Goal: Answer question/provide support: Share knowledge or assist other users

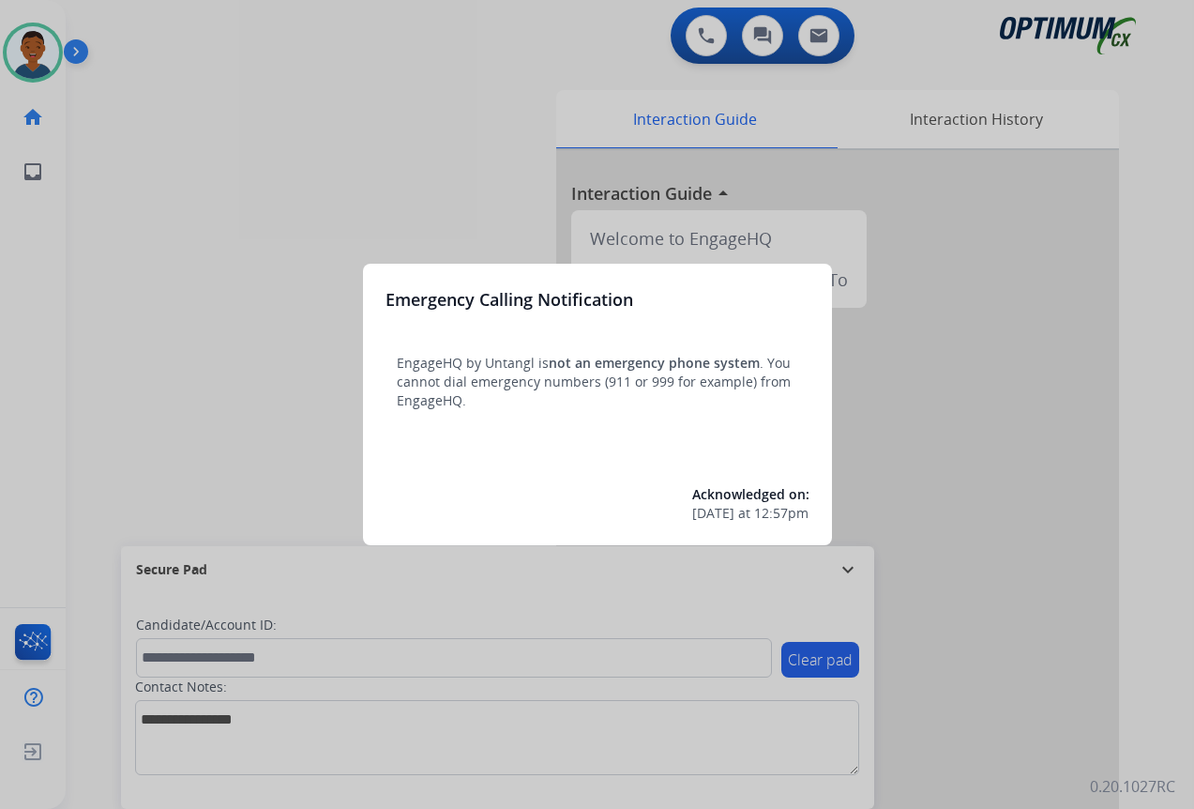
click at [1037, 539] on div at bounding box center [597, 404] width 1194 height 809
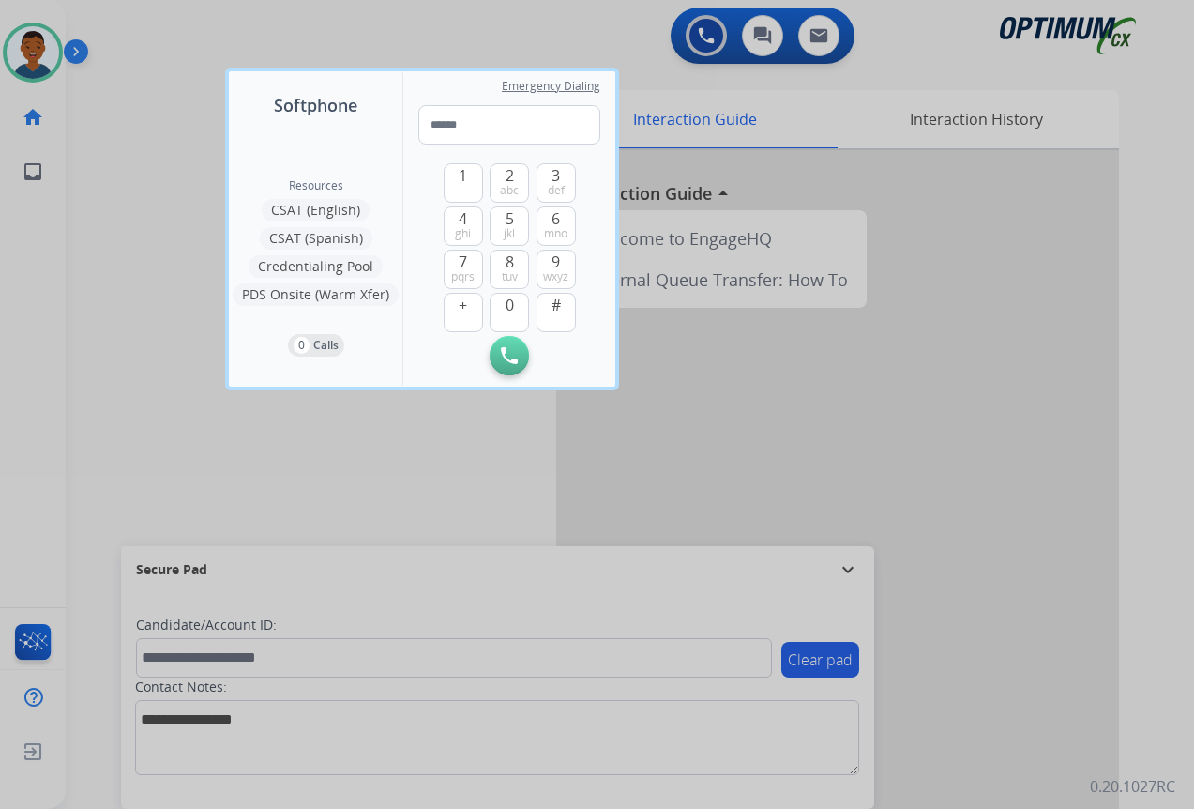
click at [1030, 547] on div at bounding box center [597, 404] width 1194 height 809
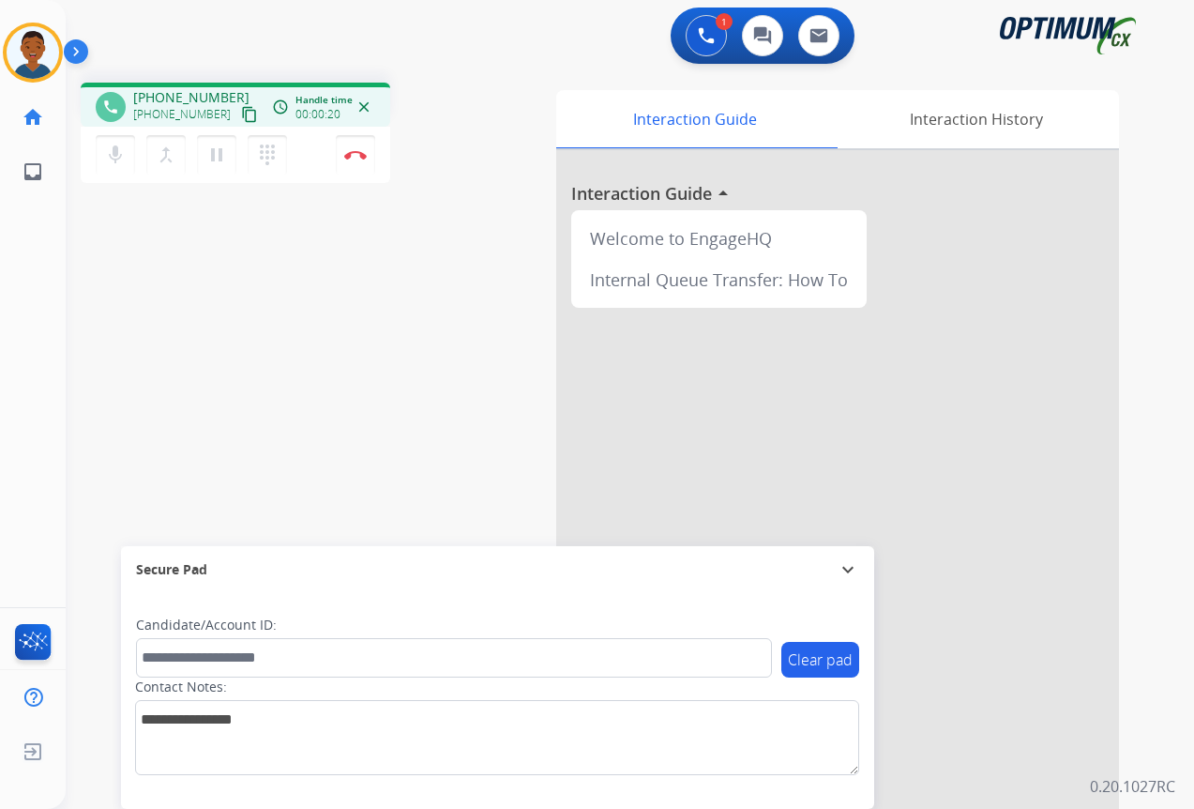
click at [241, 114] on mat-icon "content_copy" at bounding box center [249, 114] width 17 height 17
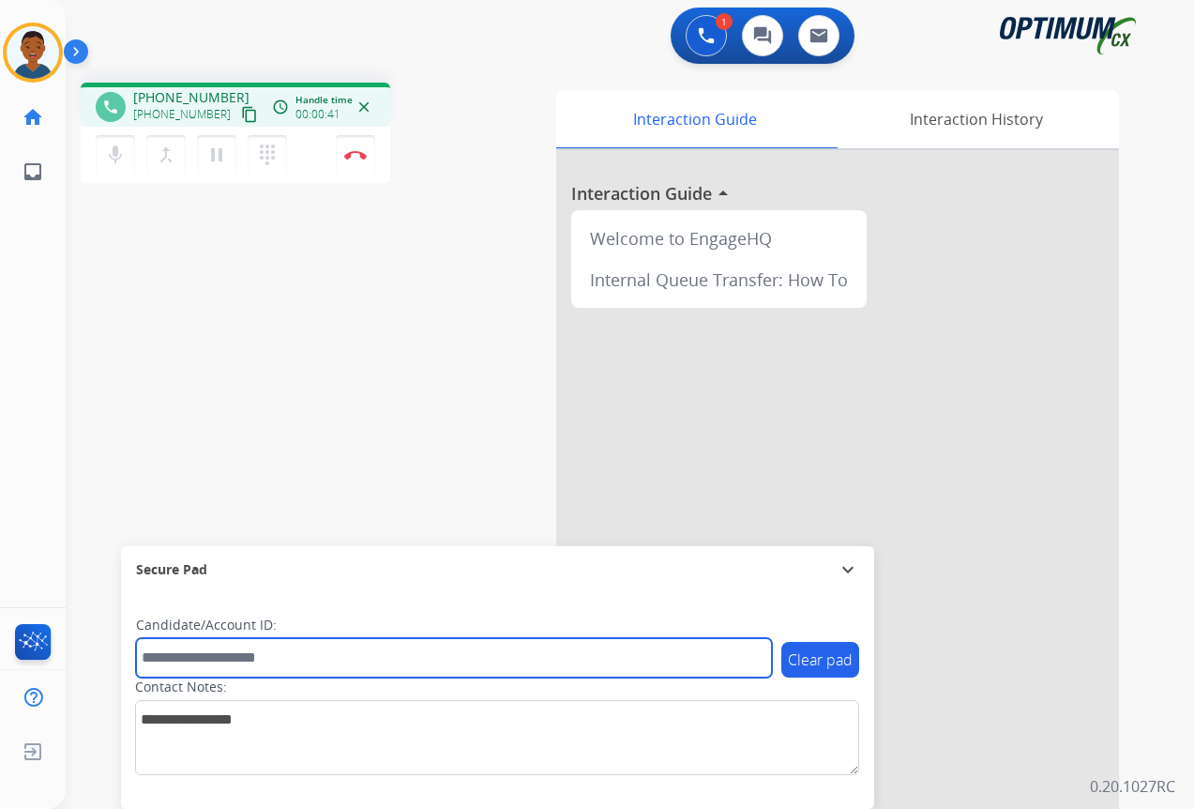
click at [222, 661] on input "text" at bounding box center [454, 657] width 636 height 39
drag, startPoint x: 221, startPoint y: 661, endPoint x: 217, endPoint y: 649, distance: 12.2
paste input "*******"
type input "*******"
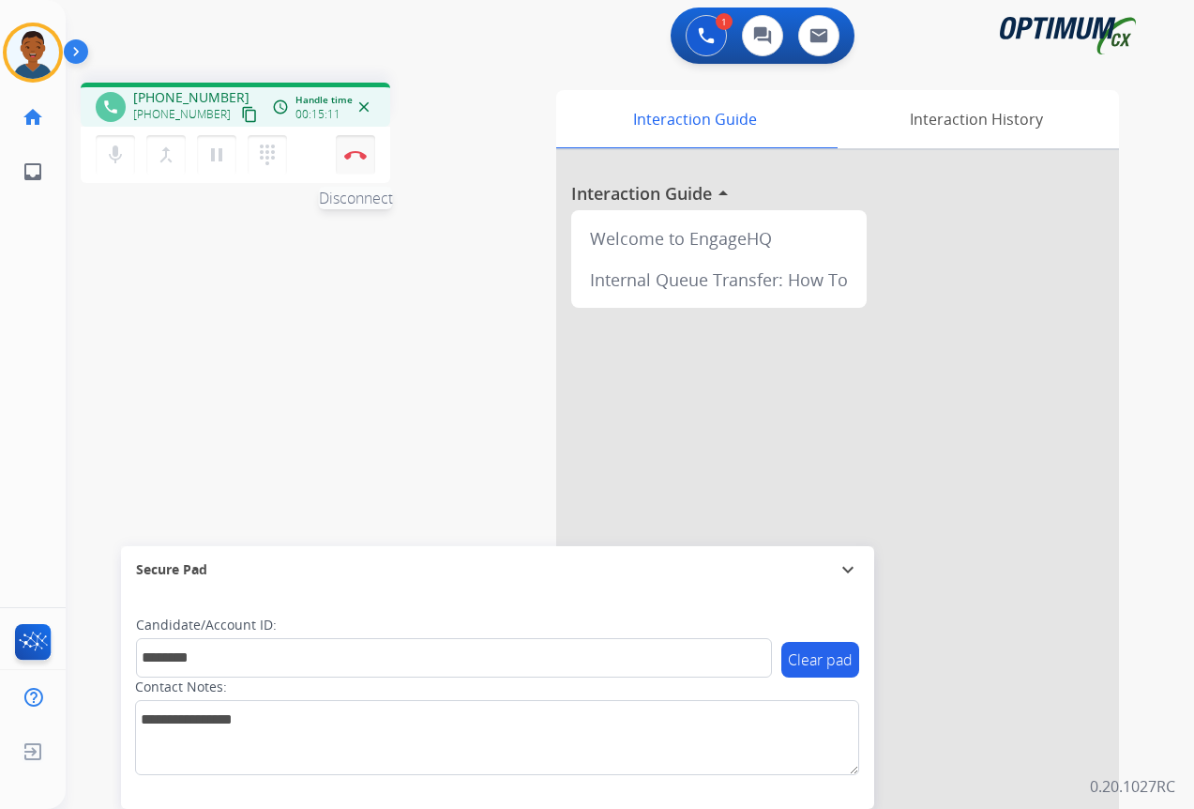
click at [357, 159] on img at bounding box center [355, 154] width 23 height 9
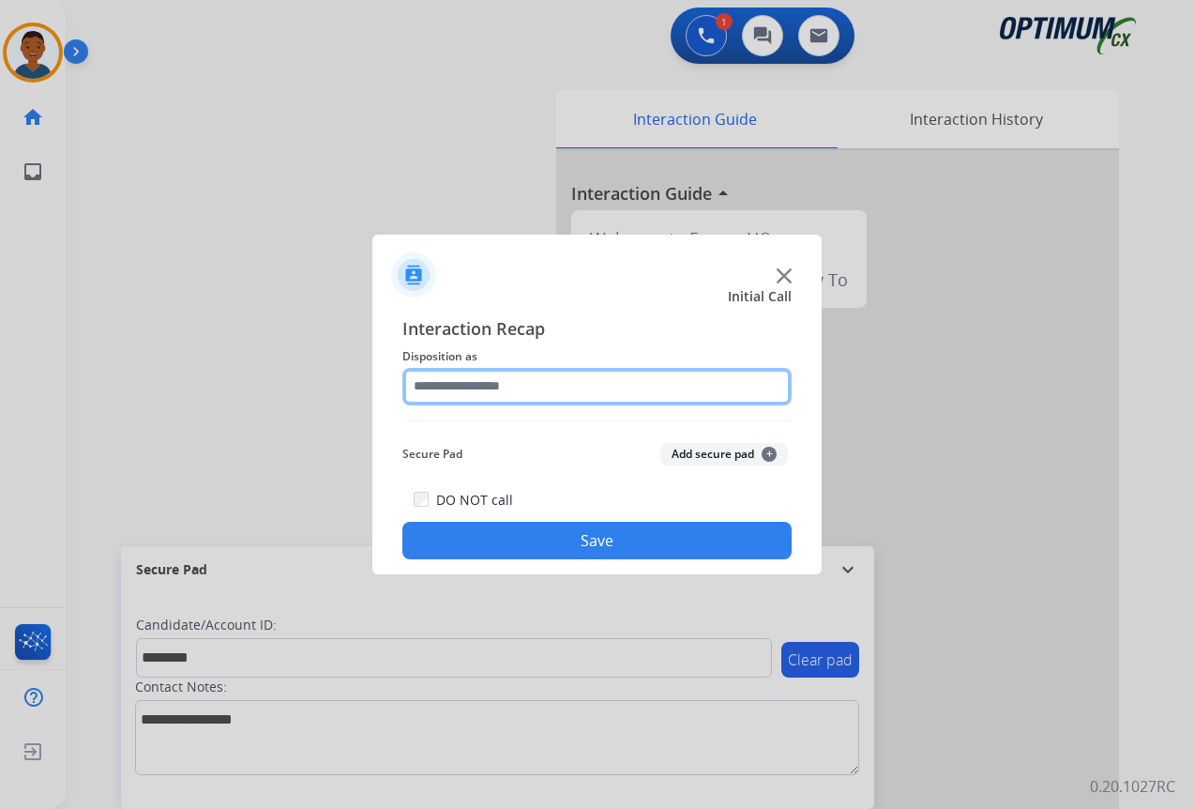
click at [435, 384] on input "text" at bounding box center [597, 387] width 389 height 38
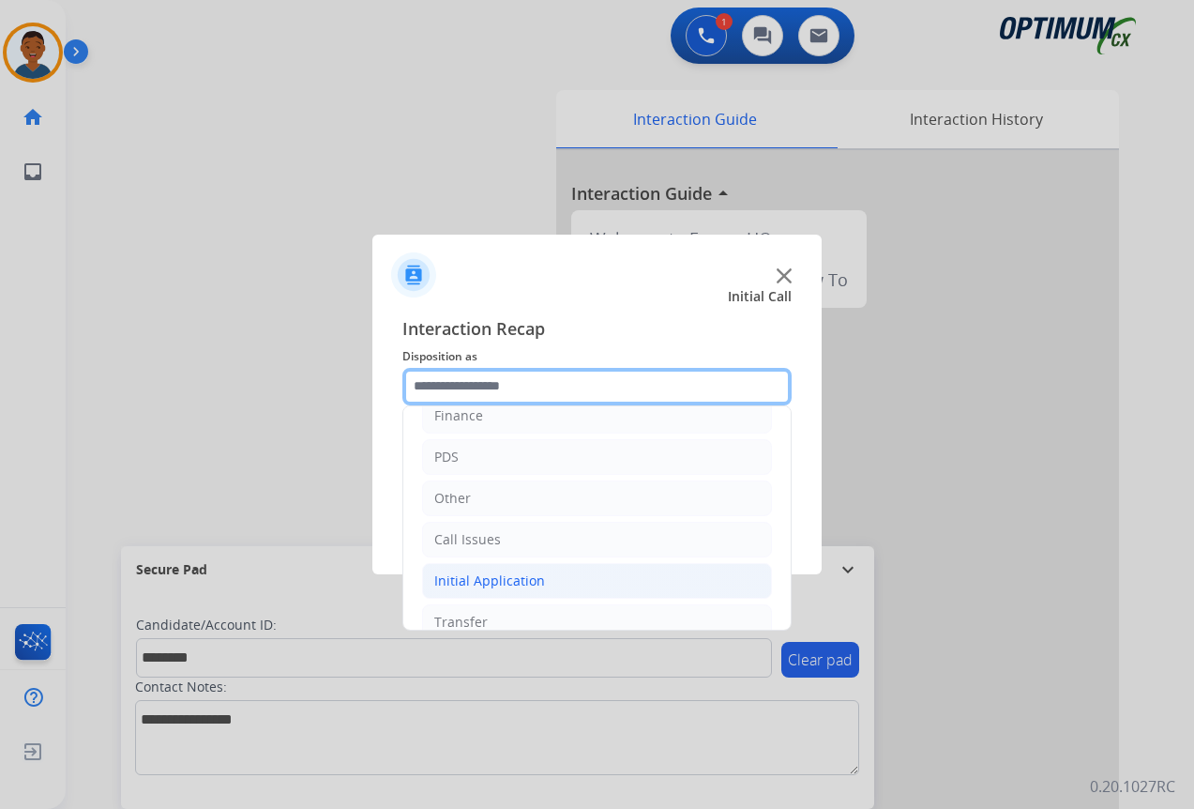
scroll to position [128, 0]
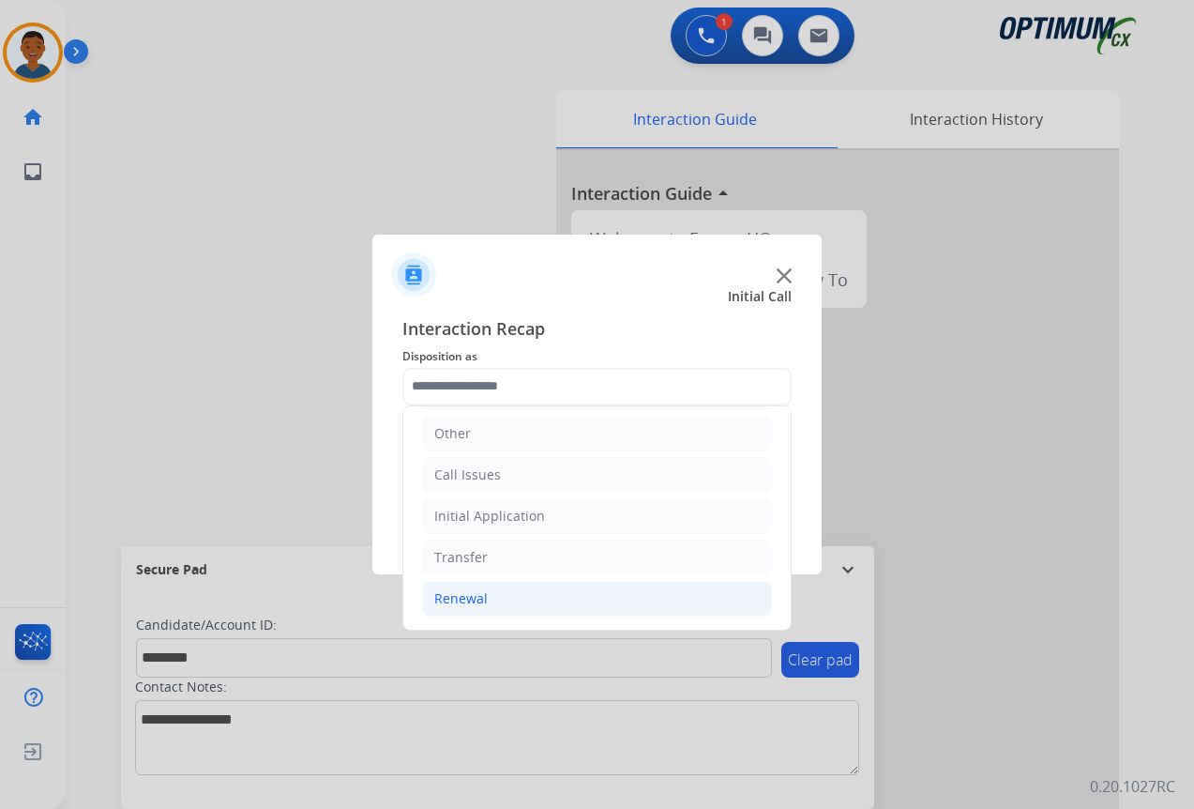
click at [450, 600] on div "Renewal" at bounding box center [460, 598] width 53 height 19
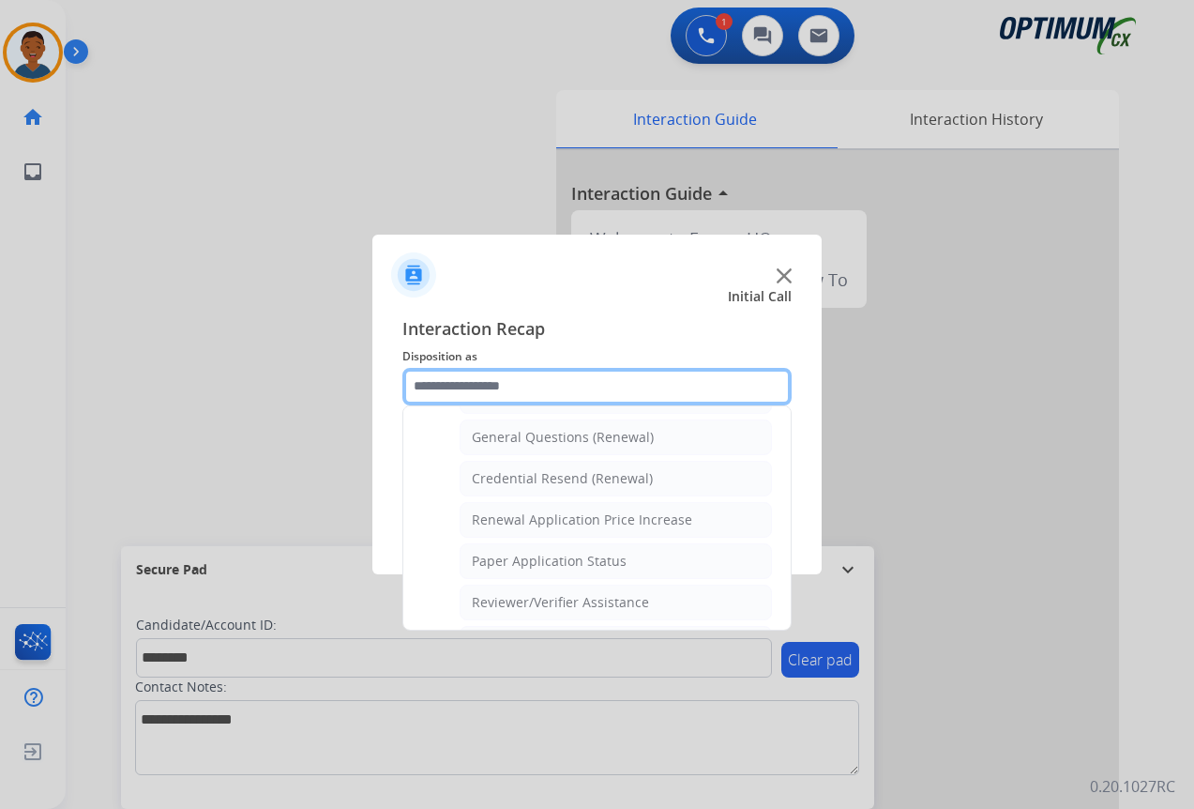
scroll to position [597, 0]
click at [501, 553] on div "Reviewer/Verifier Assistance" at bounding box center [560, 561] width 177 height 19
type input "**********"
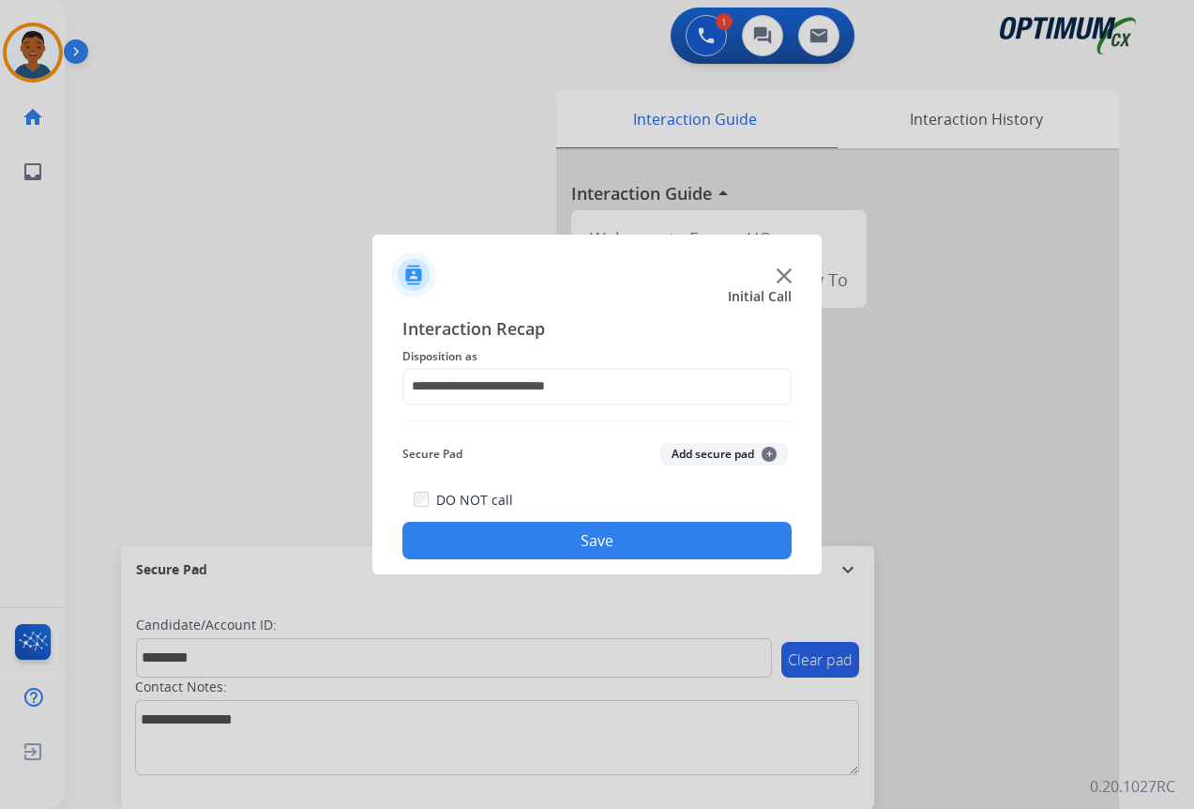
click at [681, 450] on button "Add secure pad +" at bounding box center [725, 454] width 128 height 23
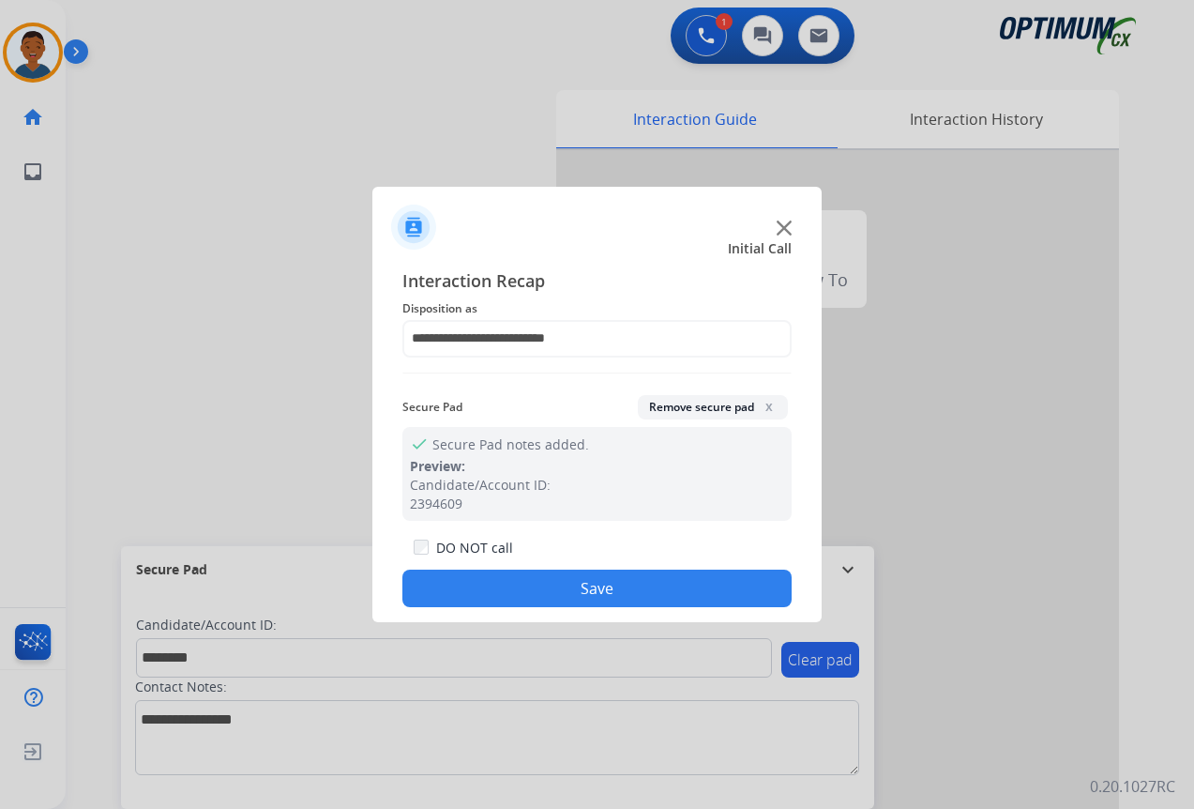
click at [621, 575] on button "Save" at bounding box center [597, 589] width 389 height 38
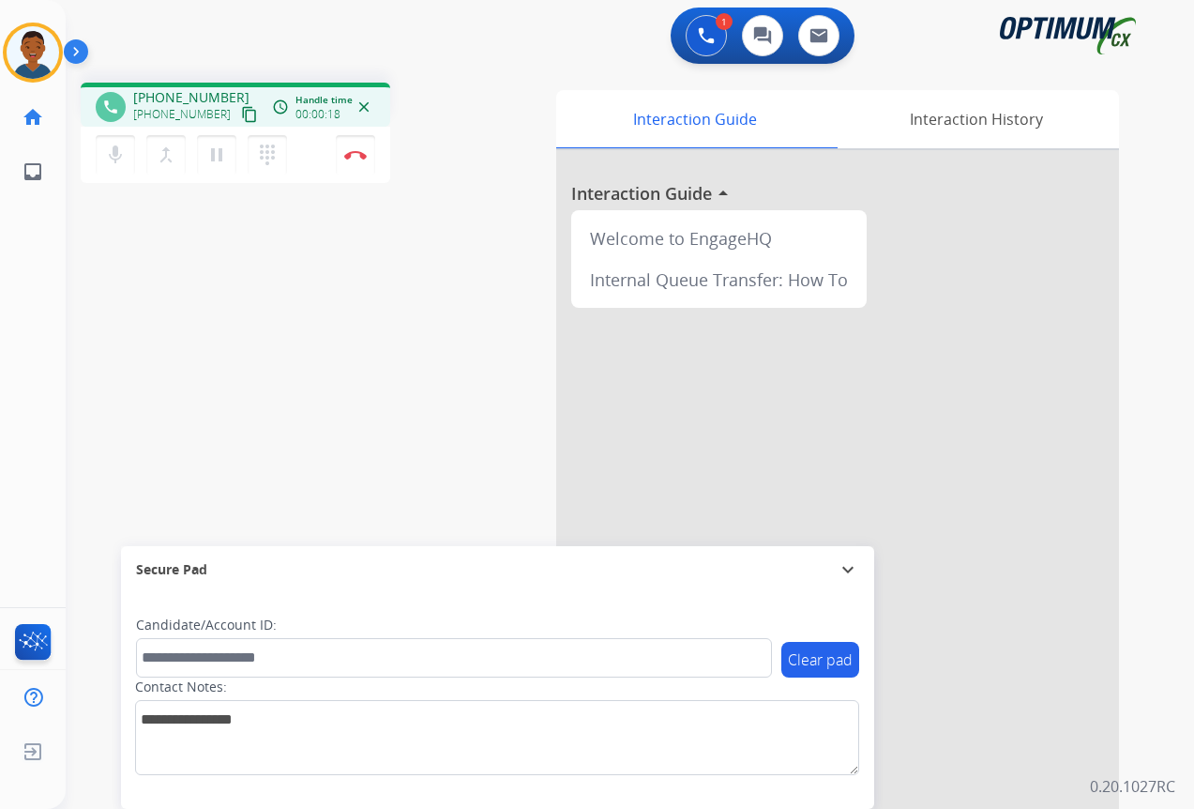
click at [241, 111] on mat-icon "content_copy" at bounding box center [249, 114] width 17 height 17
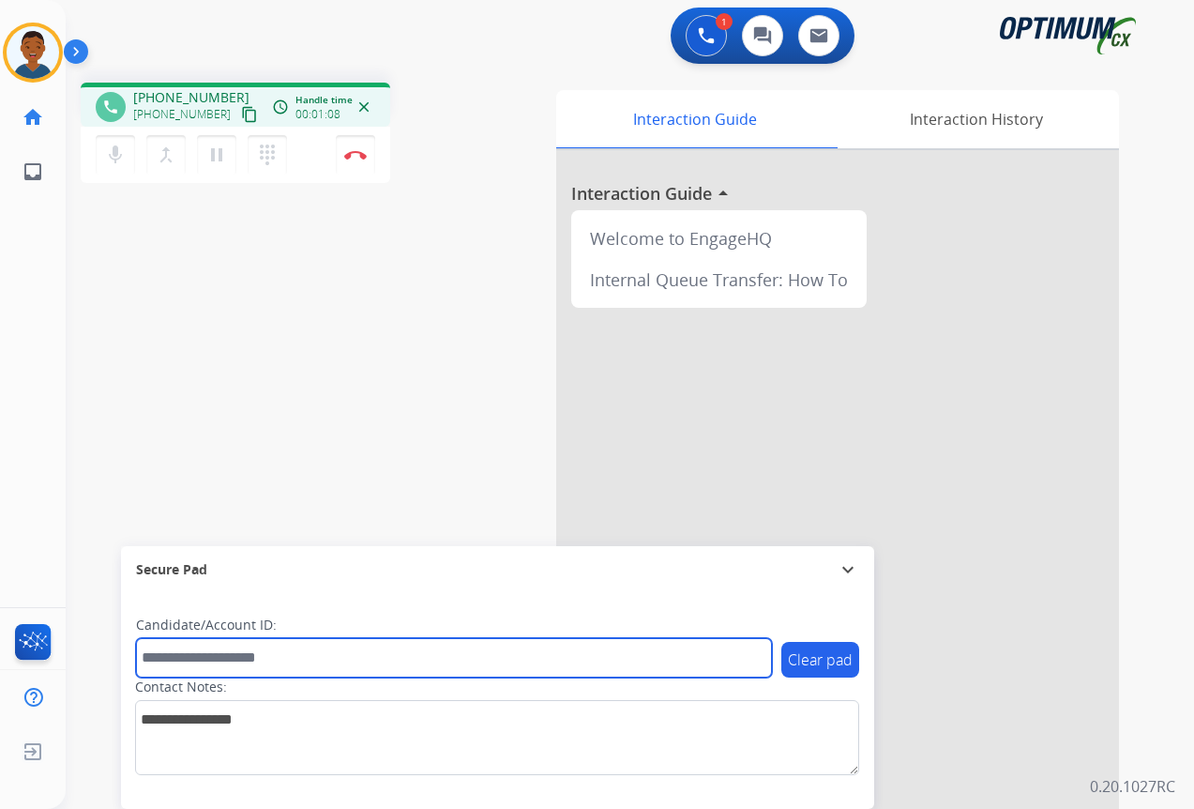
click at [182, 658] on input "text" at bounding box center [454, 657] width 636 height 39
paste input "*********"
type input "*********"
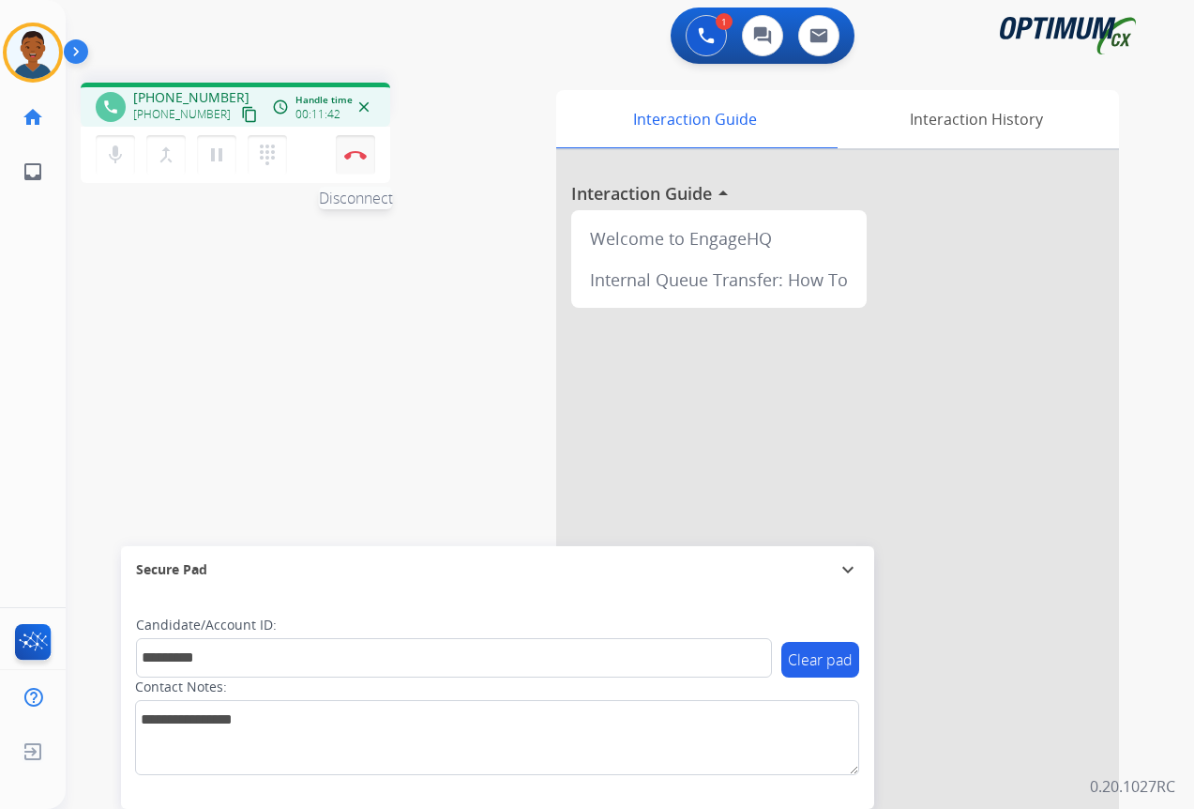
click at [363, 159] on img at bounding box center [355, 154] width 23 height 9
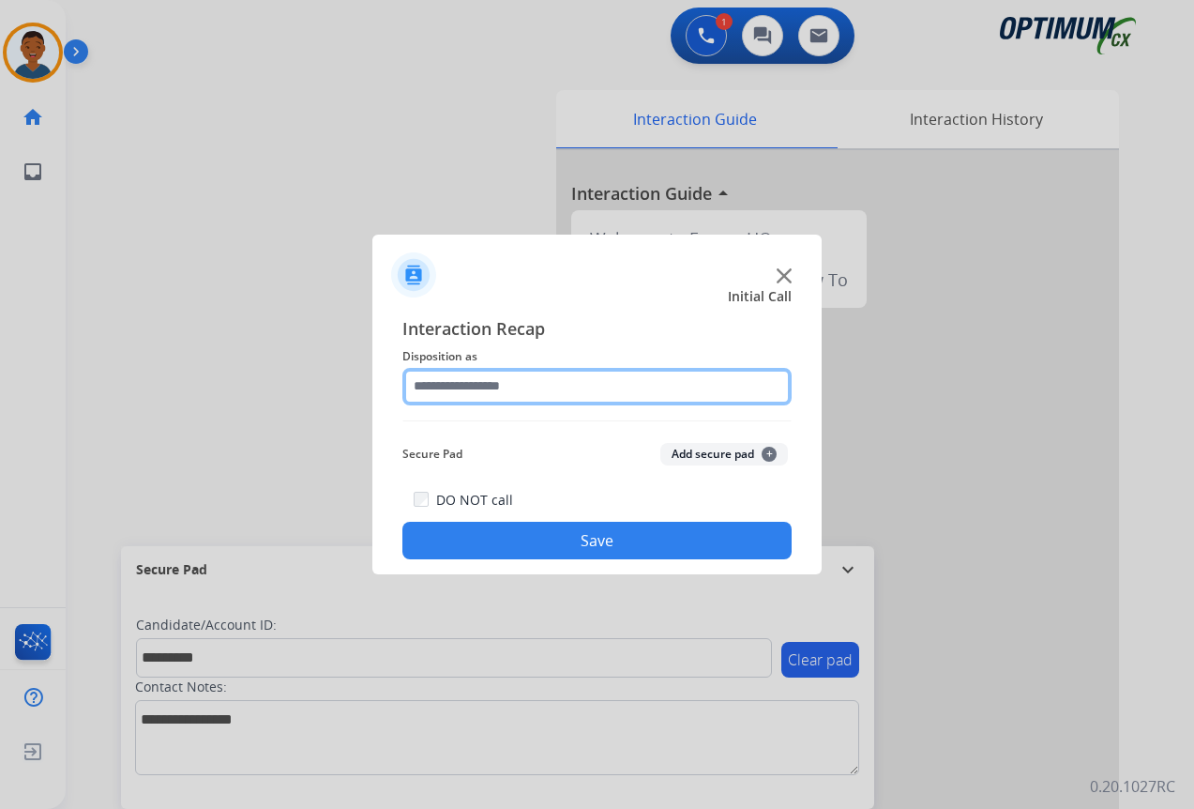
click at [468, 383] on input "text" at bounding box center [597, 387] width 389 height 38
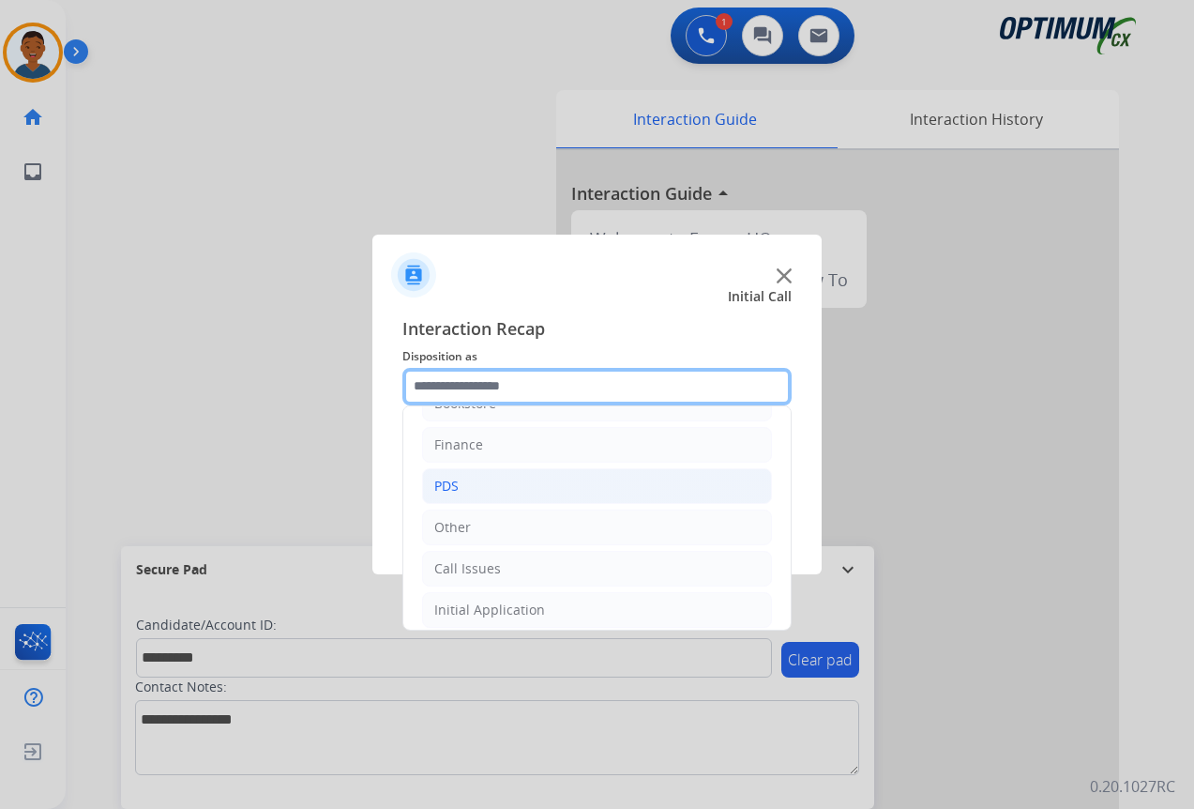
scroll to position [128, 0]
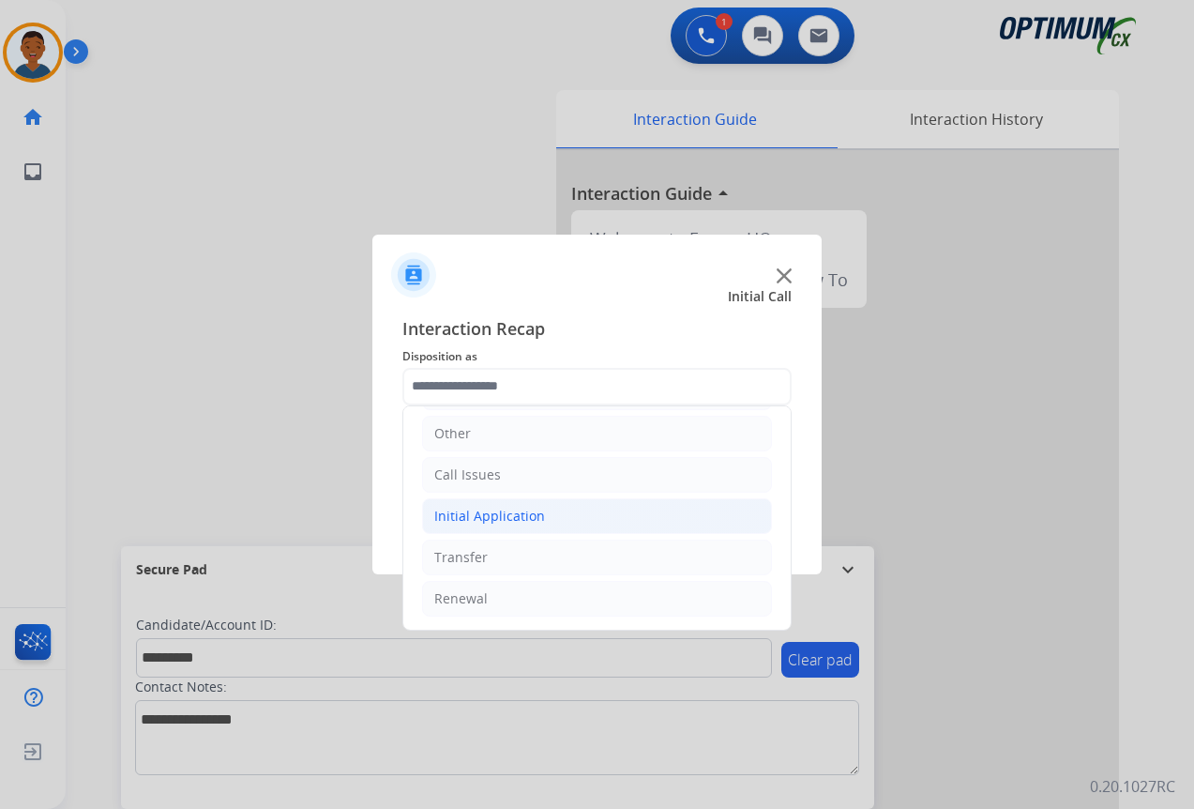
click at [455, 515] on div "Initial Application" at bounding box center [489, 516] width 111 height 19
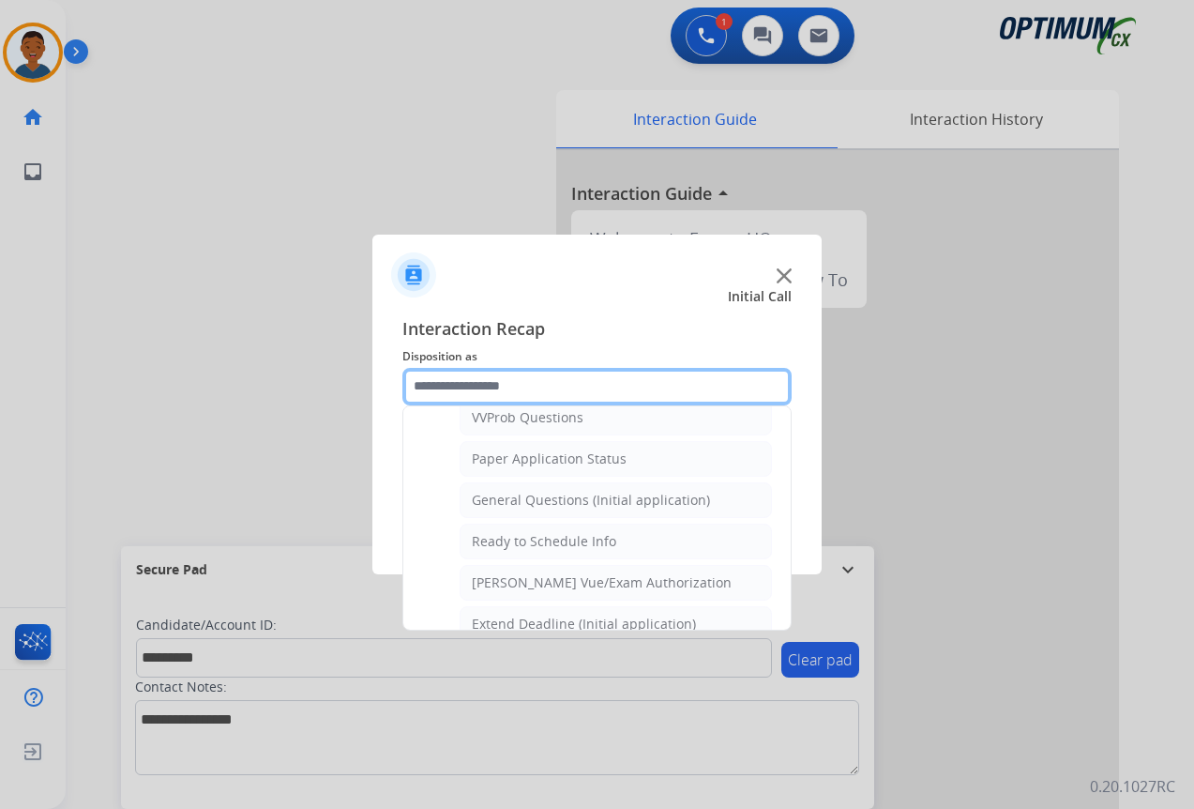
scroll to position [1066, 0]
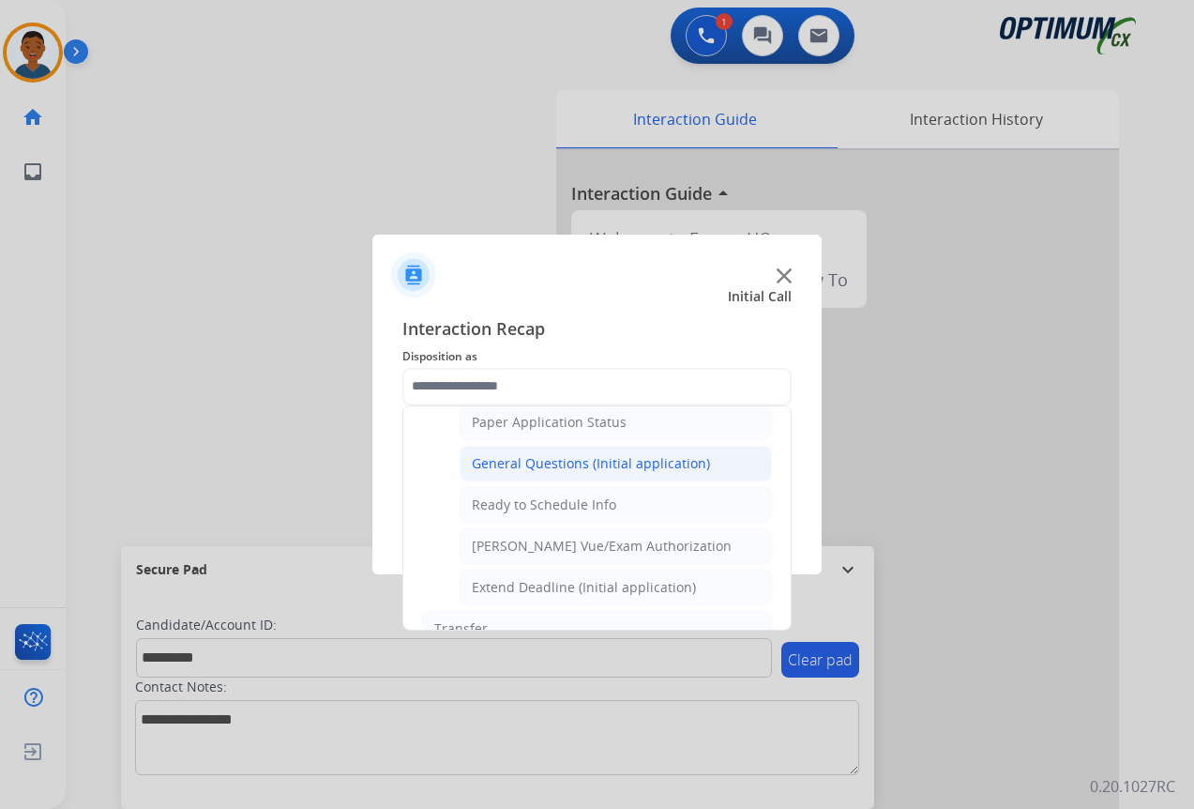
click at [519, 466] on div "General Questions (Initial application)" at bounding box center [591, 463] width 238 height 19
type input "**********"
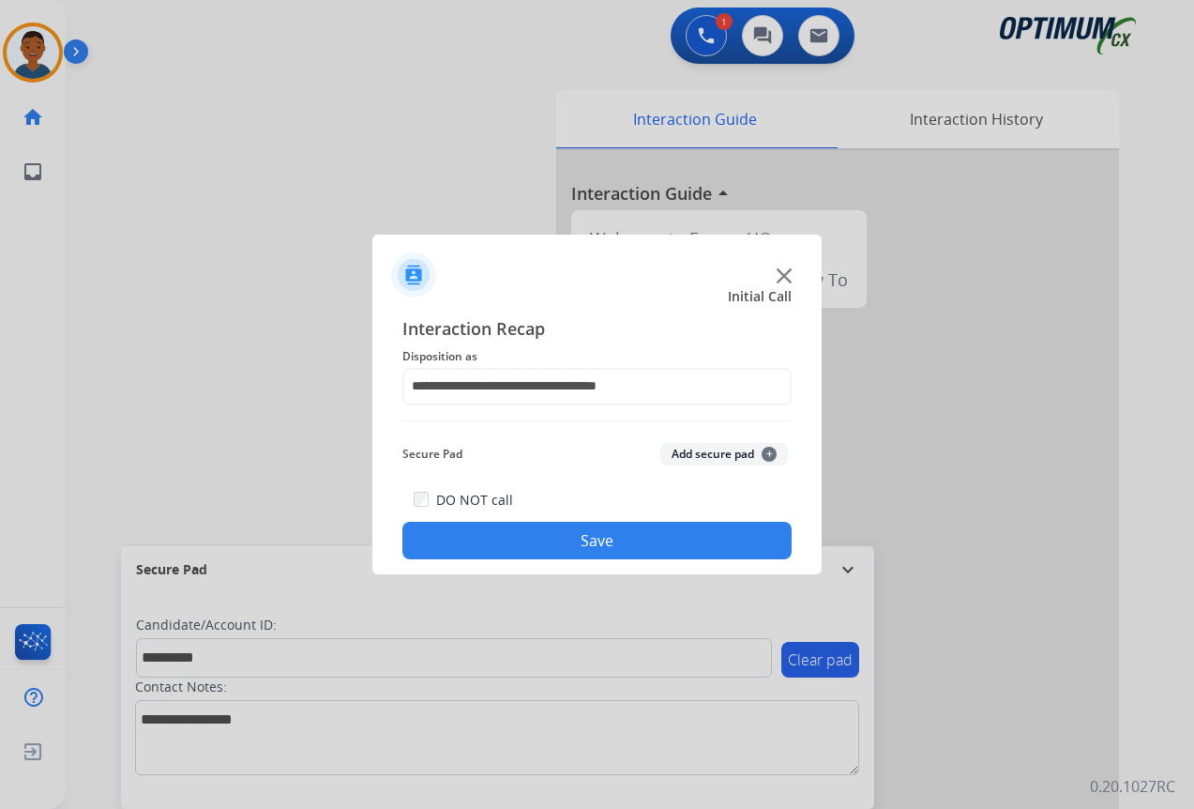
click at [702, 454] on button "Add secure pad +" at bounding box center [725, 454] width 128 height 23
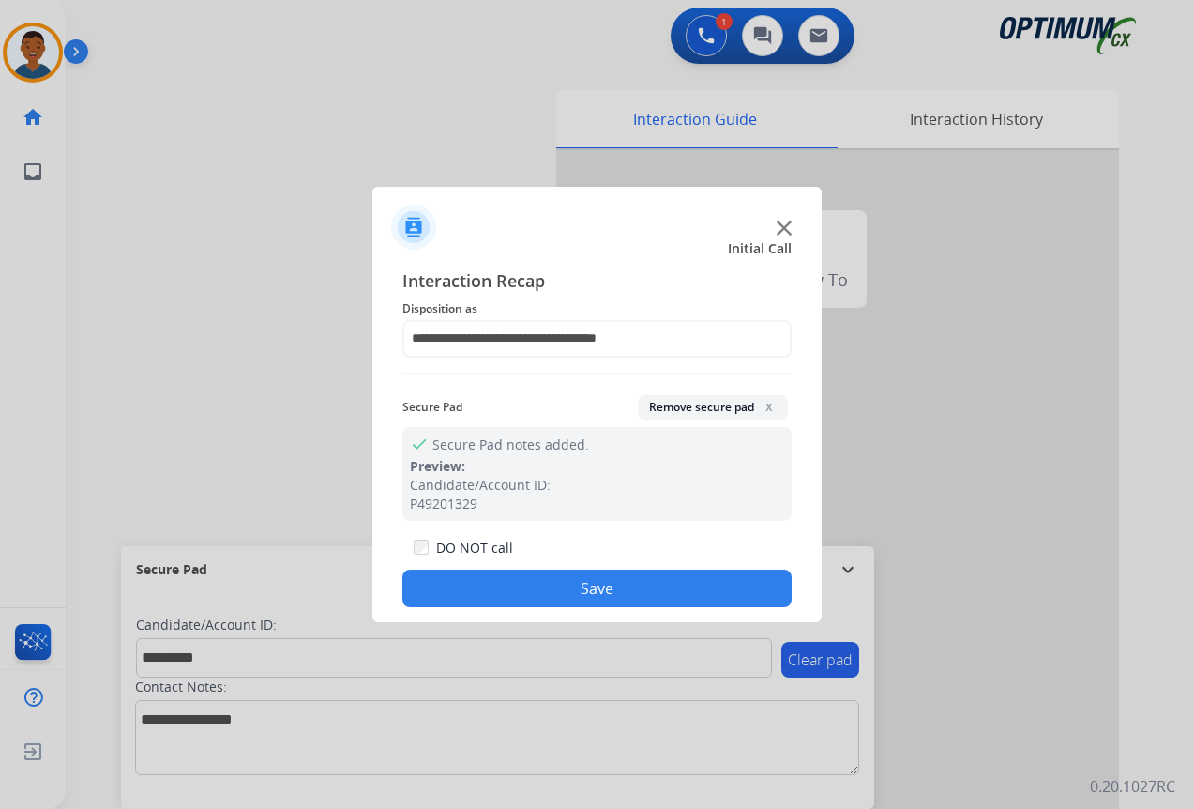
click at [662, 590] on button "Save" at bounding box center [597, 589] width 389 height 38
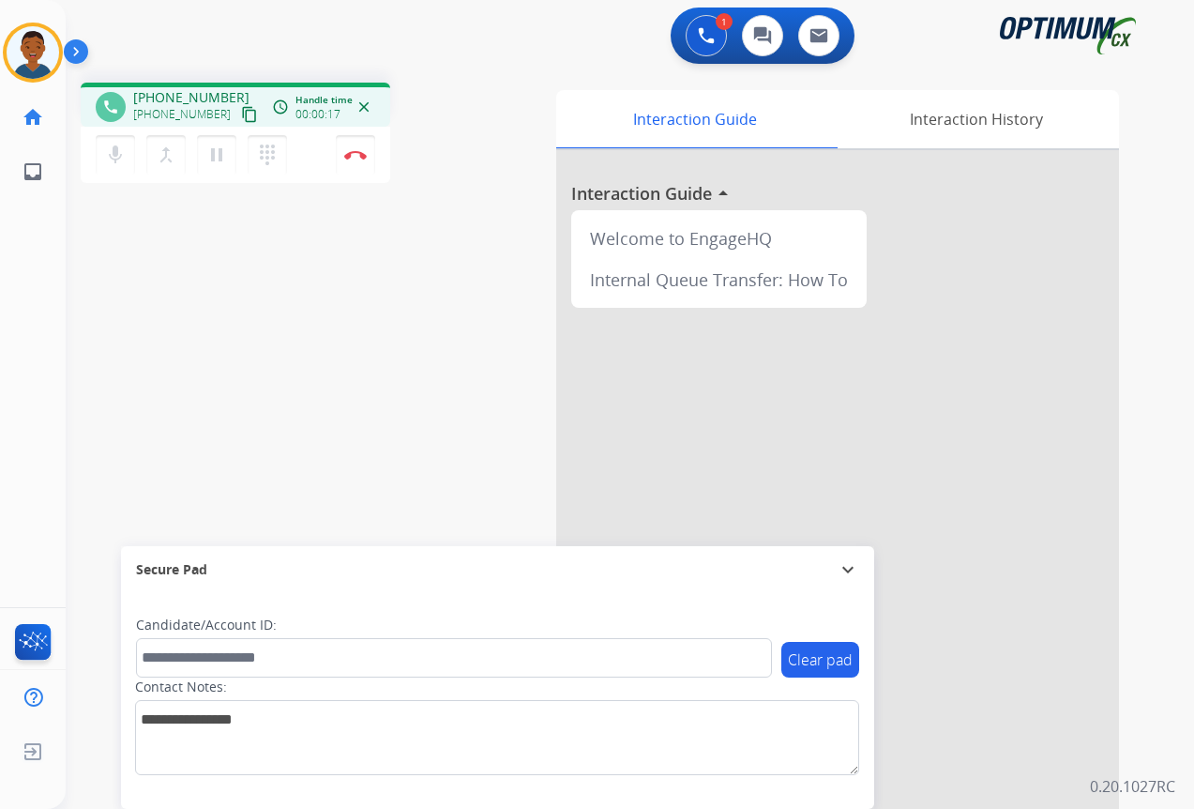
click at [241, 114] on mat-icon "content_copy" at bounding box center [249, 114] width 17 height 17
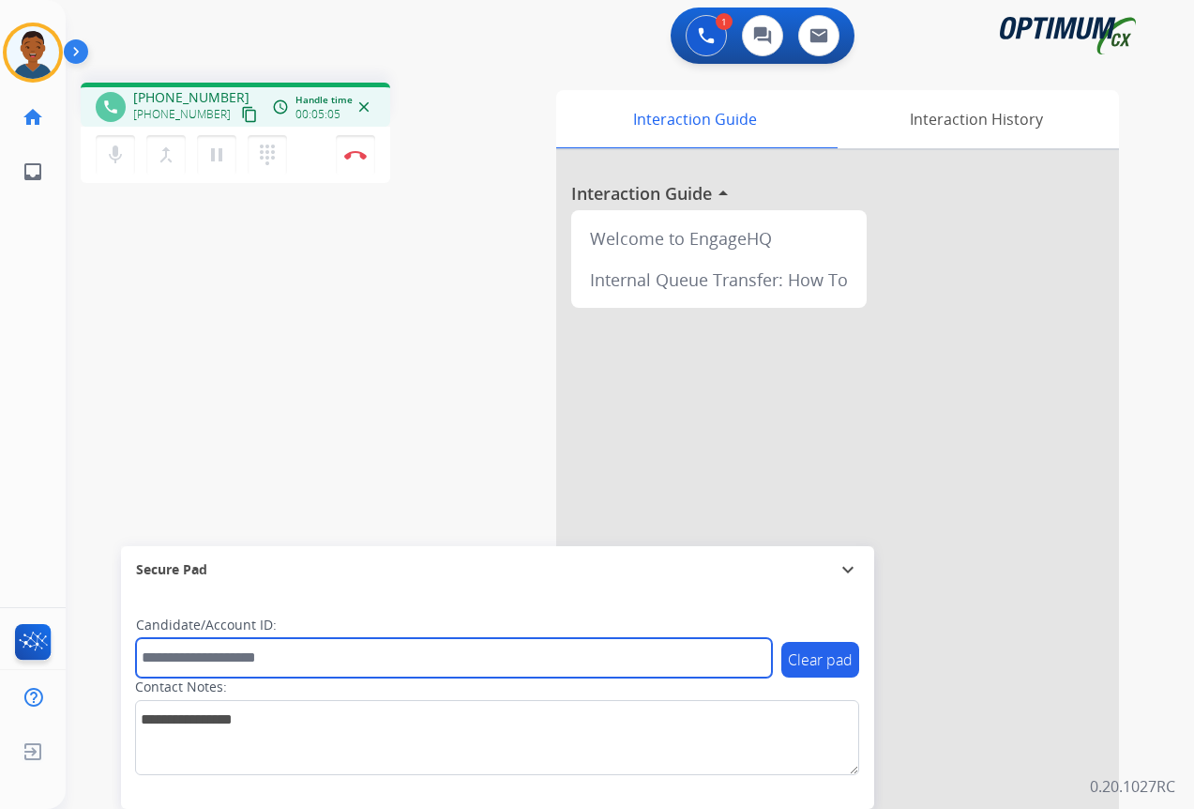
click at [220, 664] on input "text" at bounding box center [454, 657] width 636 height 39
paste input "*********"
click at [149, 661] on input "*********" at bounding box center [454, 657] width 636 height 39
type input "*******"
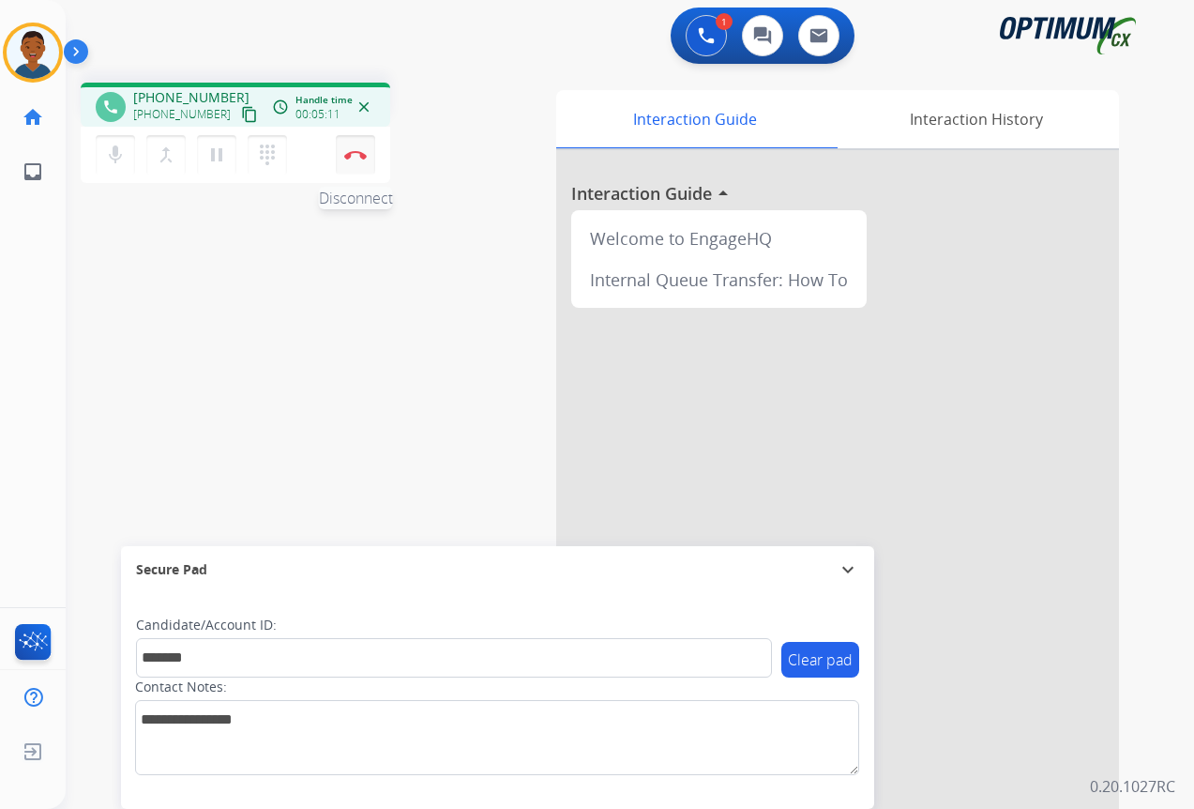
click at [369, 153] on button "Disconnect" at bounding box center [355, 154] width 39 height 39
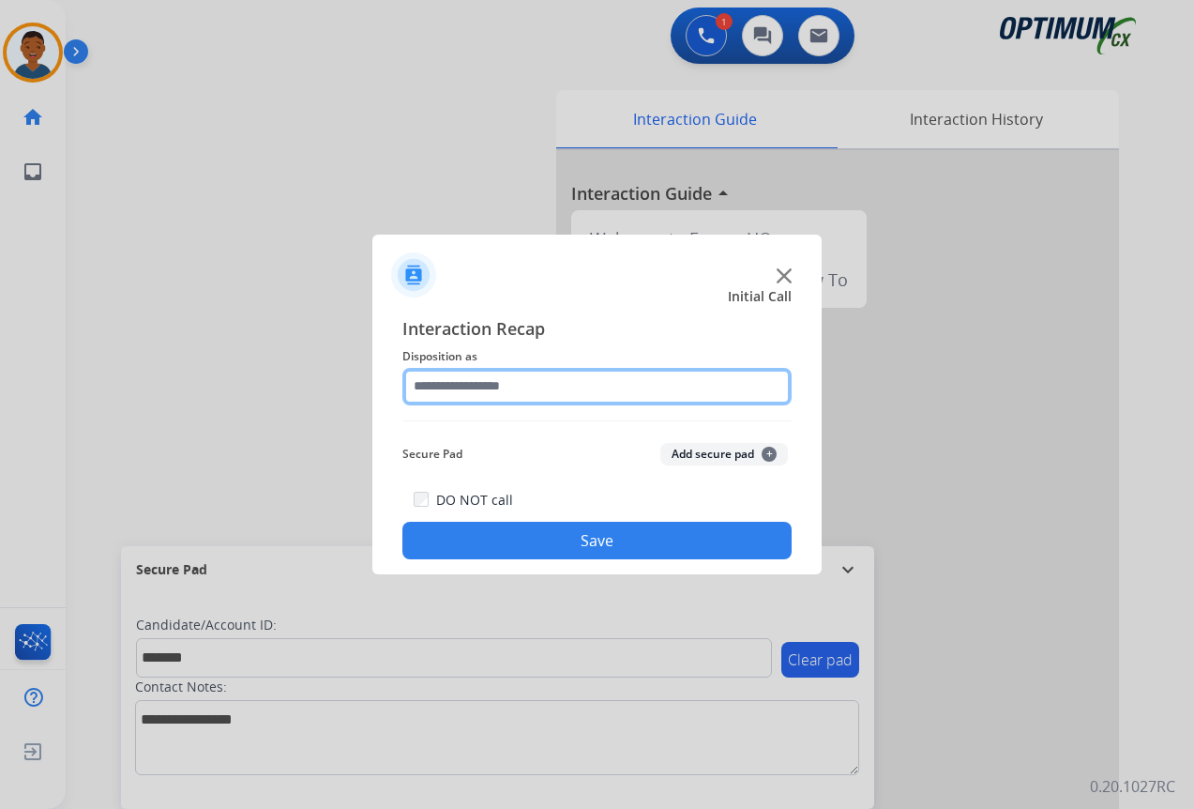
click at [446, 376] on input "text" at bounding box center [597, 387] width 389 height 38
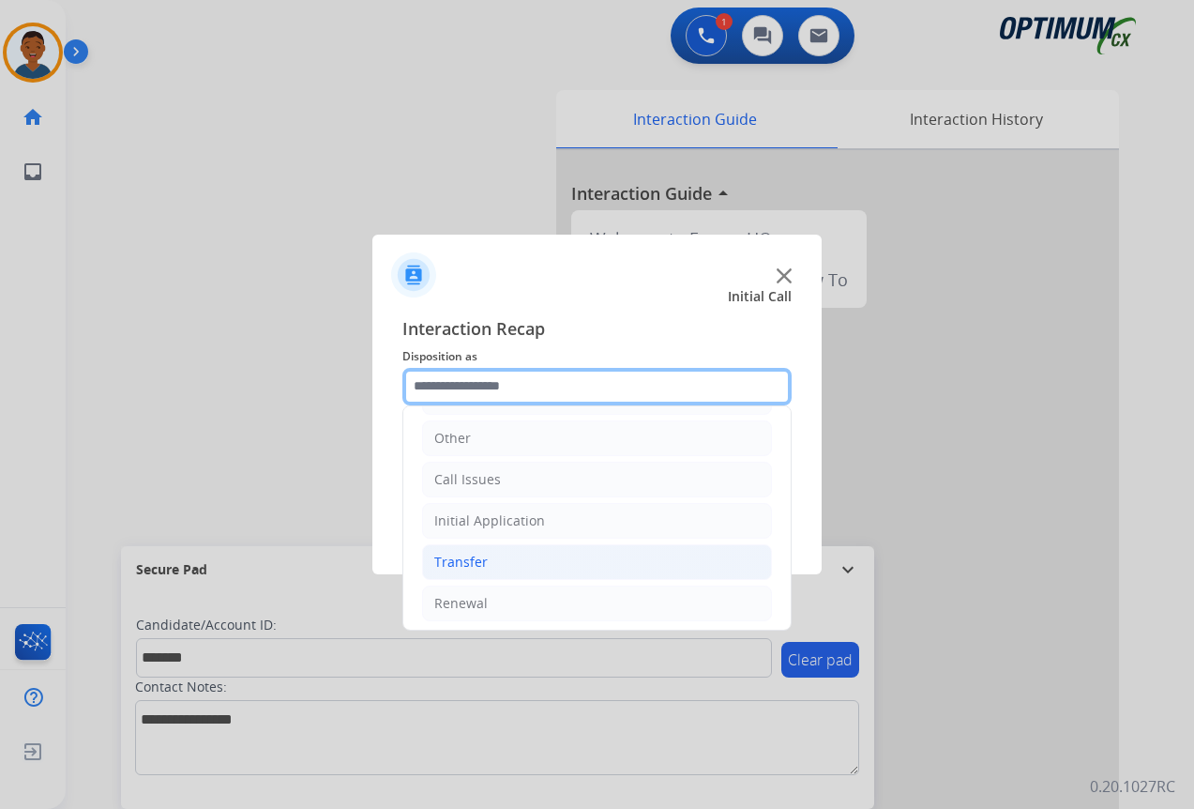
scroll to position [128, 0]
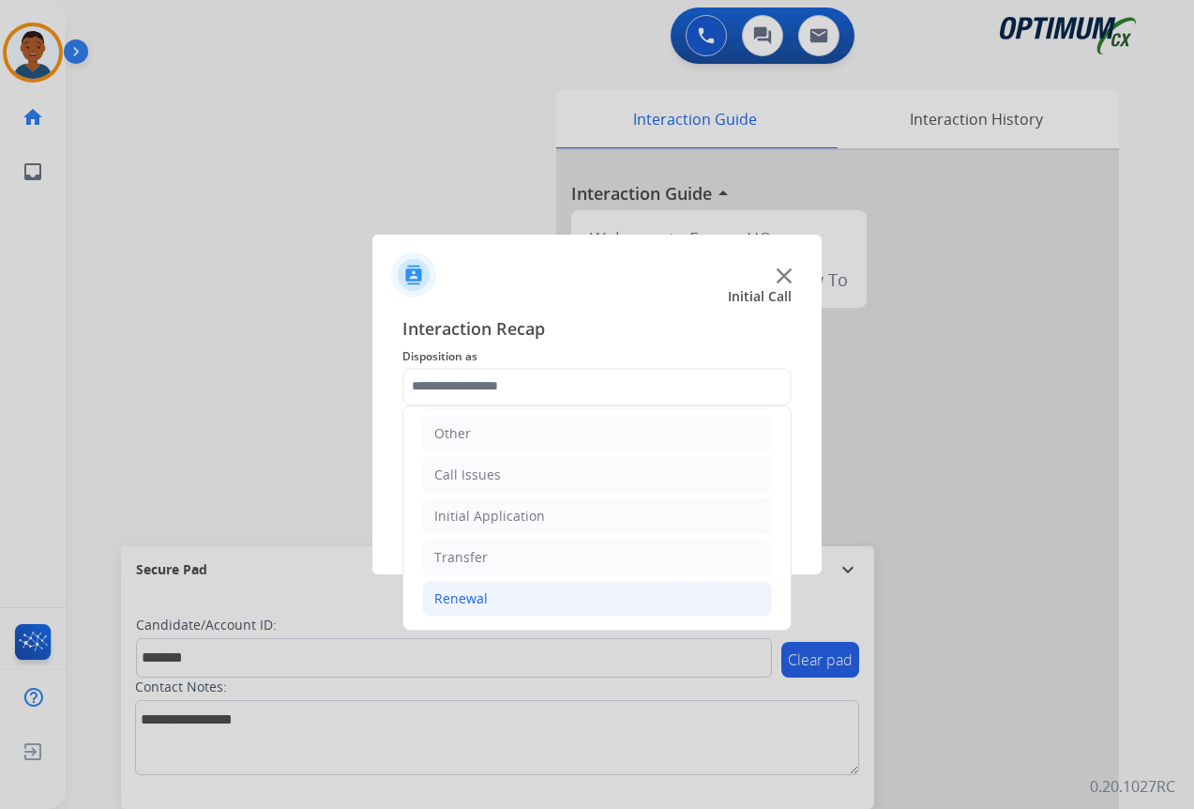
click at [464, 599] on div "Renewal" at bounding box center [460, 598] width 53 height 19
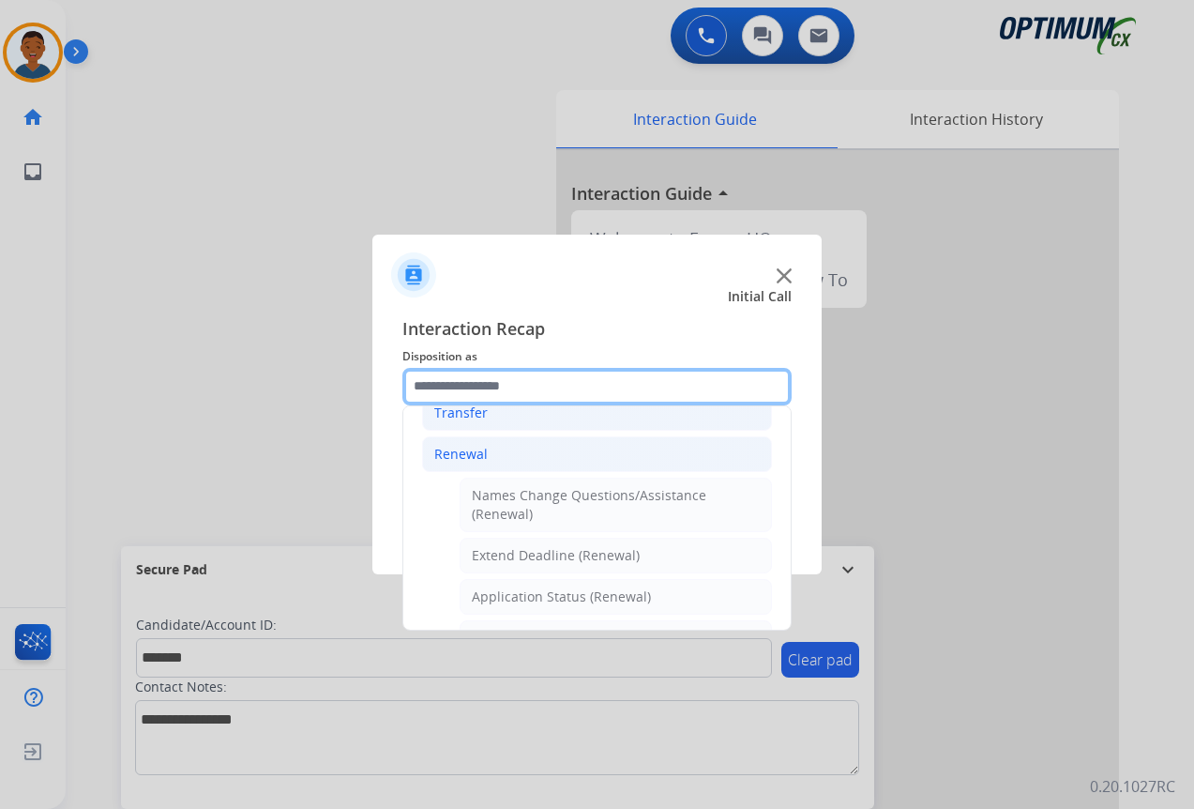
scroll to position [315, 0]
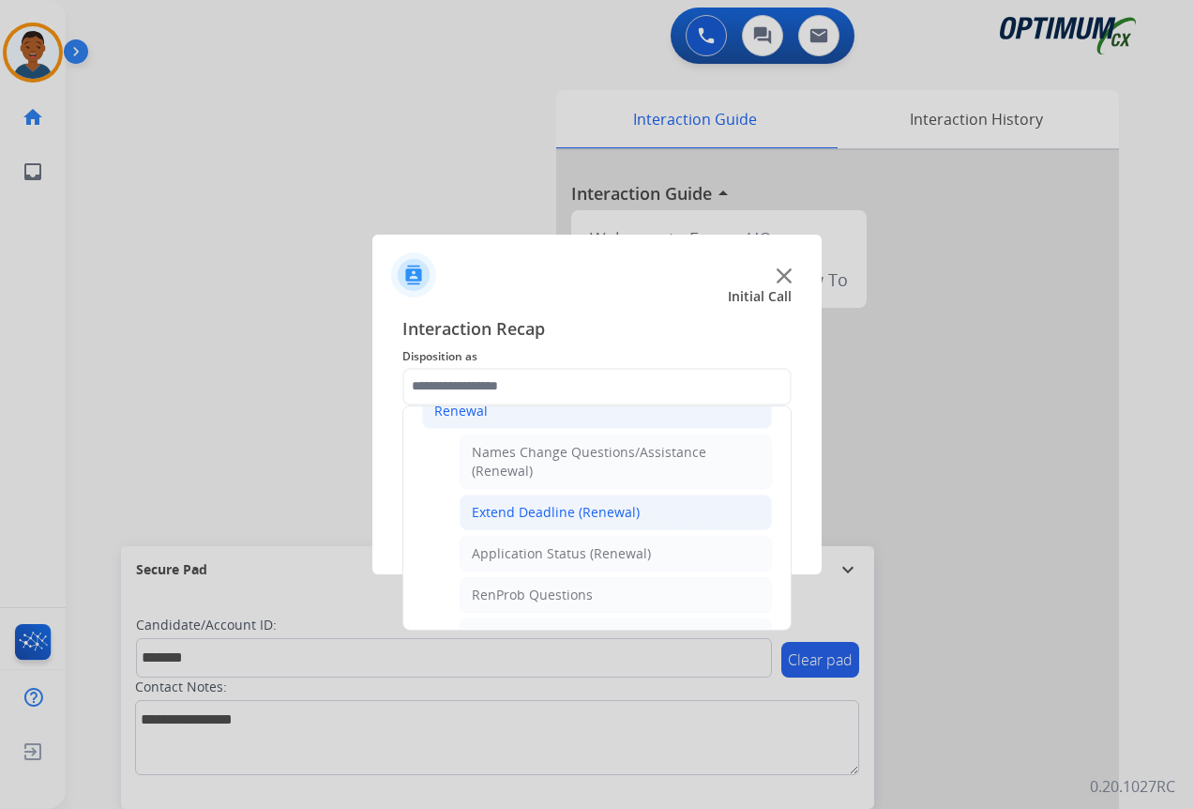
click at [517, 518] on div "Extend Deadline (Renewal)" at bounding box center [556, 512] width 168 height 19
type input "**********"
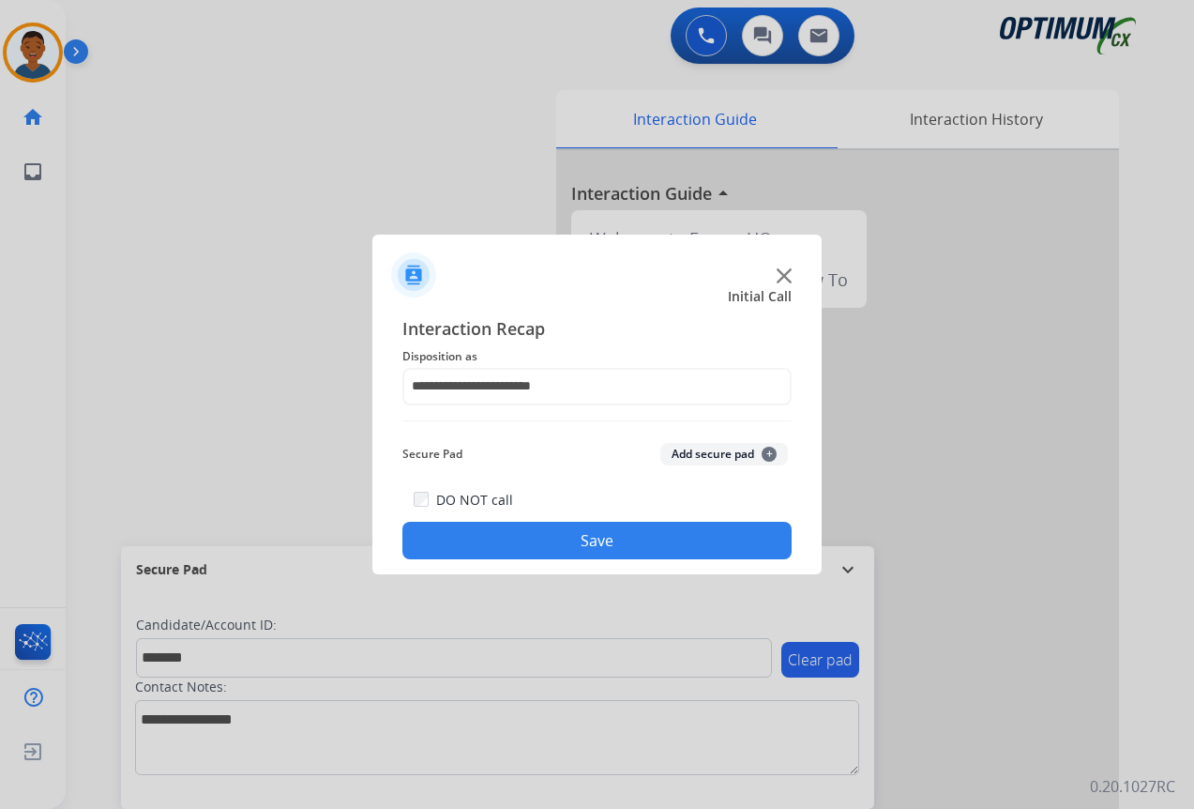
click at [728, 455] on button "Add secure pad +" at bounding box center [725, 454] width 128 height 23
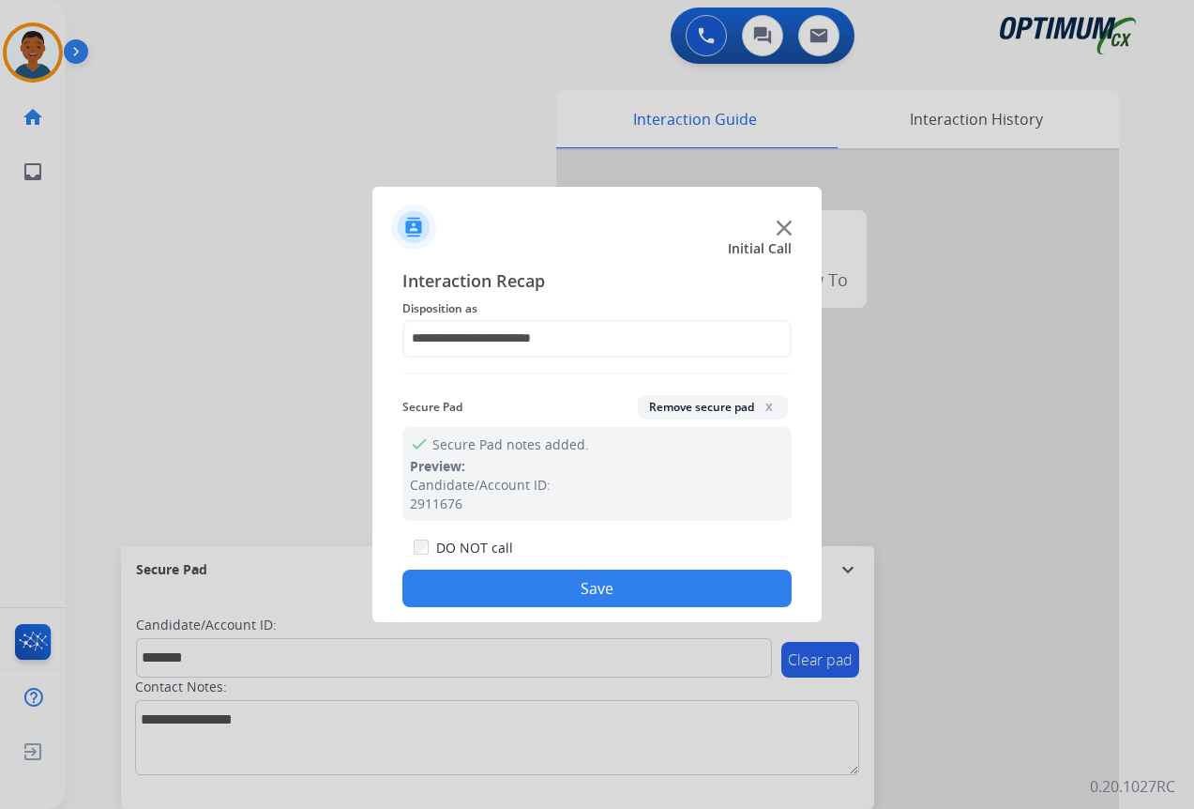
click at [679, 581] on button "Save" at bounding box center [597, 589] width 389 height 38
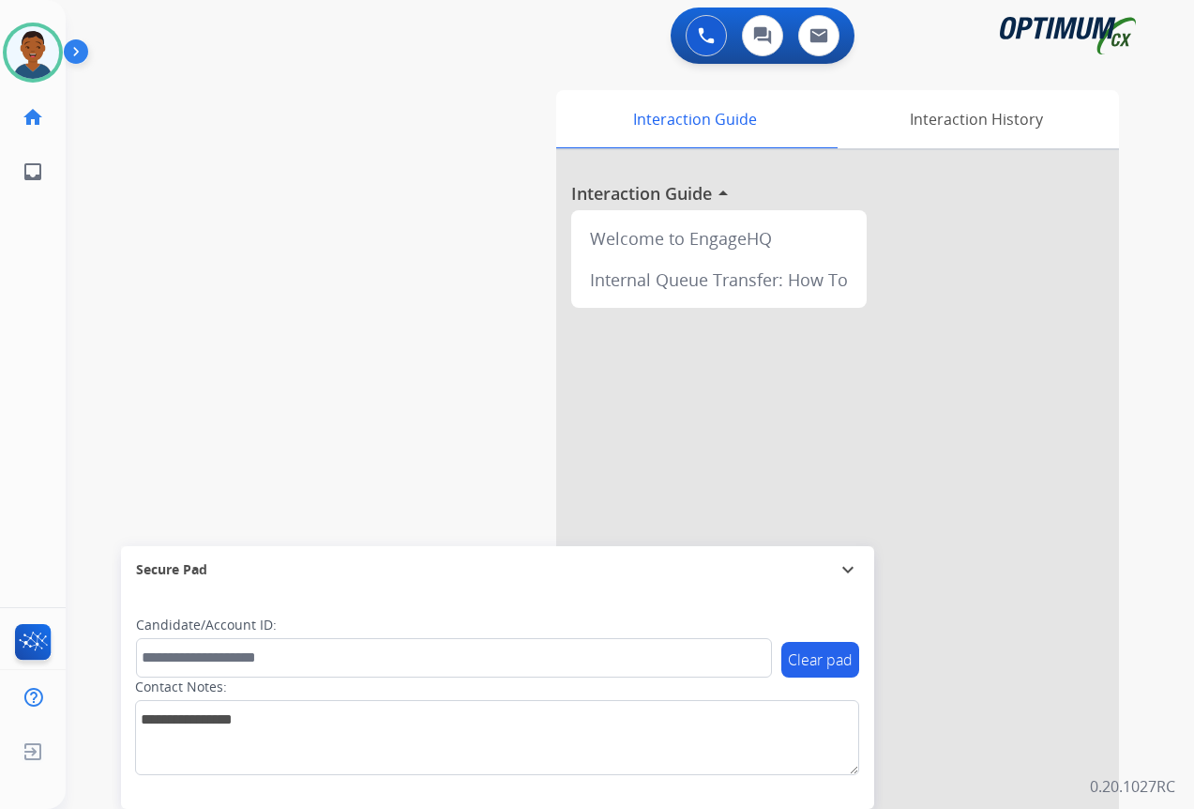
drag, startPoint x: 32, startPoint y: 56, endPoint x: 78, endPoint y: 75, distance: 49.7
click at [32, 56] on img at bounding box center [33, 52] width 53 height 53
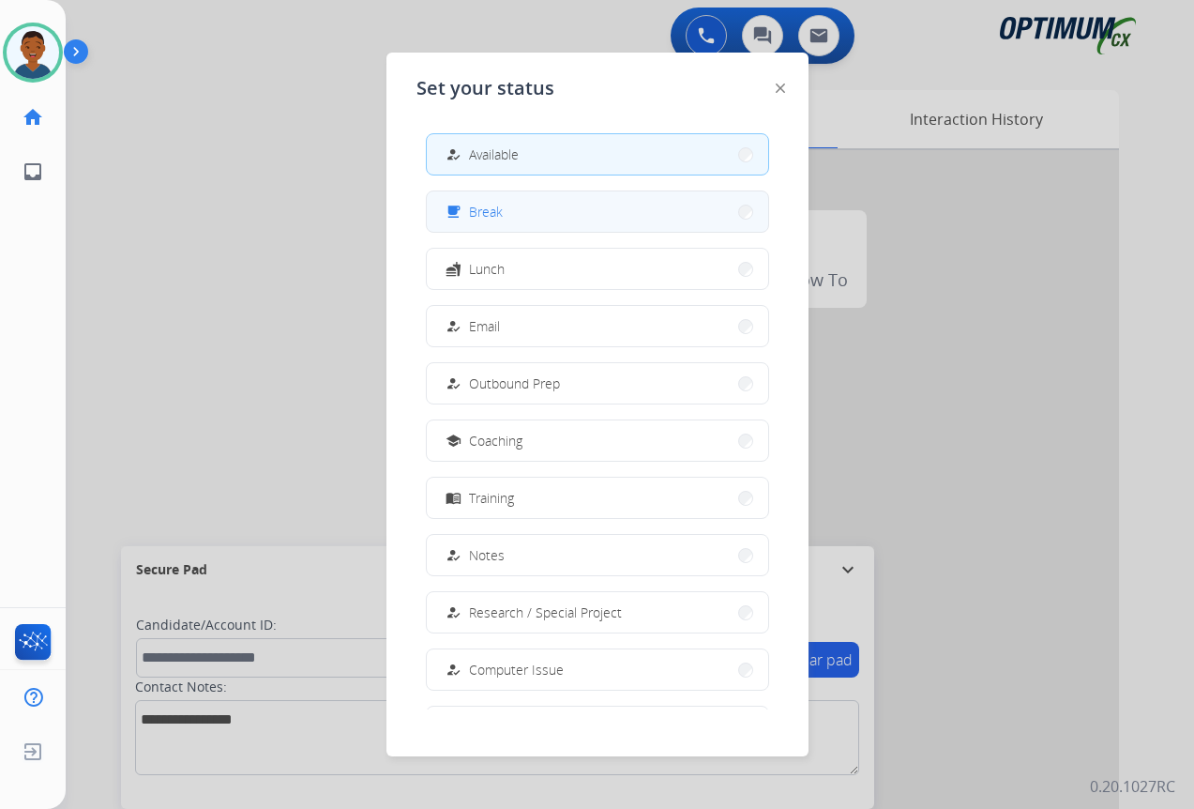
click at [506, 214] on button "free_breakfast Break" at bounding box center [598, 211] width 342 height 40
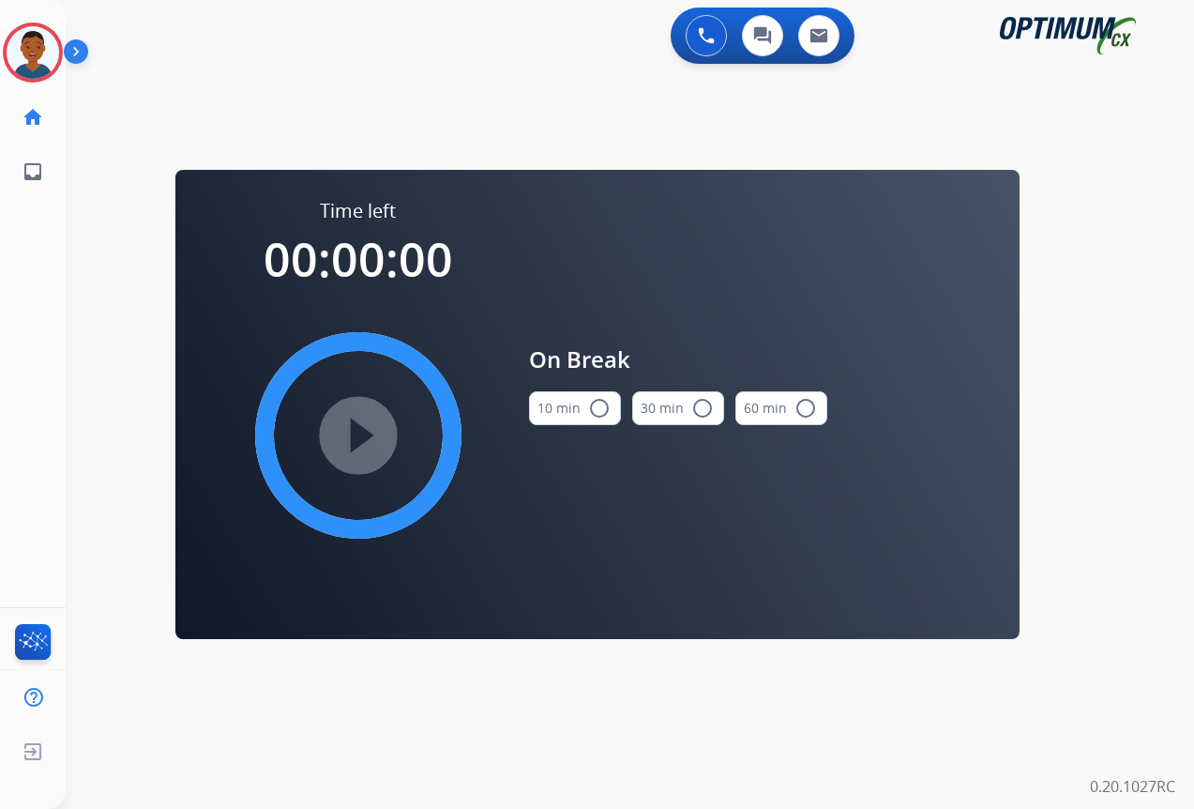
click at [602, 407] on mat-icon "radio_button_unchecked" at bounding box center [599, 408] width 23 height 23
click at [357, 426] on mat-icon "play_circle_filled" at bounding box center [358, 435] width 23 height 23
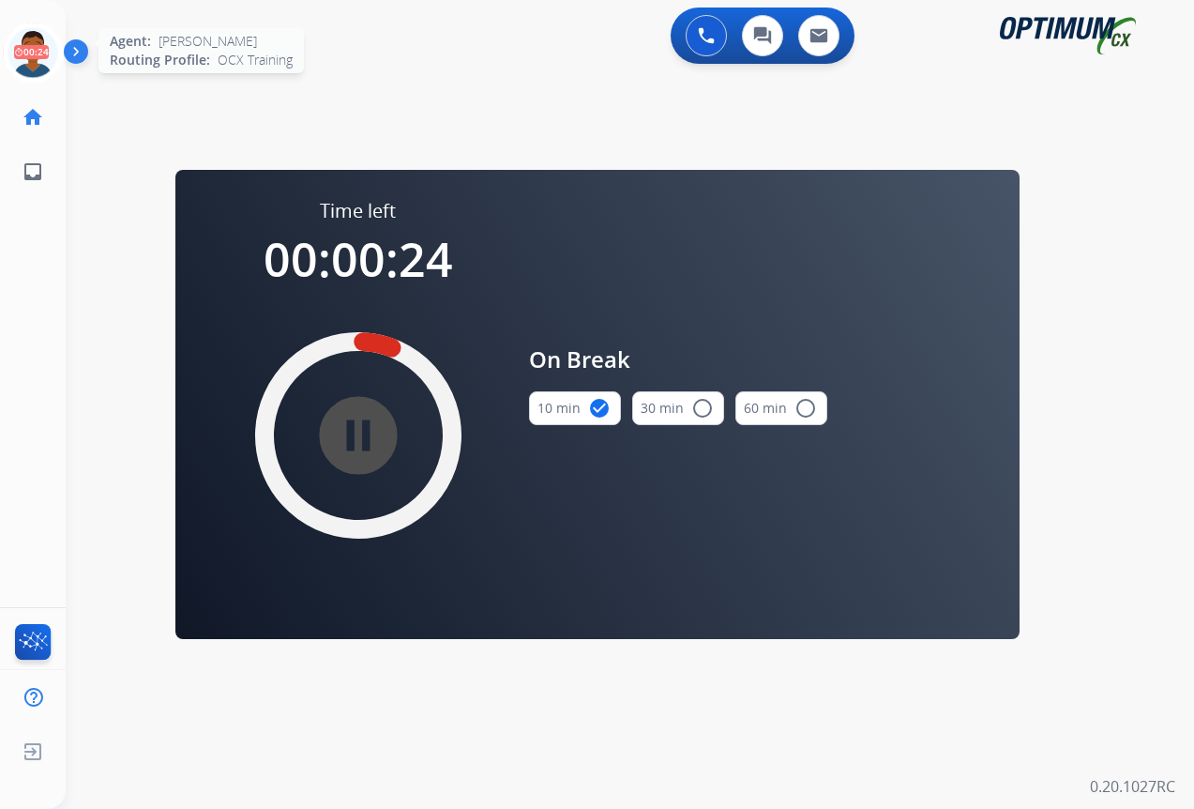
click at [33, 50] on icon at bounding box center [33, 53] width 61 height 61
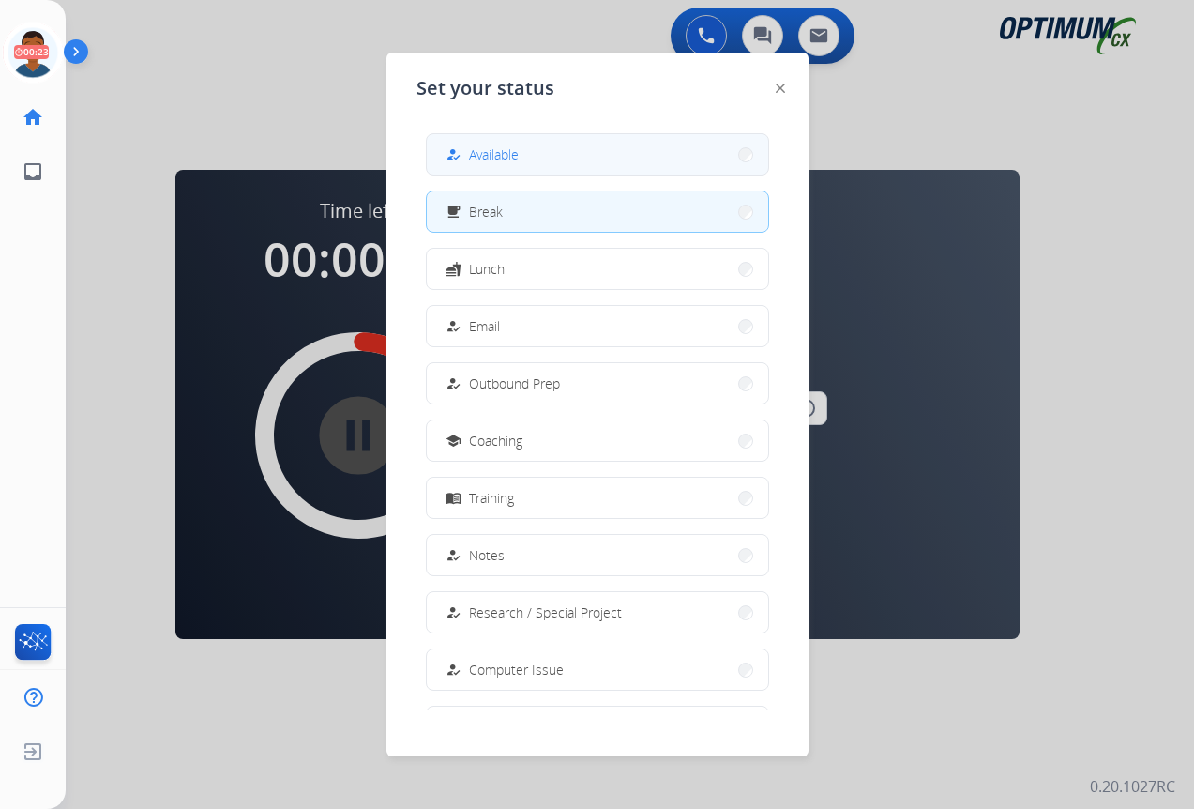
click at [552, 163] on button "how_to_reg Available" at bounding box center [598, 154] width 342 height 40
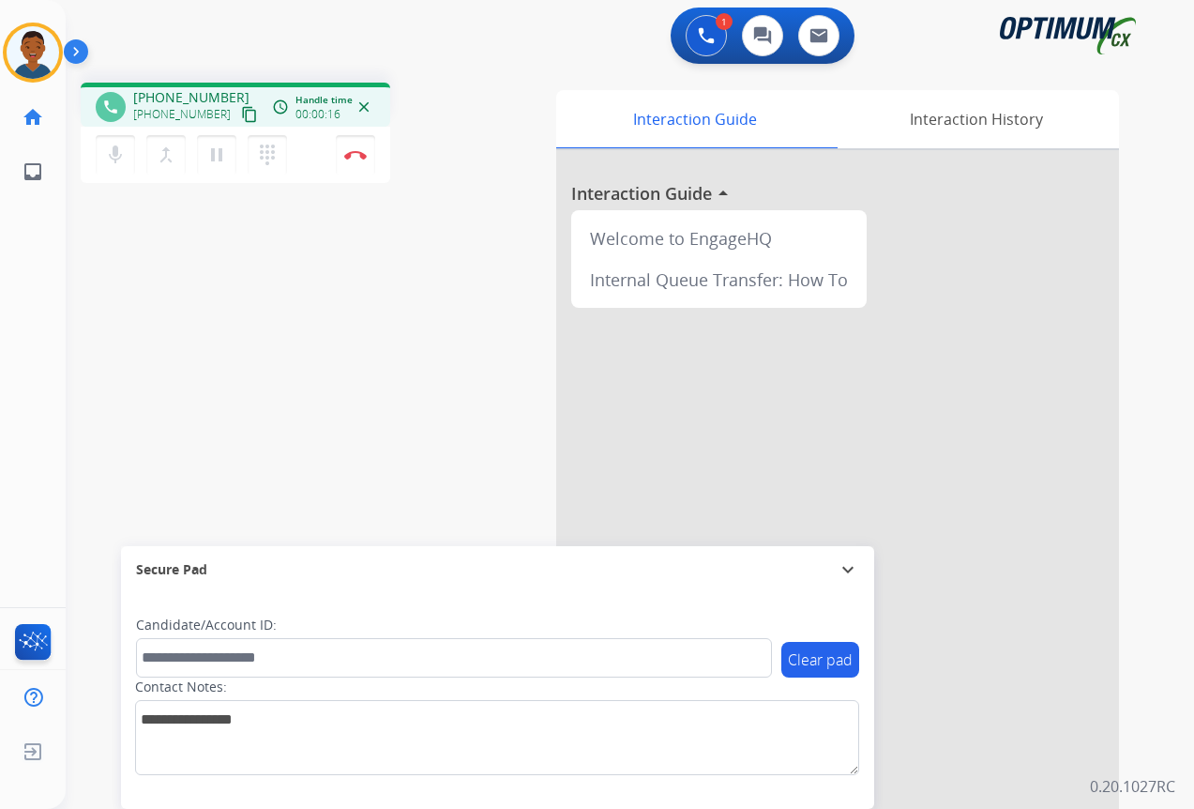
click at [241, 113] on mat-icon "content_copy" at bounding box center [249, 114] width 17 height 17
click at [355, 160] on button "Disconnect" at bounding box center [355, 154] width 39 height 39
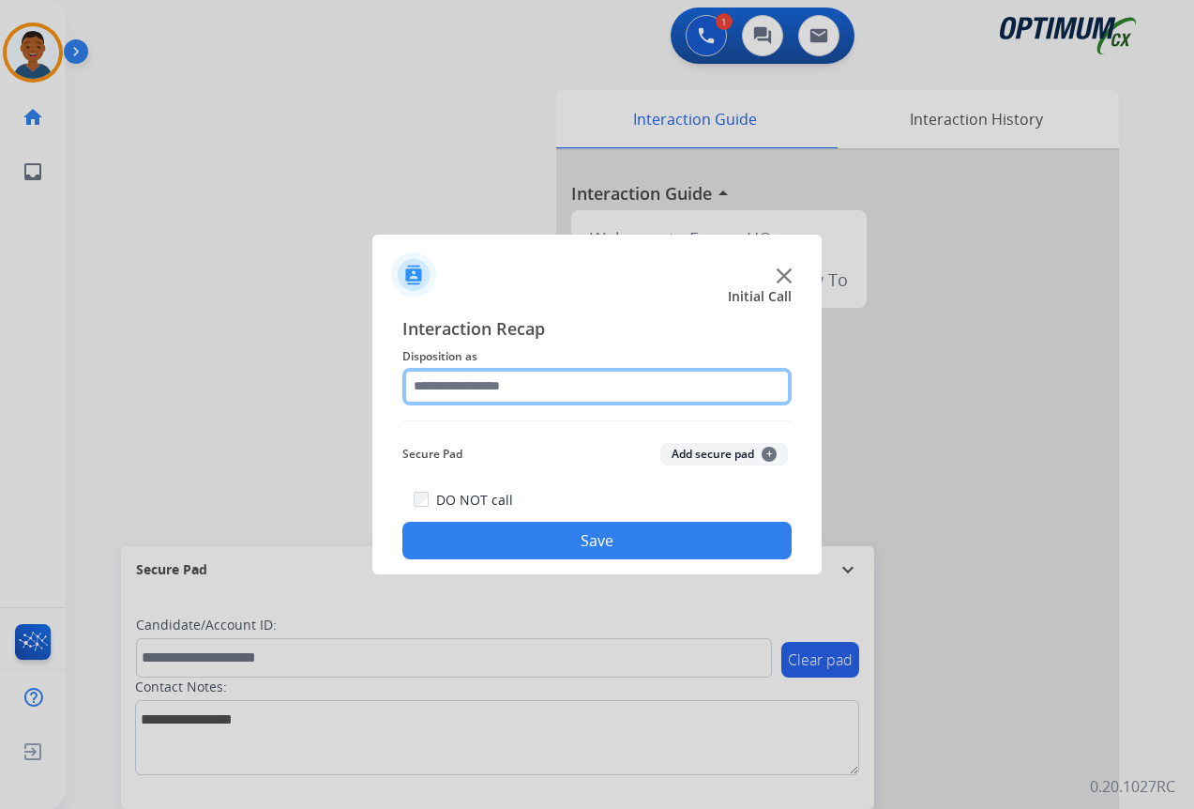
click at [433, 386] on input "text" at bounding box center [597, 387] width 389 height 38
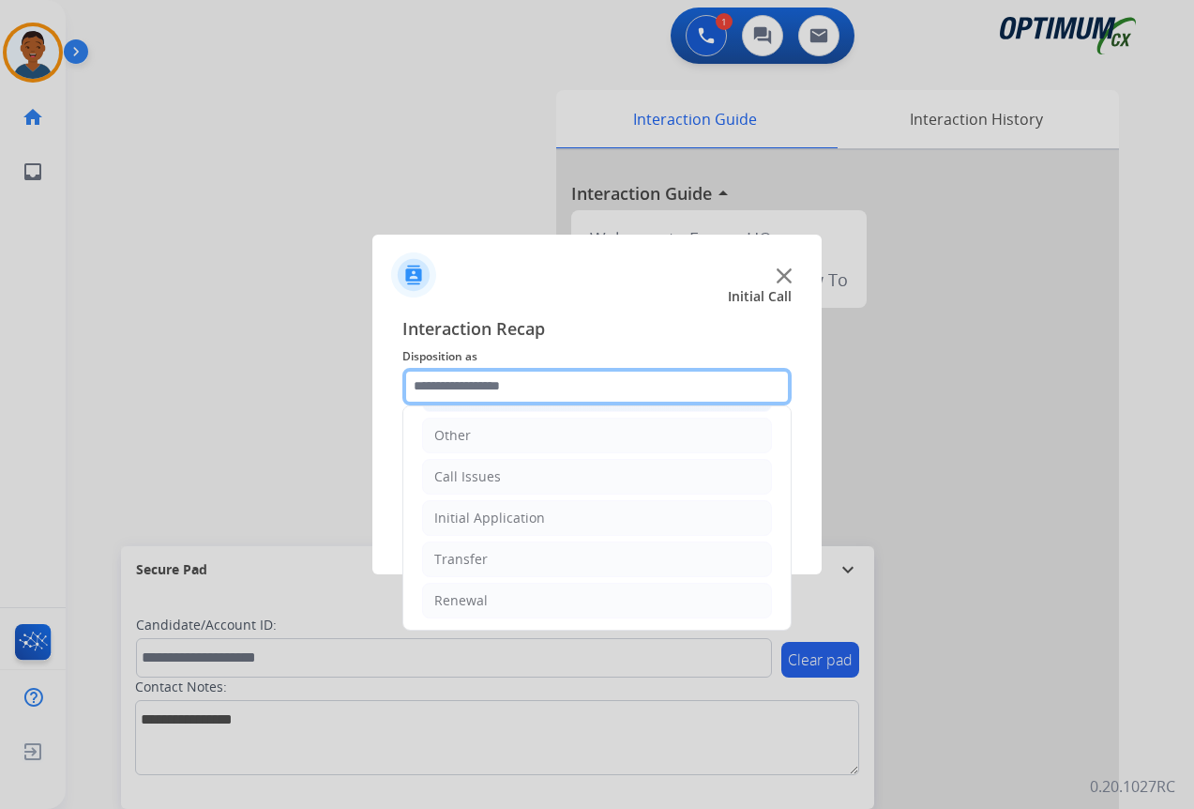
scroll to position [128, 0]
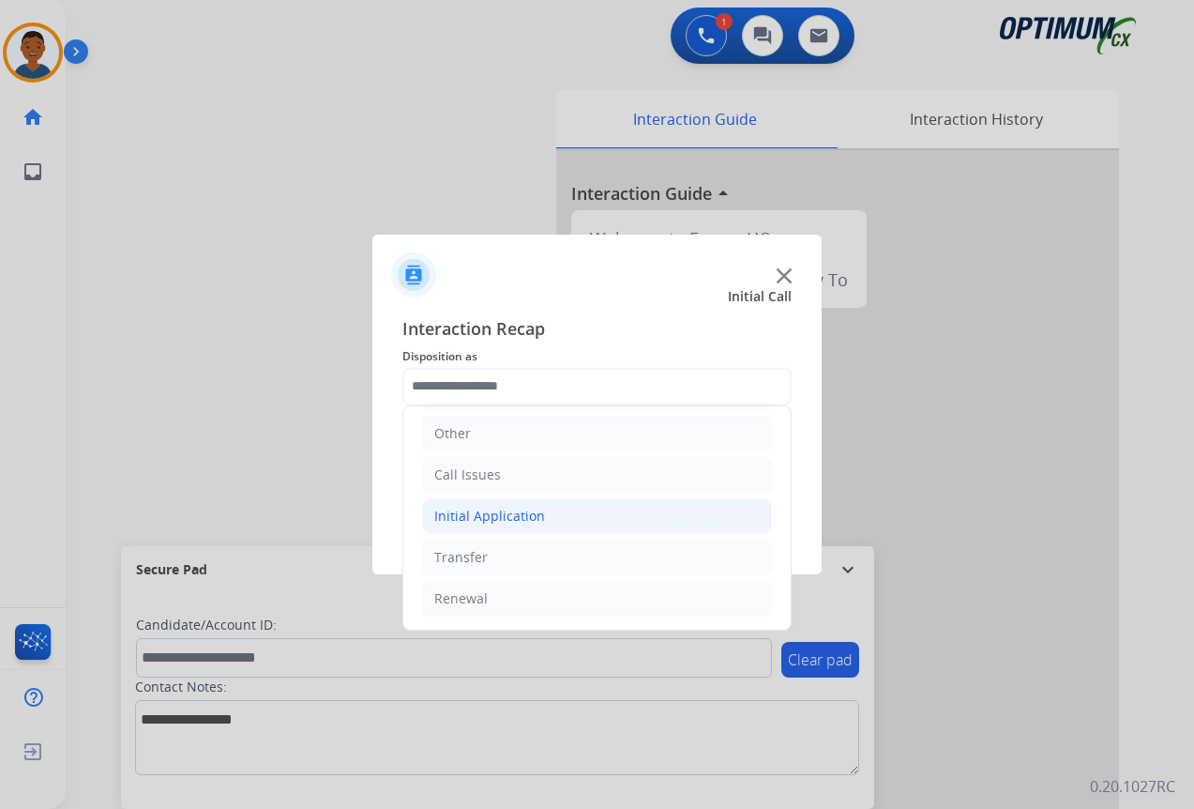
click at [463, 513] on div "Initial Application" at bounding box center [489, 516] width 111 height 19
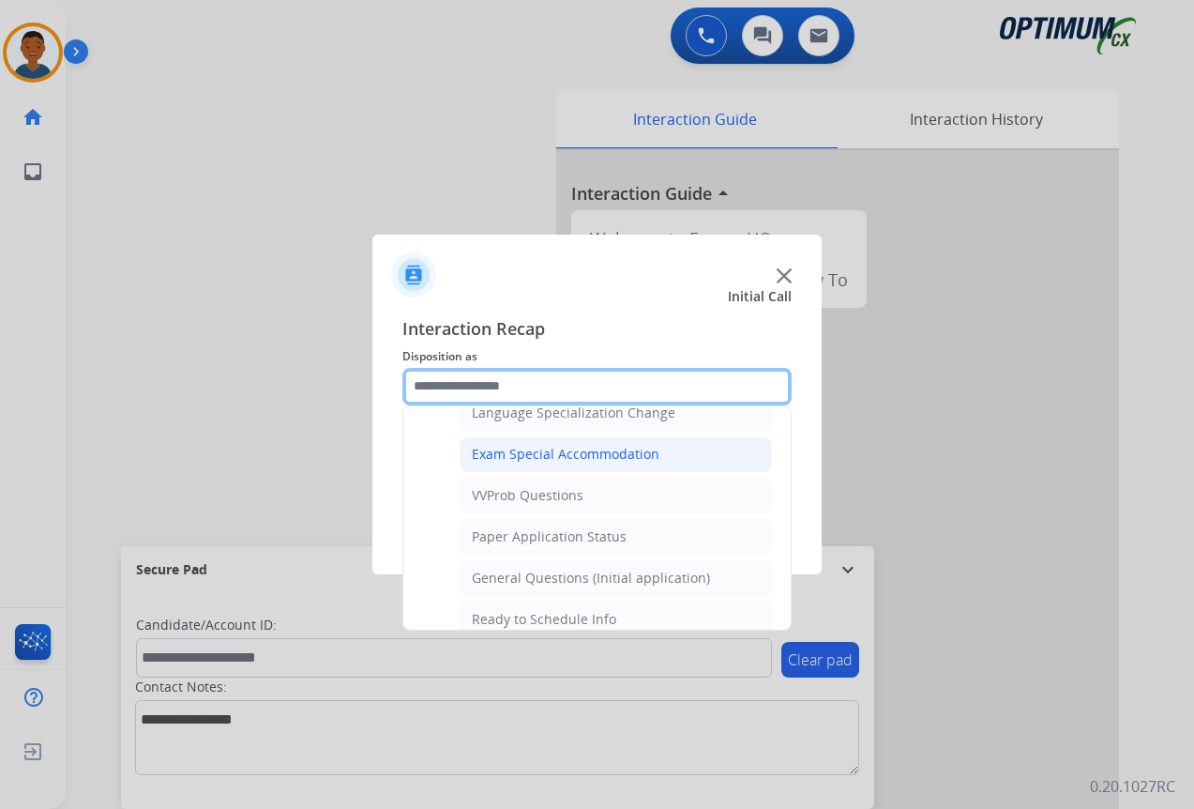
scroll to position [972, 0]
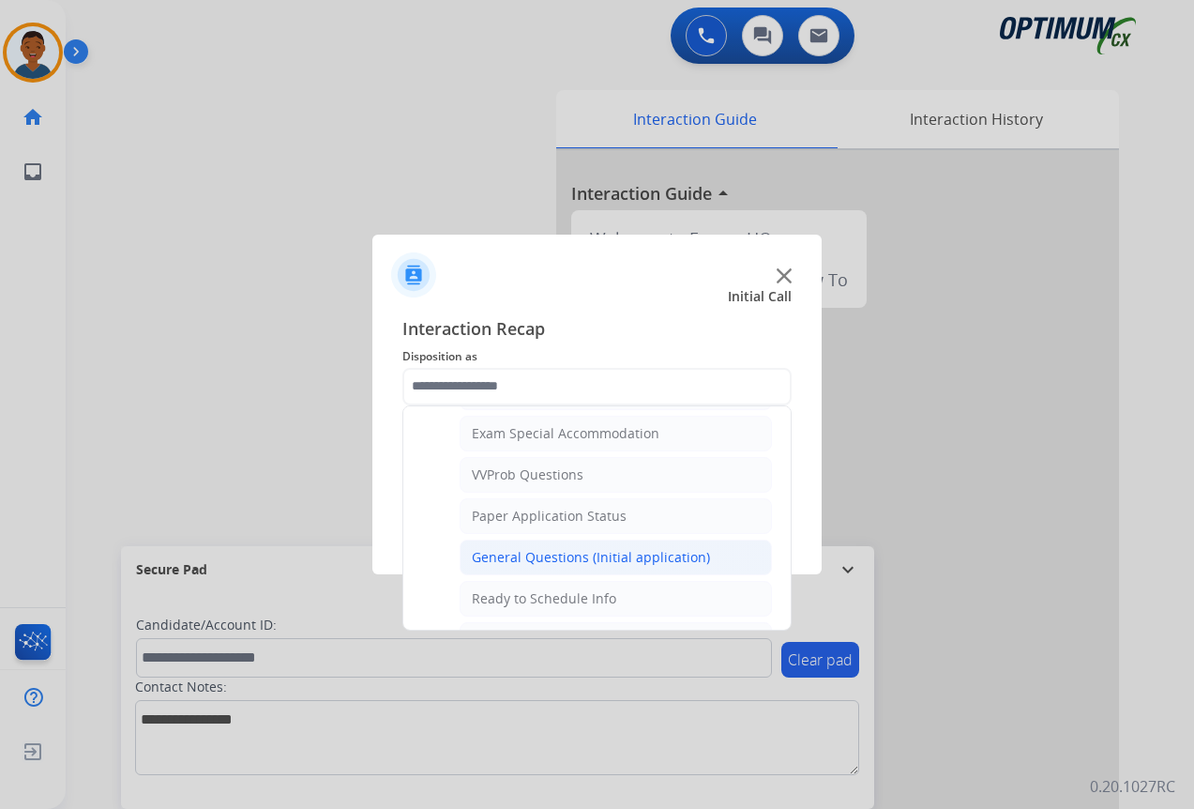
click at [511, 554] on div "General Questions (Initial application)" at bounding box center [591, 557] width 238 height 19
type input "**********"
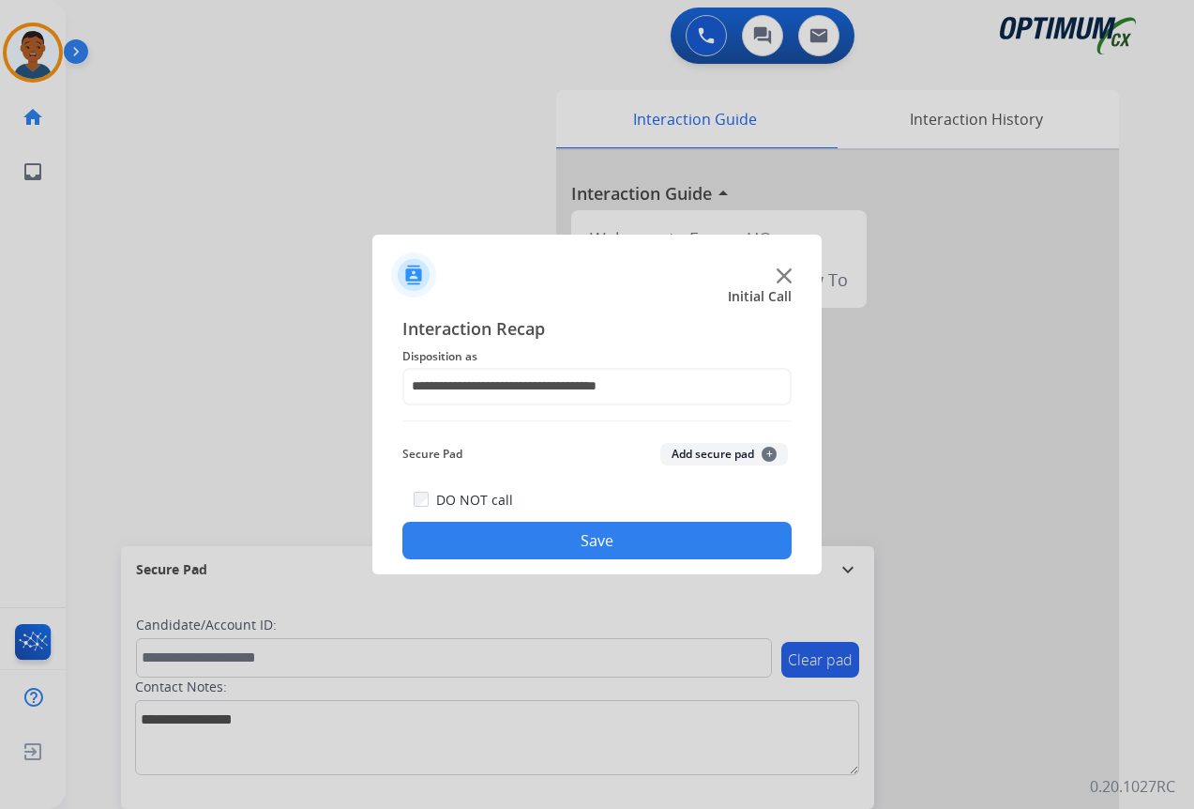
click at [621, 537] on button "Save" at bounding box center [597, 541] width 389 height 38
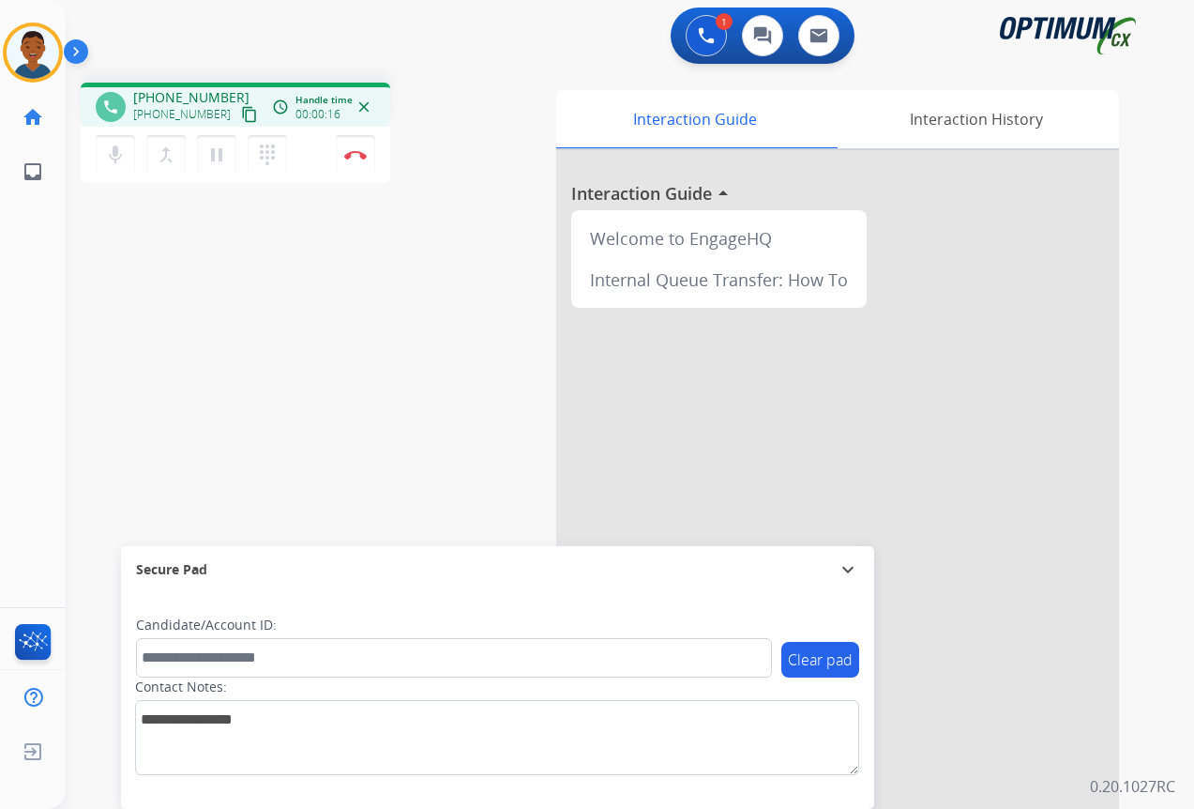
click at [241, 119] on mat-icon "content_copy" at bounding box center [249, 114] width 17 height 17
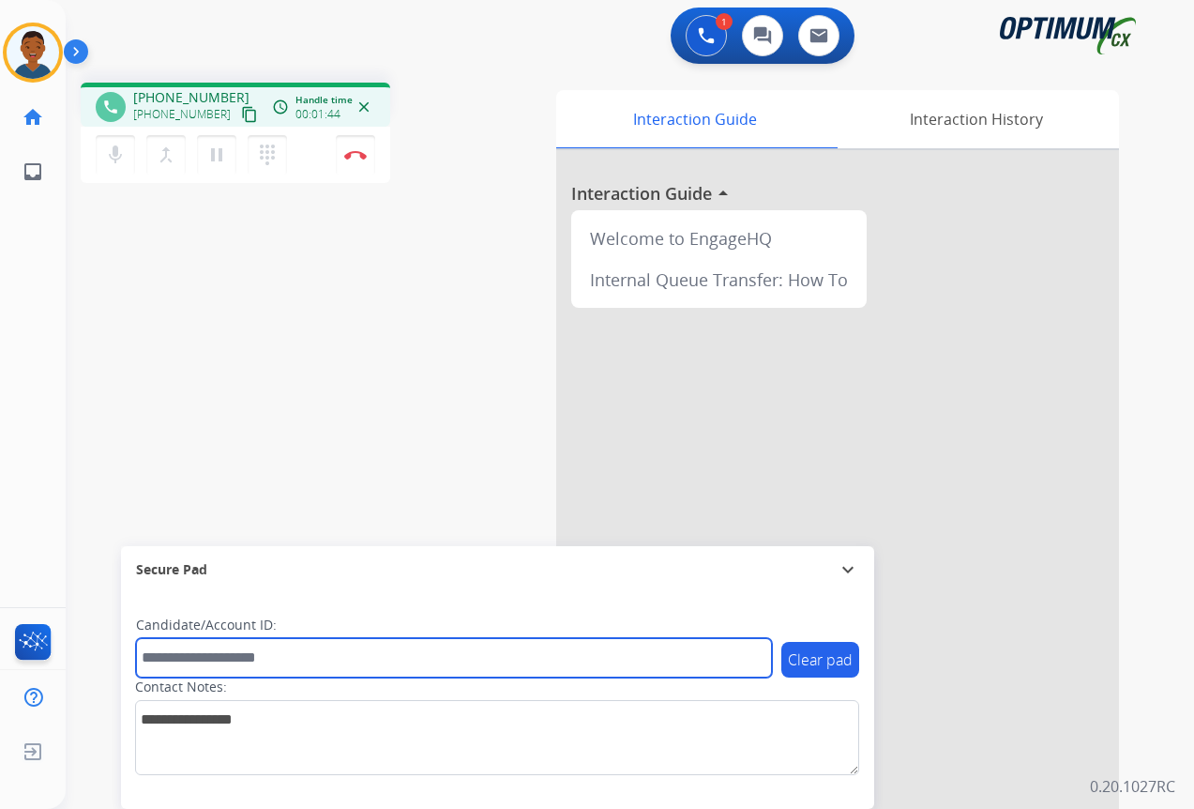
click at [268, 656] on input "text" at bounding box center [454, 657] width 636 height 39
paste input "*******"
type input "*******"
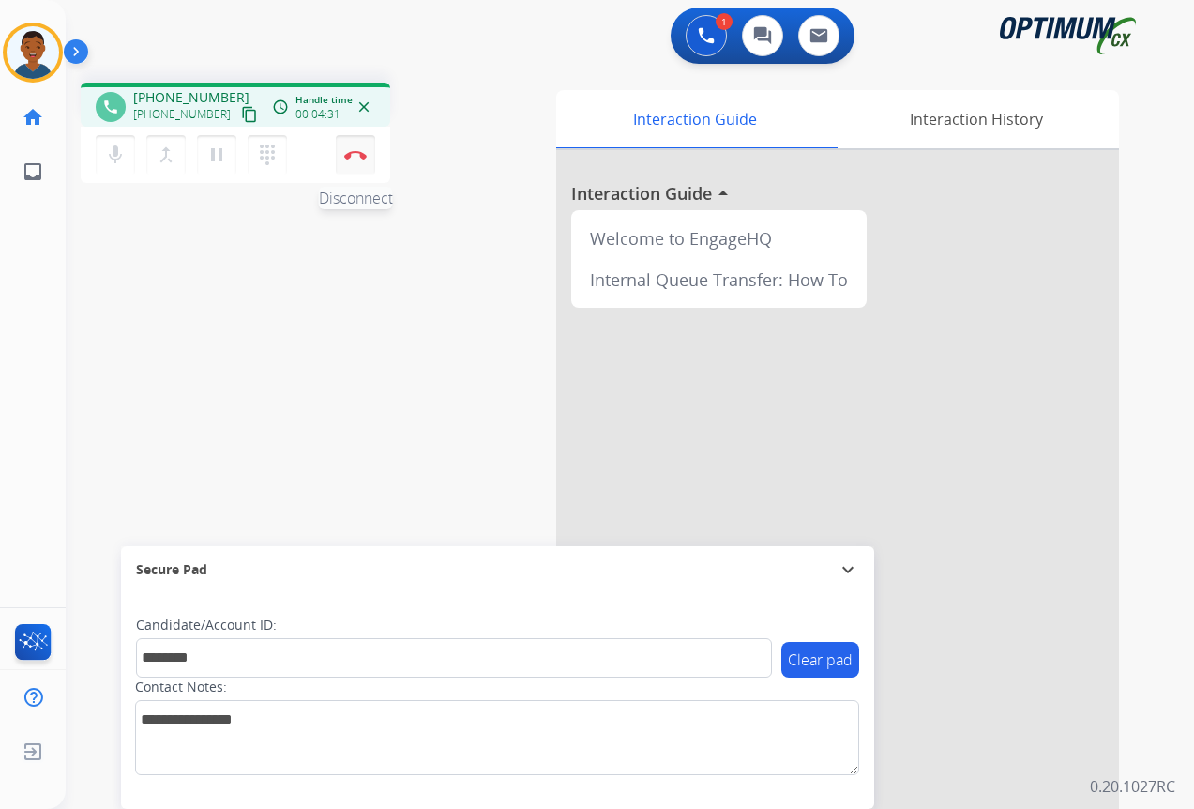
click at [356, 156] on img at bounding box center [355, 154] width 23 height 9
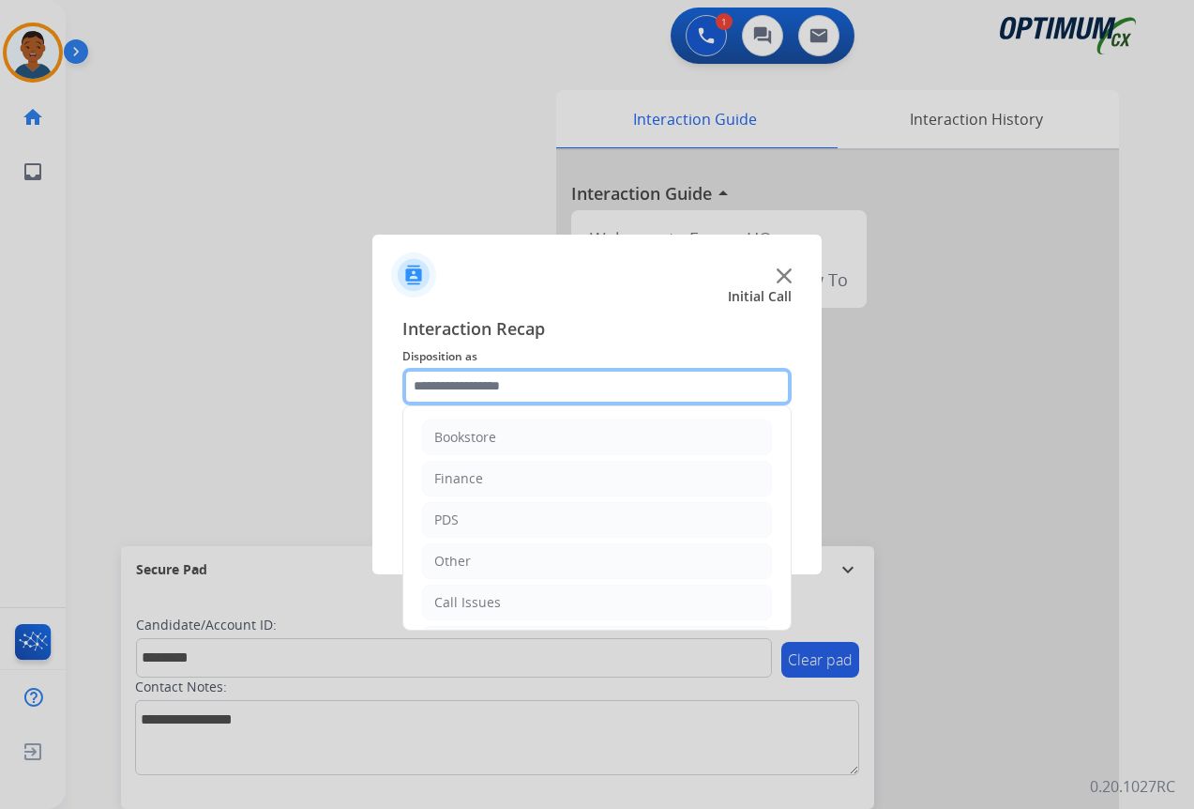
click at [441, 388] on input "text" at bounding box center [597, 387] width 389 height 38
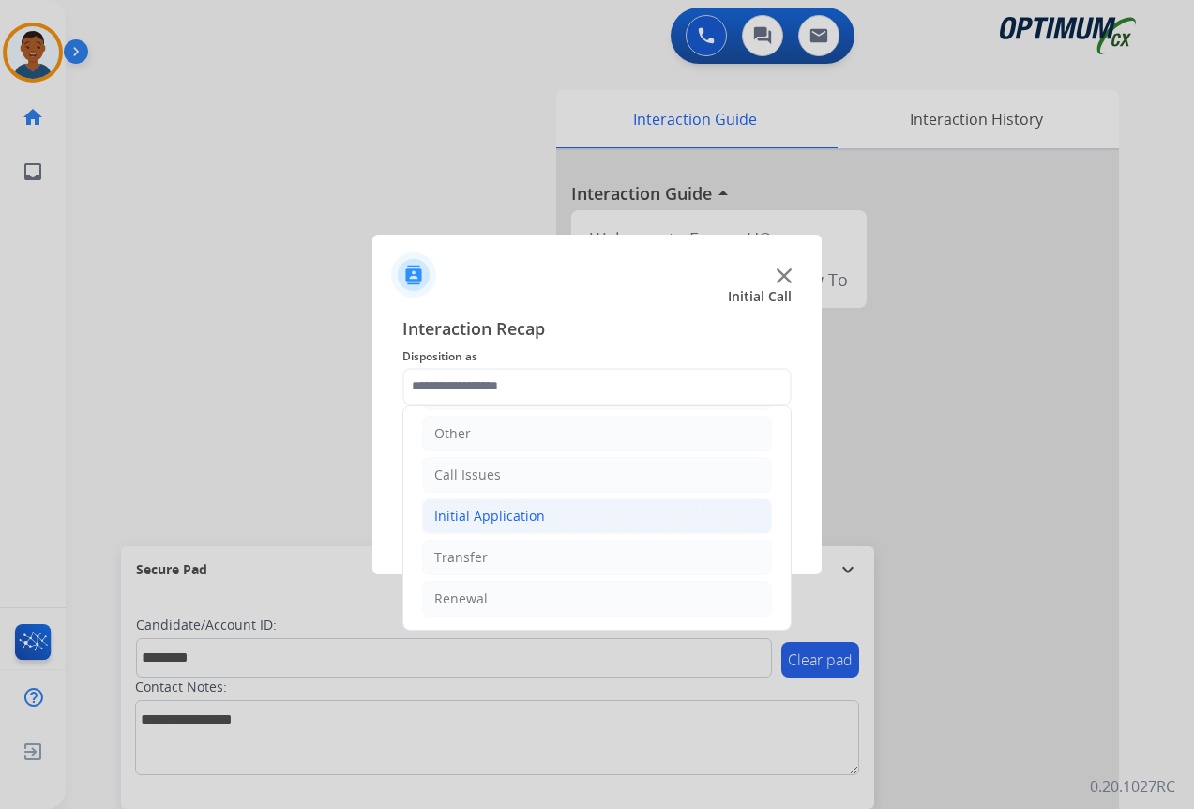
click at [478, 515] on div "Initial Application" at bounding box center [489, 516] width 111 height 19
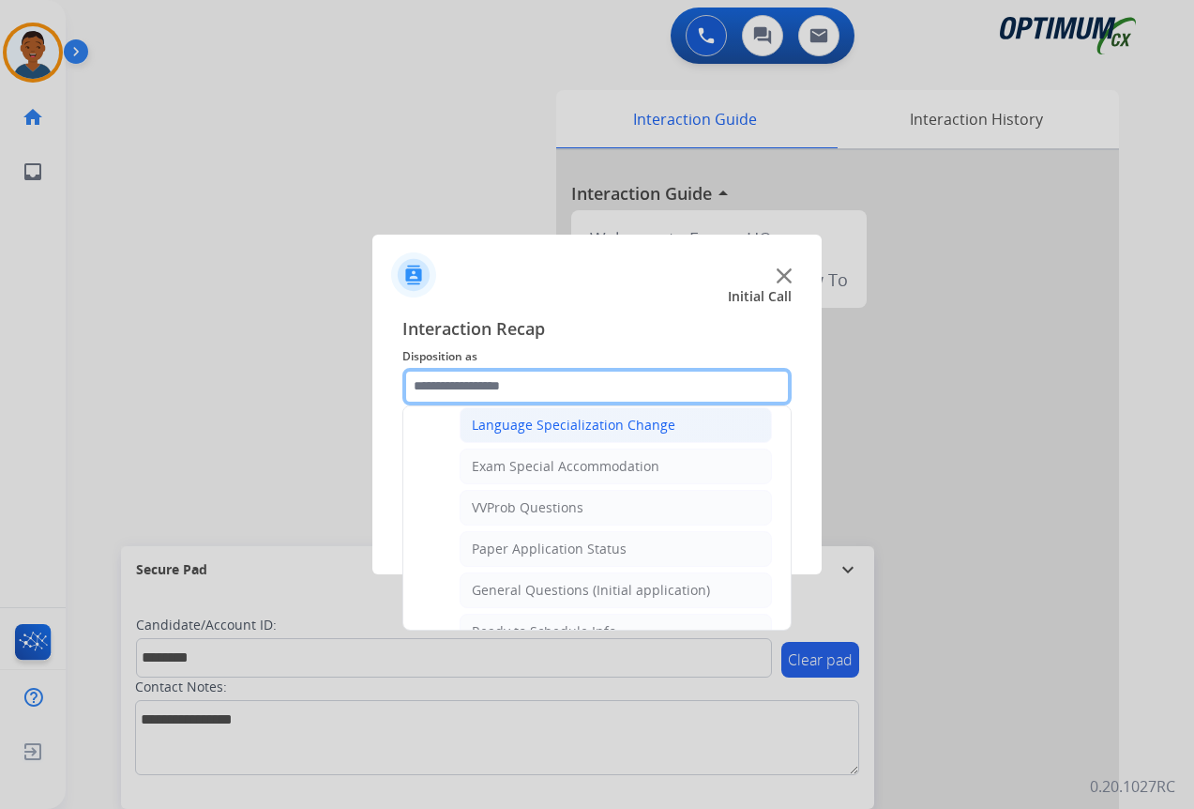
scroll to position [972, 0]
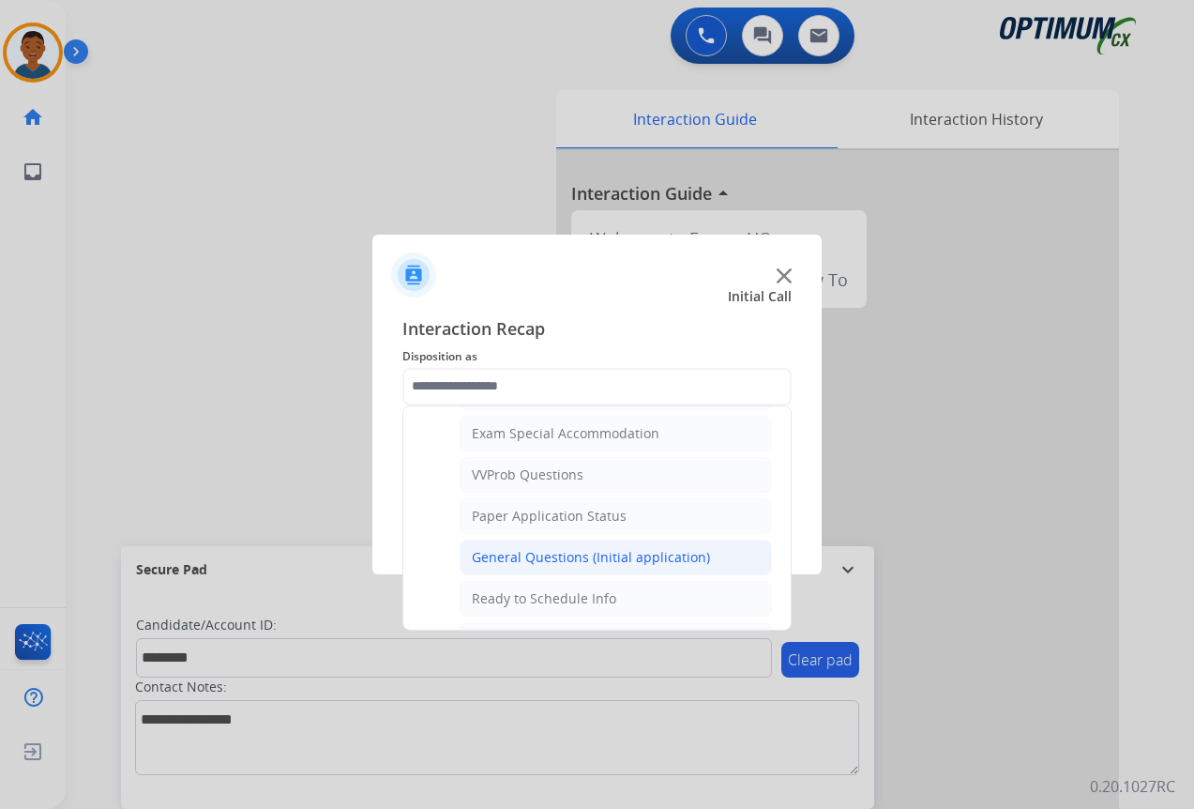
click at [499, 555] on div "General Questions (Initial application)" at bounding box center [591, 557] width 238 height 19
type input "**********"
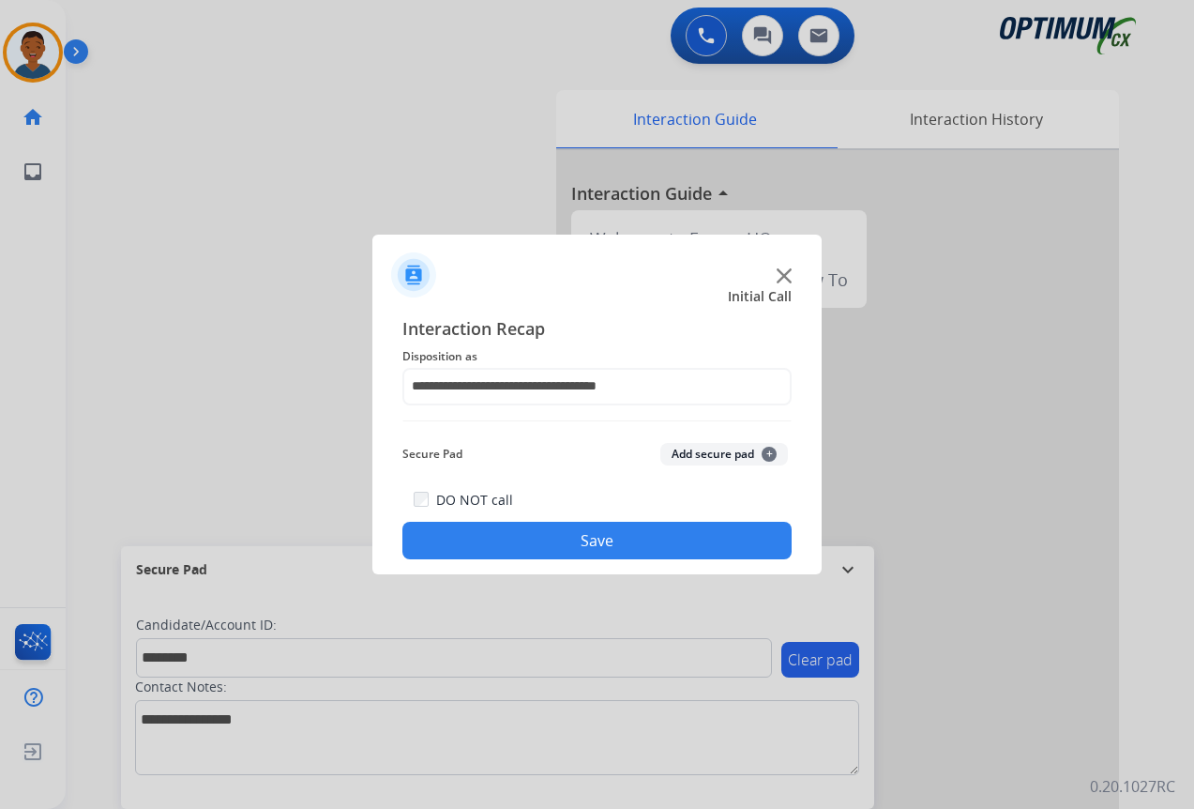
click at [716, 459] on button "Add secure pad +" at bounding box center [725, 454] width 128 height 23
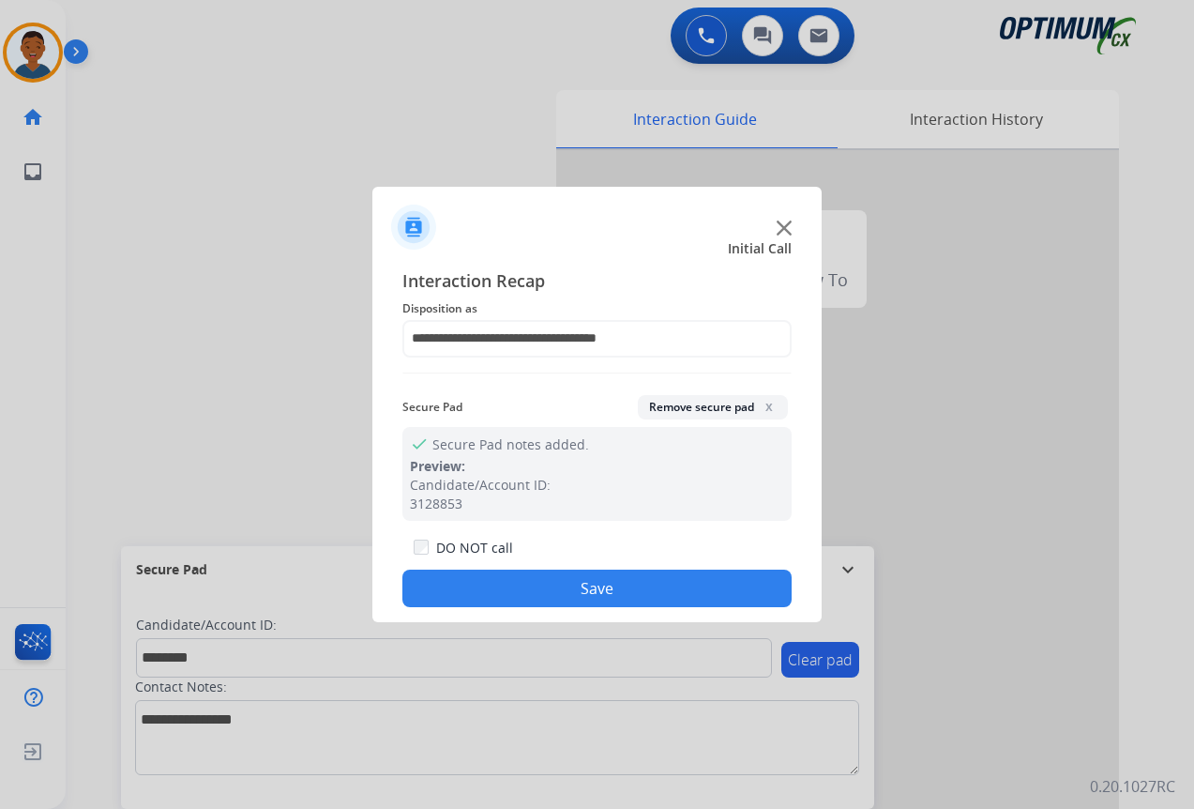
click at [652, 580] on button "Save" at bounding box center [597, 589] width 389 height 38
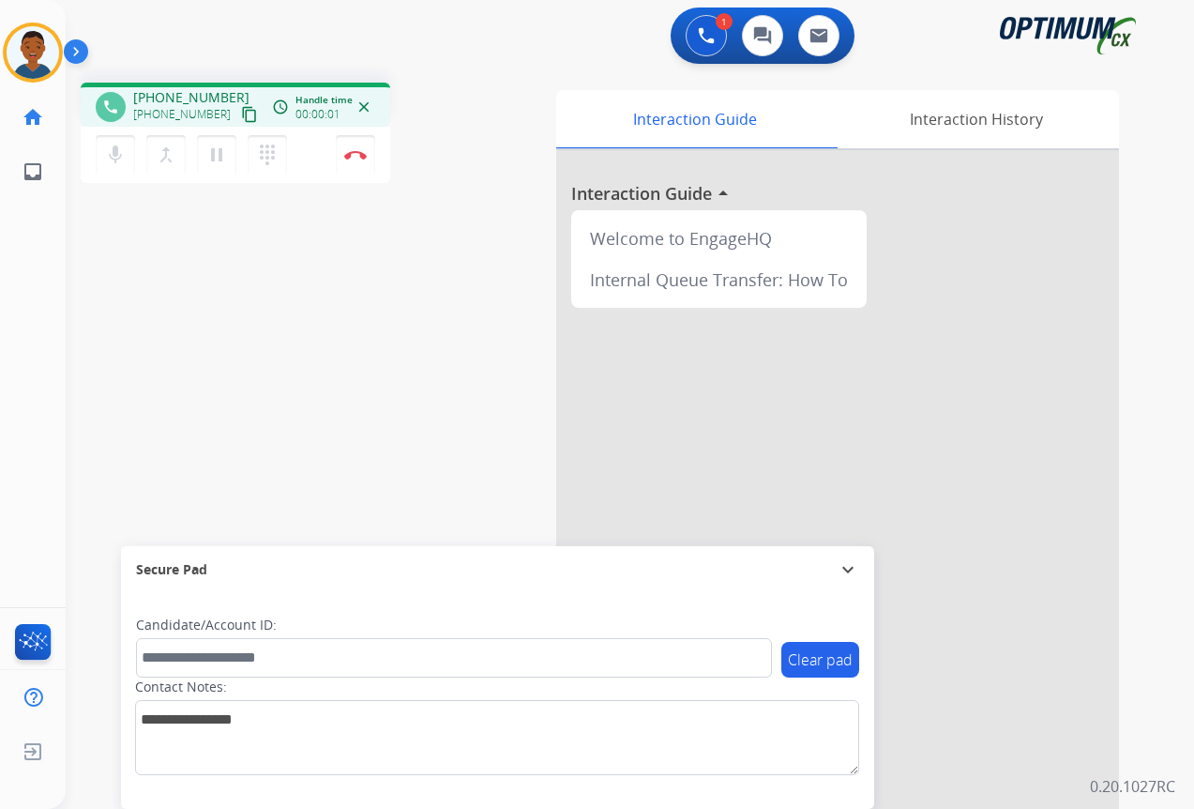
click at [241, 114] on mat-icon "content_copy" at bounding box center [249, 114] width 17 height 17
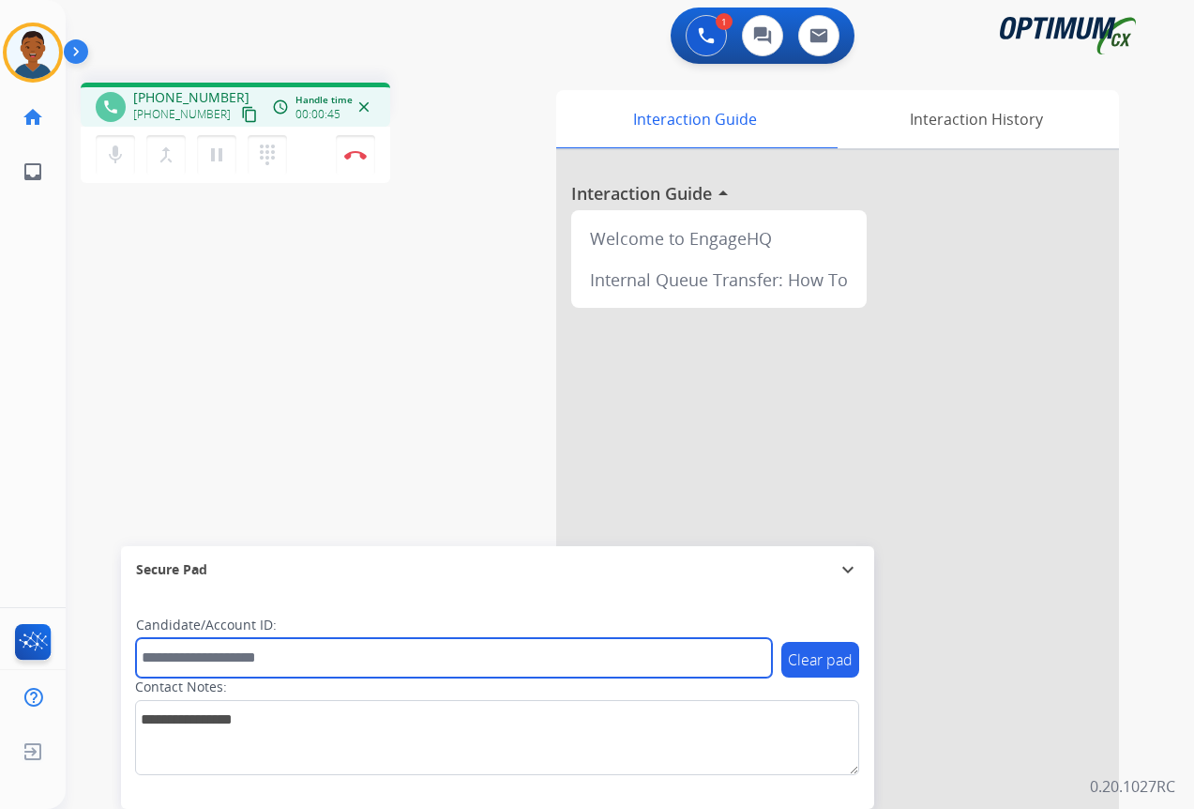
click at [171, 662] on input "text" at bounding box center [454, 657] width 636 height 39
paste input "*******"
type input "*******"
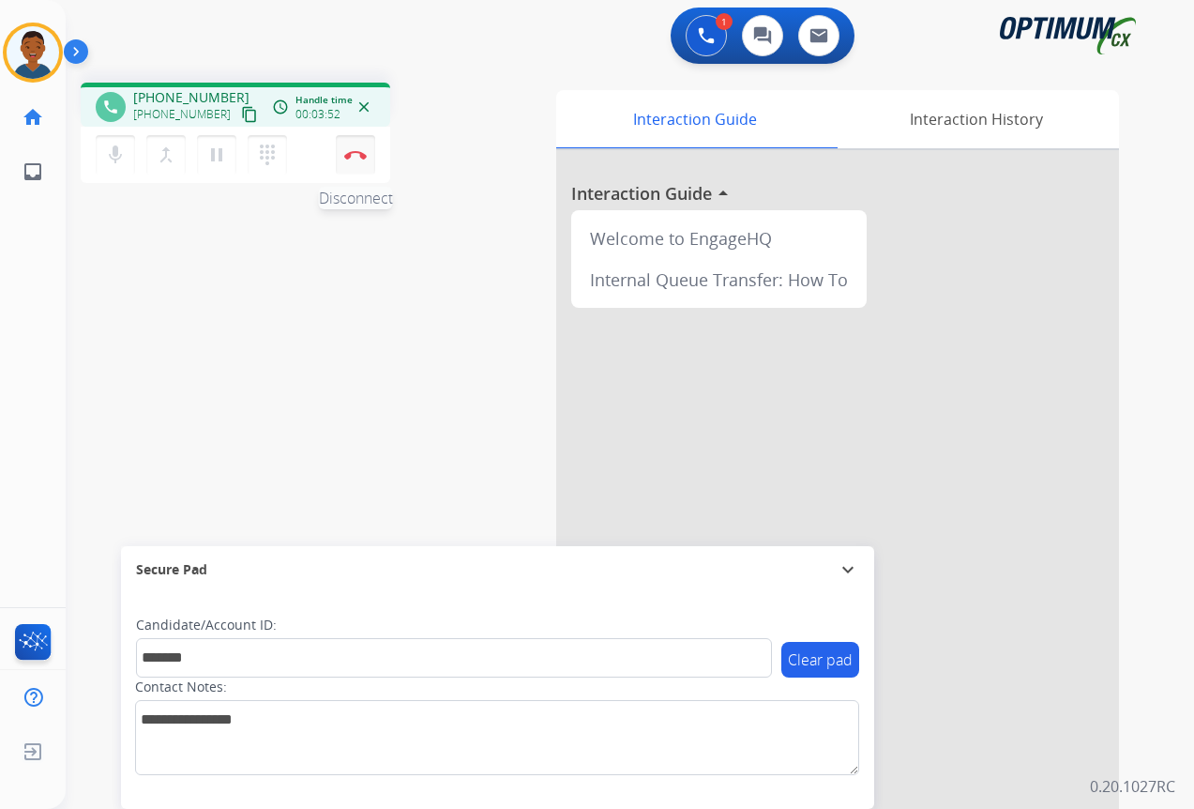
click at [357, 161] on button "Disconnect" at bounding box center [355, 154] width 39 height 39
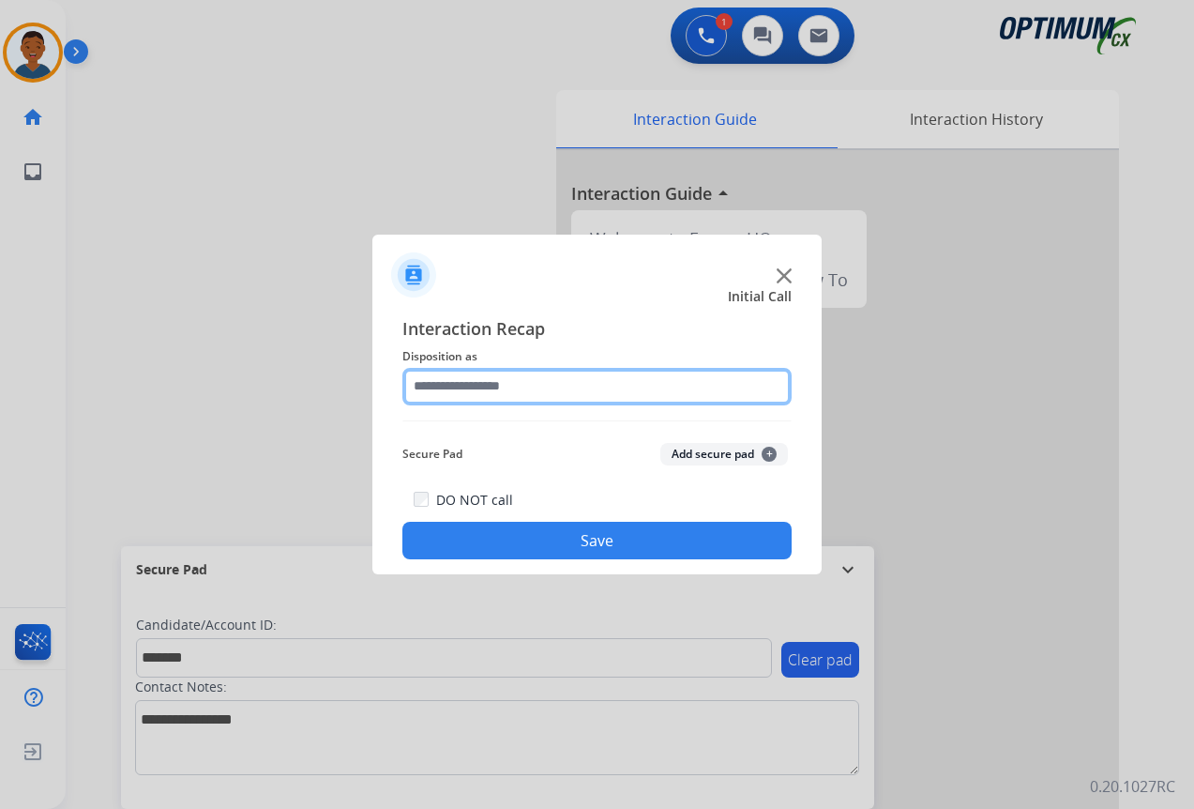
click at [438, 383] on input "text" at bounding box center [597, 387] width 389 height 38
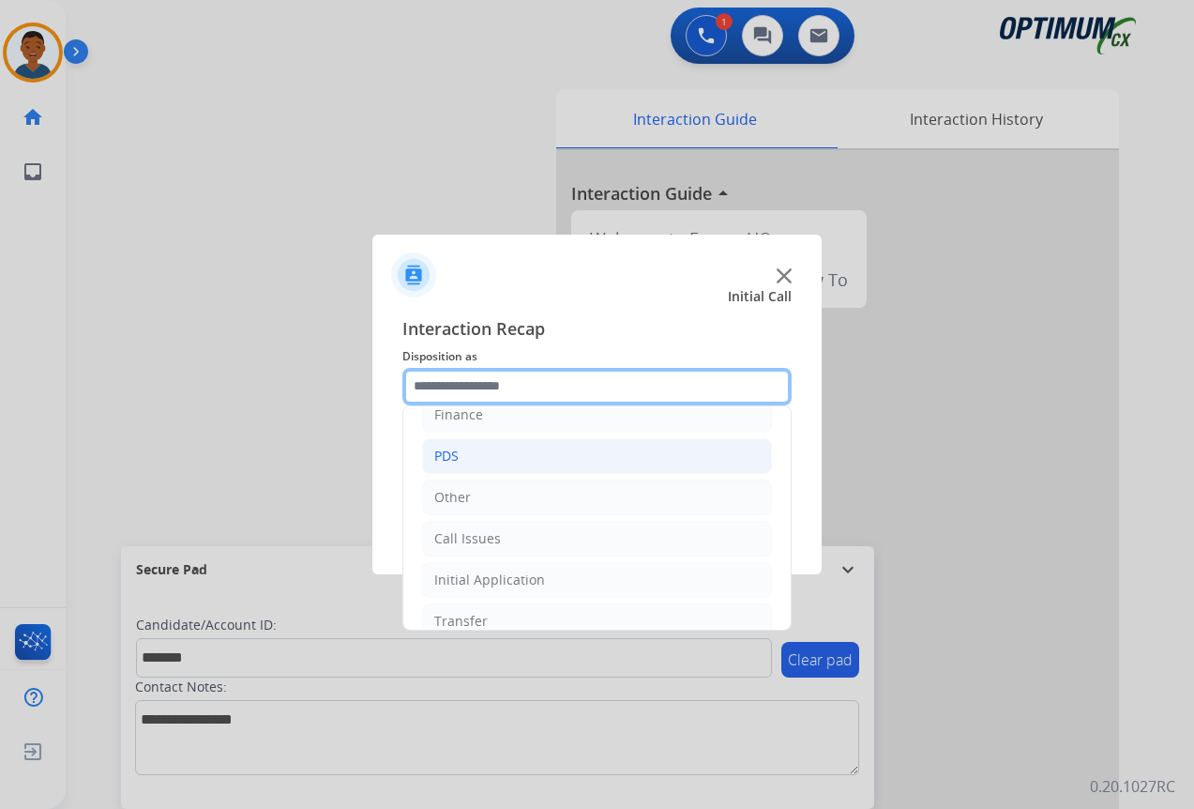
scroll to position [128, 0]
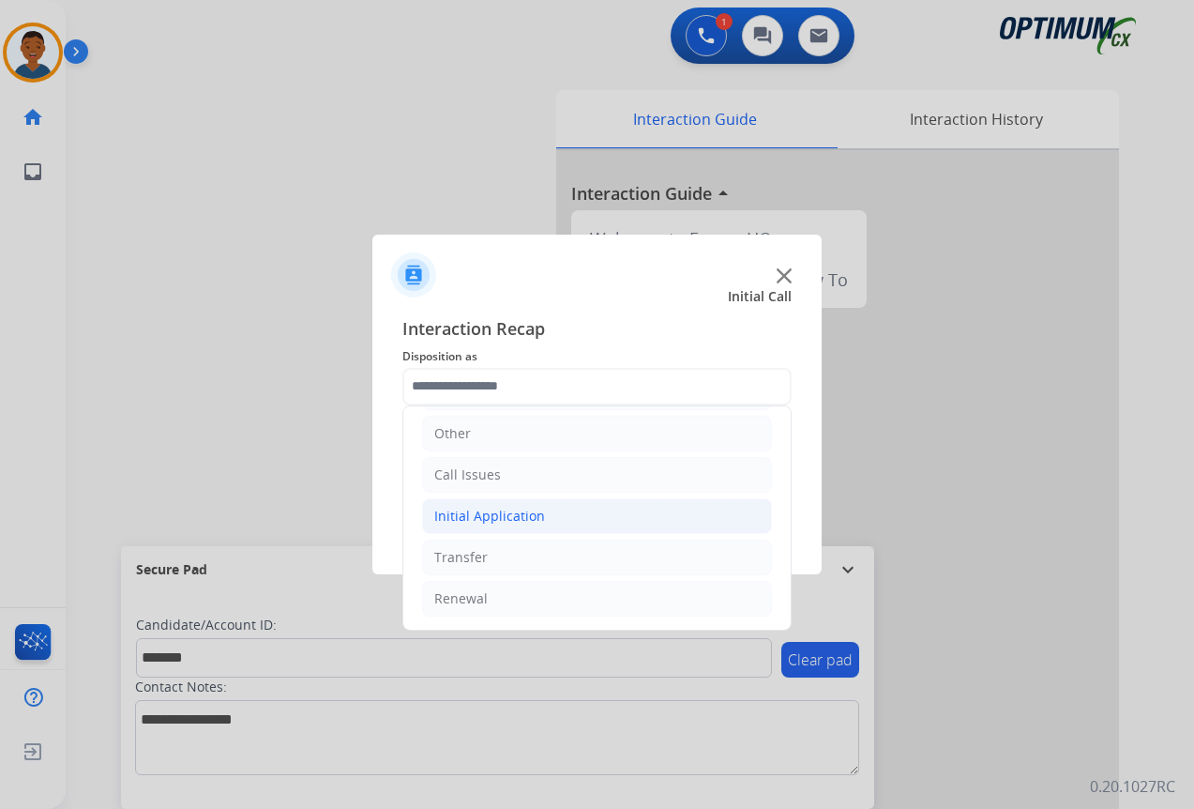
click at [463, 512] on div "Initial Application" at bounding box center [489, 516] width 111 height 19
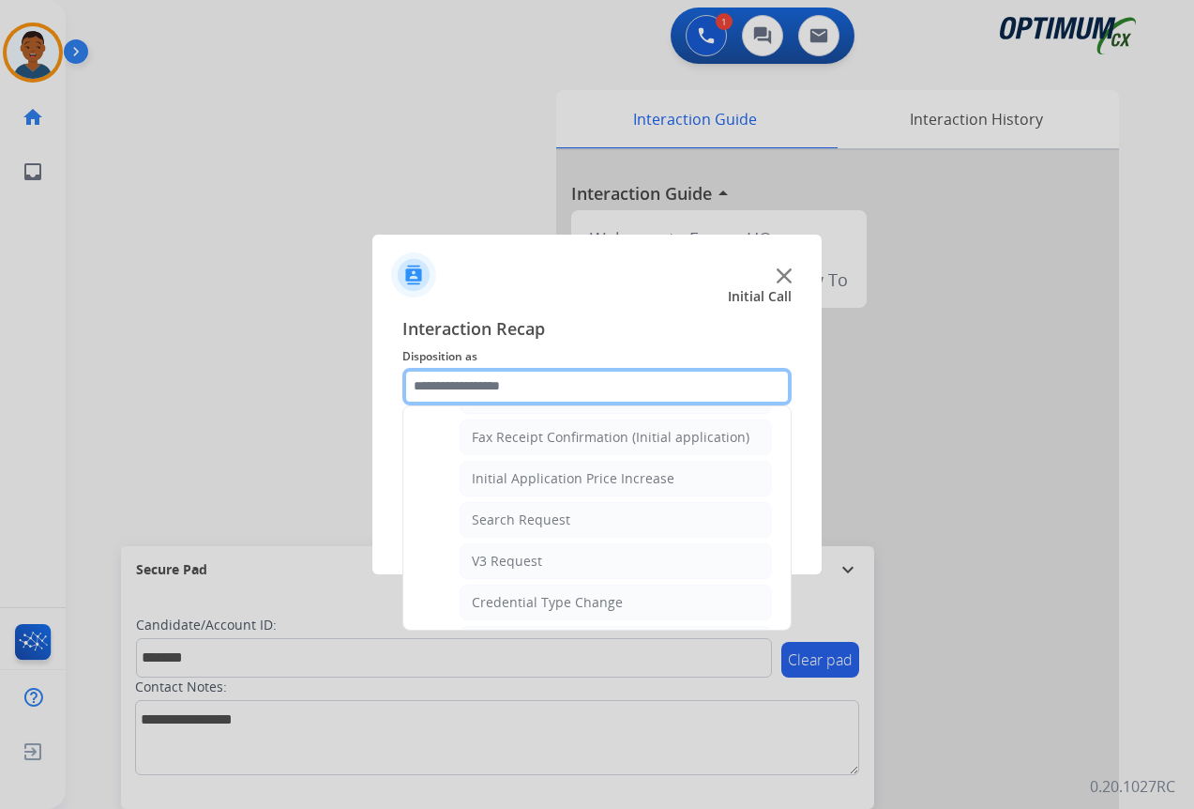
scroll to position [691, 0]
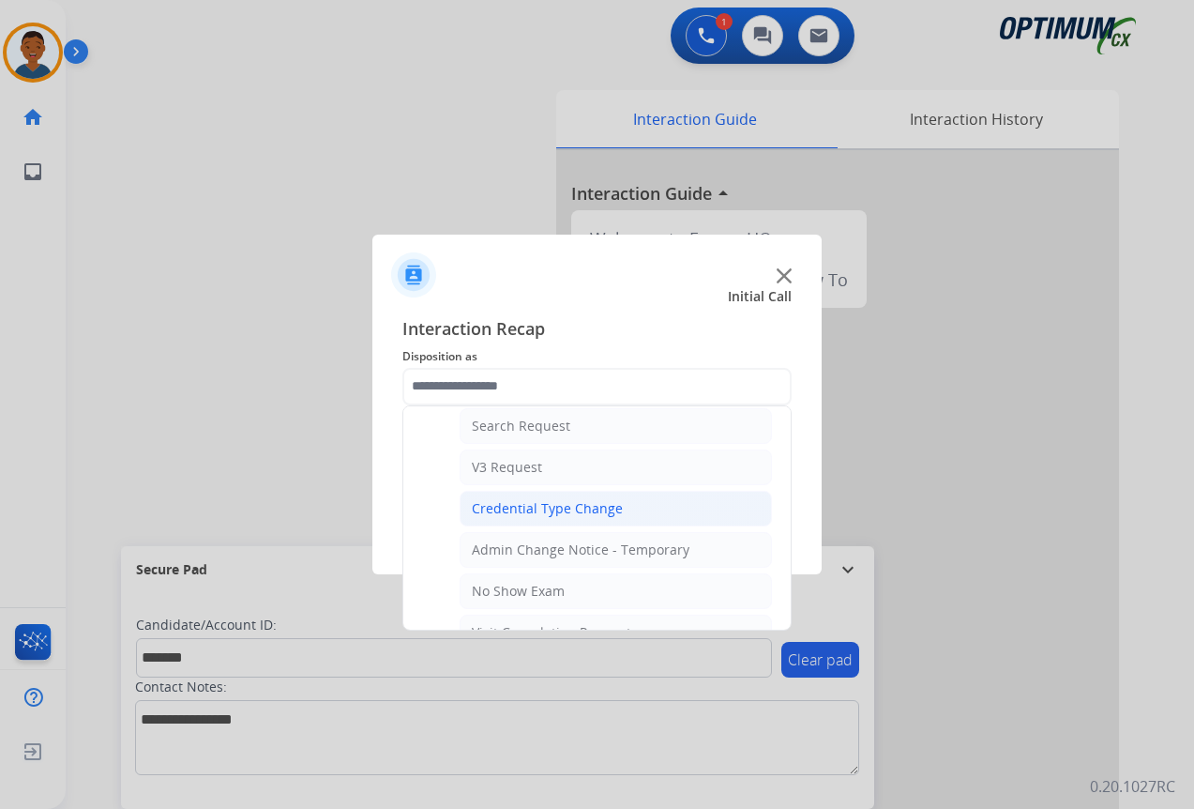
click at [507, 510] on div "Credential Type Change" at bounding box center [547, 508] width 151 height 19
type input "**********"
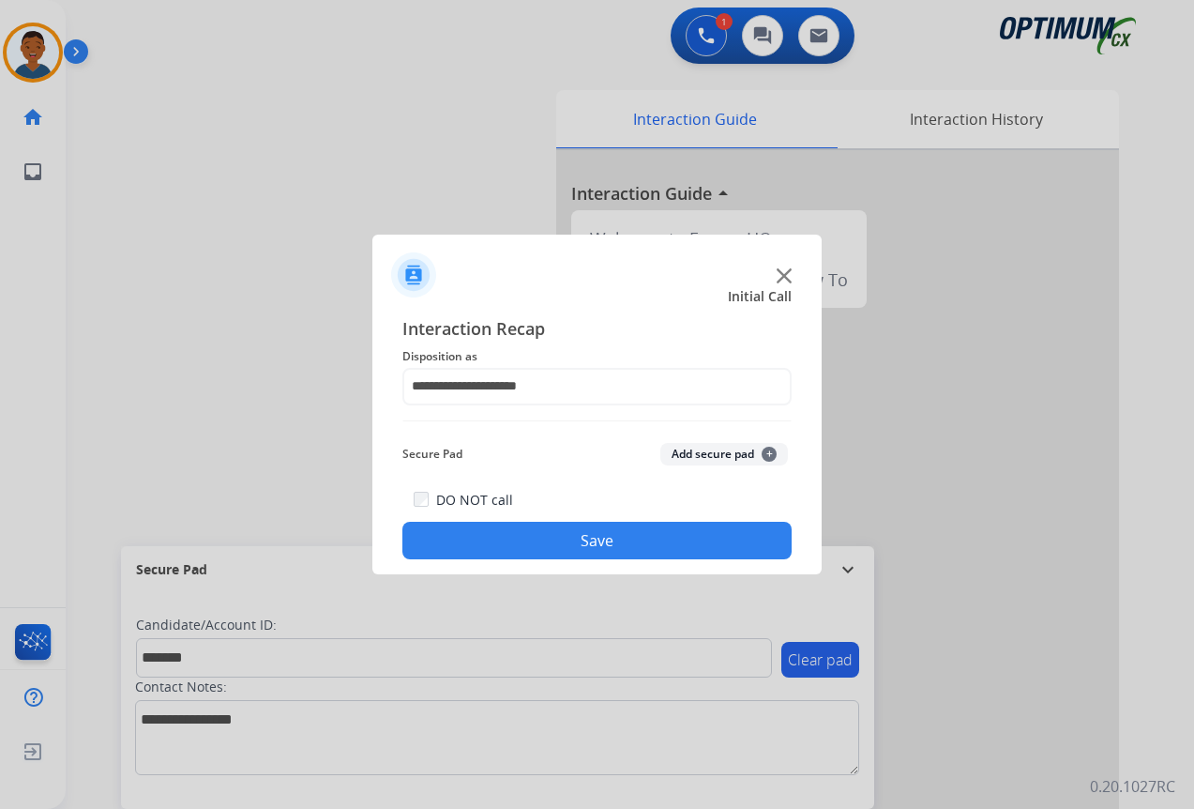
drag, startPoint x: 686, startPoint y: 447, endPoint x: 689, endPoint y: 535, distance: 88.2
click at [686, 448] on button "Add secure pad +" at bounding box center [725, 454] width 128 height 23
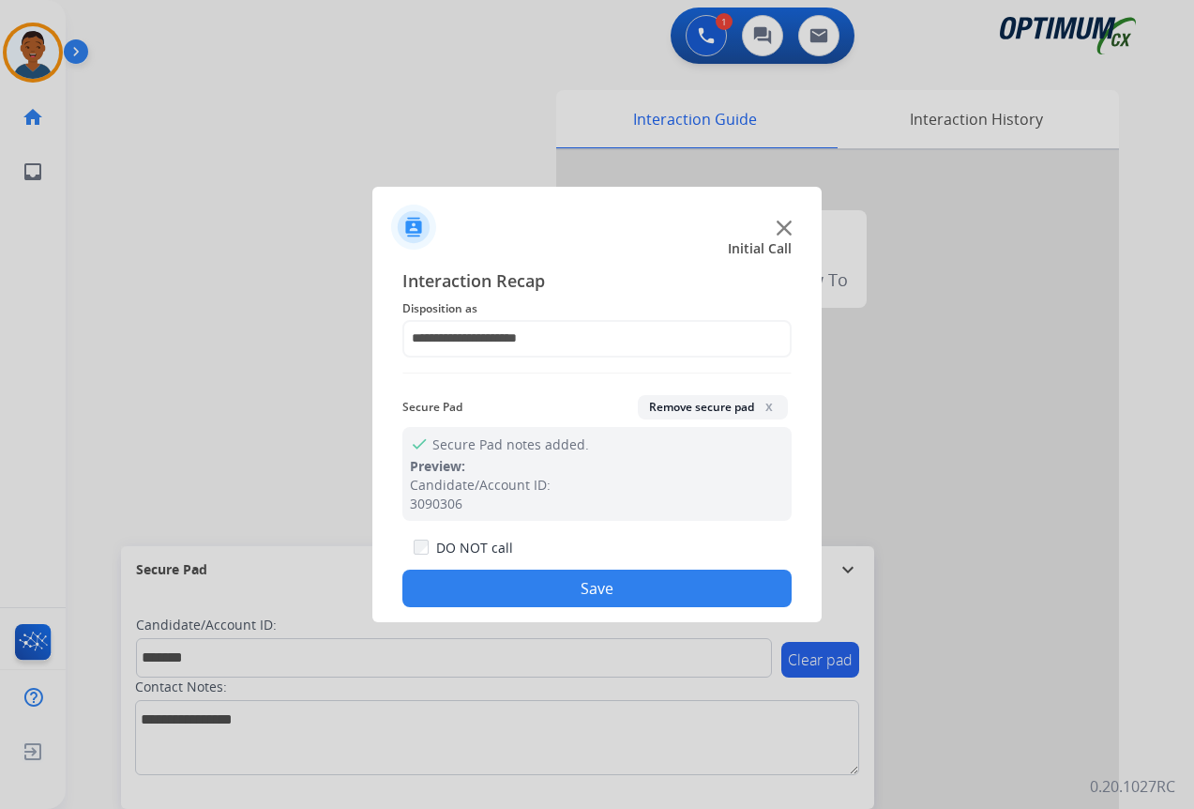
click at [676, 585] on button "Save" at bounding box center [597, 589] width 389 height 38
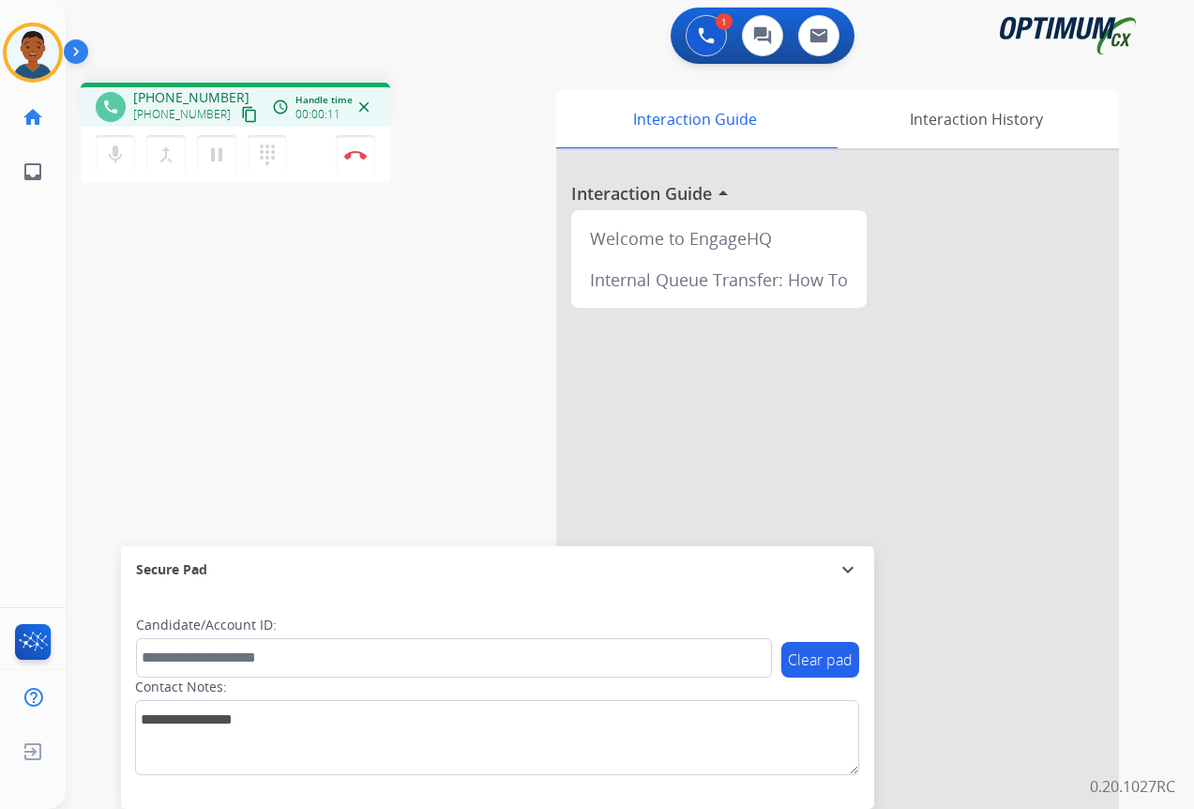
click at [241, 116] on mat-icon "content_copy" at bounding box center [249, 114] width 17 height 17
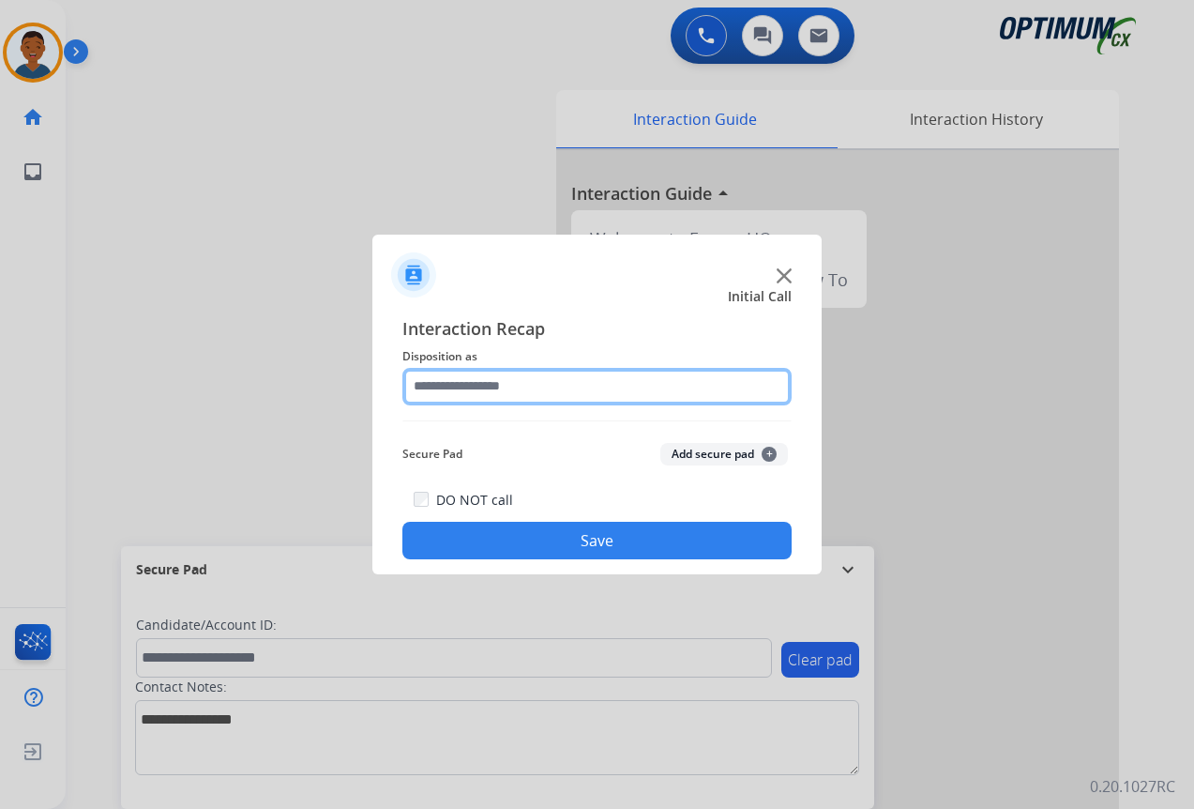
click at [487, 380] on input "text" at bounding box center [597, 387] width 389 height 38
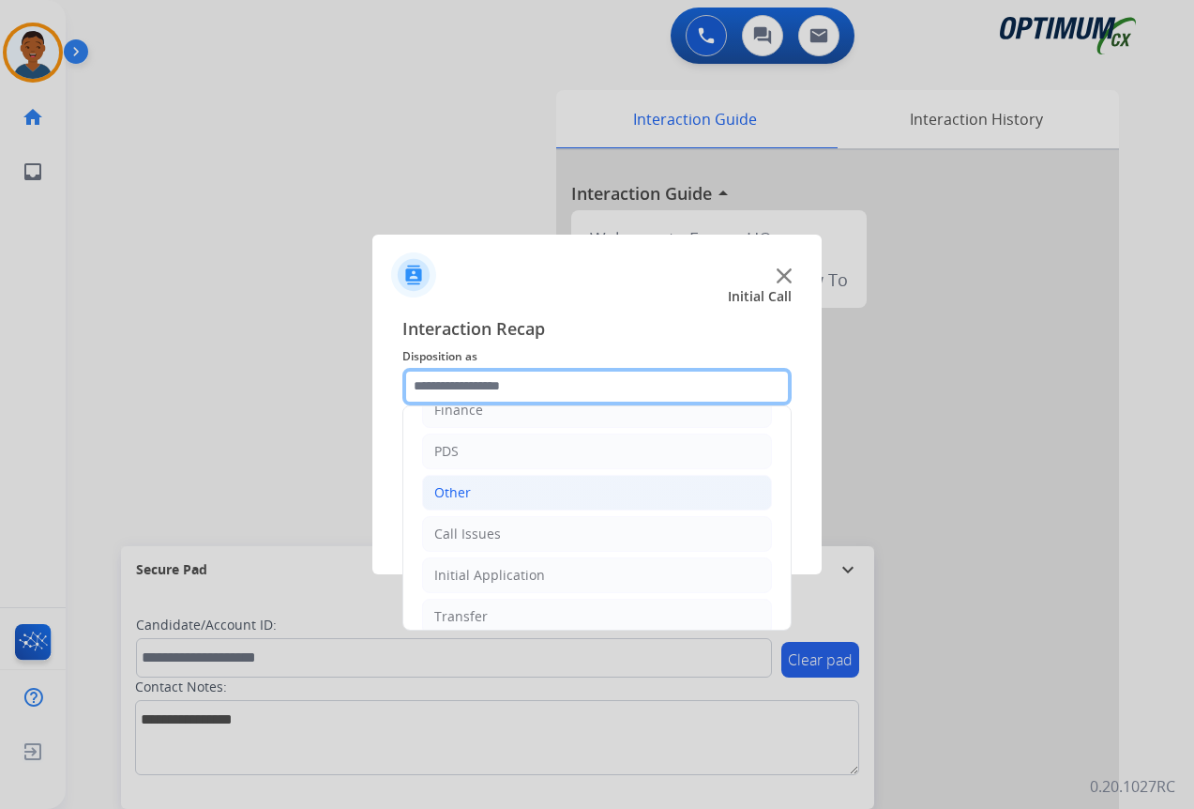
scroll to position [128, 0]
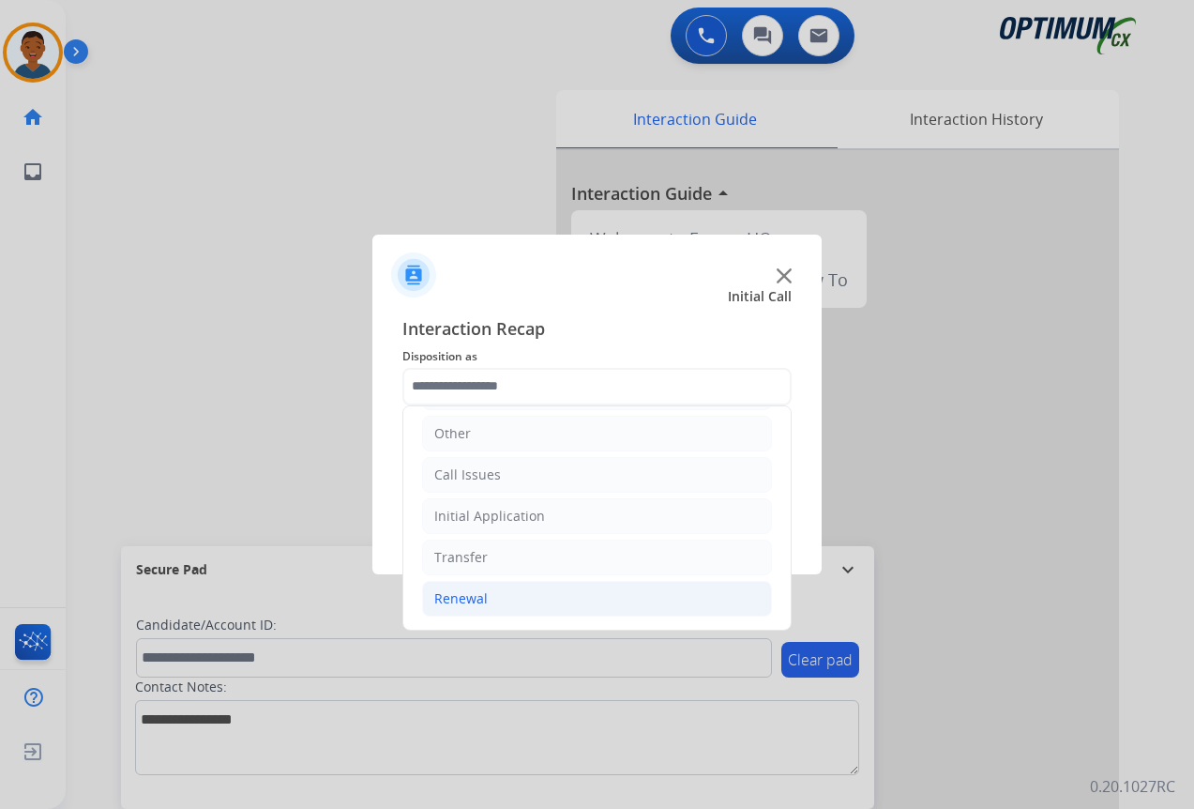
click at [456, 591] on div "Renewal" at bounding box center [460, 598] width 53 height 19
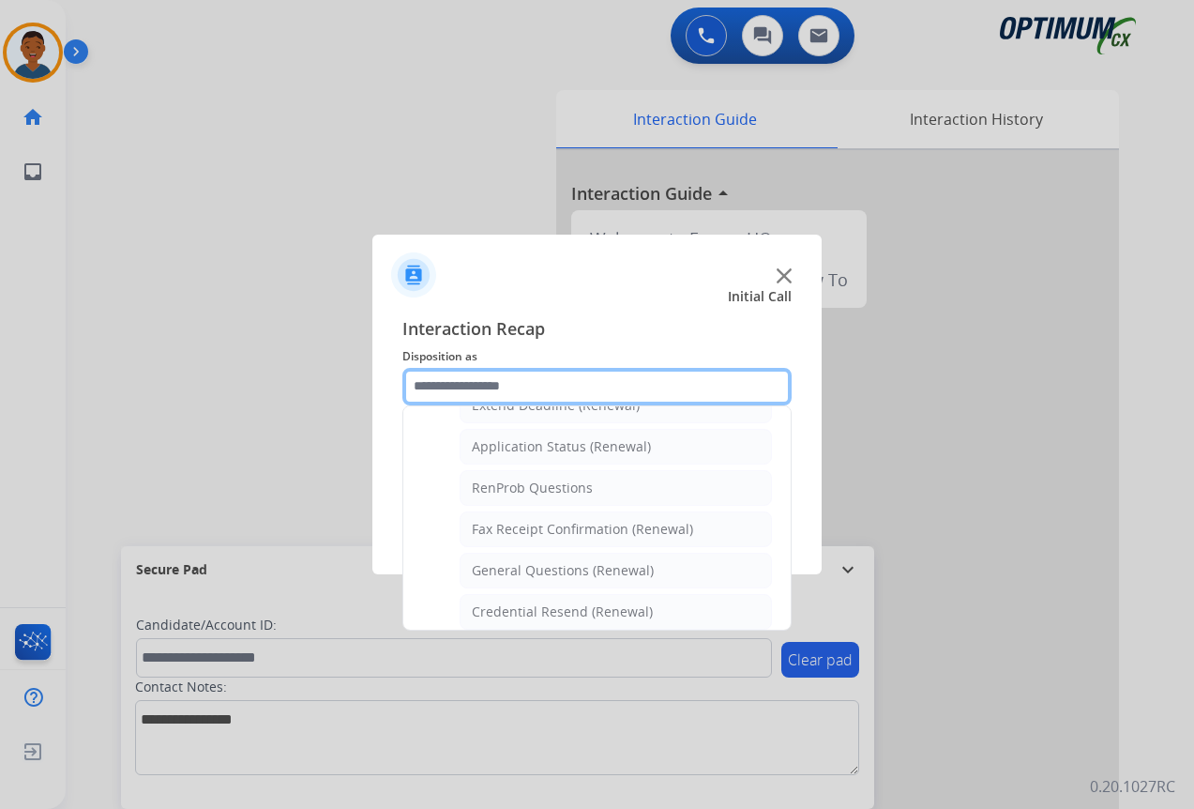
scroll to position [409, 0]
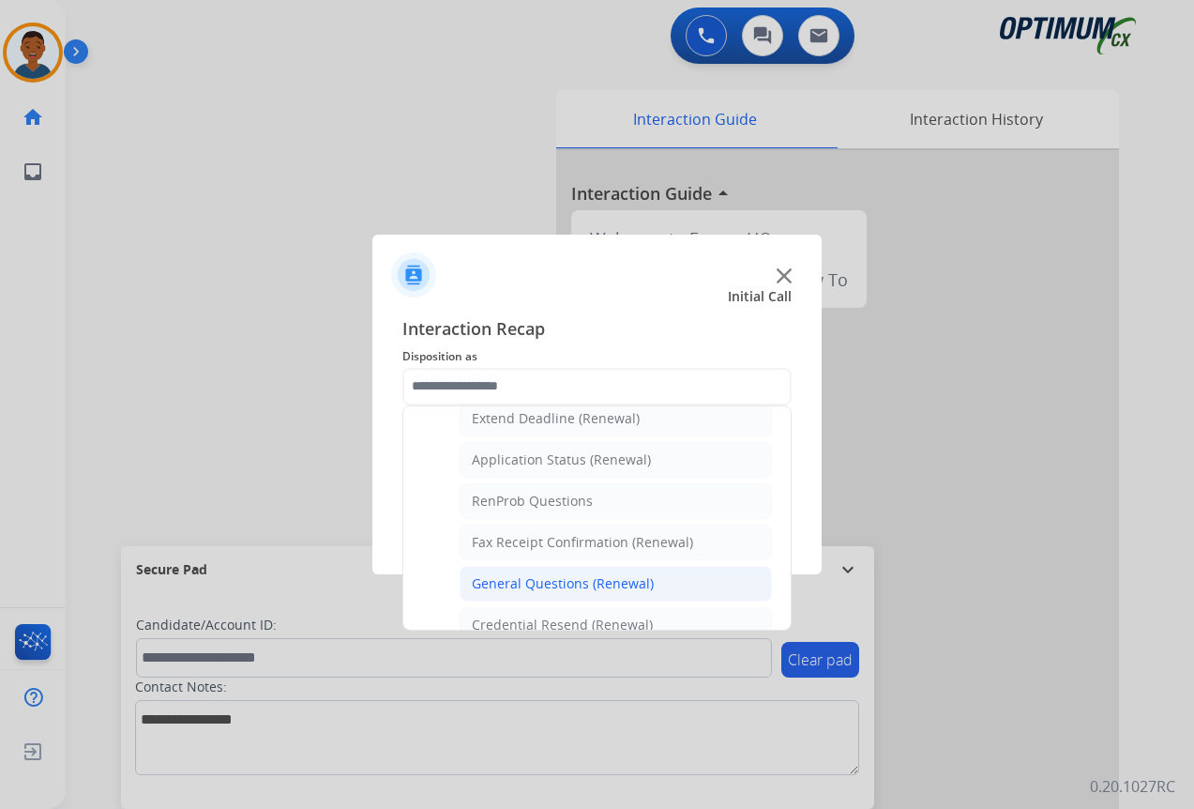
click at [529, 575] on div "General Questions (Renewal)" at bounding box center [563, 583] width 182 height 19
type input "**********"
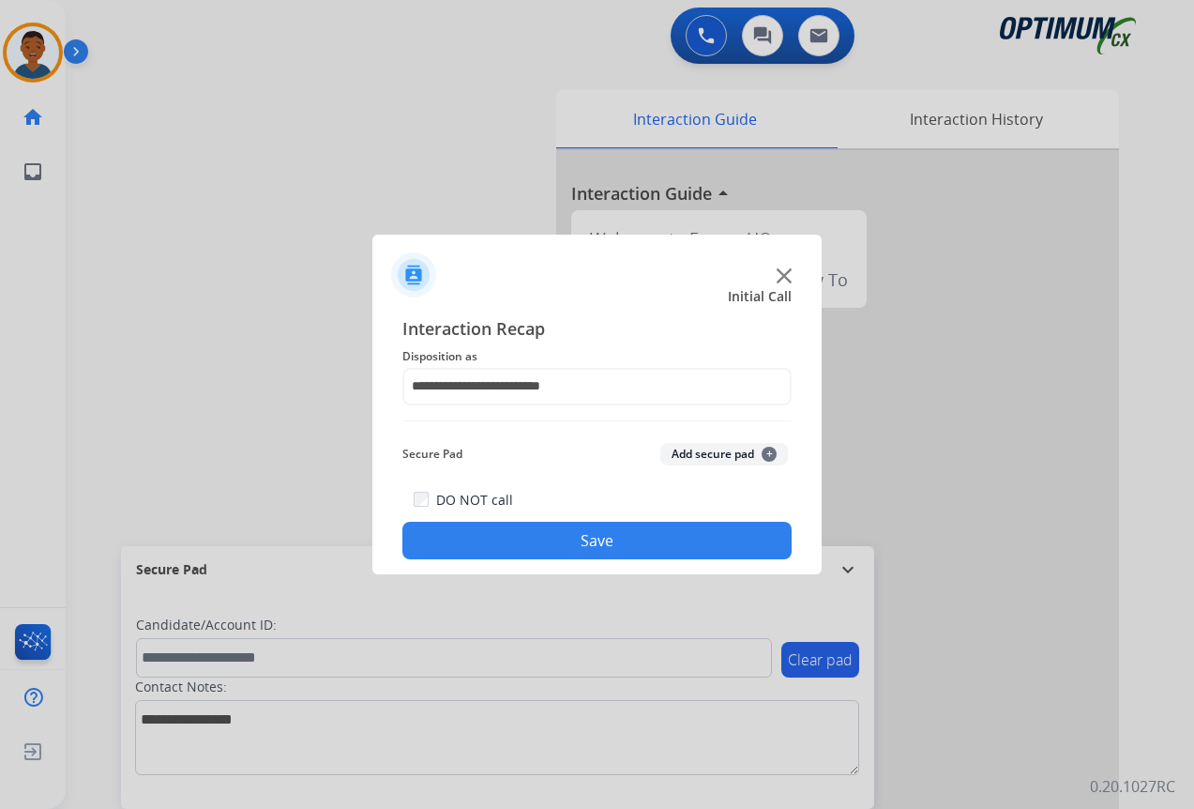
click at [641, 539] on button "Save" at bounding box center [597, 541] width 389 height 38
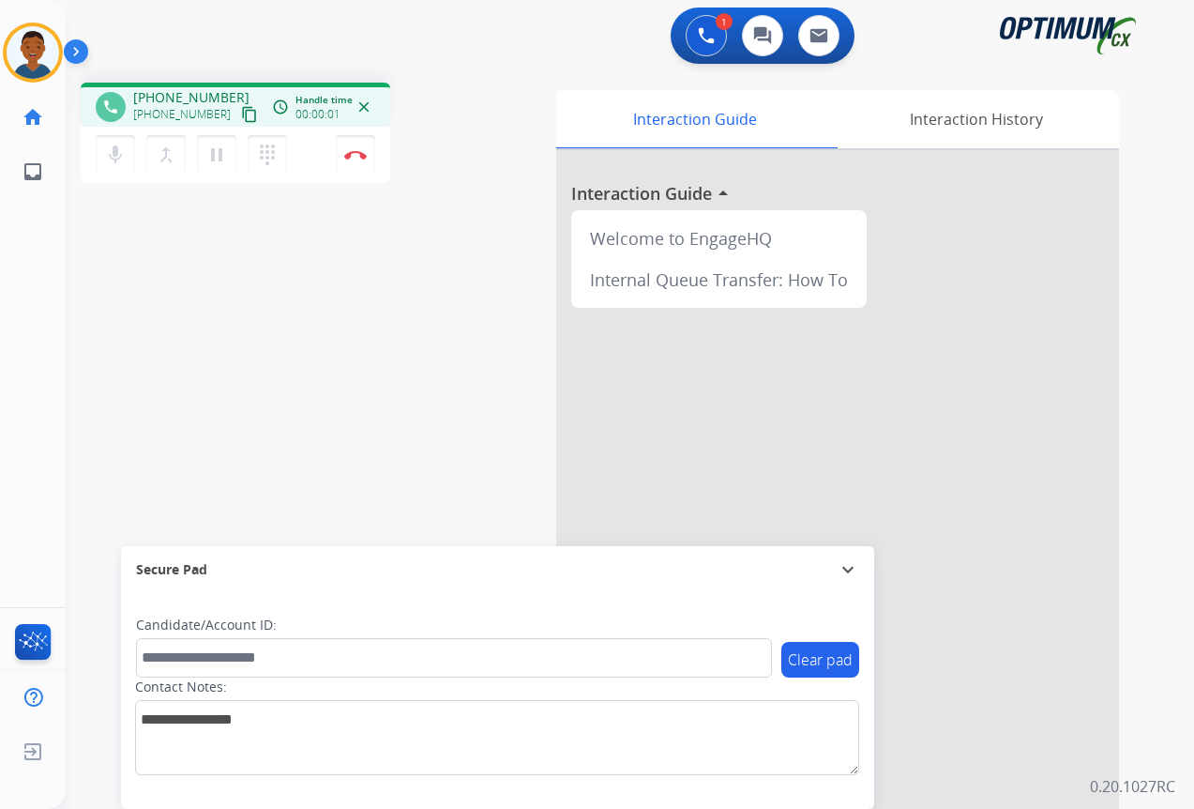
click at [241, 114] on mat-icon "content_copy" at bounding box center [249, 114] width 17 height 17
click at [353, 161] on button "Disconnect" at bounding box center [355, 154] width 39 height 39
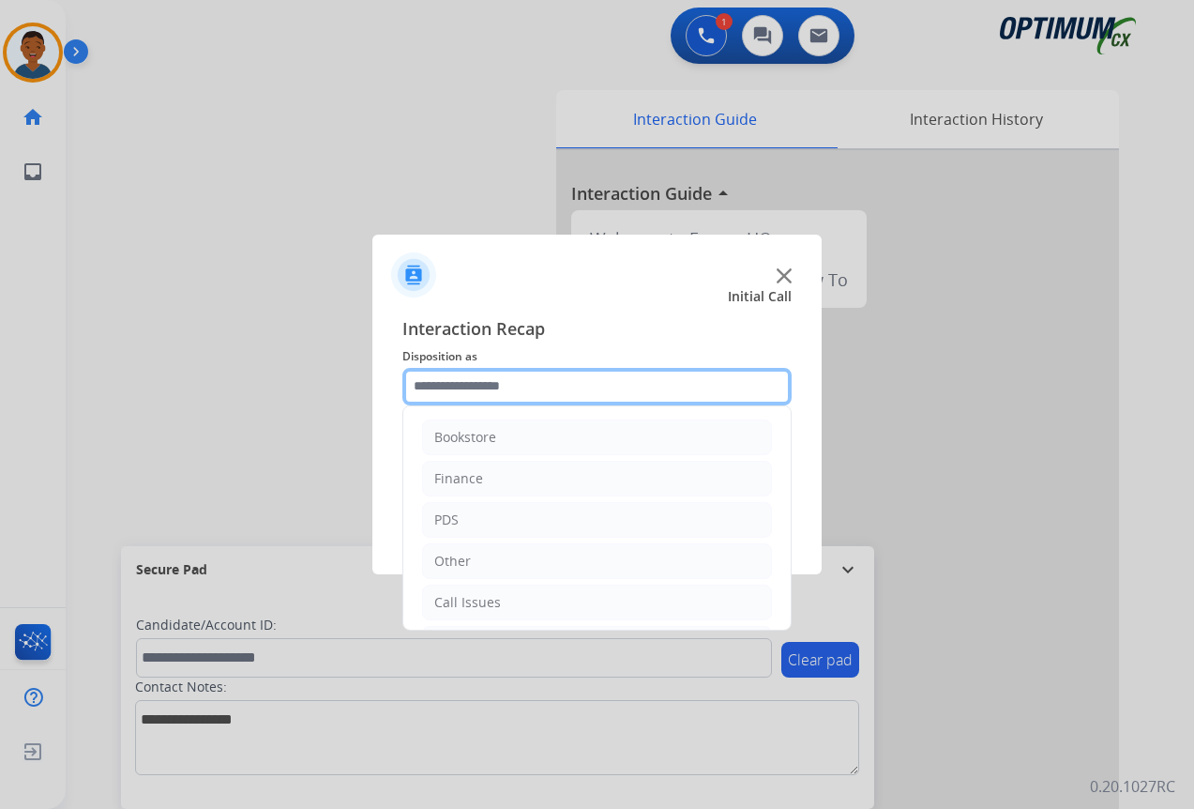
click at [484, 387] on input "text" at bounding box center [597, 387] width 389 height 38
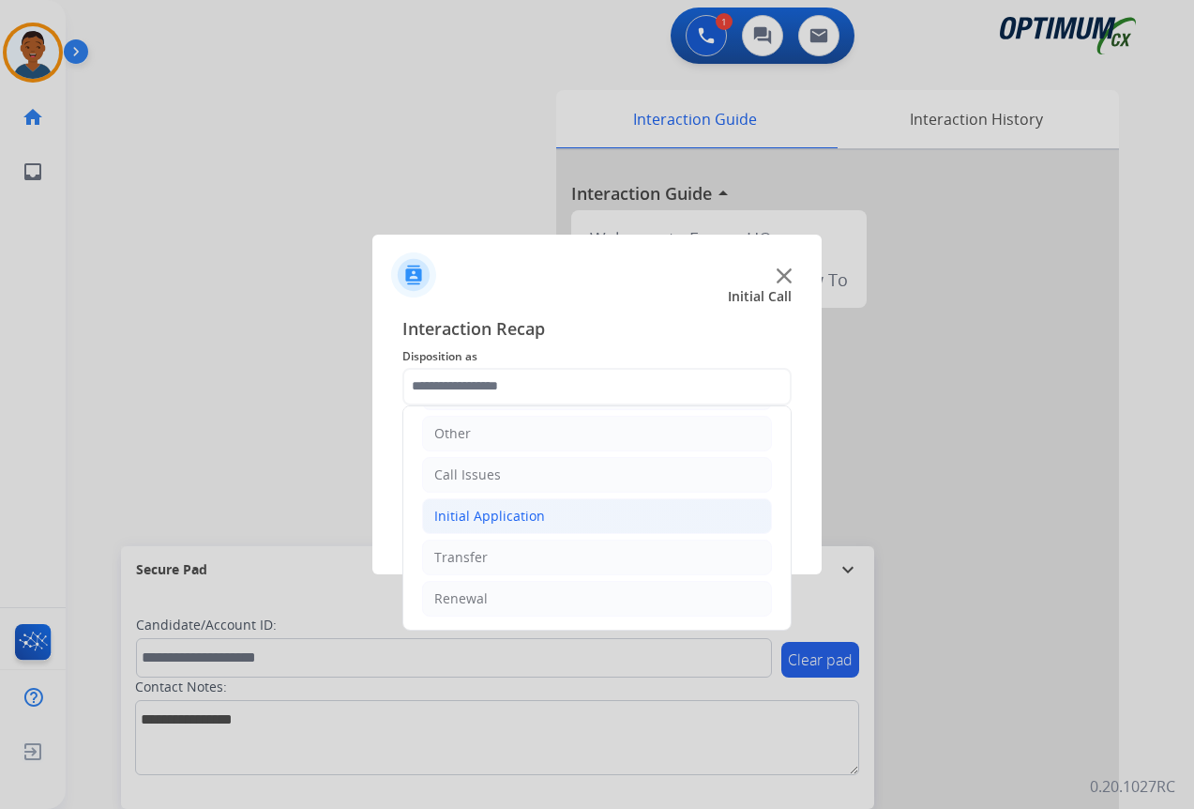
click at [465, 519] on div "Initial Application" at bounding box center [489, 516] width 111 height 19
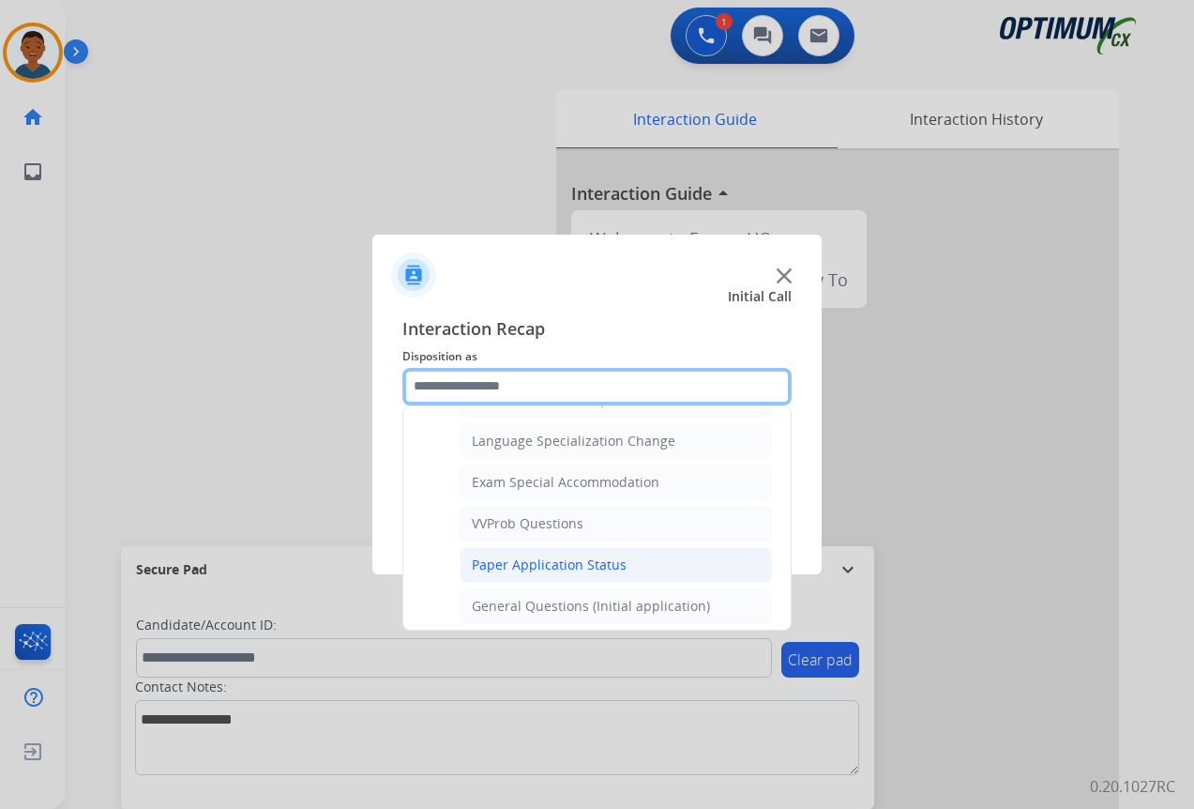
scroll to position [972, 0]
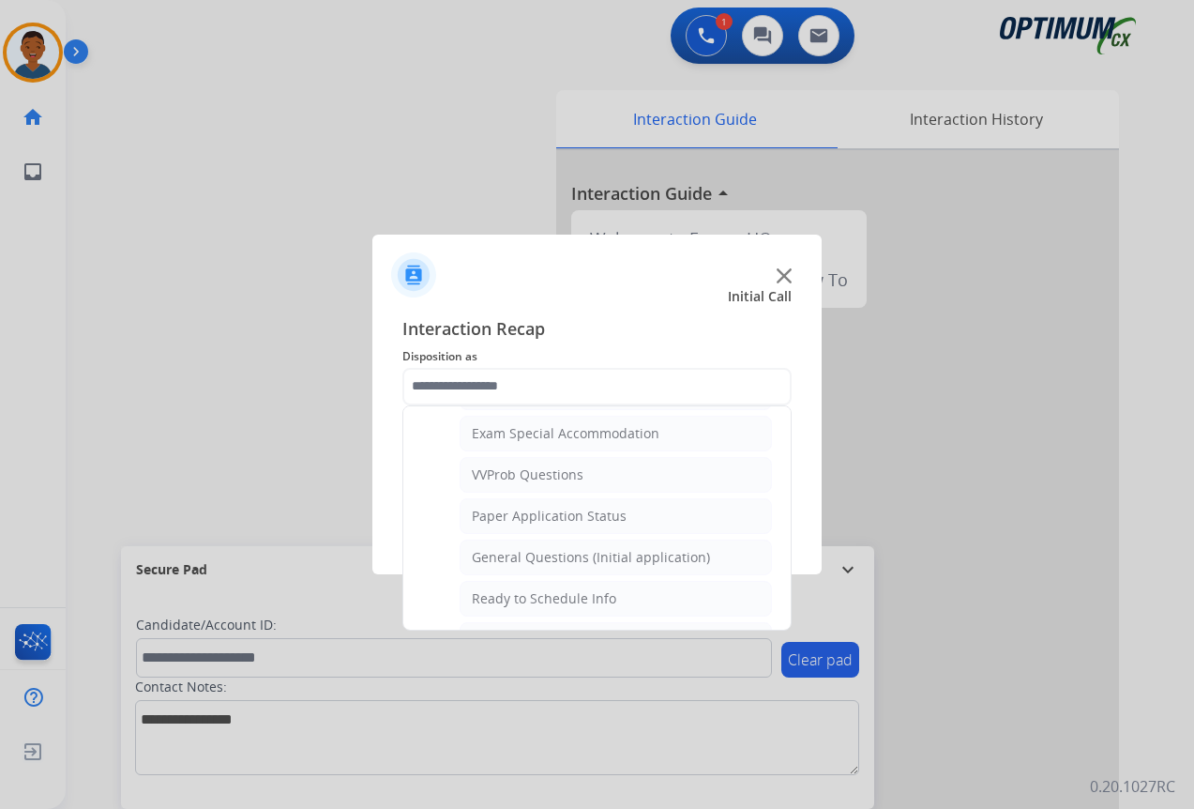
click at [500, 559] on div "General Questions (Initial application)" at bounding box center [591, 557] width 238 height 19
type input "**********"
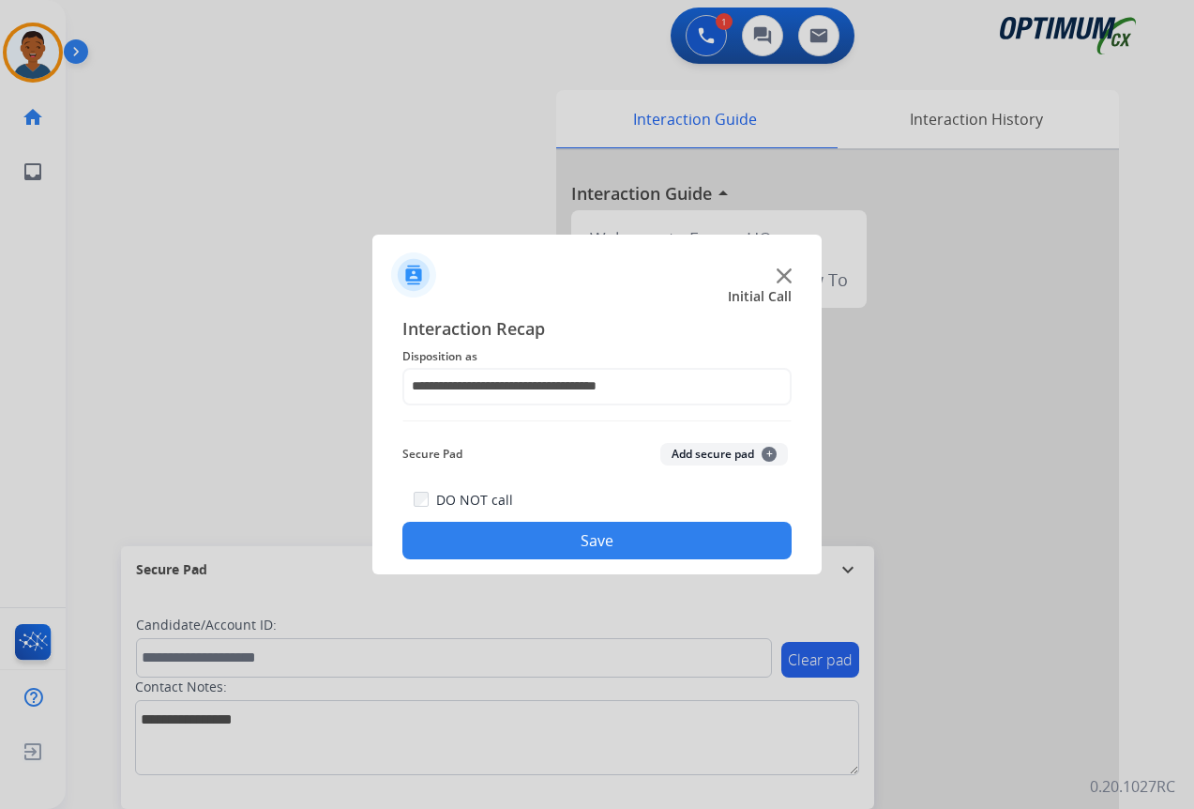
click at [608, 538] on button "Save" at bounding box center [597, 541] width 389 height 38
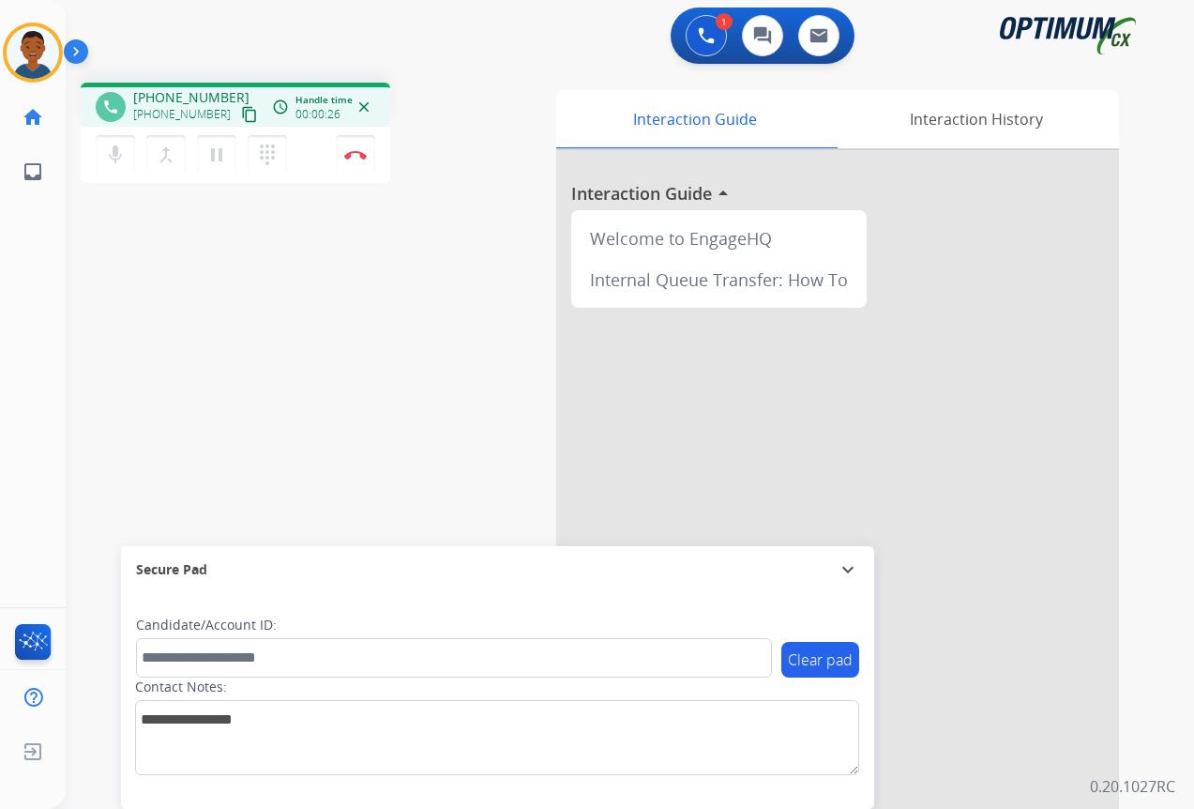
click at [241, 113] on mat-icon "content_copy" at bounding box center [249, 114] width 17 height 17
click at [355, 165] on button "Disconnect" at bounding box center [355, 154] width 39 height 39
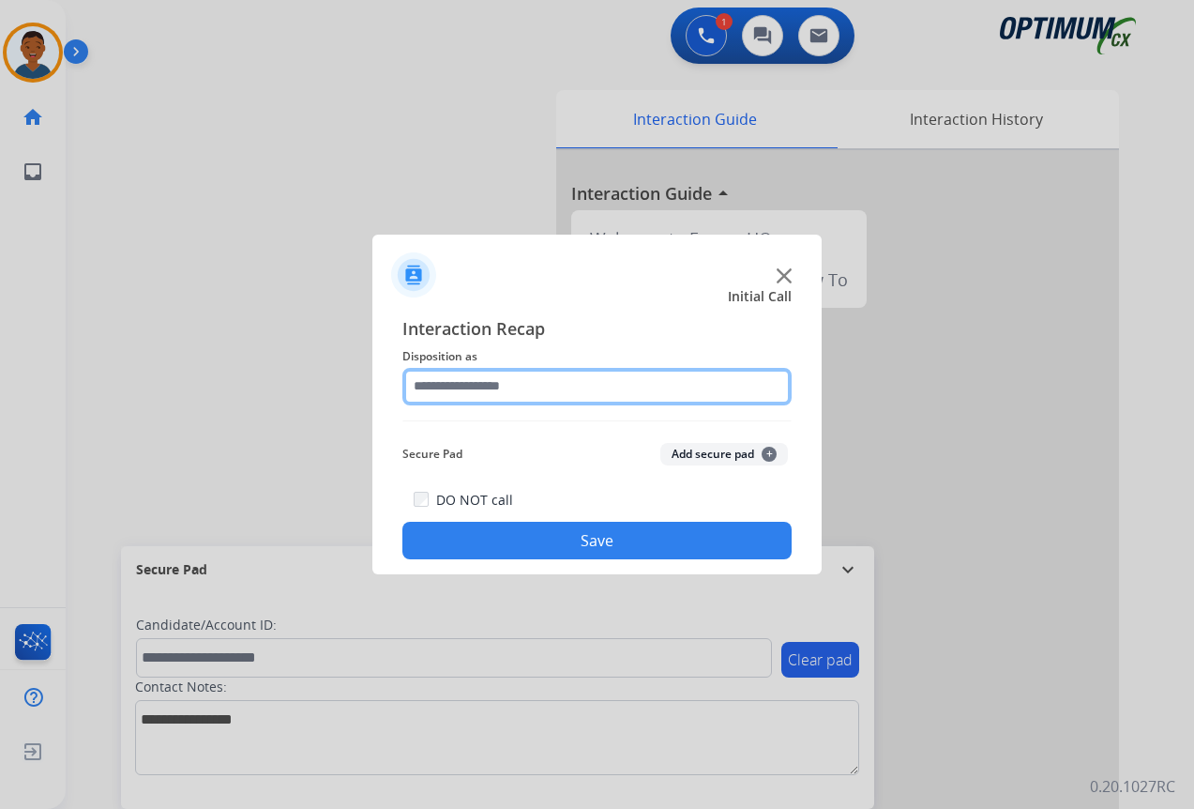
click at [440, 389] on input "text" at bounding box center [597, 387] width 389 height 38
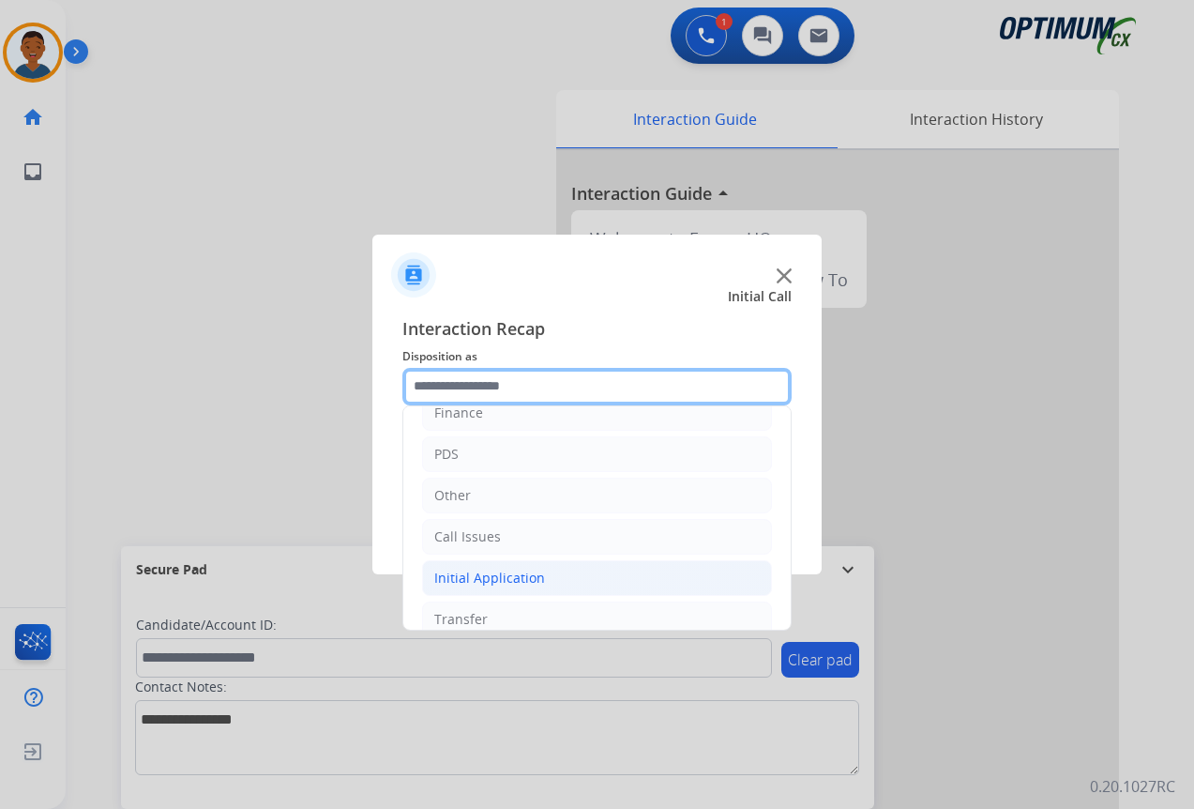
scroll to position [128, 0]
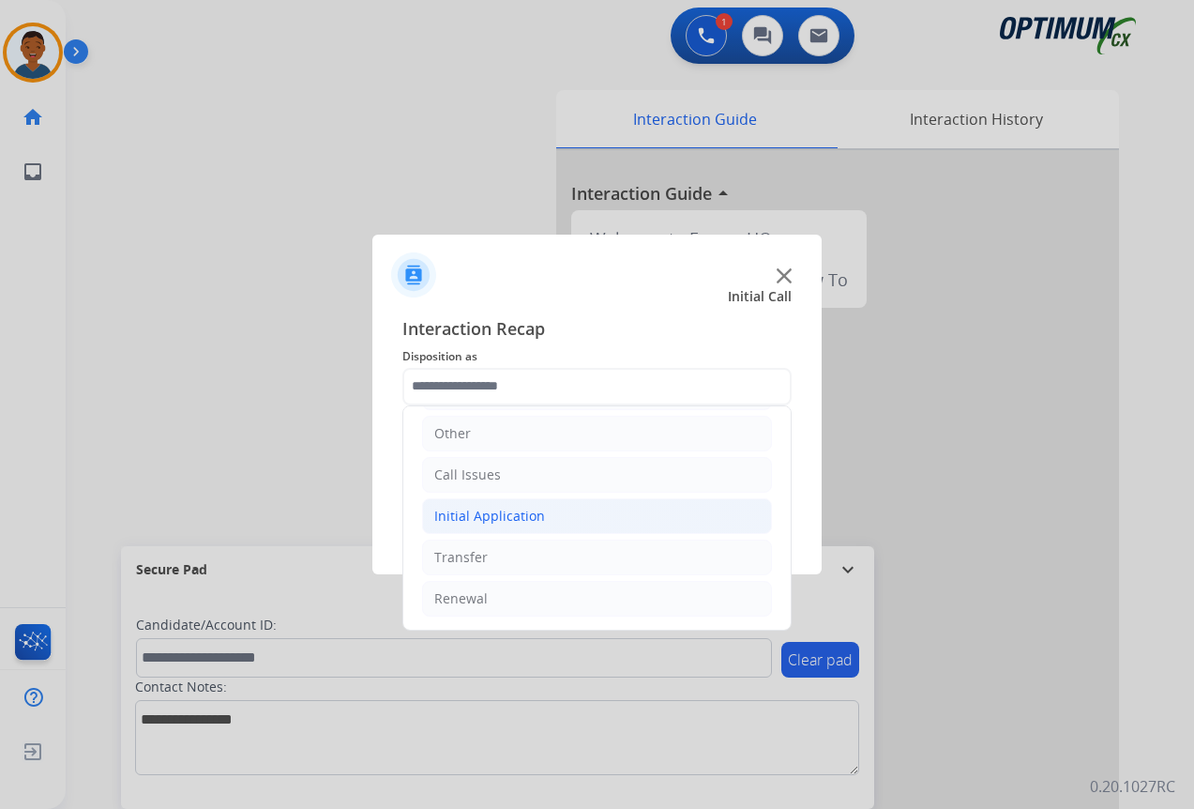
click at [464, 518] on div "Initial Application" at bounding box center [489, 516] width 111 height 19
click at [482, 516] on div "Initial Application" at bounding box center [489, 516] width 111 height 19
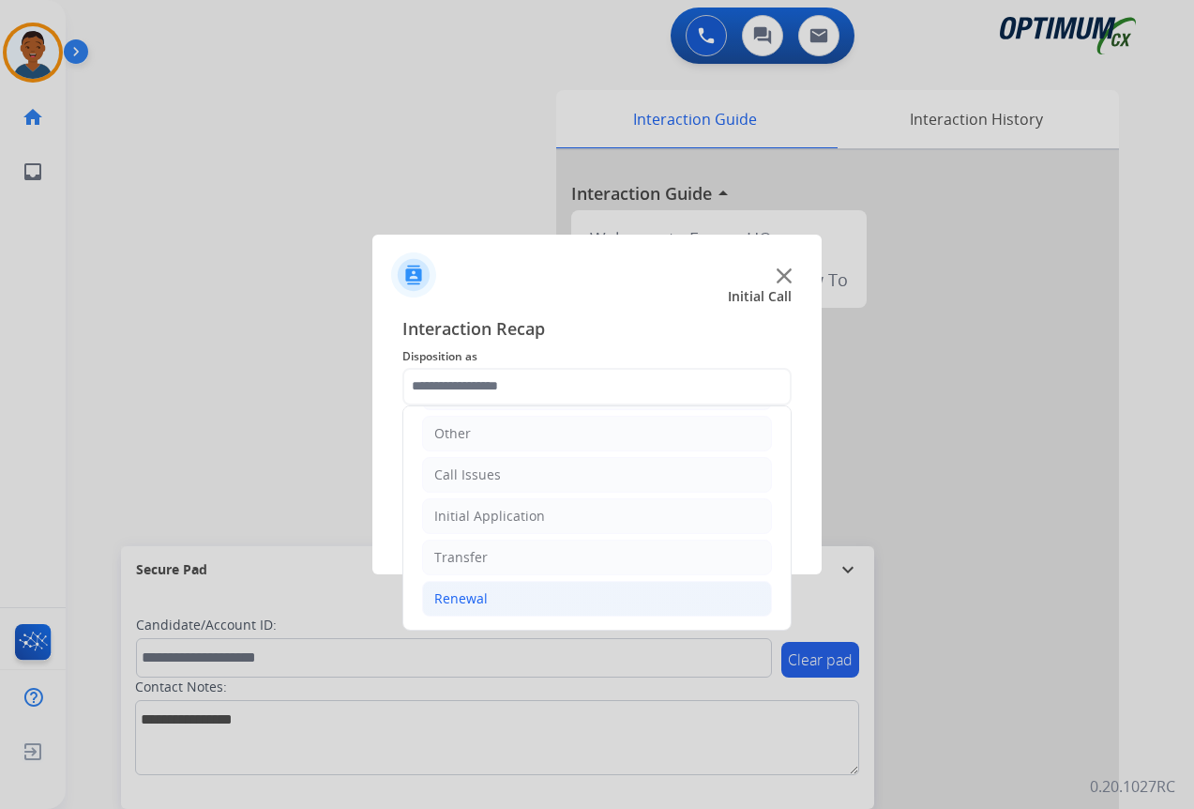
click at [449, 600] on div "Renewal" at bounding box center [460, 598] width 53 height 19
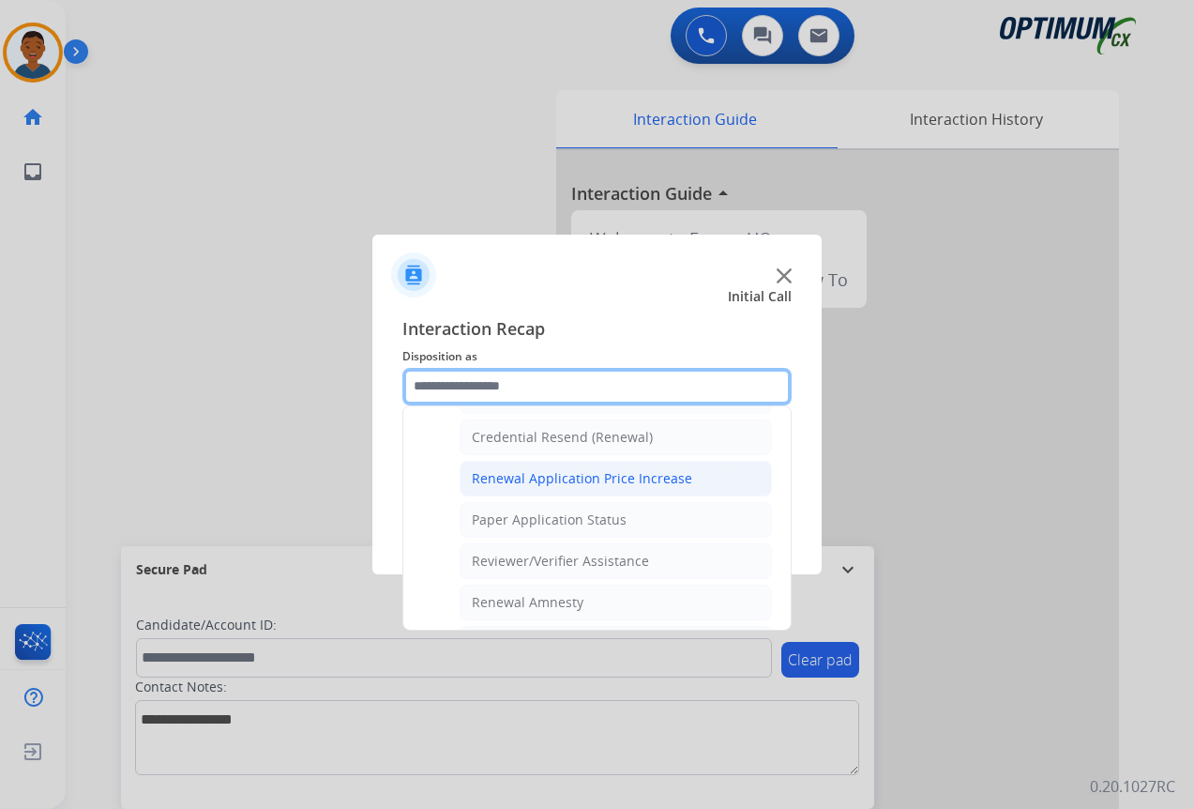
scroll to position [691, 0]
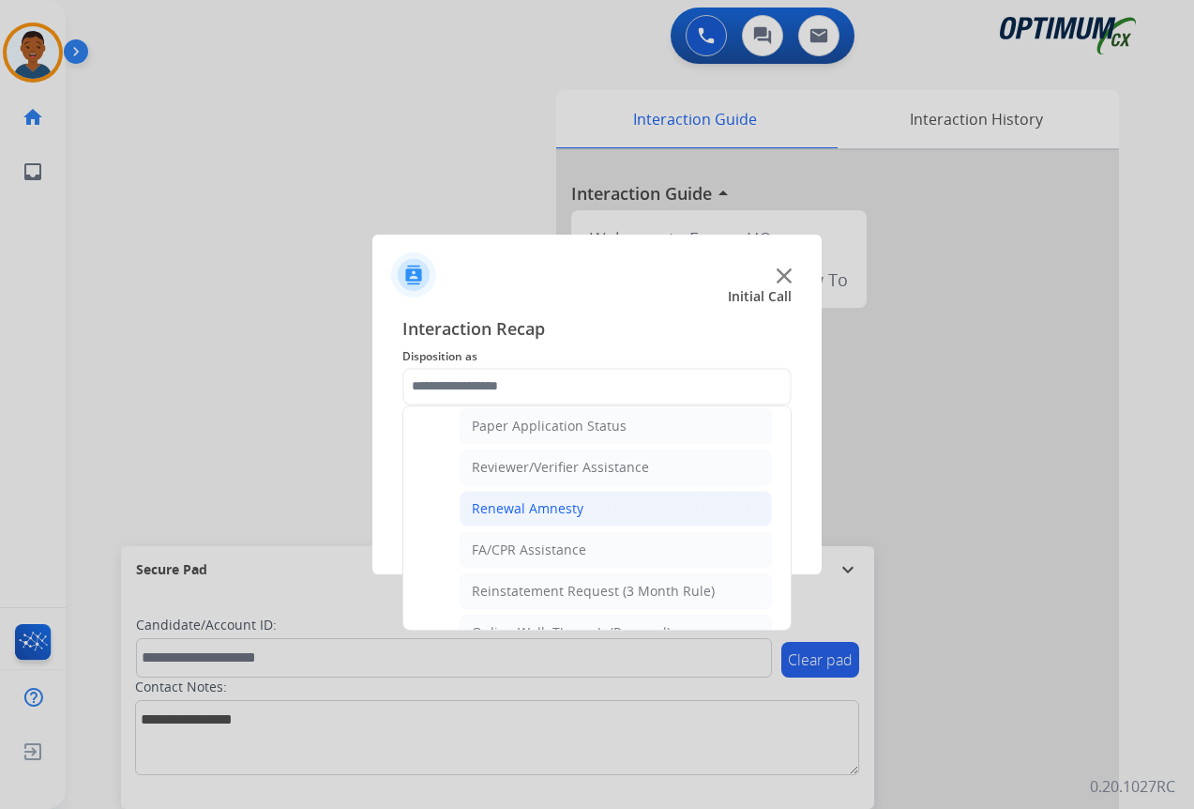
click at [509, 496] on li "Renewal Amnesty" at bounding box center [616, 509] width 312 height 36
type input "**********"
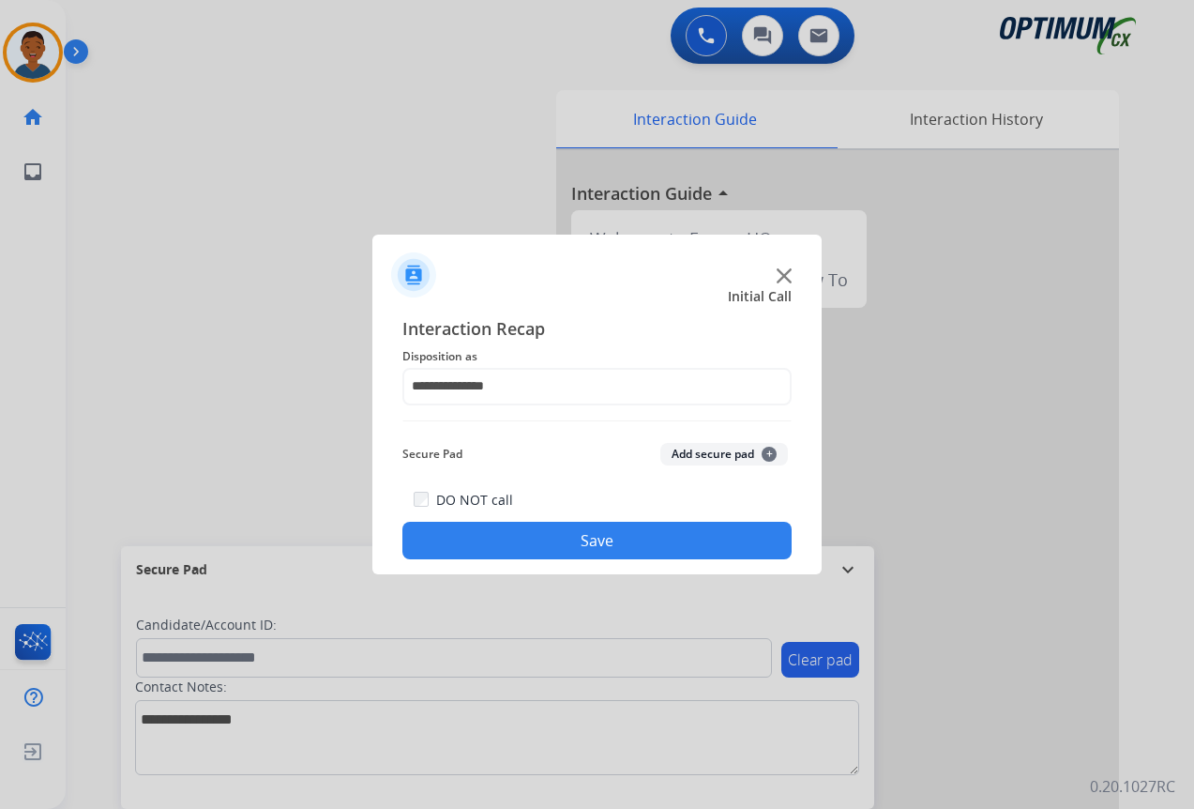
click at [579, 536] on button "Save" at bounding box center [597, 541] width 389 height 38
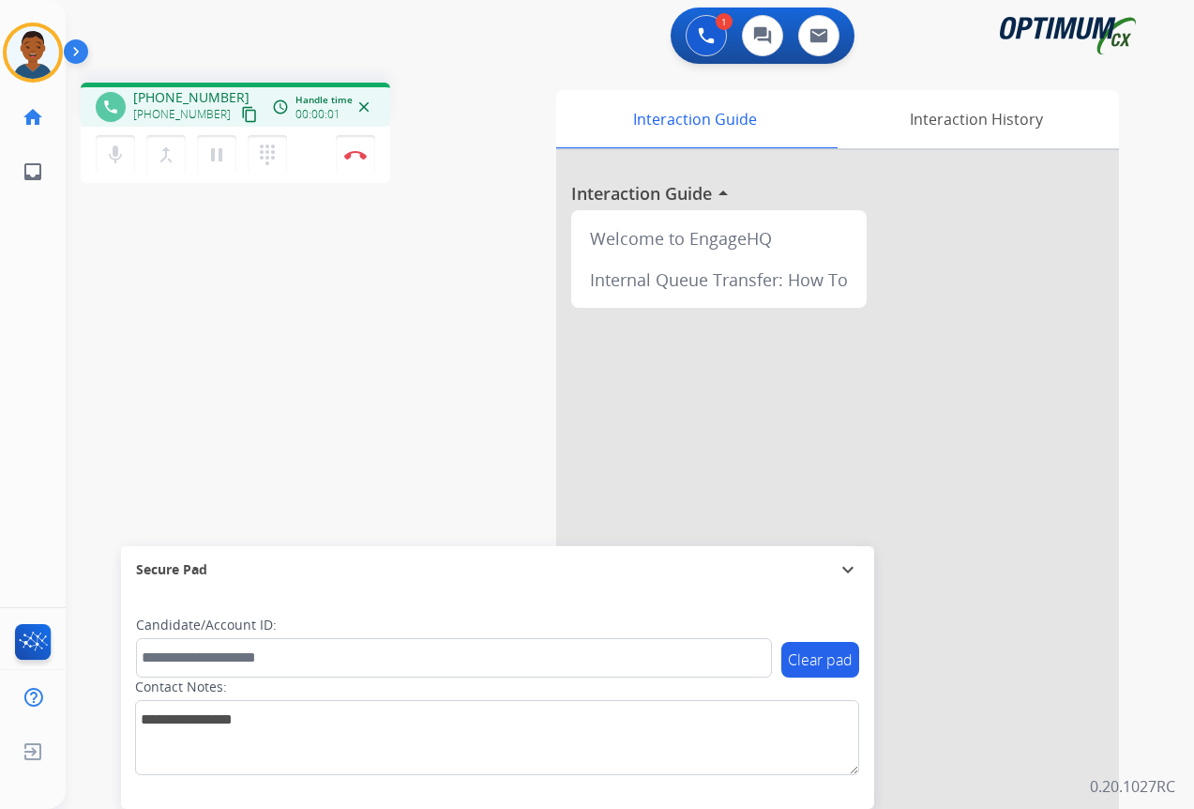
click at [241, 118] on mat-icon "content_copy" at bounding box center [249, 114] width 17 height 17
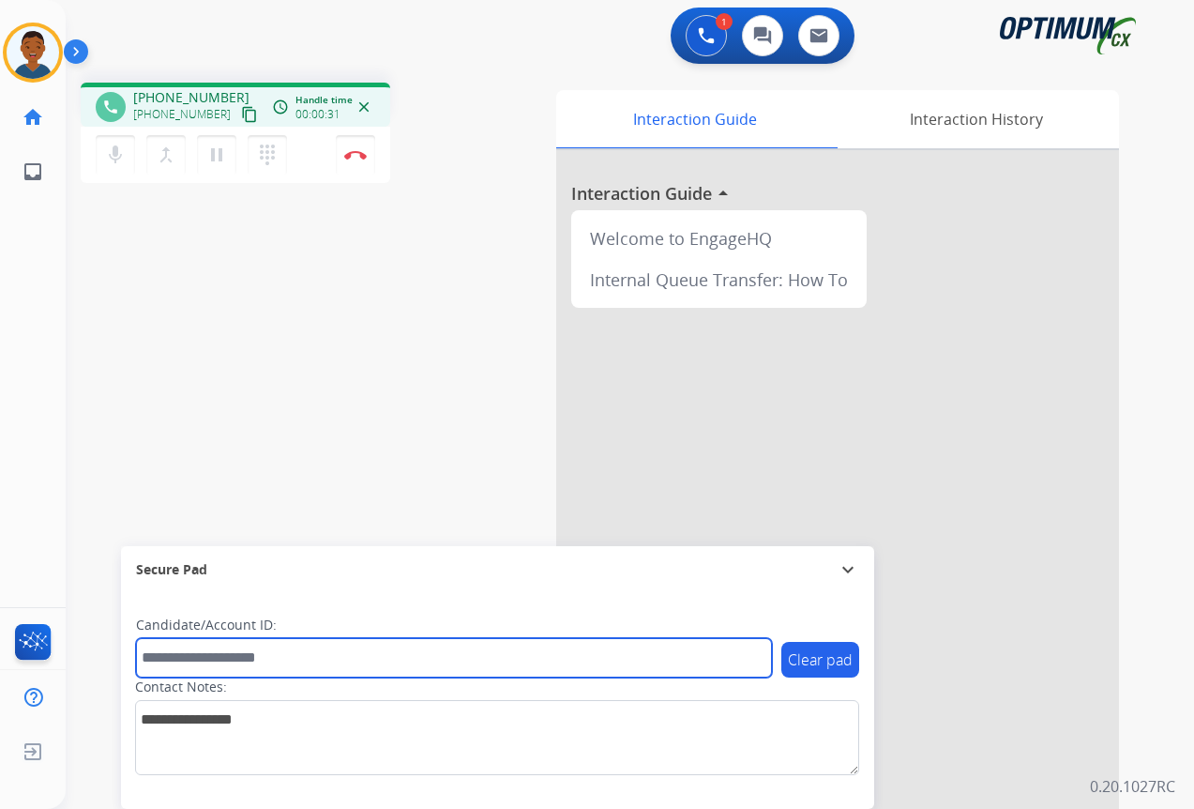
click at [179, 659] on input "text" at bounding box center [454, 657] width 636 height 39
paste input "*******"
type input "*******"
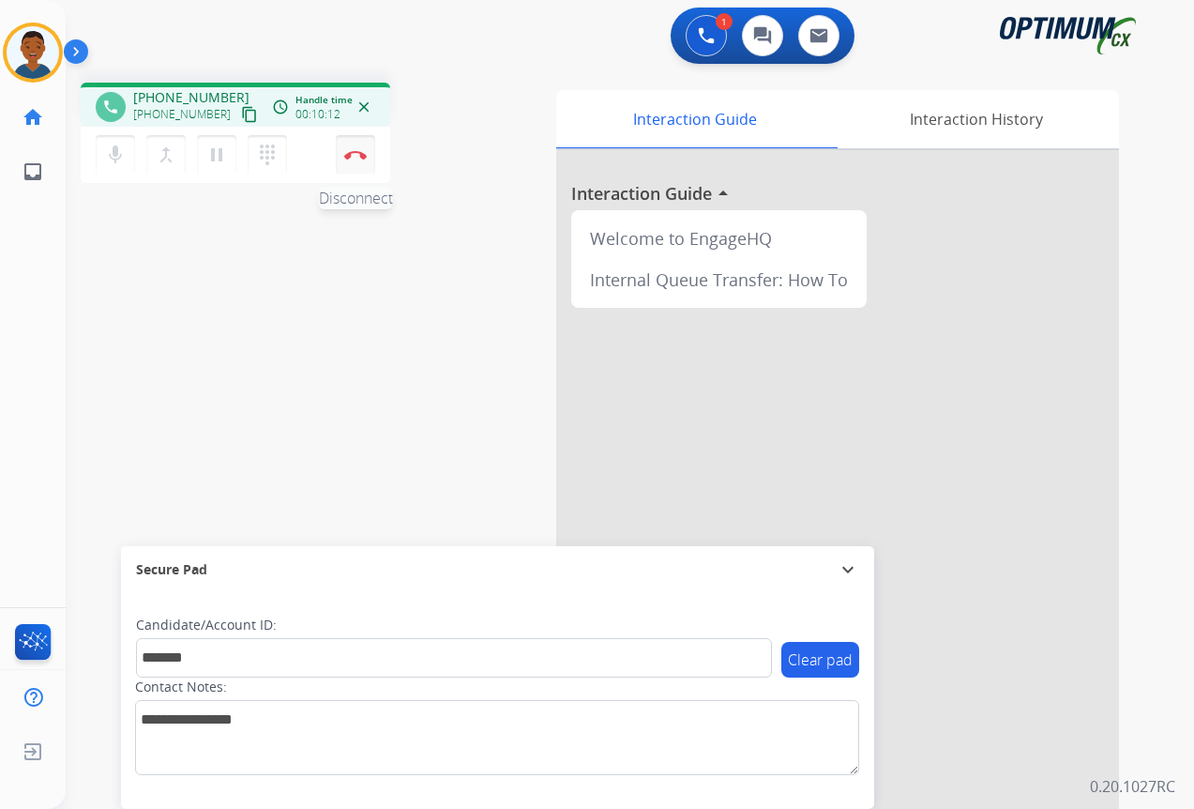
click at [357, 156] on img at bounding box center [355, 154] width 23 height 9
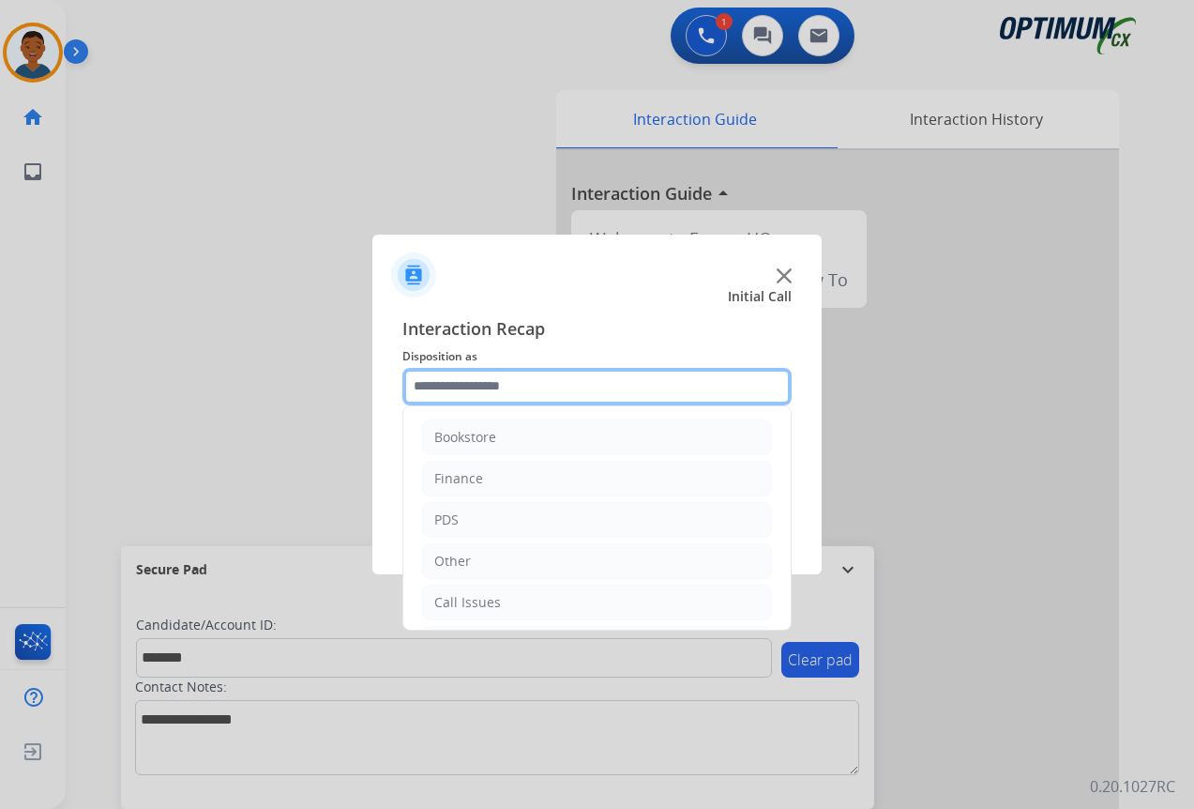
click at [441, 388] on input "text" at bounding box center [597, 387] width 389 height 38
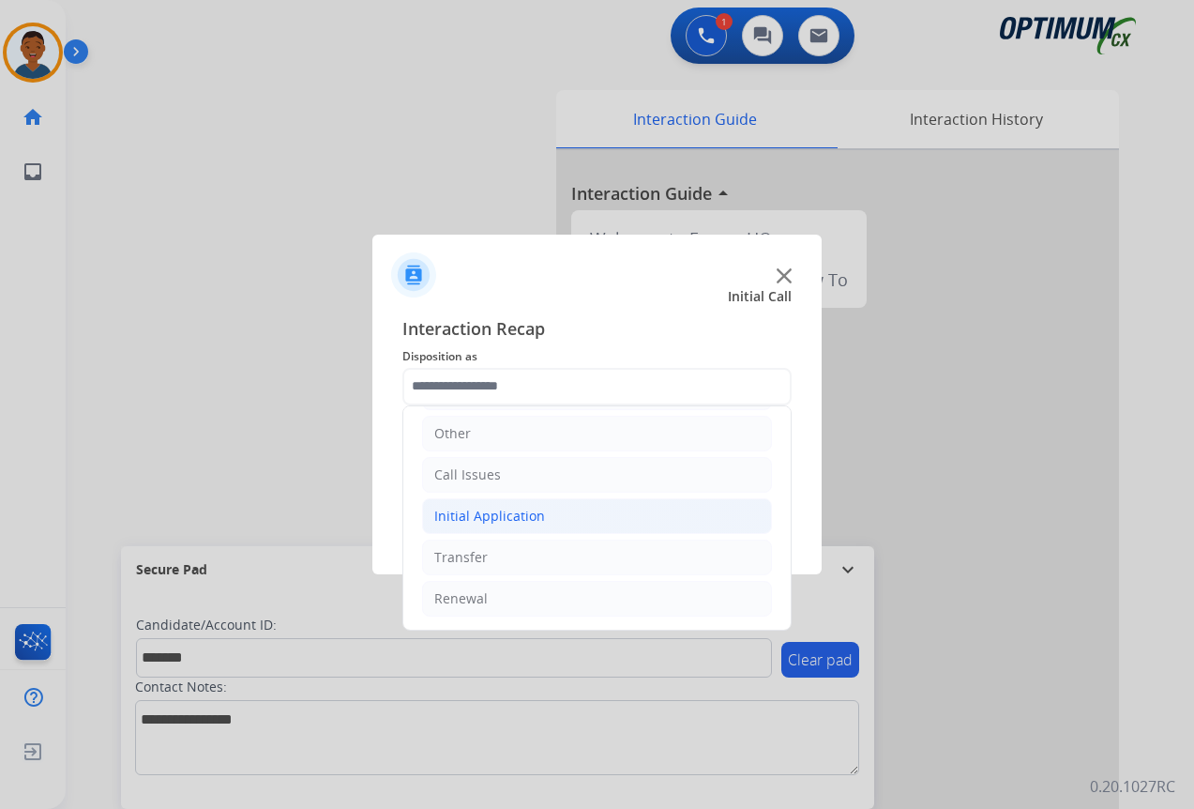
click at [463, 513] on div "Initial Application" at bounding box center [489, 516] width 111 height 19
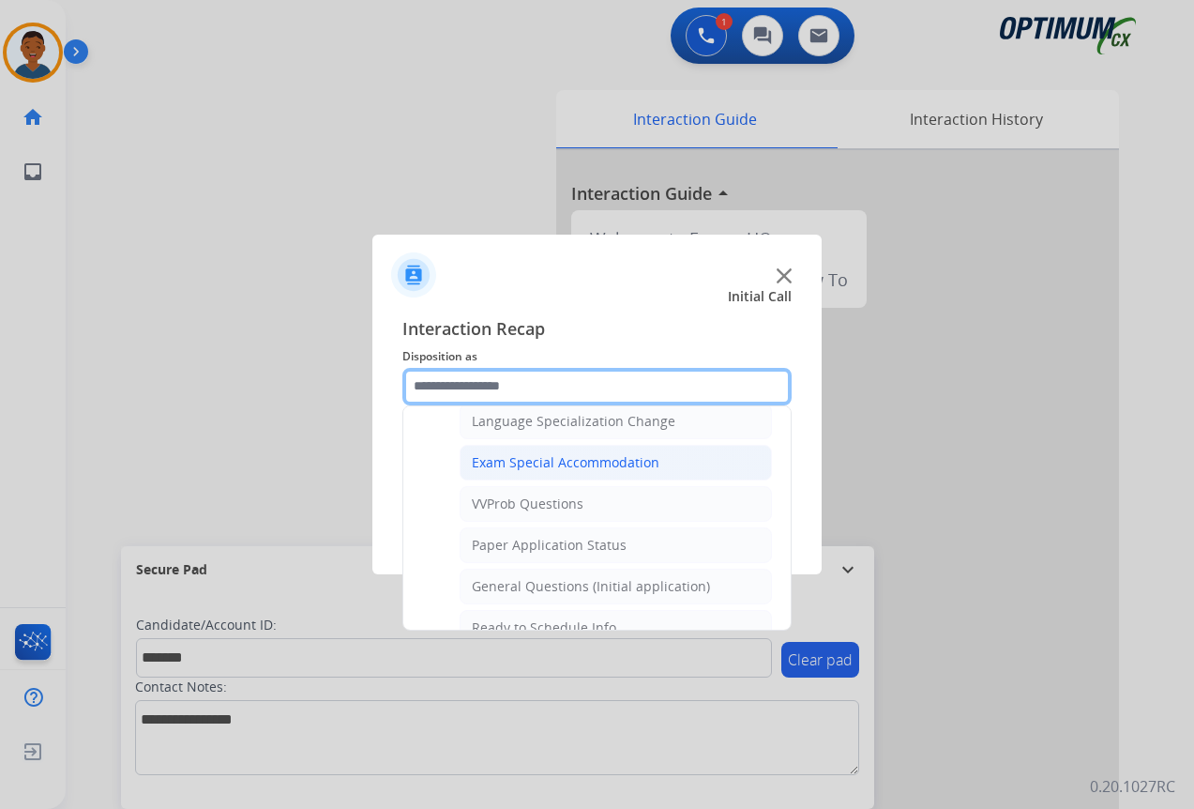
scroll to position [972, 0]
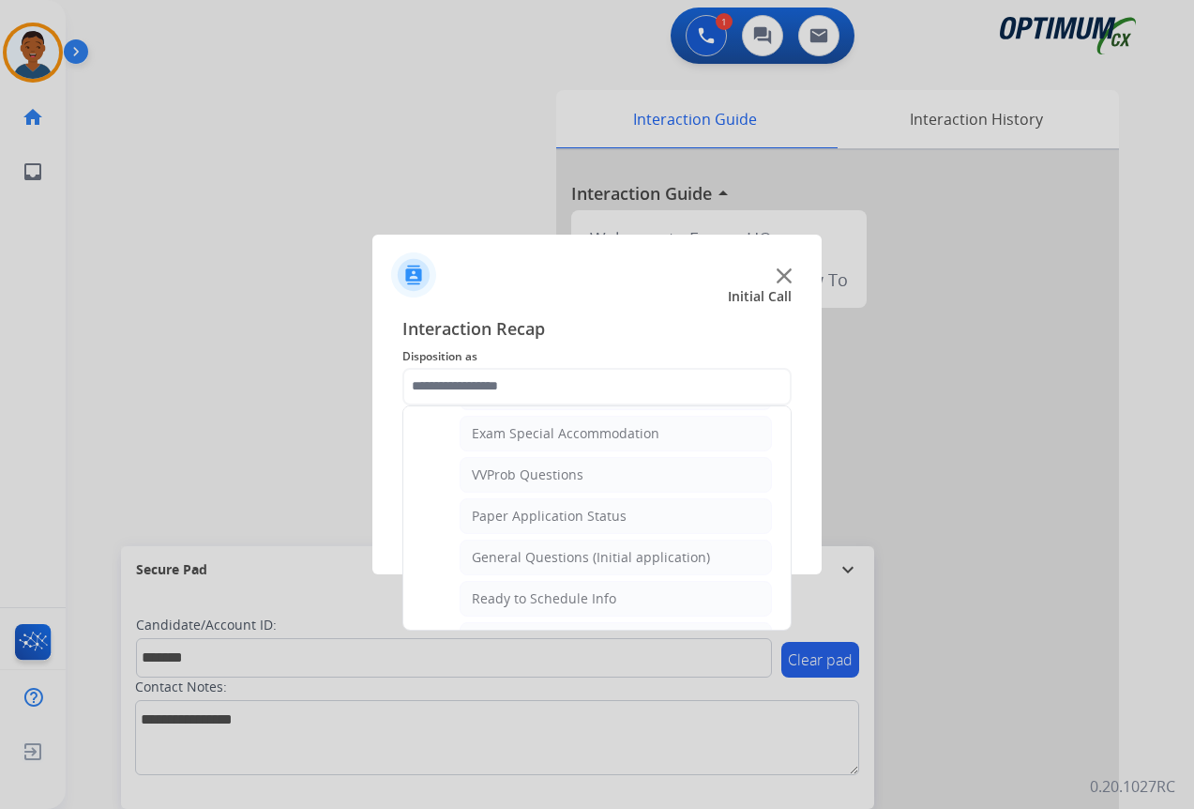
click at [493, 560] on div "General Questions (Initial application)" at bounding box center [591, 557] width 238 height 19
type input "**********"
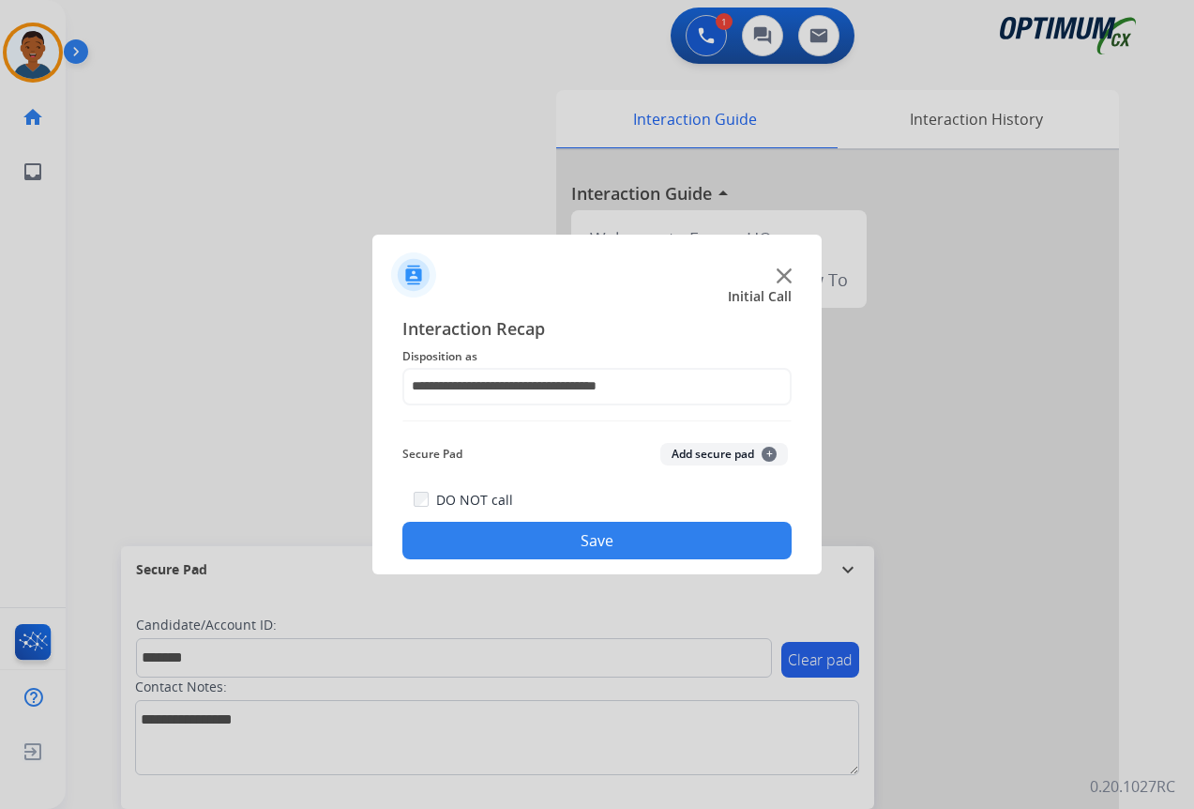
click at [697, 461] on button "Add secure pad +" at bounding box center [725, 454] width 128 height 23
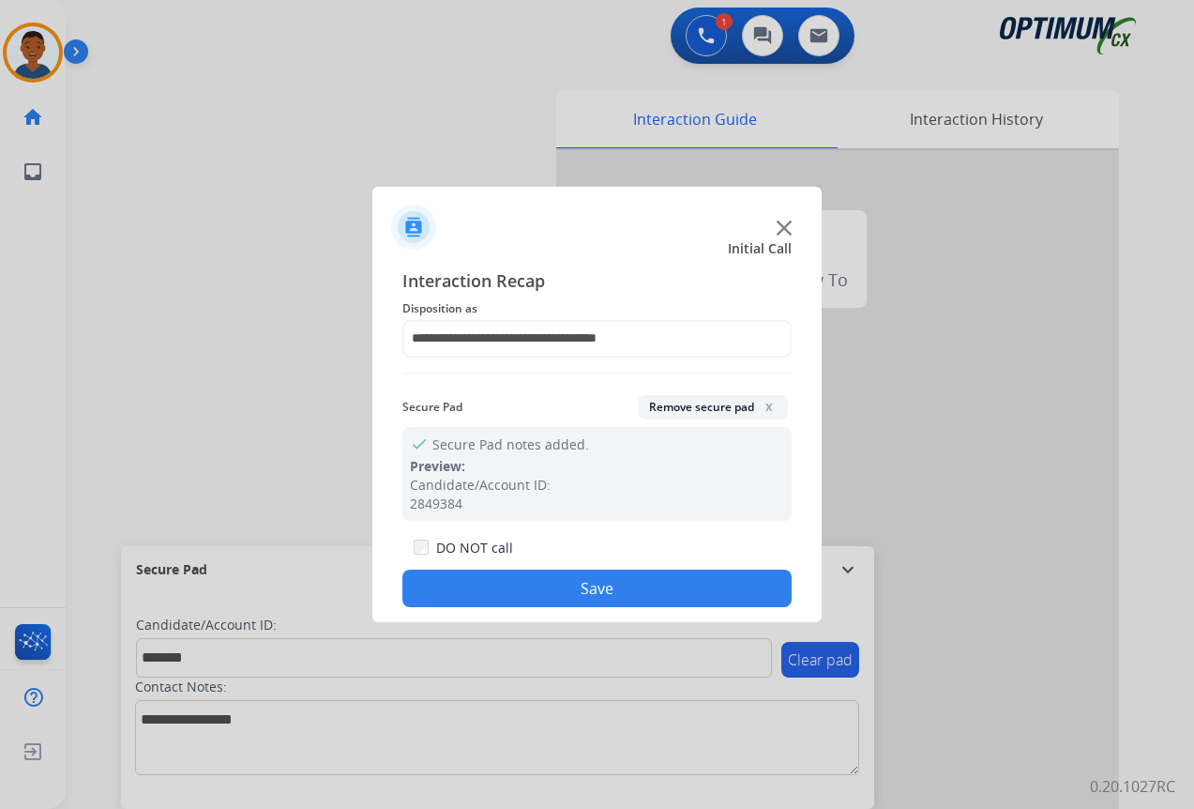
click at [637, 591] on button "Save" at bounding box center [597, 589] width 389 height 38
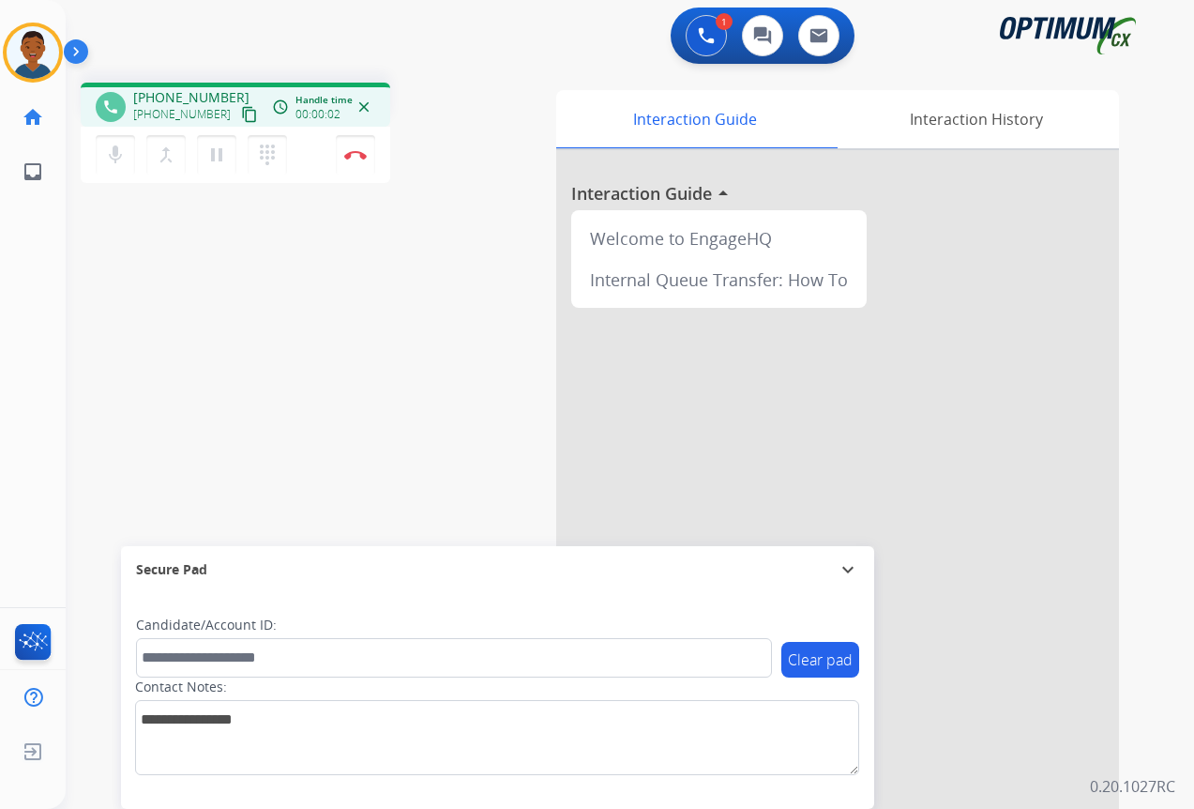
click at [241, 114] on mat-icon "content_copy" at bounding box center [249, 114] width 17 height 17
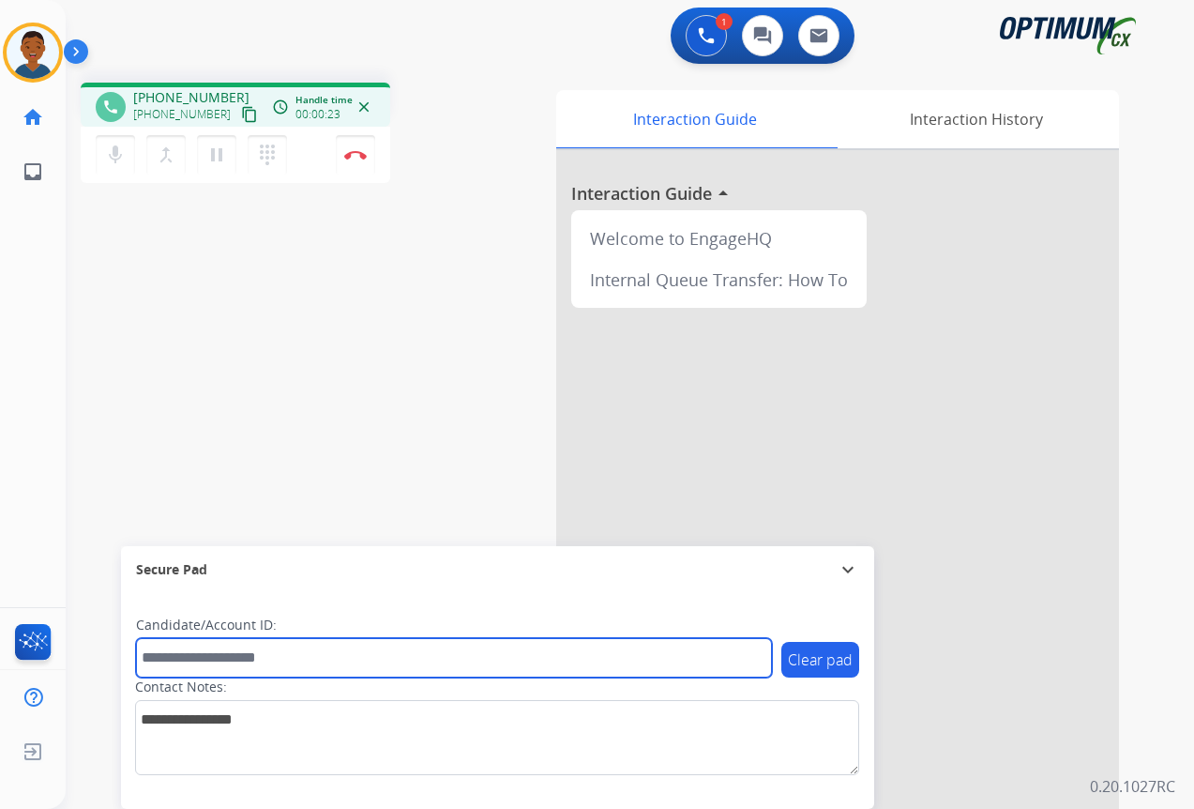
click at [244, 654] on input "text" at bounding box center [454, 657] width 636 height 39
paste input "*******"
type input "*******"
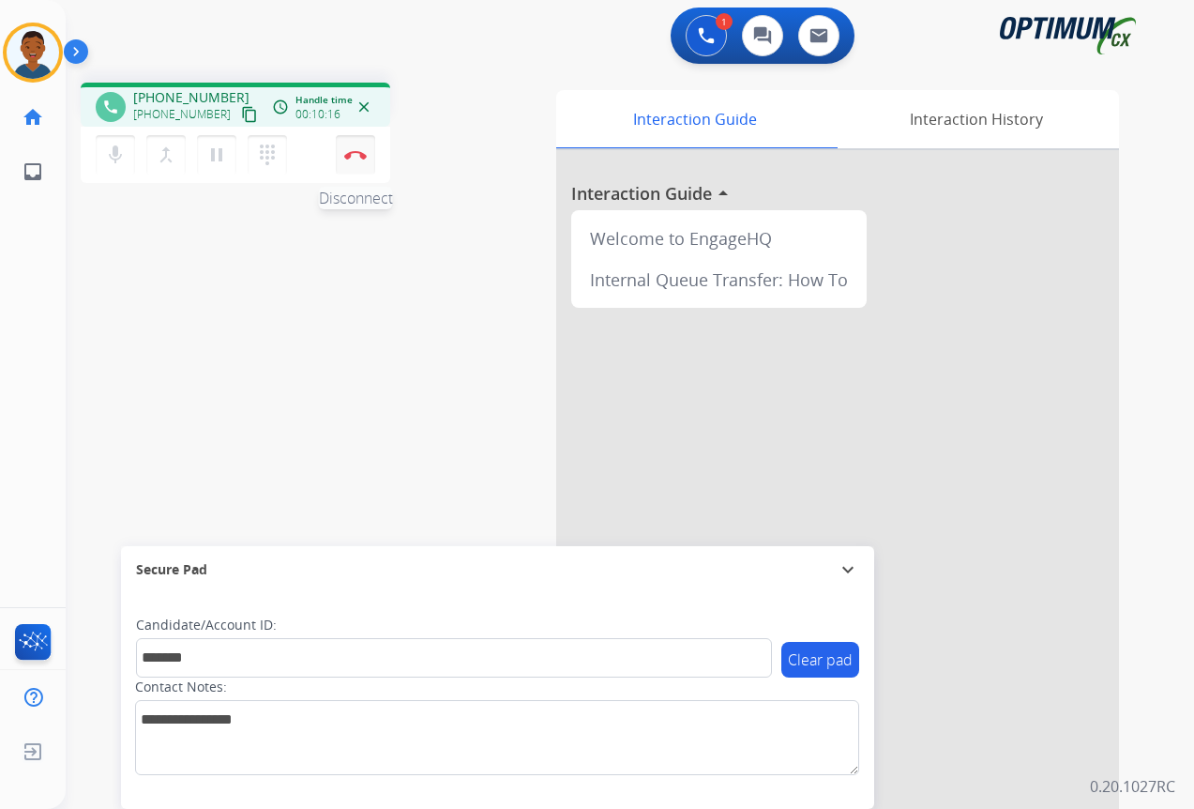
click at [360, 165] on button "Disconnect" at bounding box center [355, 154] width 39 height 39
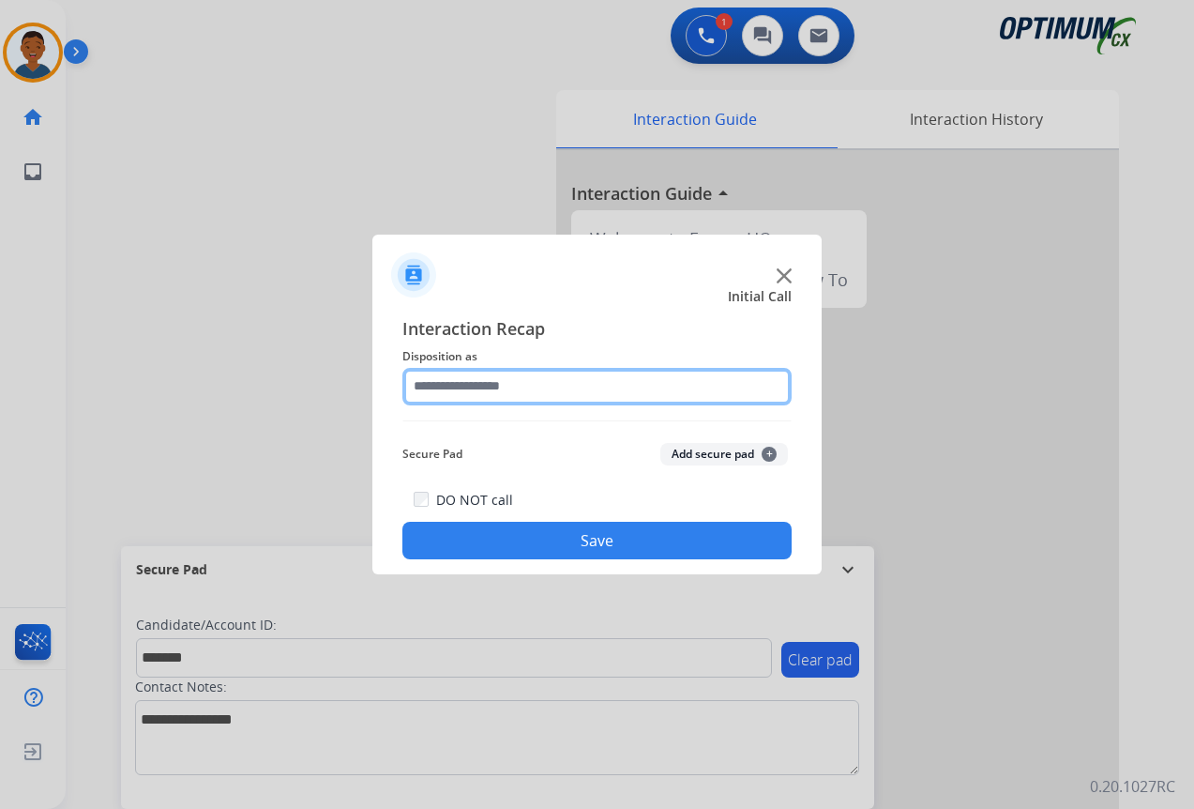
click at [425, 385] on input "text" at bounding box center [597, 387] width 389 height 38
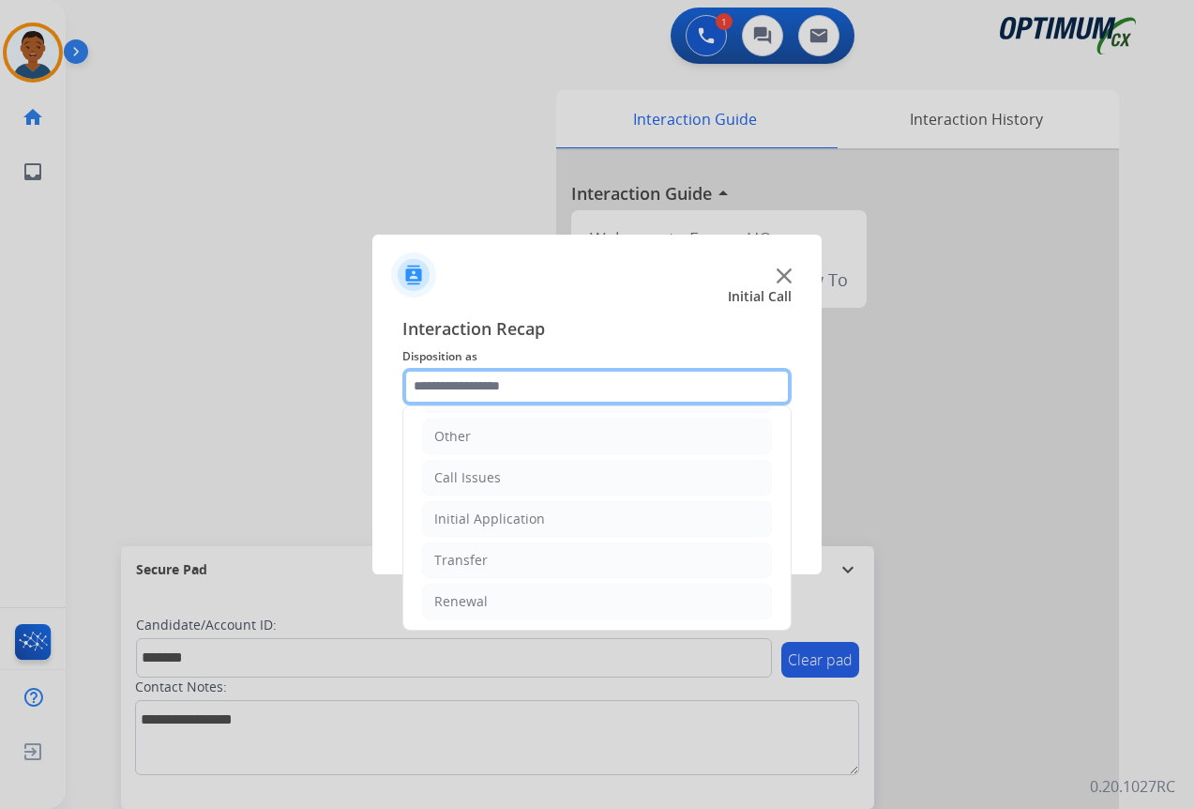
scroll to position [128, 0]
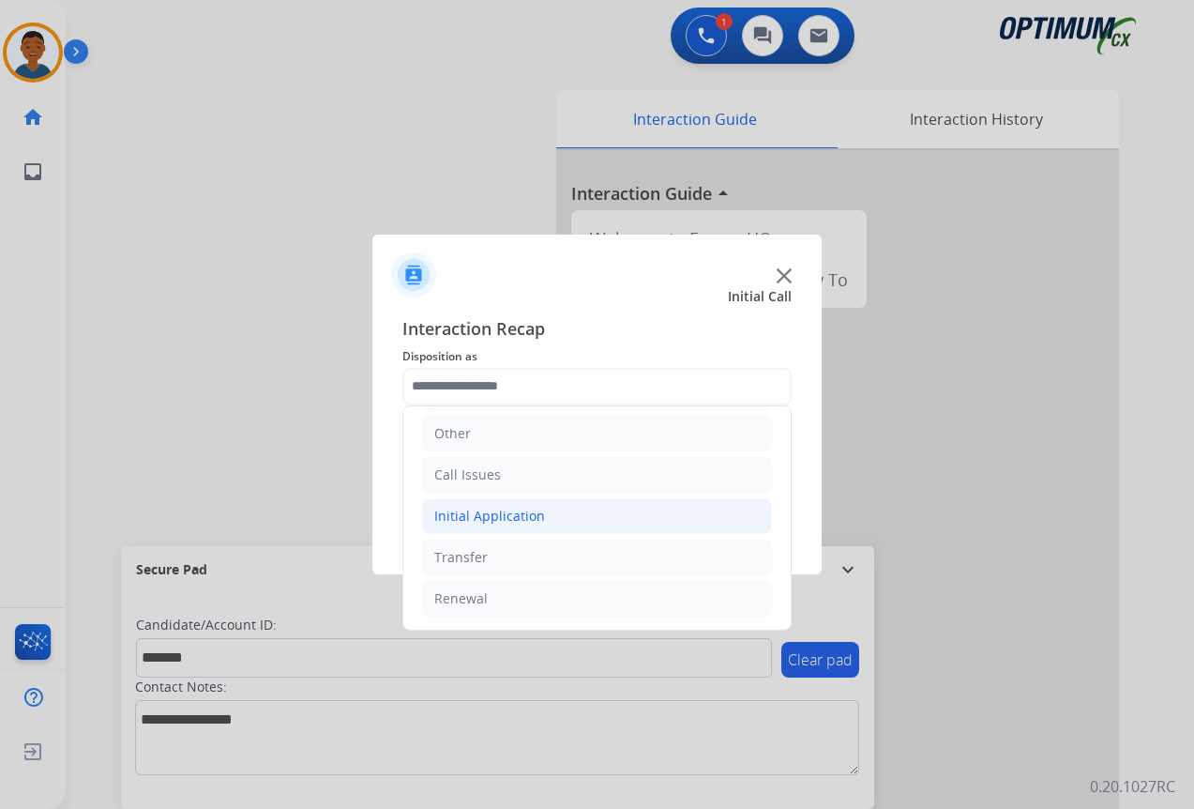
click at [453, 518] on div "Initial Application" at bounding box center [489, 516] width 111 height 19
click at [496, 558] on div "Credential Resend (Initial application)" at bounding box center [590, 557] width 237 height 19
type input "**********"
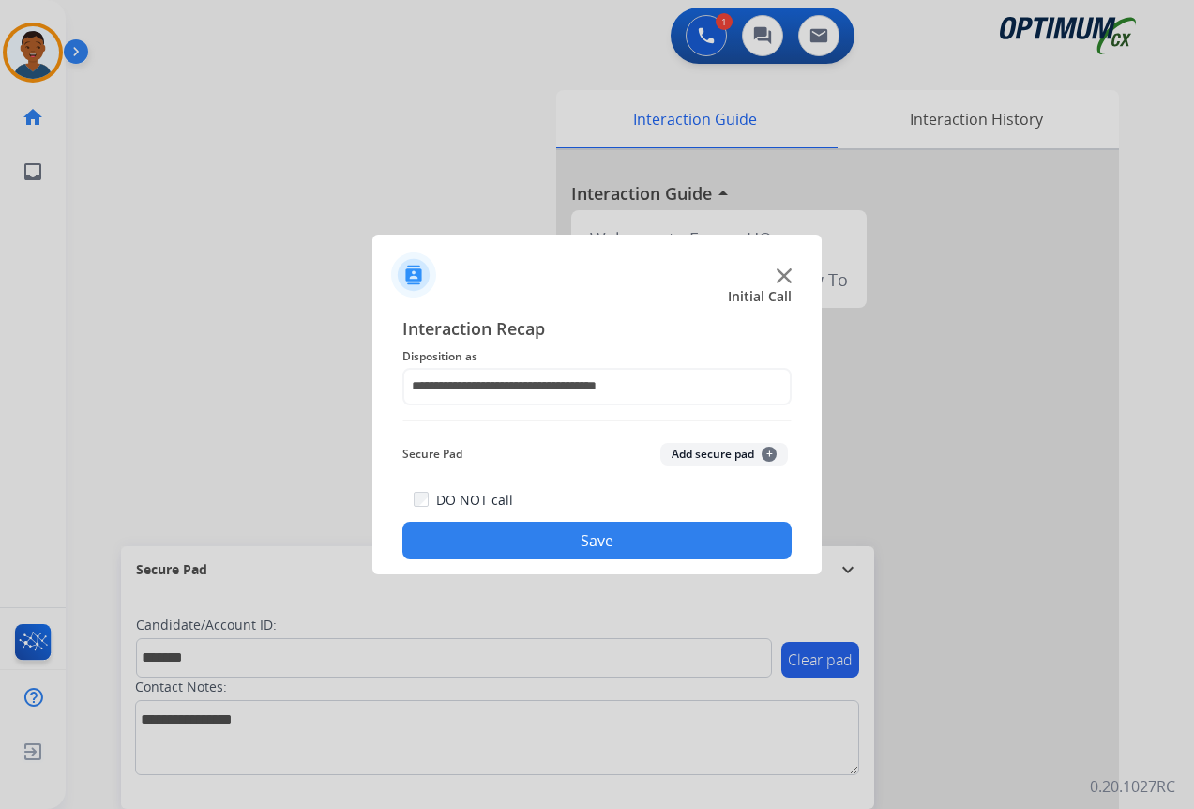
click at [683, 451] on button "Add secure pad +" at bounding box center [725, 454] width 128 height 23
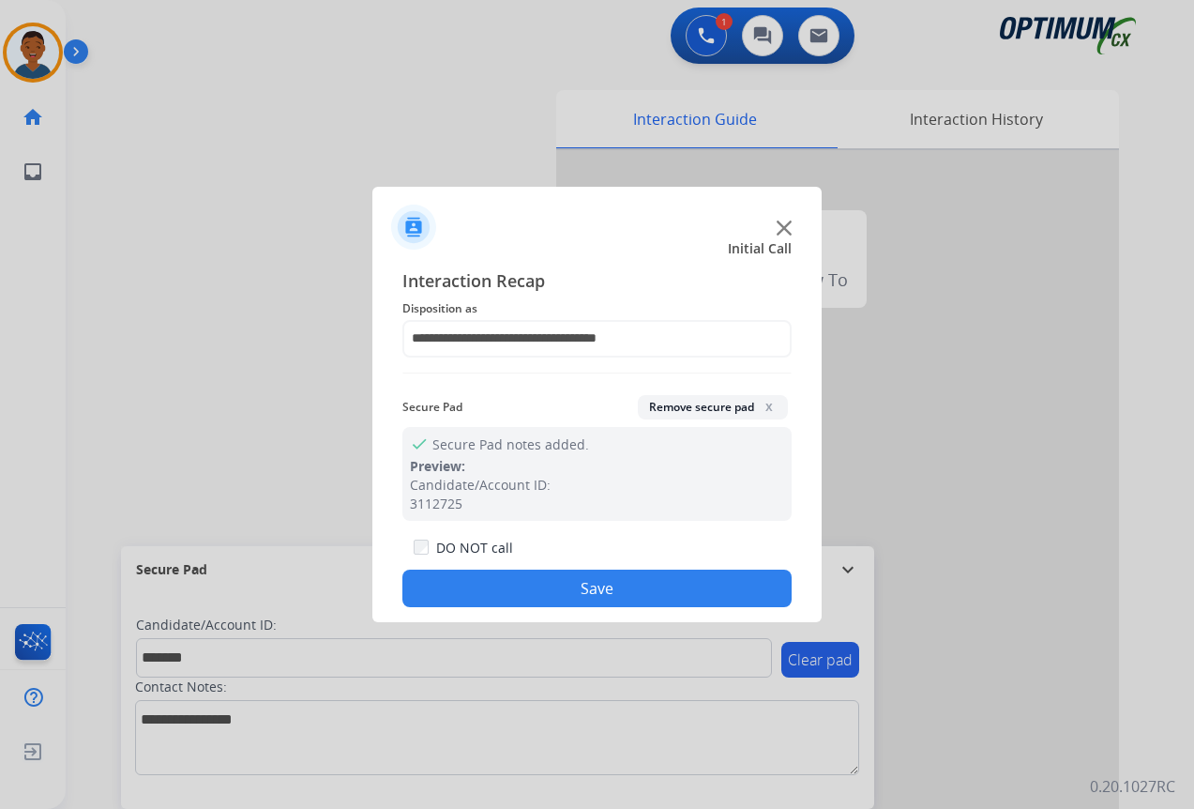
click at [607, 576] on button "Save" at bounding box center [597, 589] width 389 height 38
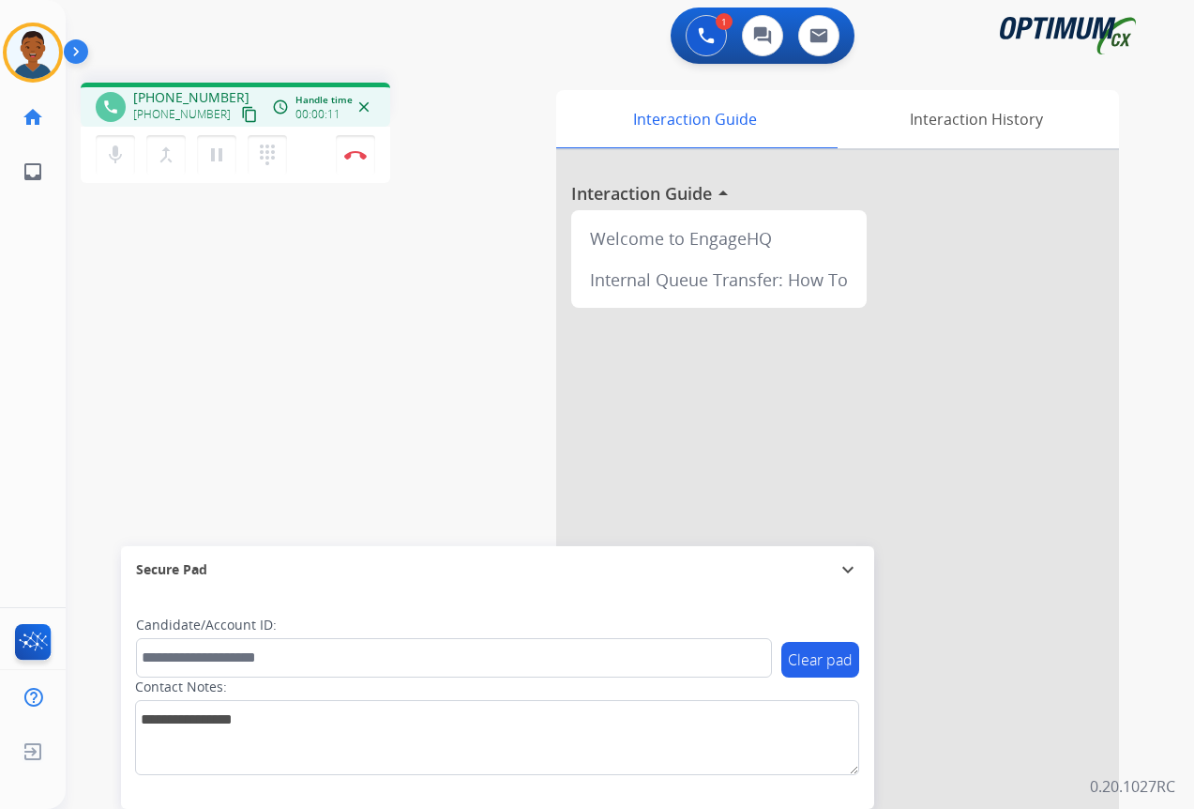
click at [241, 116] on mat-icon "content_copy" at bounding box center [249, 114] width 17 height 17
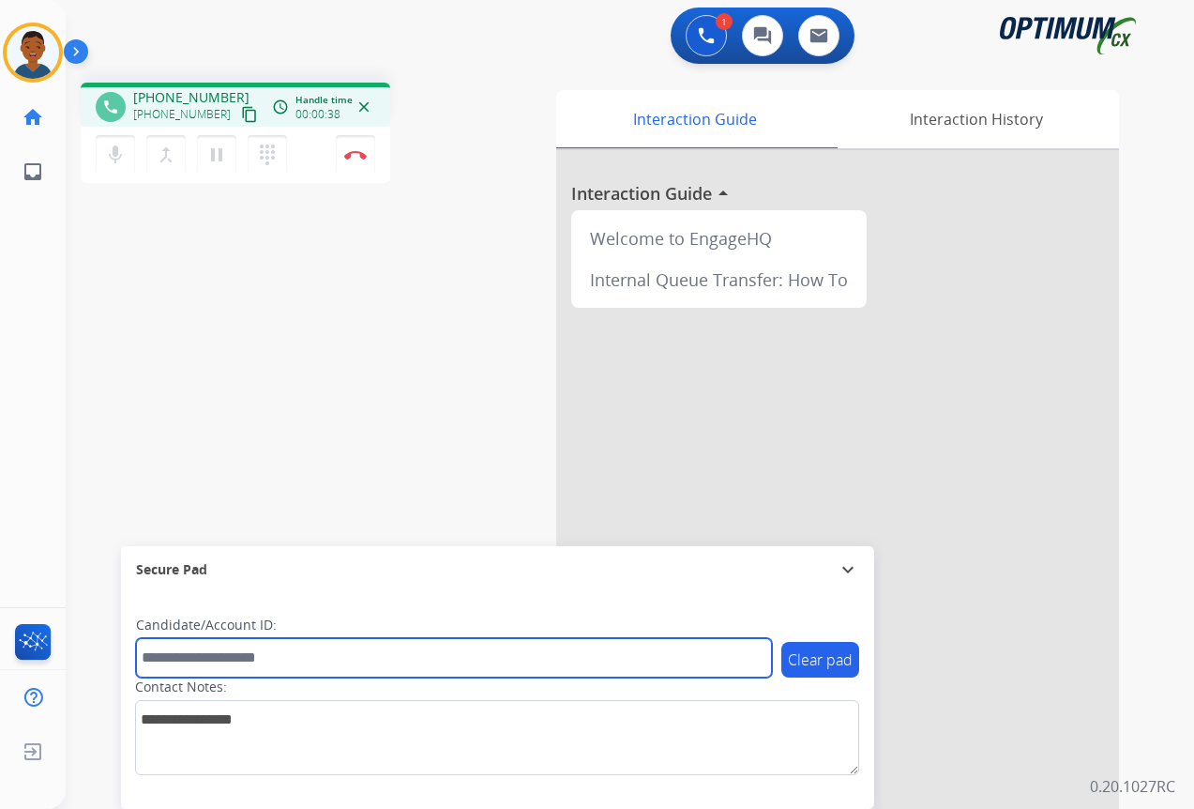
click at [182, 661] on input "text" at bounding box center [454, 657] width 636 height 39
paste input "*******"
type input "*******"
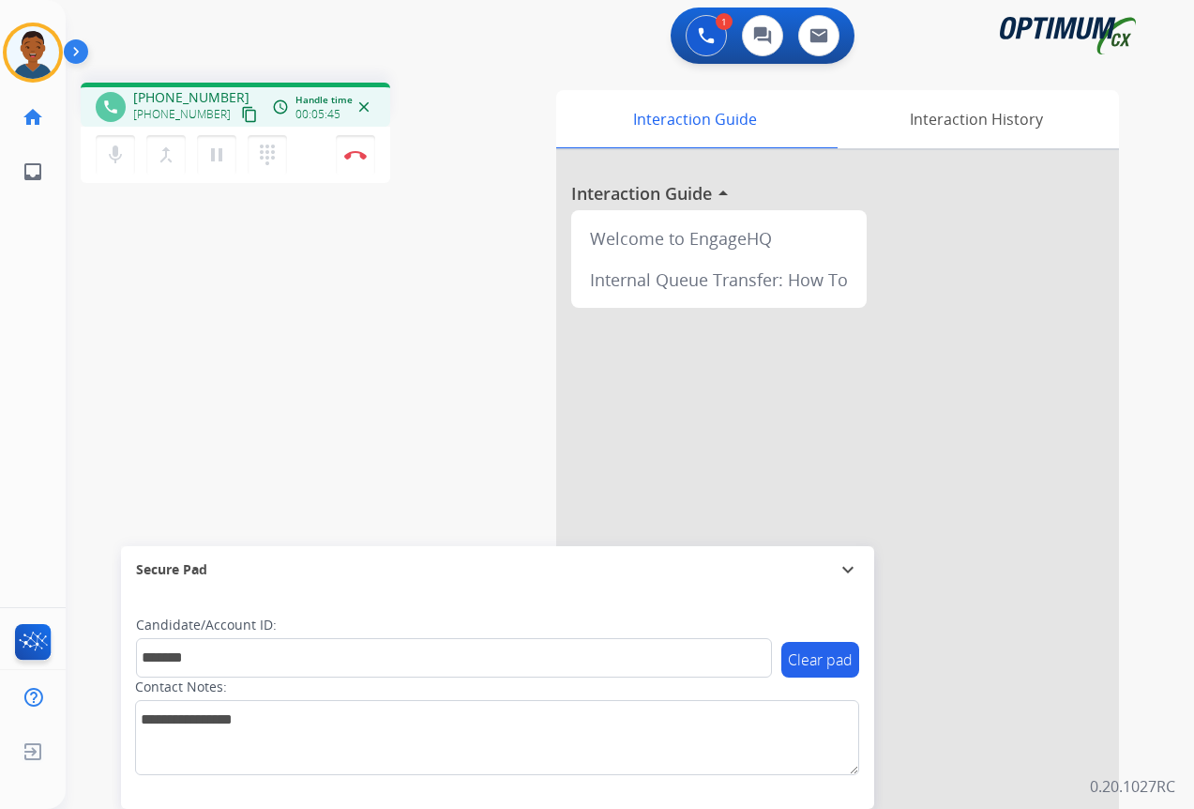
click at [241, 117] on mat-icon "content_copy" at bounding box center [249, 114] width 17 height 17
click at [358, 155] on img at bounding box center [355, 154] width 23 height 9
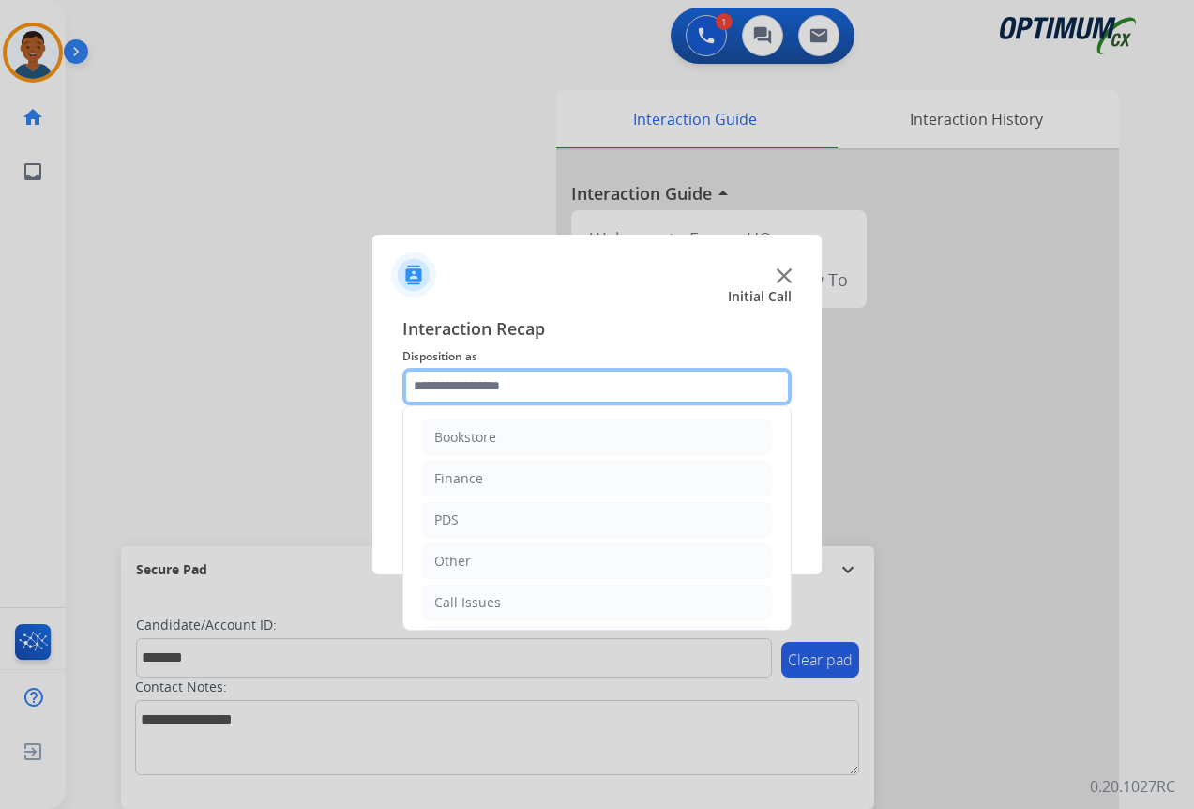
click at [430, 384] on input "text" at bounding box center [597, 387] width 389 height 38
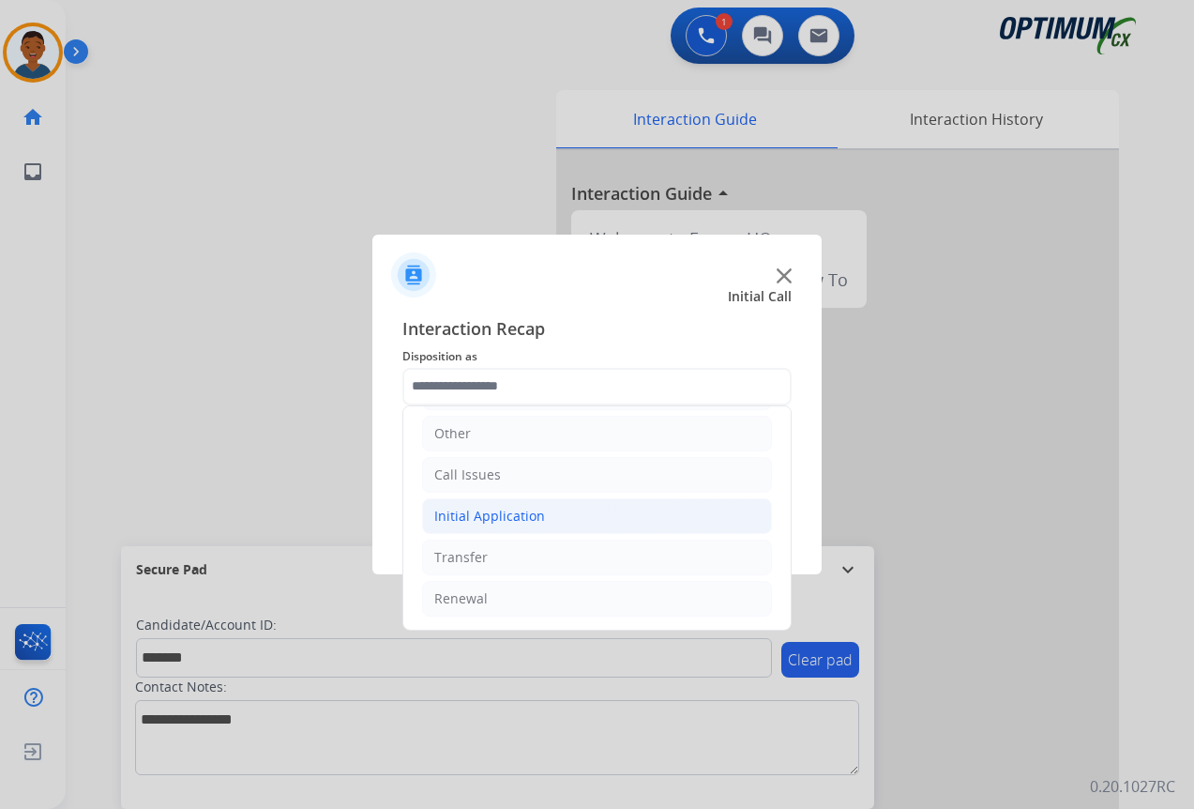
click at [448, 513] on div "Initial Application" at bounding box center [489, 516] width 111 height 19
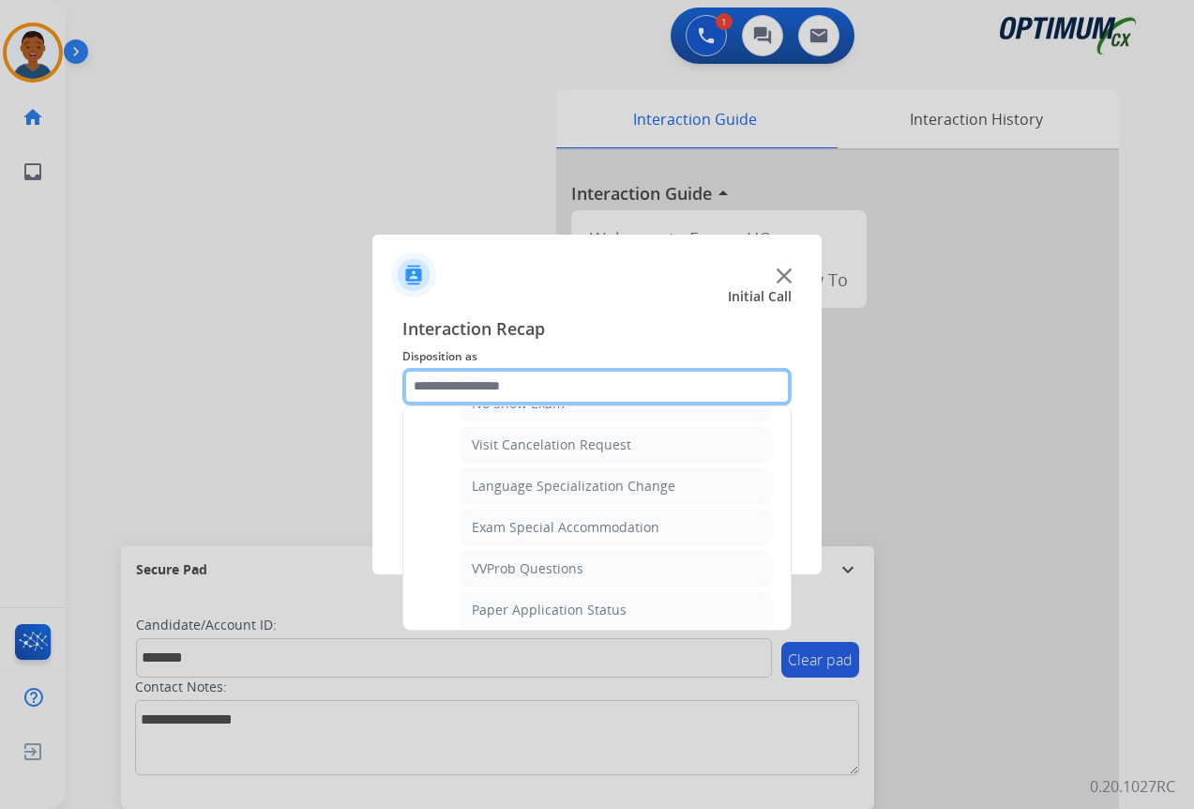
scroll to position [972, 0]
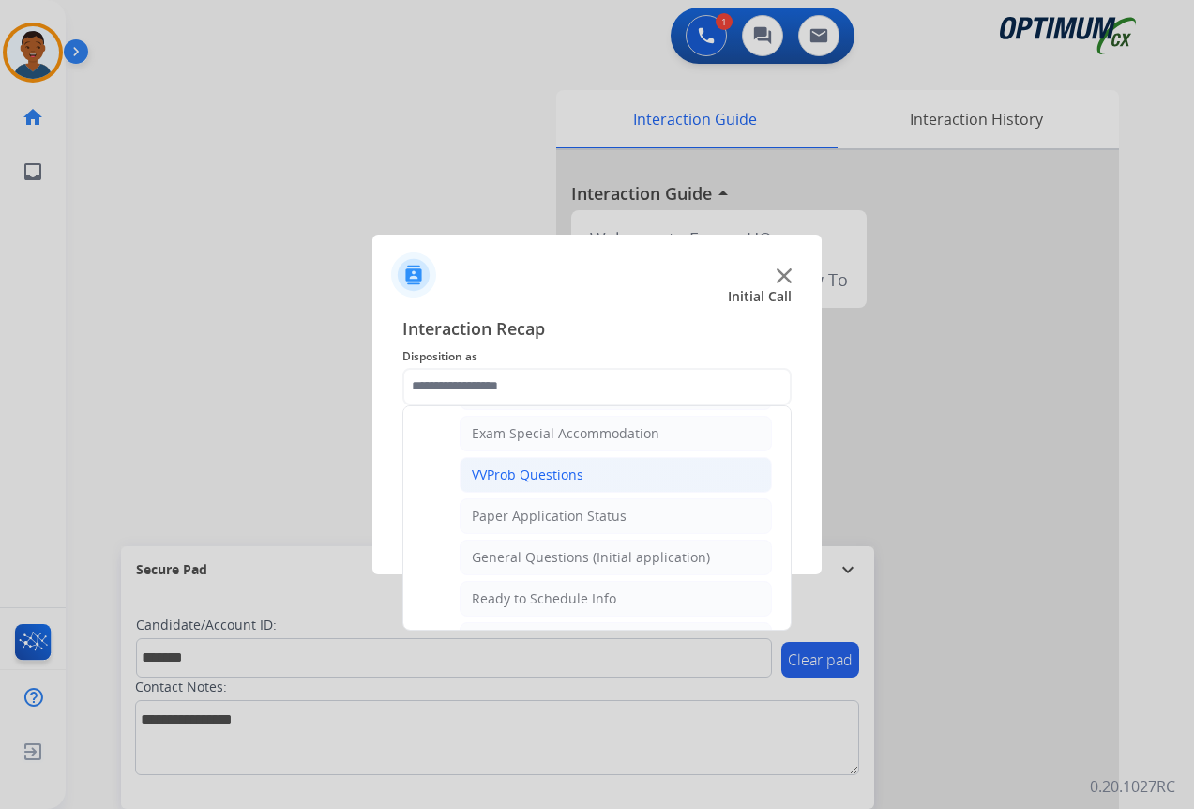
click at [489, 476] on div "VVProb Questions" at bounding box center [528, 474] width 112 height 19
type input "**********"
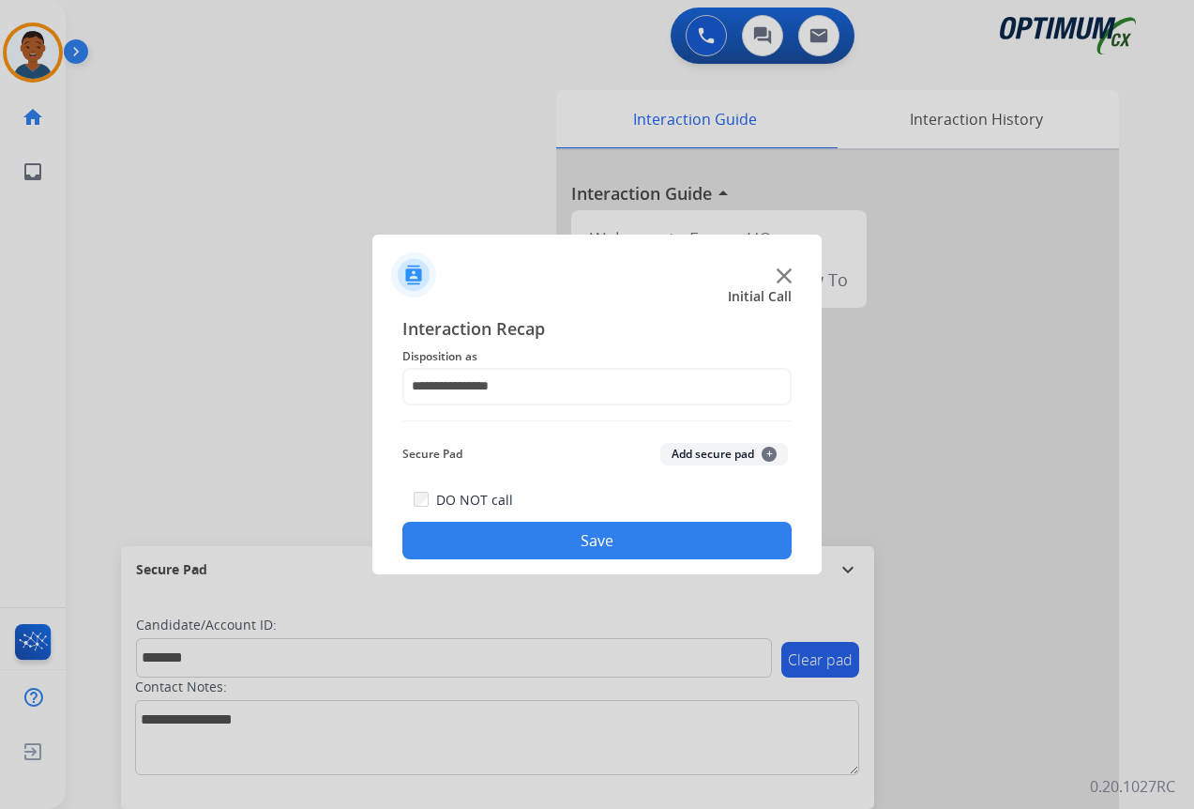
click at [722, 452] on button "Add secure pad +" at bounding box center [725, 454] width 128 height 23
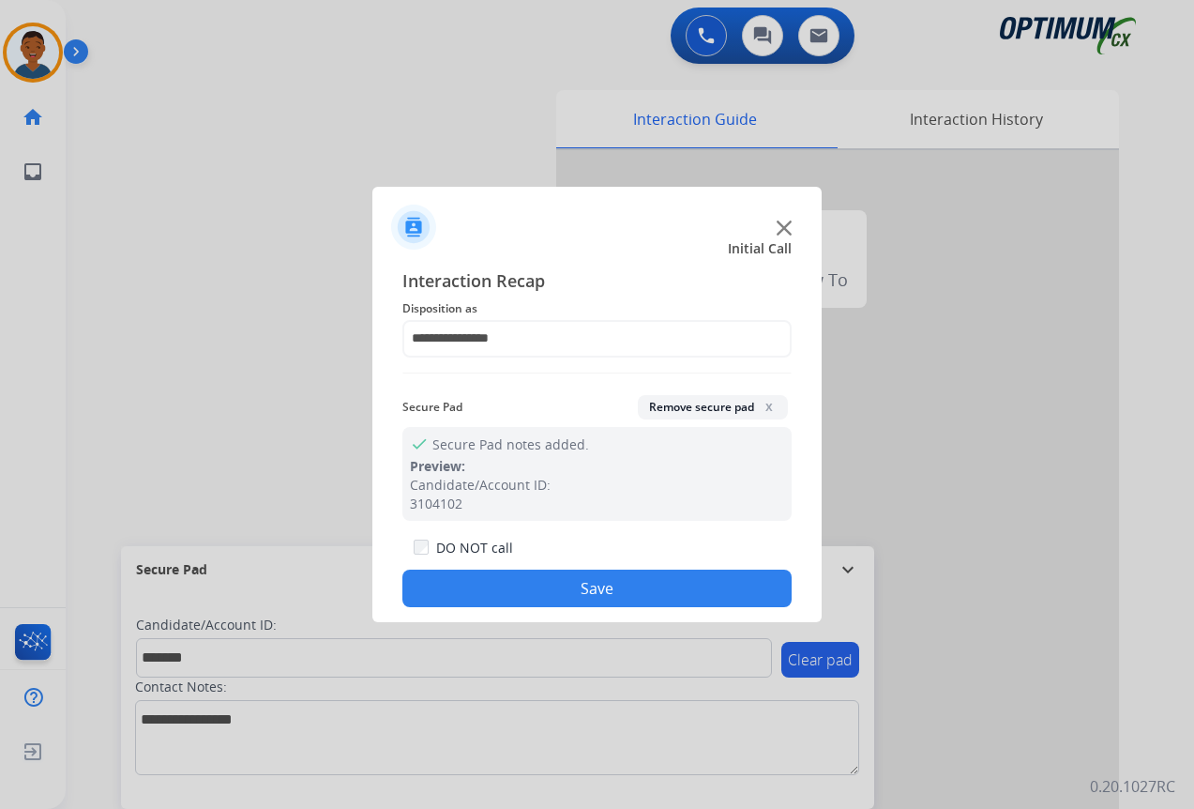
click at [668, 577] on button "Save" at bounding box center [597, 589] width 389 height 38
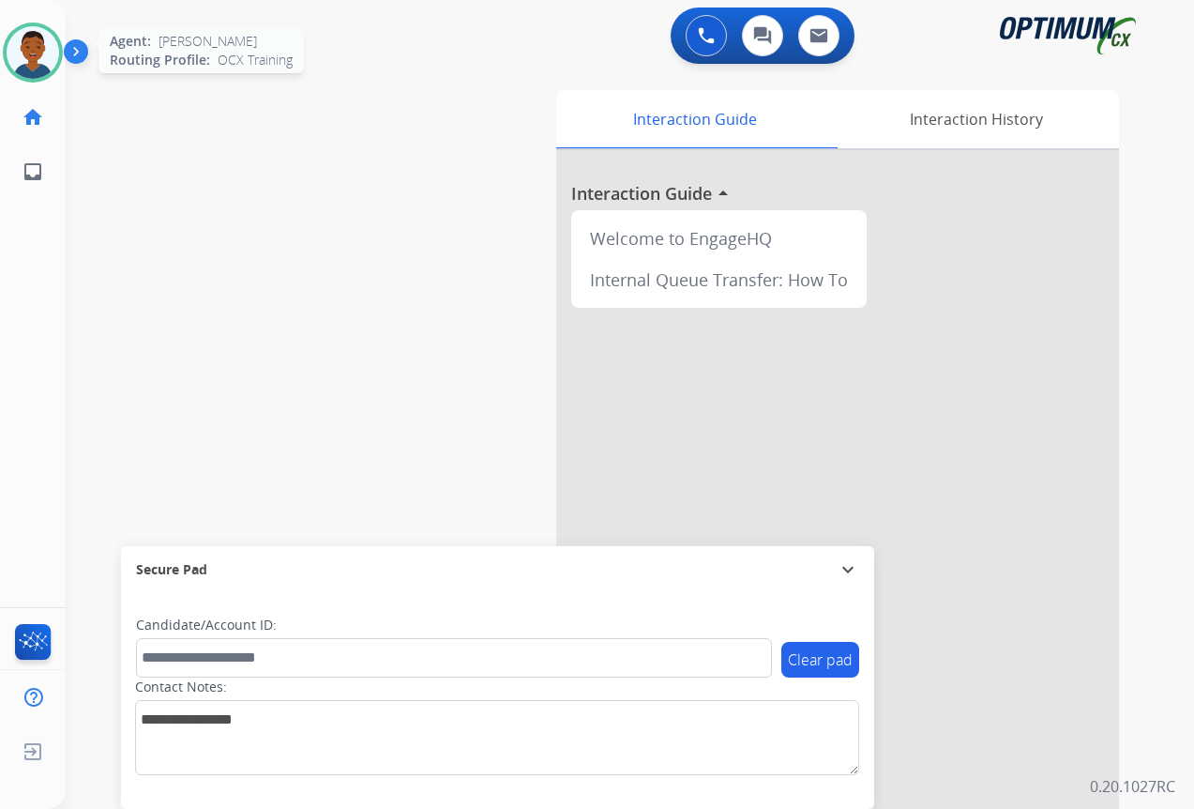
drag, startPoint x: 35, startPoint y: 64, endPoint x: 43, endPoint y: 74, distance: 13.3
click at [35, 64] on img at bounding box center [33, 52] width 53 height 53
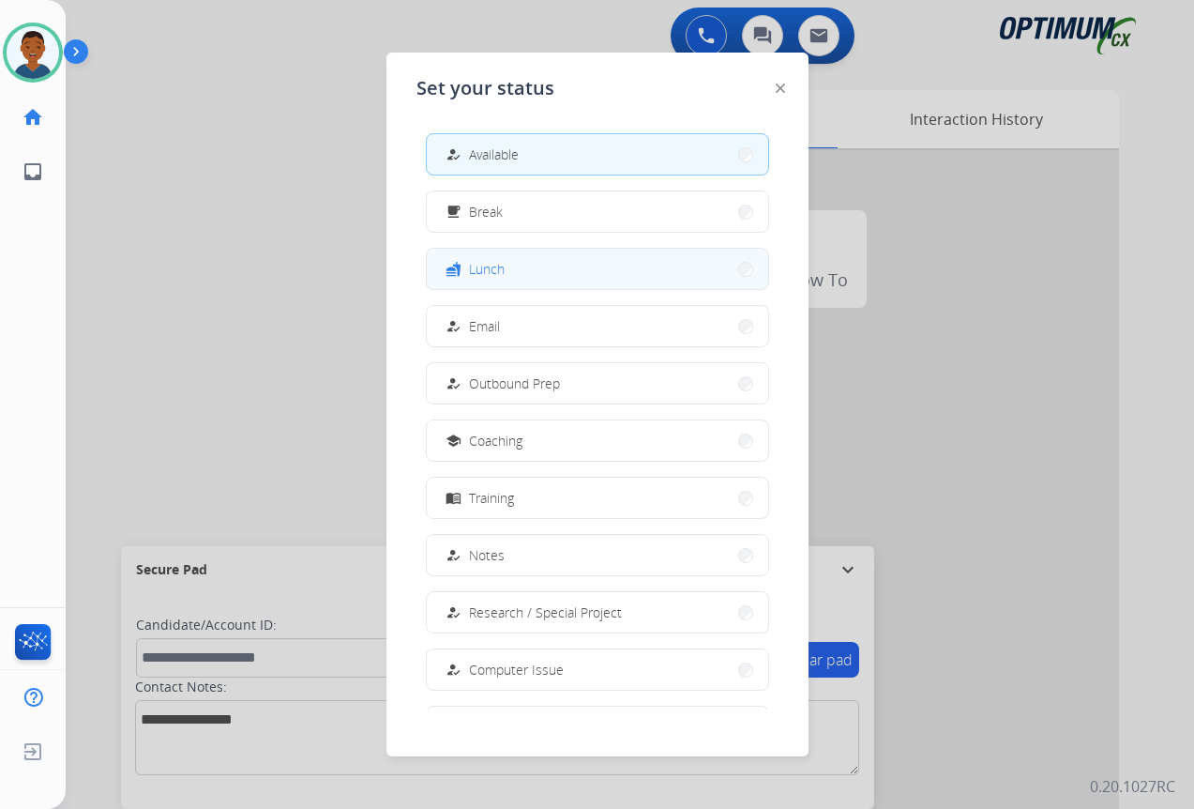
click at [500, 271] on span "Lunch" at bounding box center [487, 269] width 36 height 20
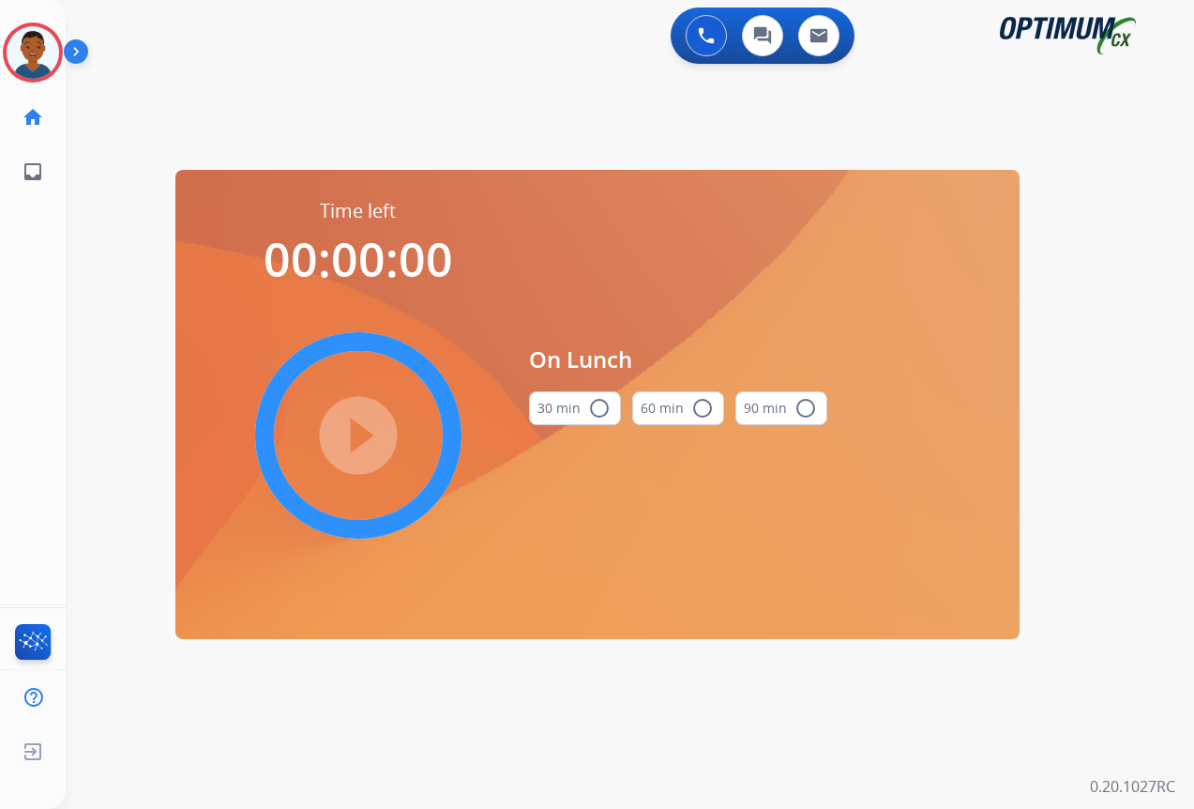
click at [604, 410] on mat-icon "radio_button_unchecked" at bounding box center [599, 408] width 23 height 23
click at [366, 433] on mat-icon "play_circle_filled" at bounding box center [358, 435] width 23 height 23
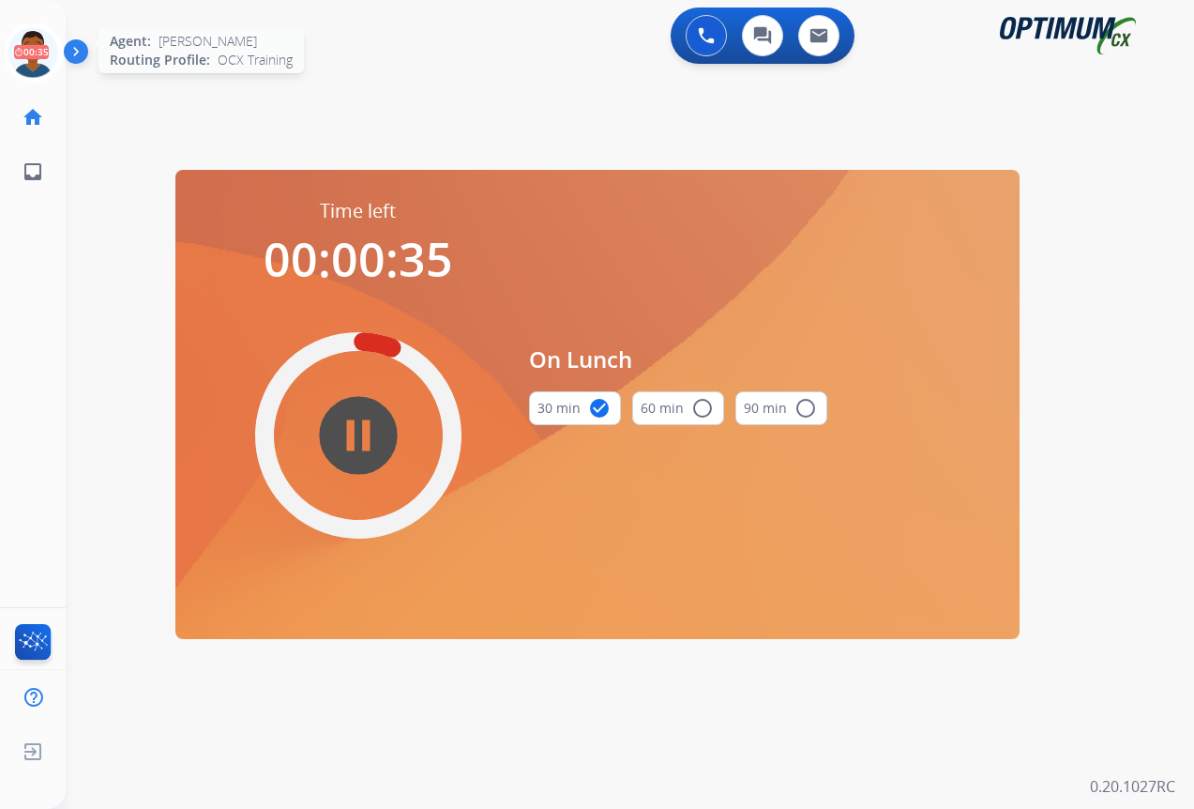
click at [15, 46] on icon at bounding box center [33, 53] width 61 height 61
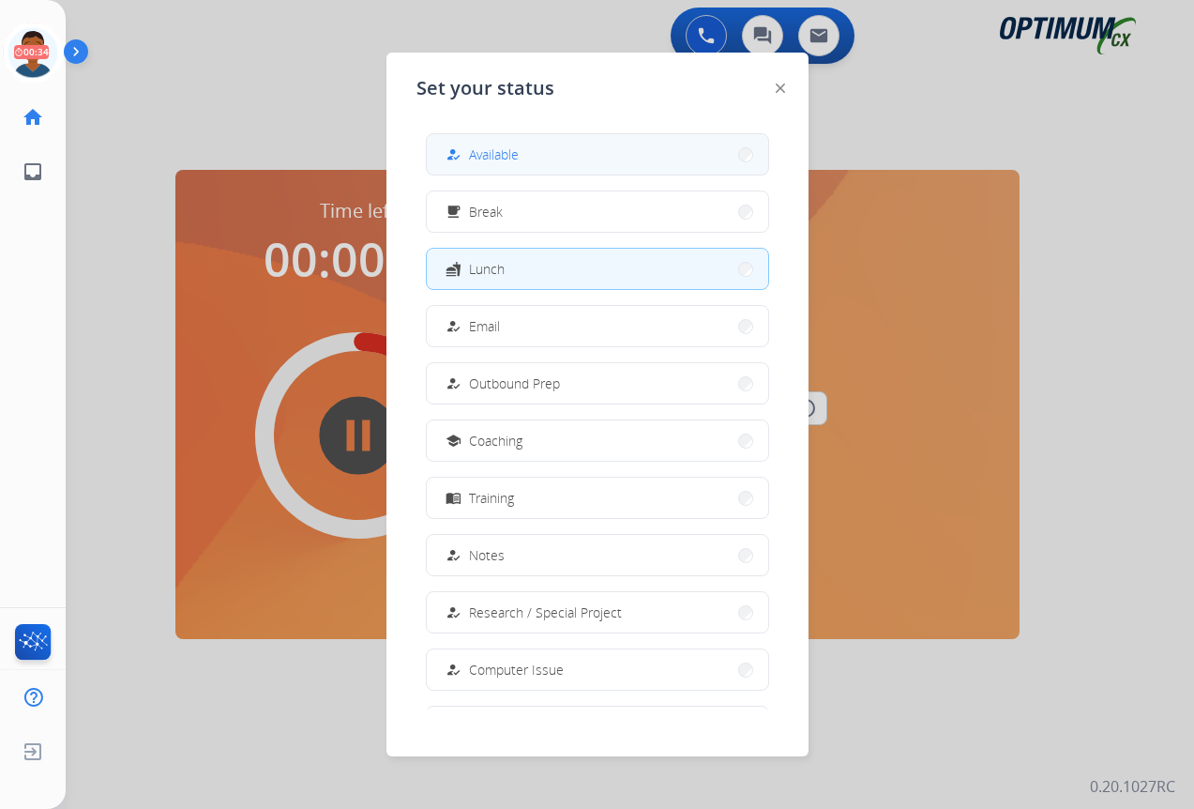
click at [495, 160] on span "Available" at bounding box center [494, 154] width 50 height 20
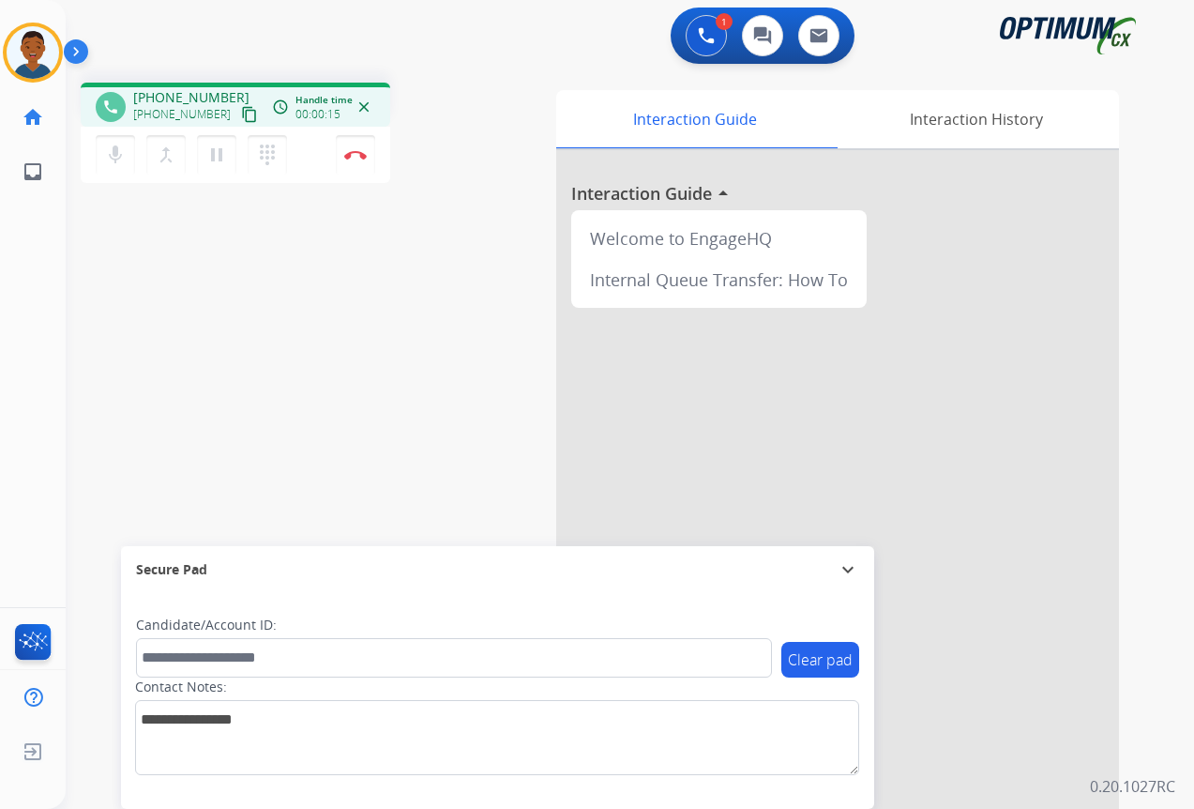
click at [241, 114] on mat-icon "content_copy" at bounding box center [249, 114] width 17 height 17
click at [357, 161] on button "Disconnect" at bounding box center [355, 154] width 39 height 39
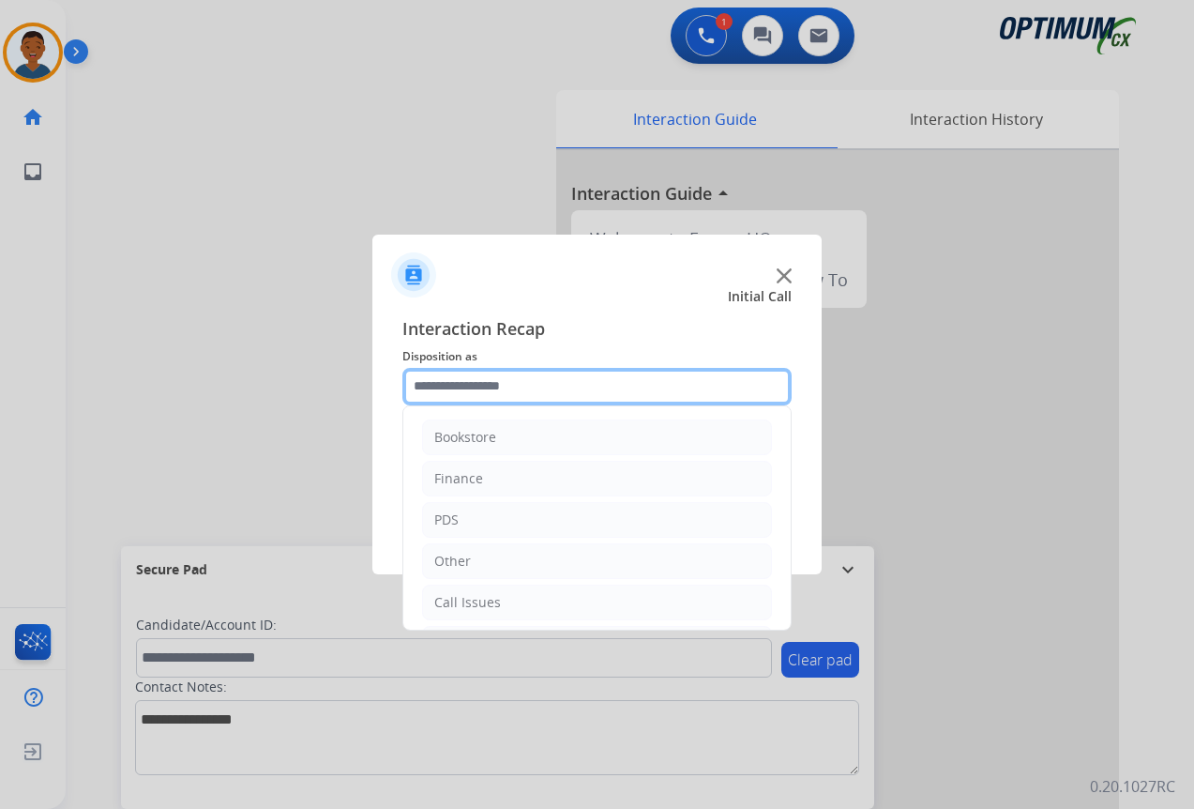
click at [445, 375] on input "text" at bounding box center [597, 387] width 389 height 38
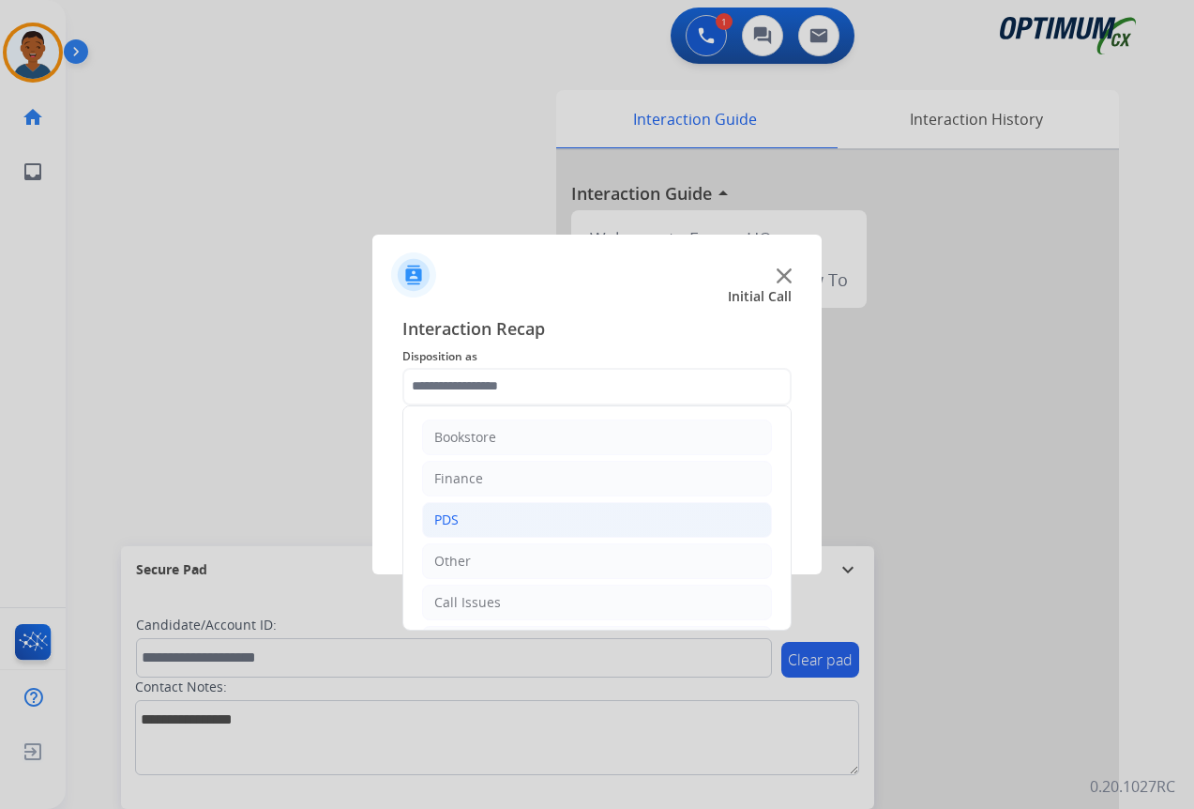
click at [462, 518] on li "PDS" at bounding box center [597, 520] width 350 height 36
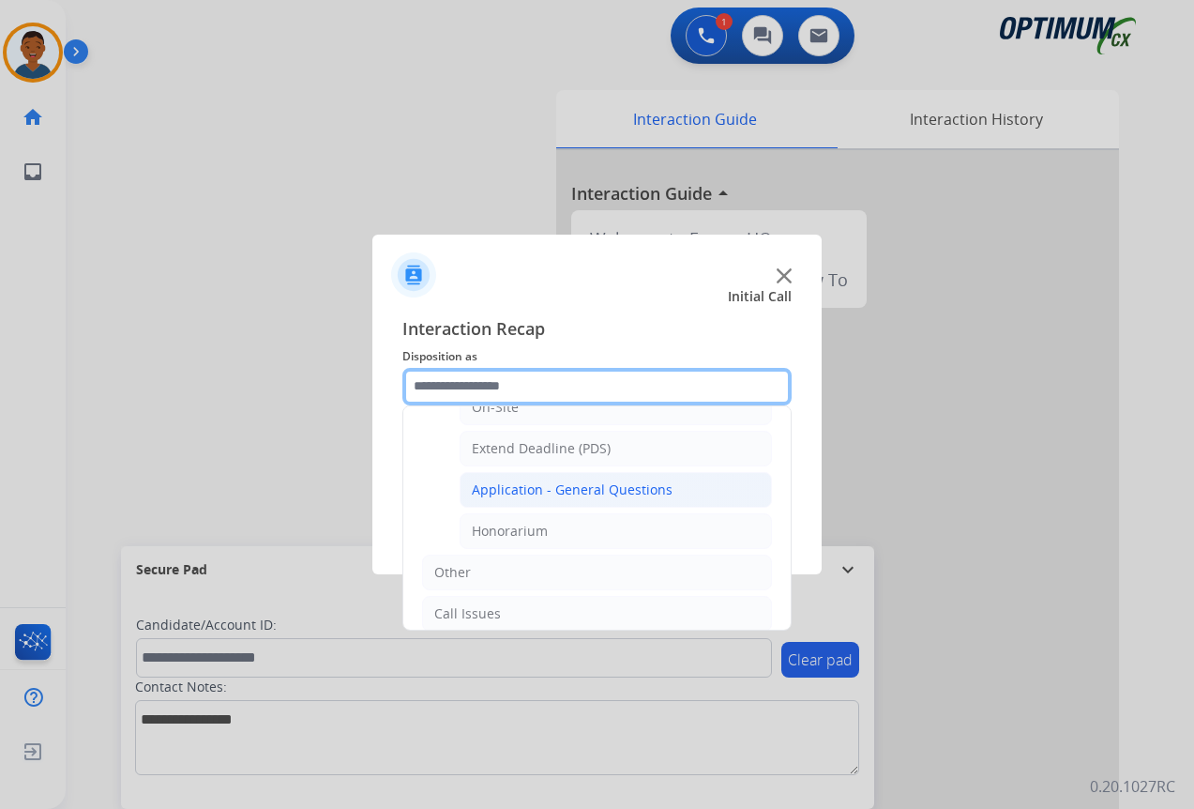
scroll to position [563, 0]
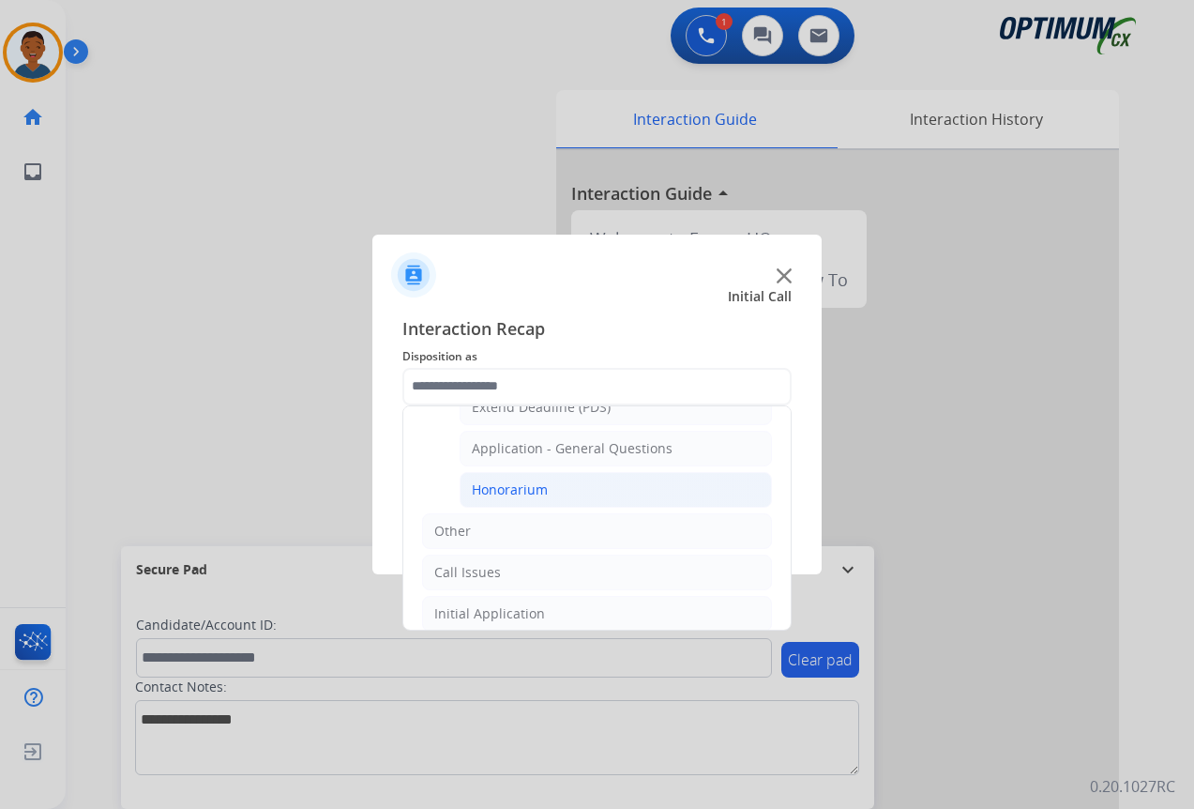
click at [497, 491] on div "Honorarium" at bounding box center [510, 489] width 76 height 19
type input "**********"
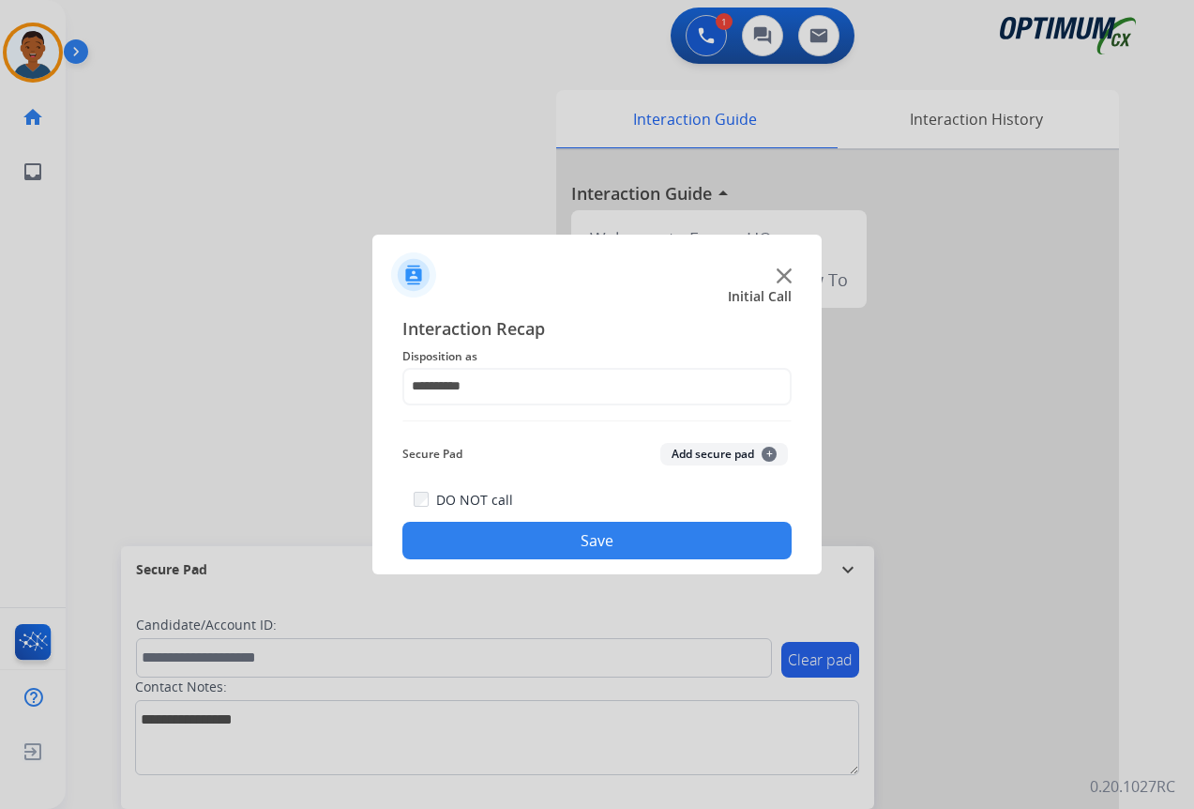
click at [680, 536] on button "Save" at bounding box center [597, 541] width 389 height 38
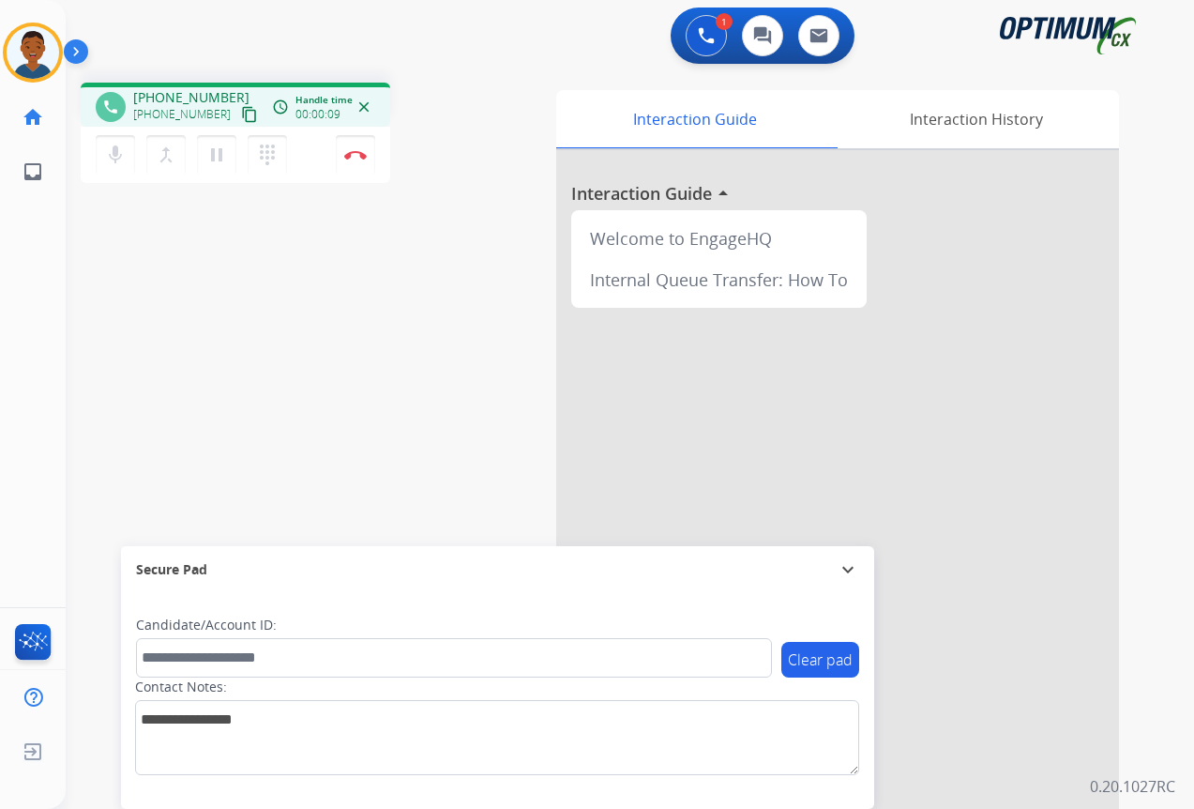
click at [241, 115] on mat-icon "content_copy" at bounding box center [249, 114] width 17 height 17
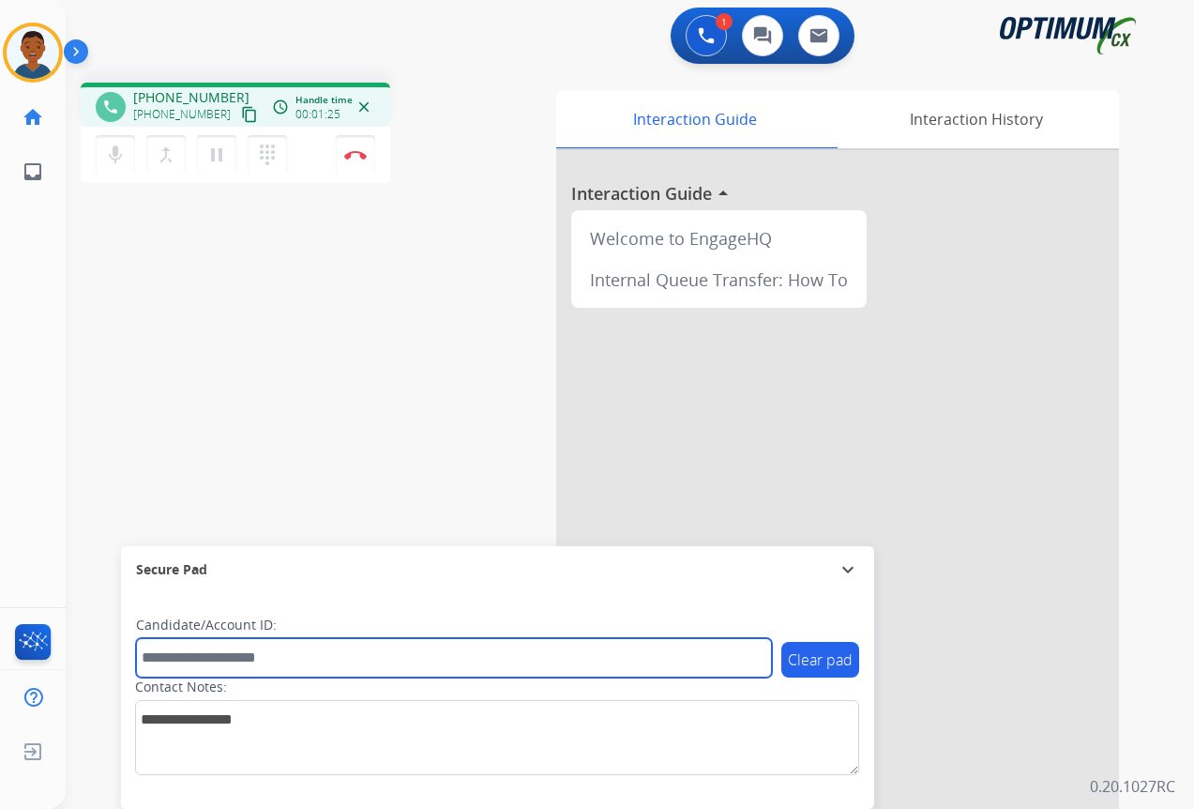
click at [253, 653] on input "text" at bounding box center [454, 657] width 636 height 39
paste input "*******"
type input "*******"
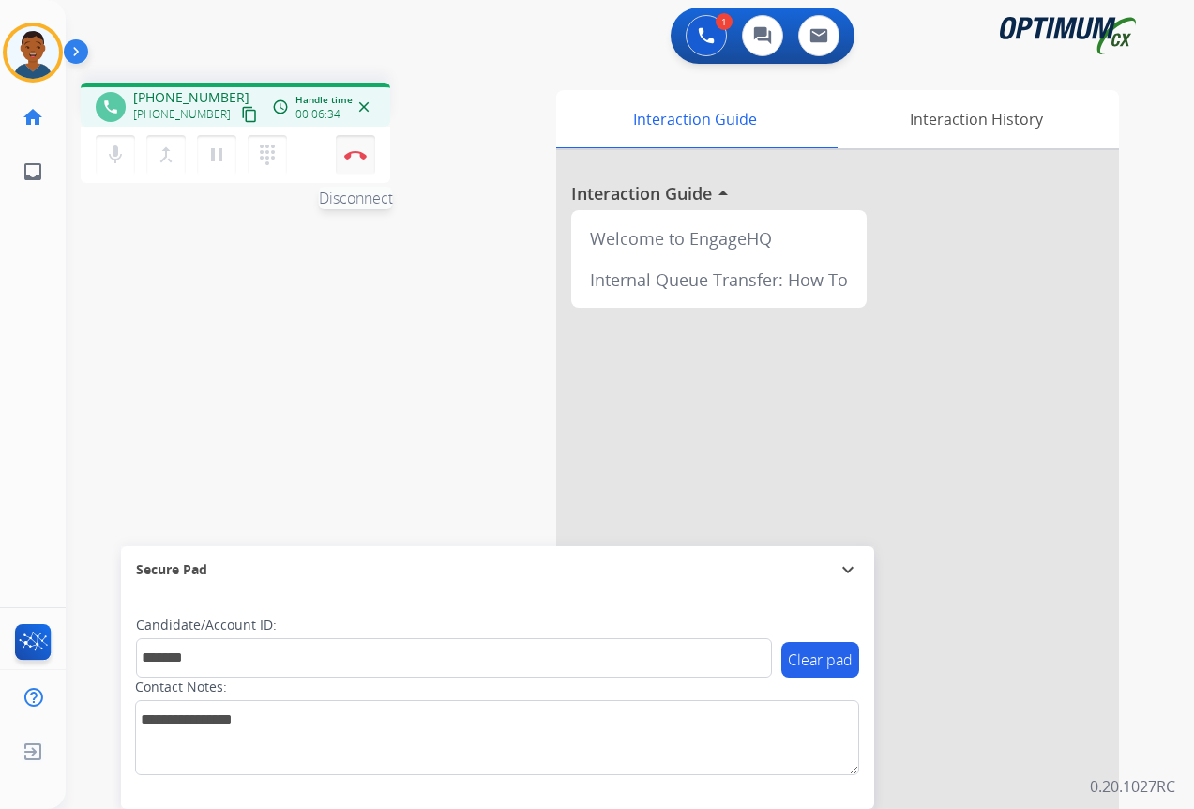
click at [357, 157] on img at bounding box center [355, 154] width 23 height 9
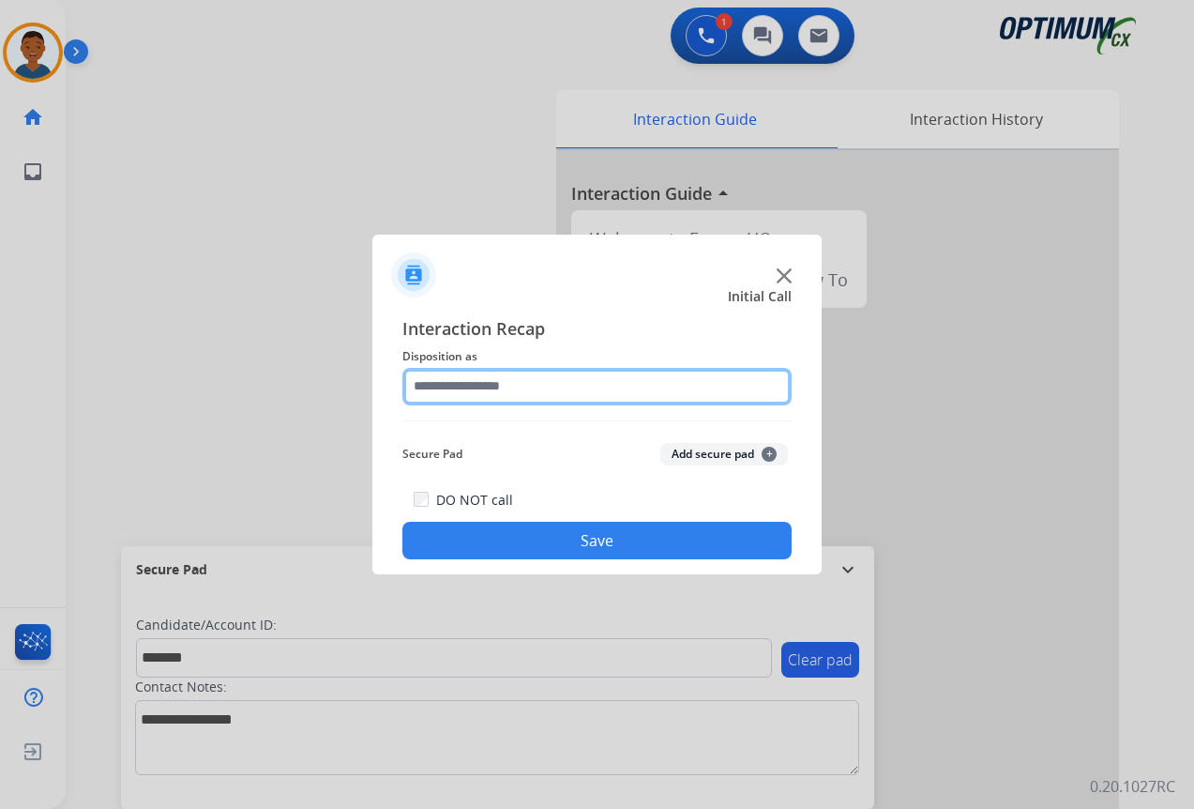
click at [428, 387] on input "text" at bounding box center [597, 387] width 389 height 38
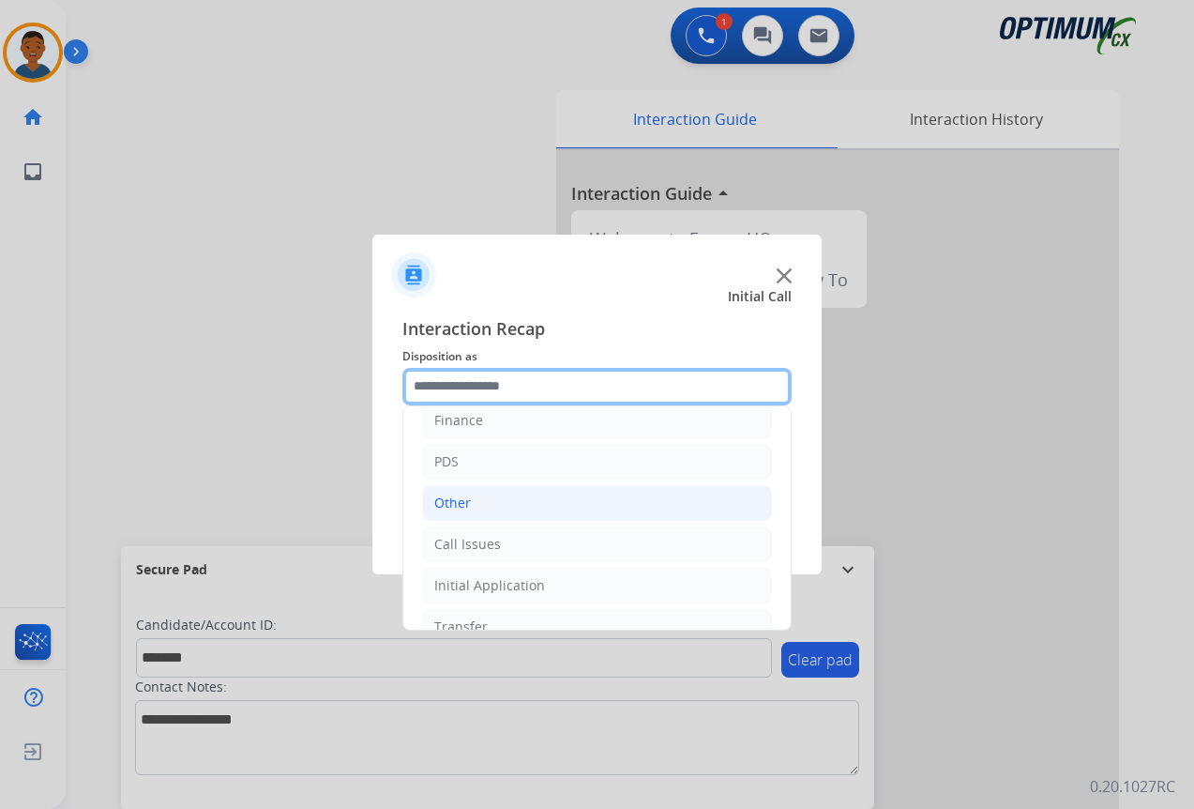
scroll to position [128, 0]
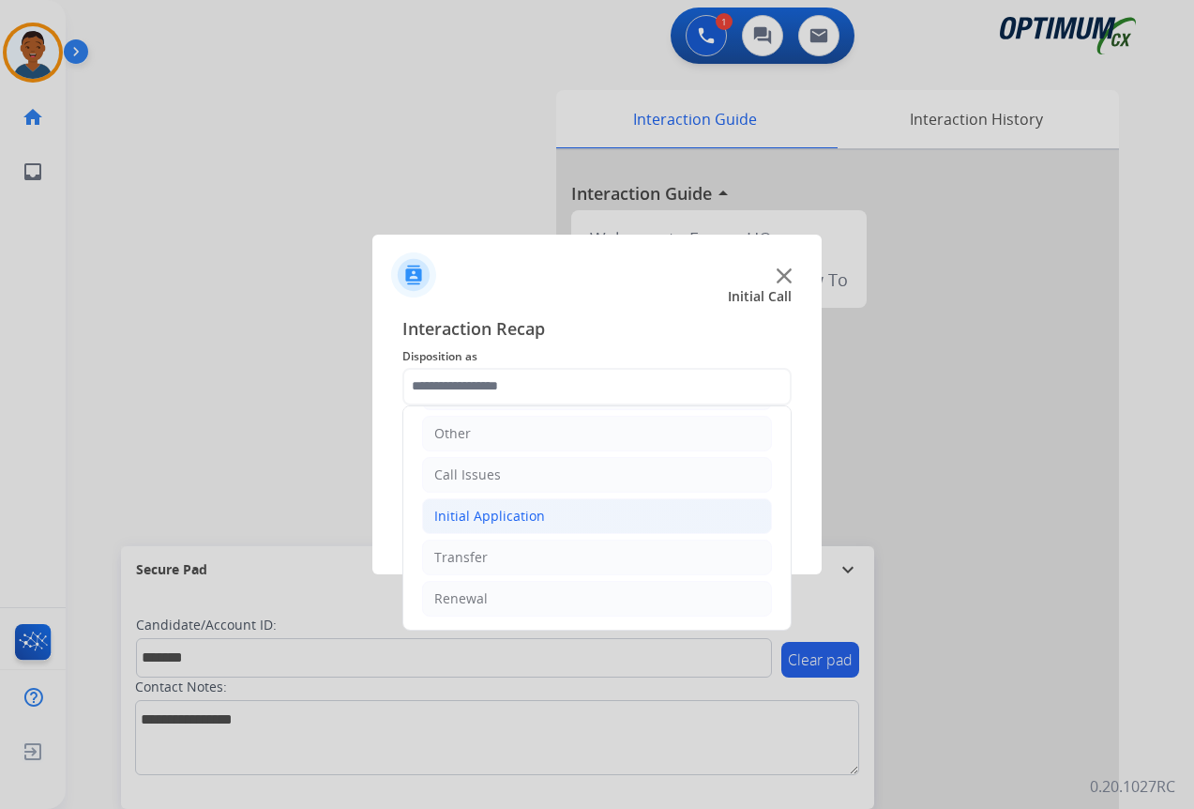
click at [480, 514] on div "Initial Application" at bounding box center [489, 516] width 111 height 19
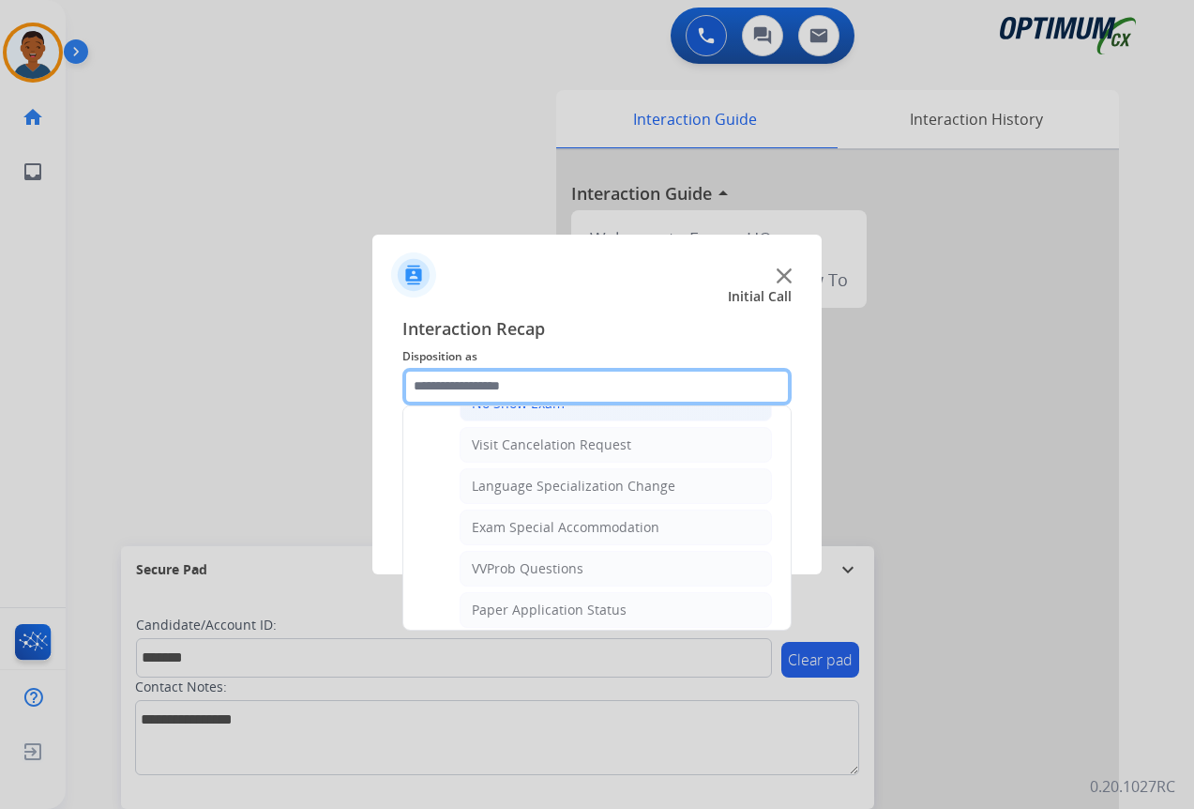
scroll to position [972, 0]
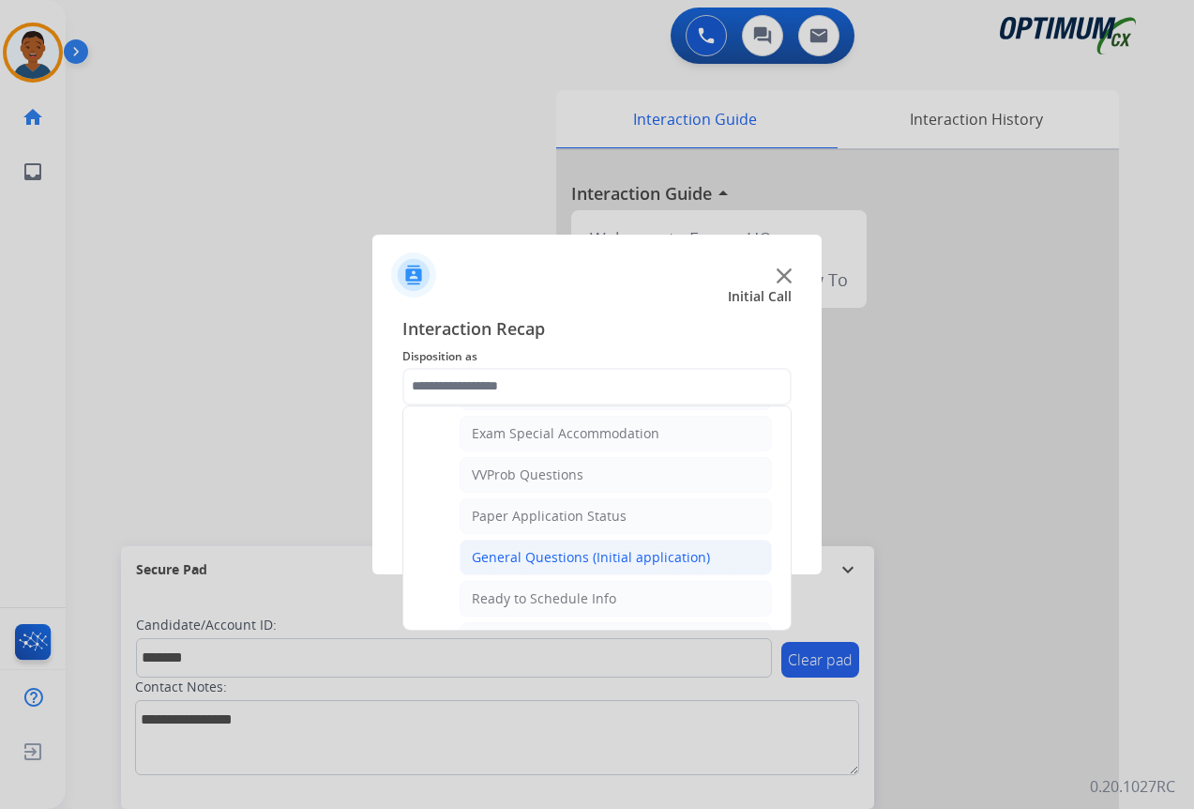
click at [513, 555] on div "General Questions (Initial application)" at bounding box center [591, 557] width 238 height 19
type input "**********"
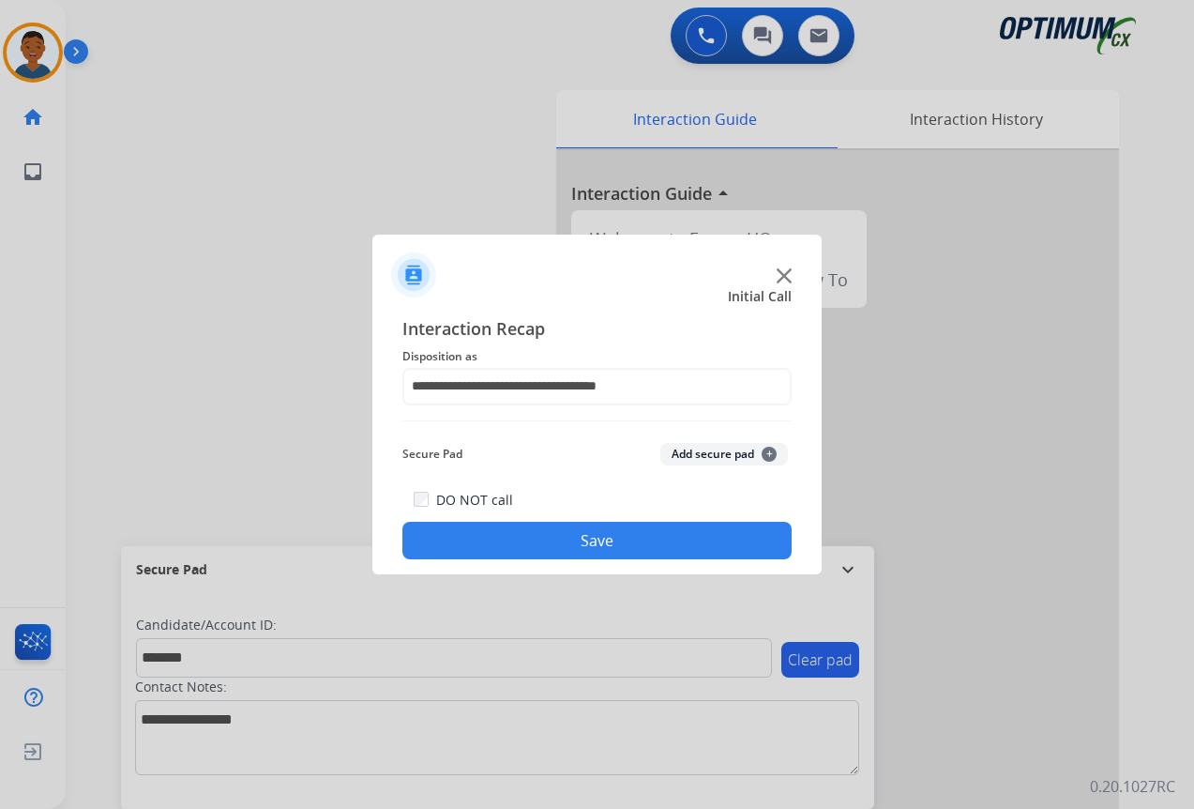
click at [709, 449] on button "Add secure pad +" at bounding box center [725, 454] width 128 height 23
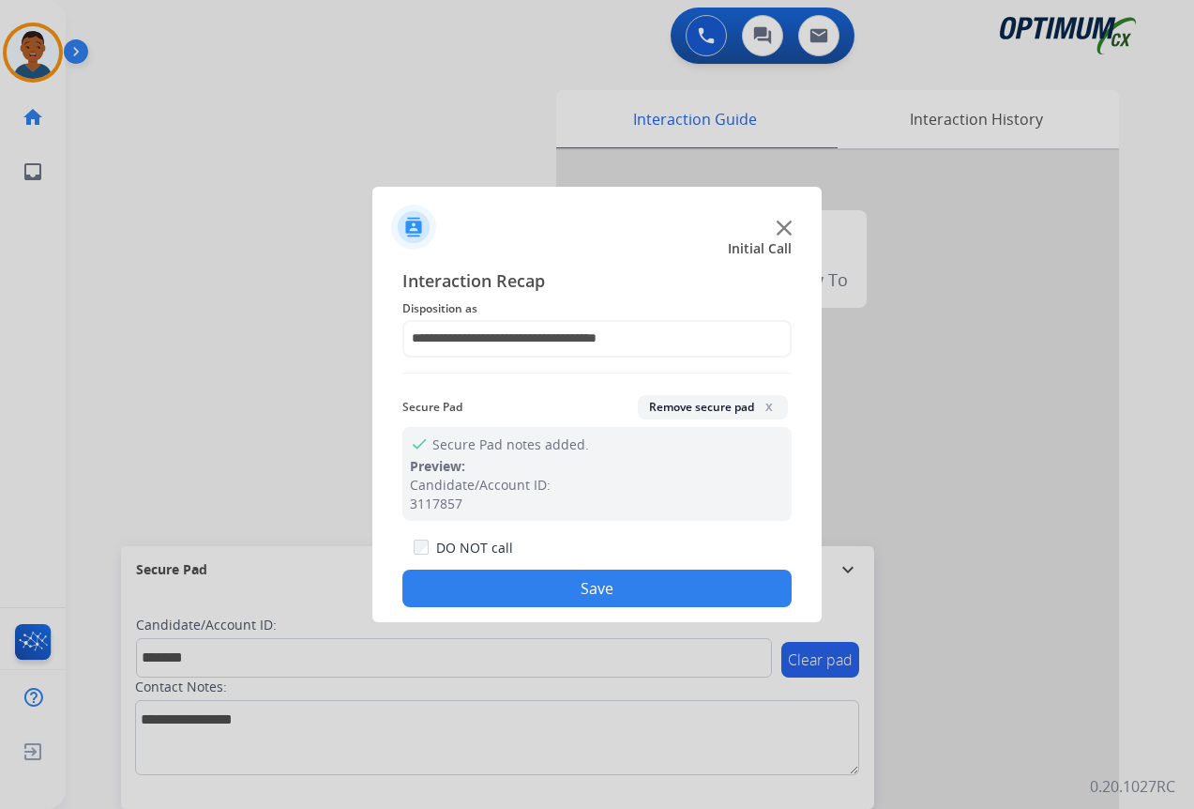
click at [548, 581] on button "Save" at bounding box center [597, 589] width 389 height 38
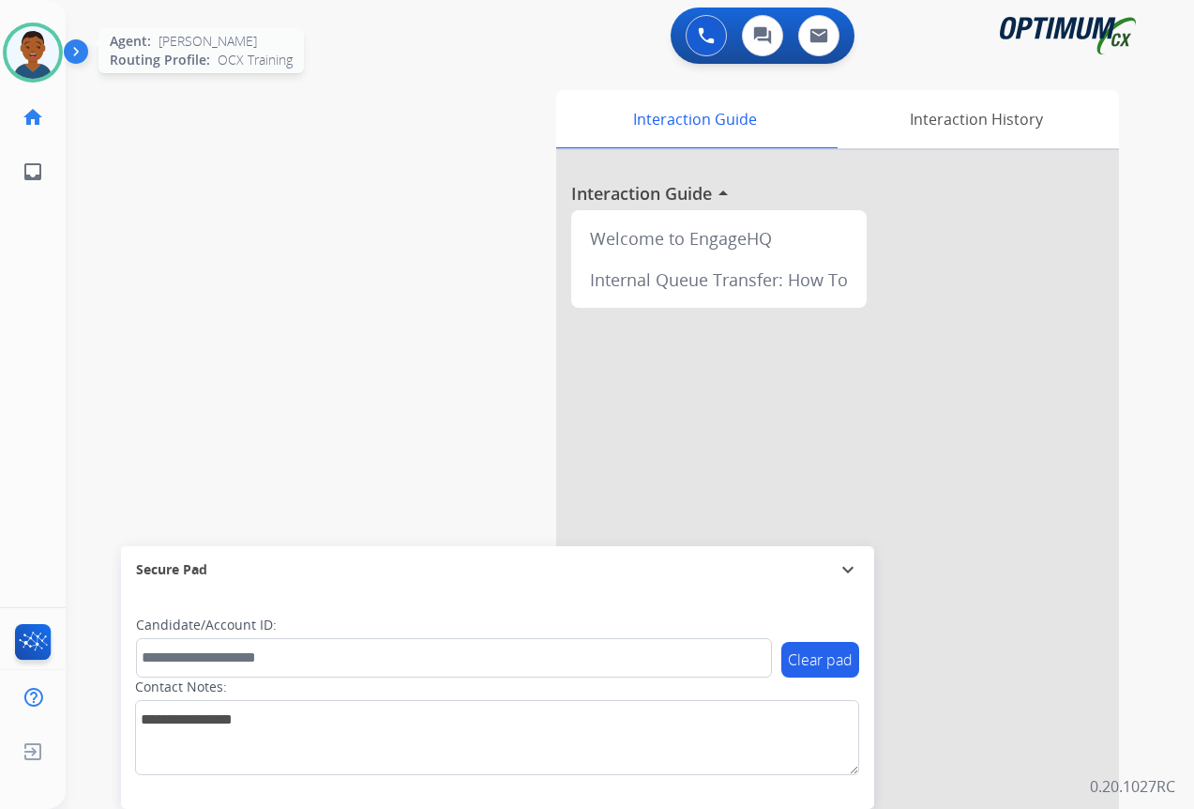
click at [34, 65] on img at bounding box center [33, 52] width 53 height 53
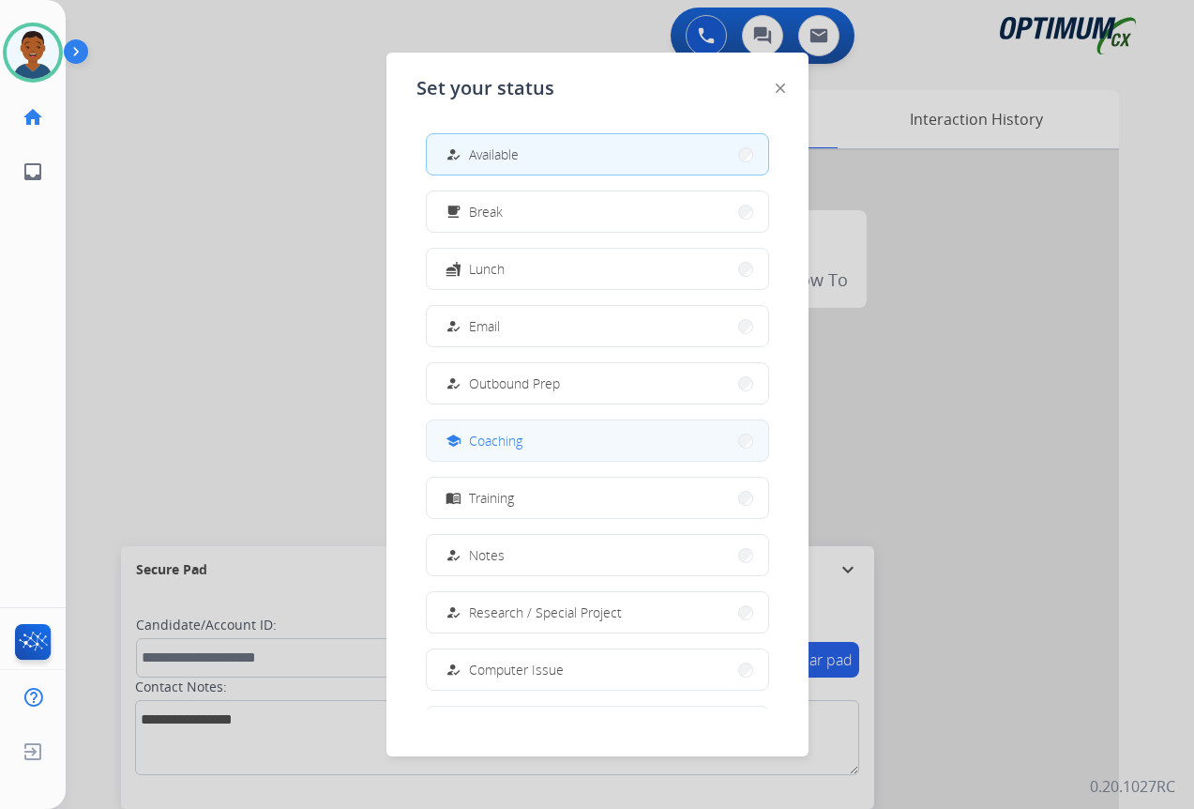
click at [506, 442] on span "Coaching" at bounding box center [495, 441] width 53 height 20
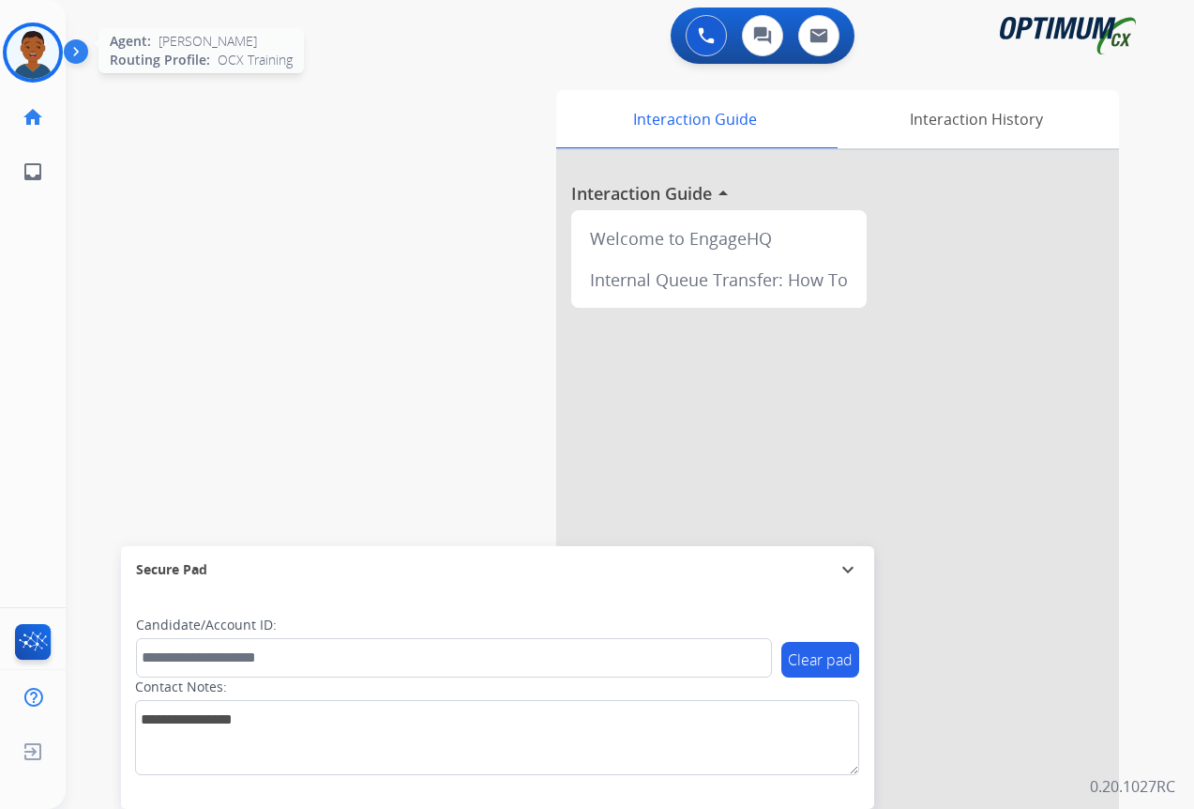
click at [33, 46] on img at bounding box center [33, 52] width 53 height 53
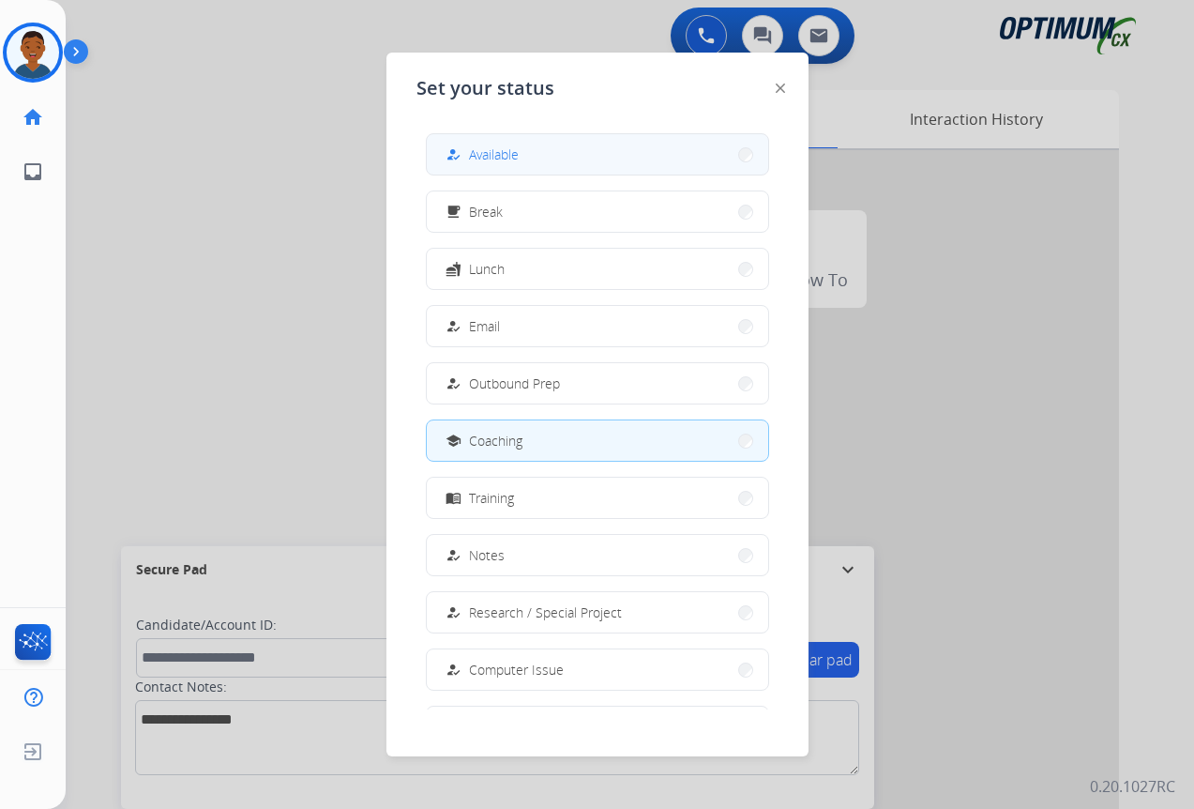
click at [498, 149] on span "Available" at bounding box center [494, 154] width 50 height 20
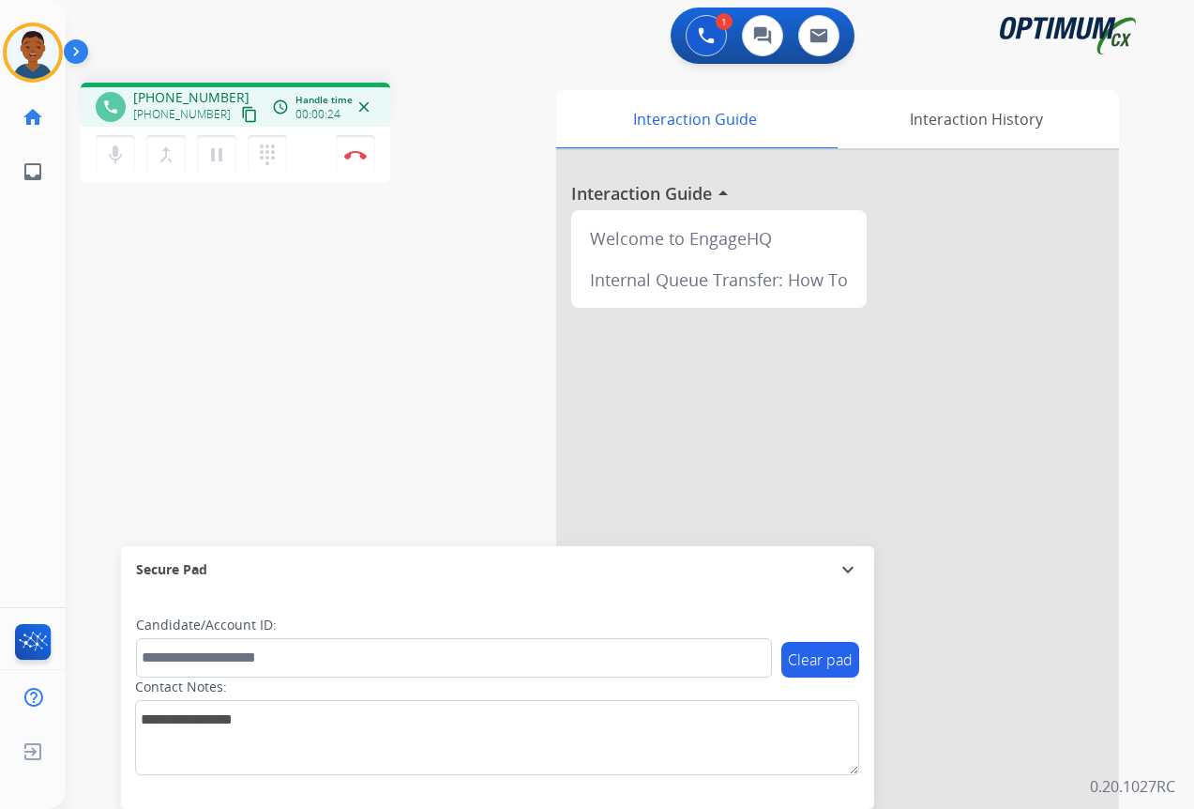
click at [241, 118] on mat-icon "content_copy" at bounding box center [249, 114] width 17 height 17
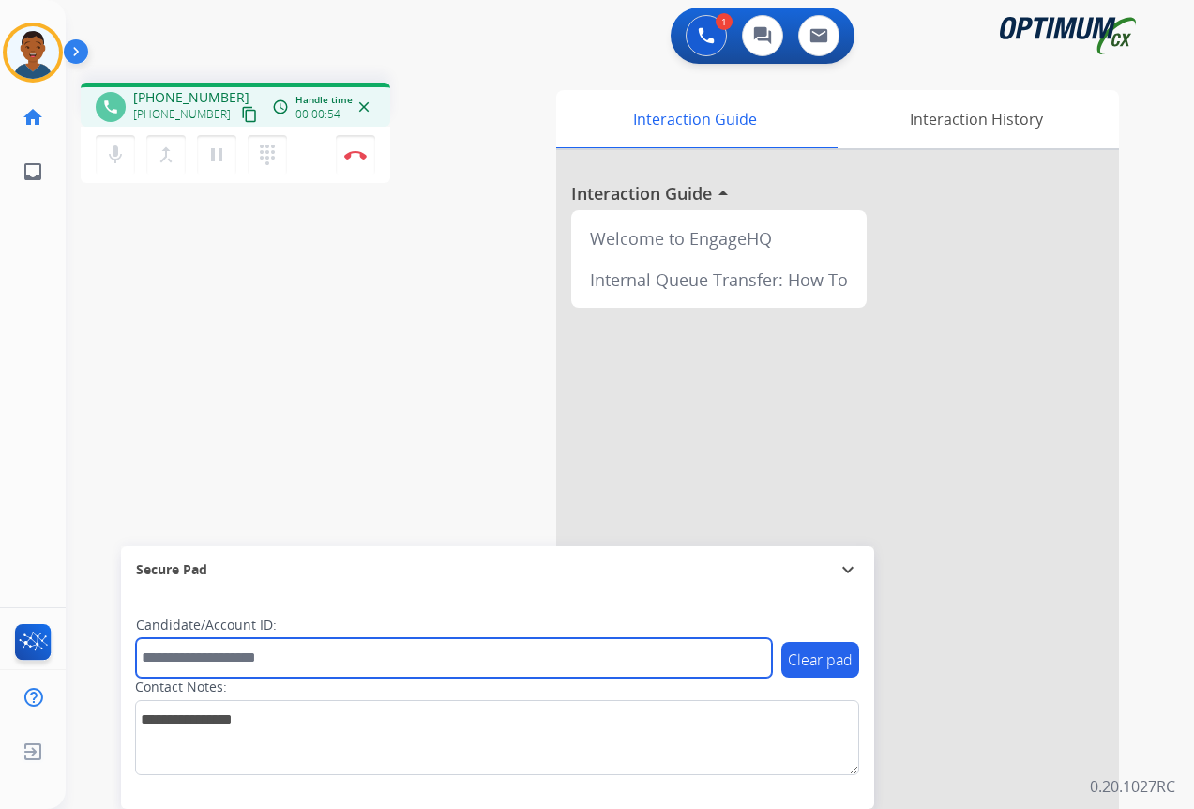
click at [169, 661] on input "text" at bounding box center [454, 657] width 636 height 39
paste input "*******"
type input "*******"
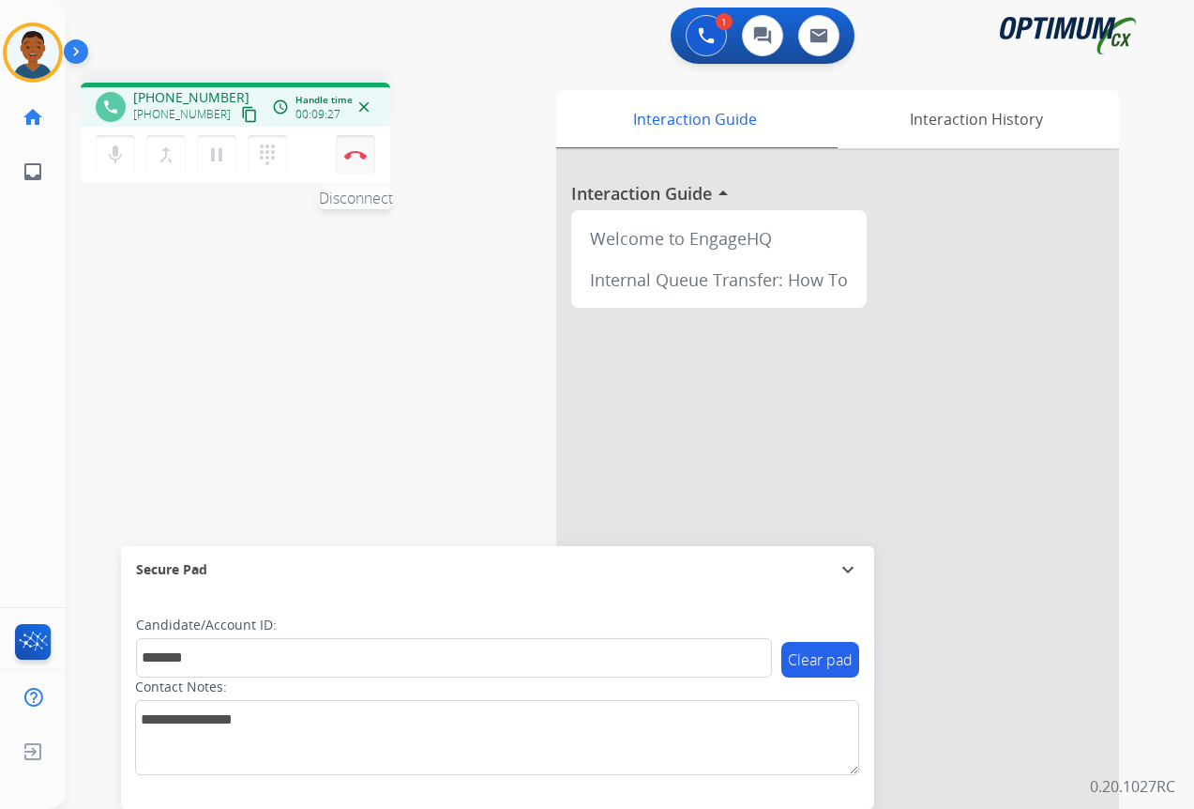
click at [360, 159] on img at bounding box center [355, 154] width 23 height 9
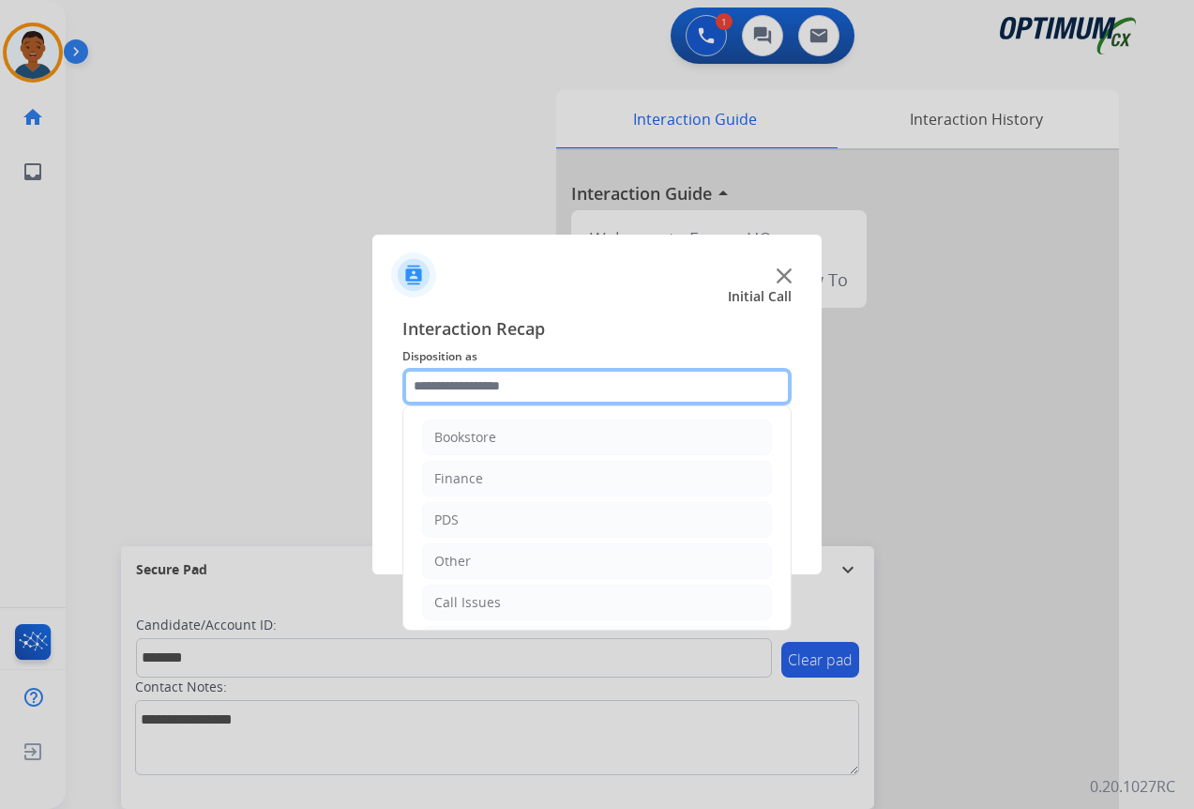
click at [438, 377] on input "text" at bounding box center [597, 387] width 389 height 38
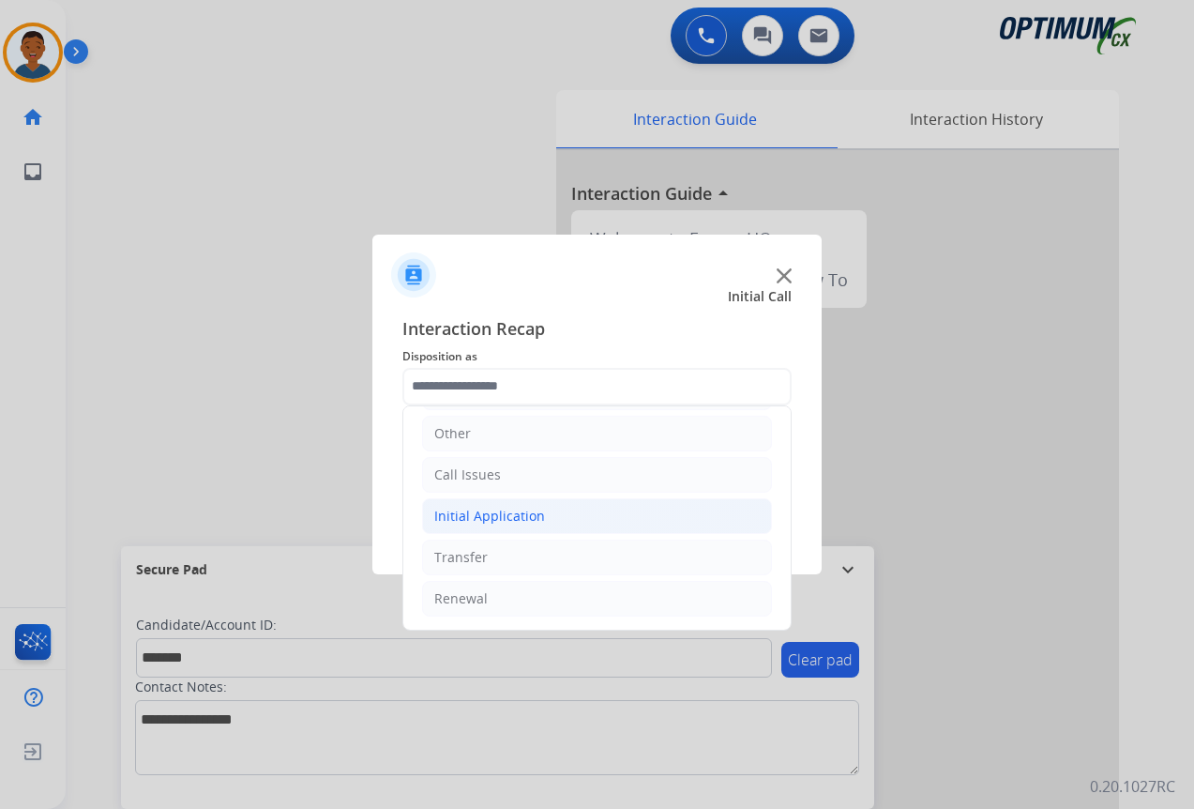
click at [459, 516] on div "Initial Application" at bounding box center [489, 516] width 111 height 19
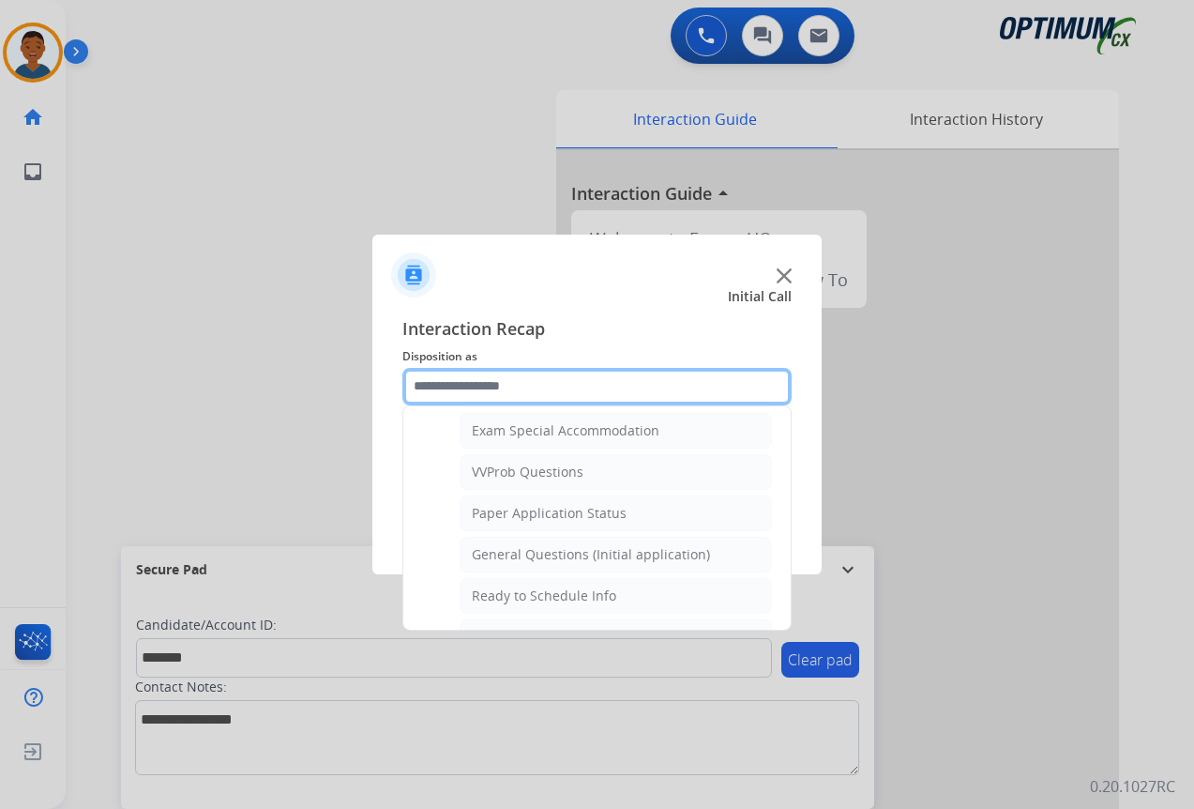
scroll to position [1066, 0]
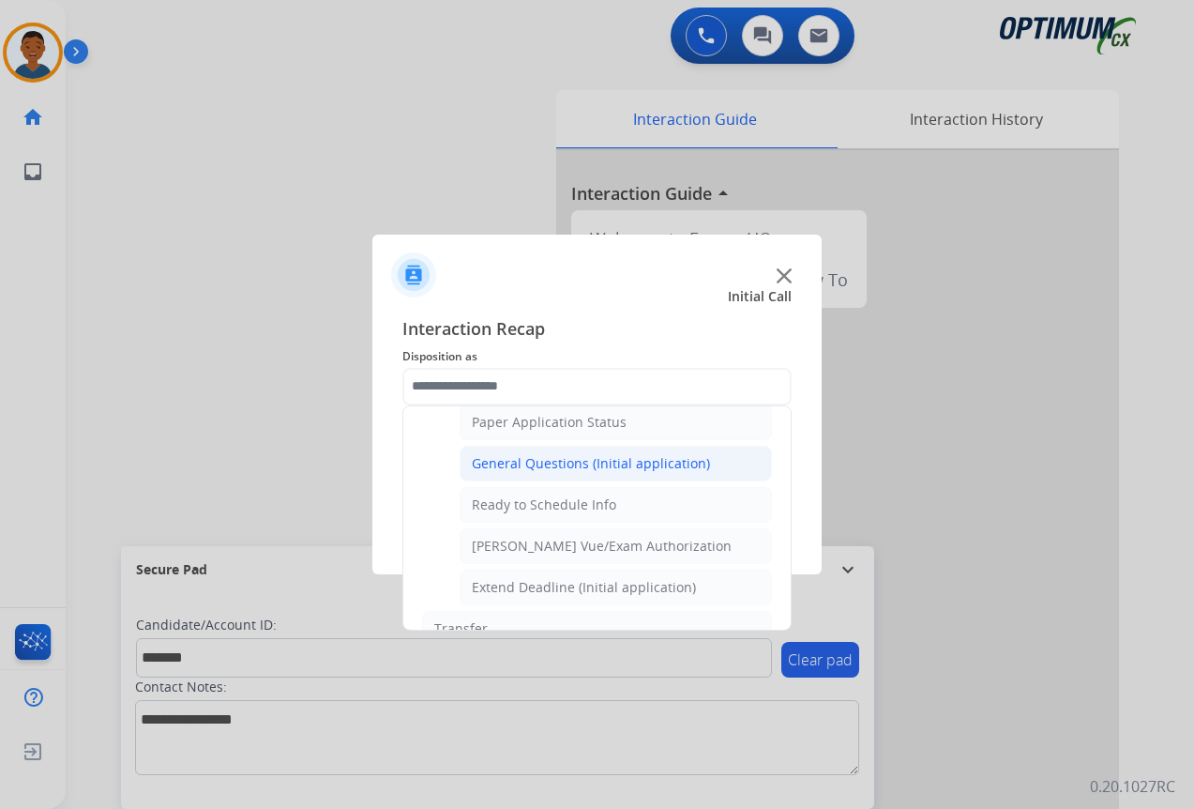
click at [500, 468] on div "General Questions (Initial application)" at bounding box center [591, 463] width 238 height 19
type input "**********"
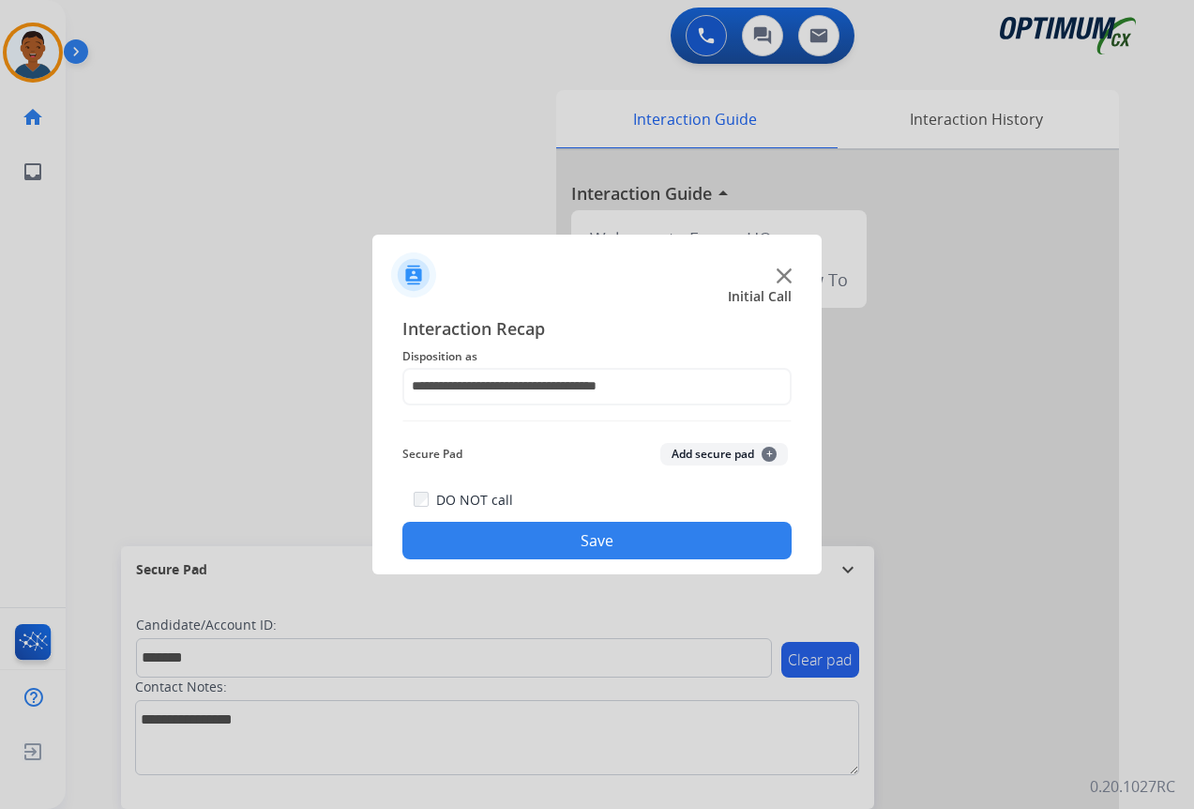
click at [694, 452] on button "Add secure pad +" at bounding box center [725, 454] width 128 height 23
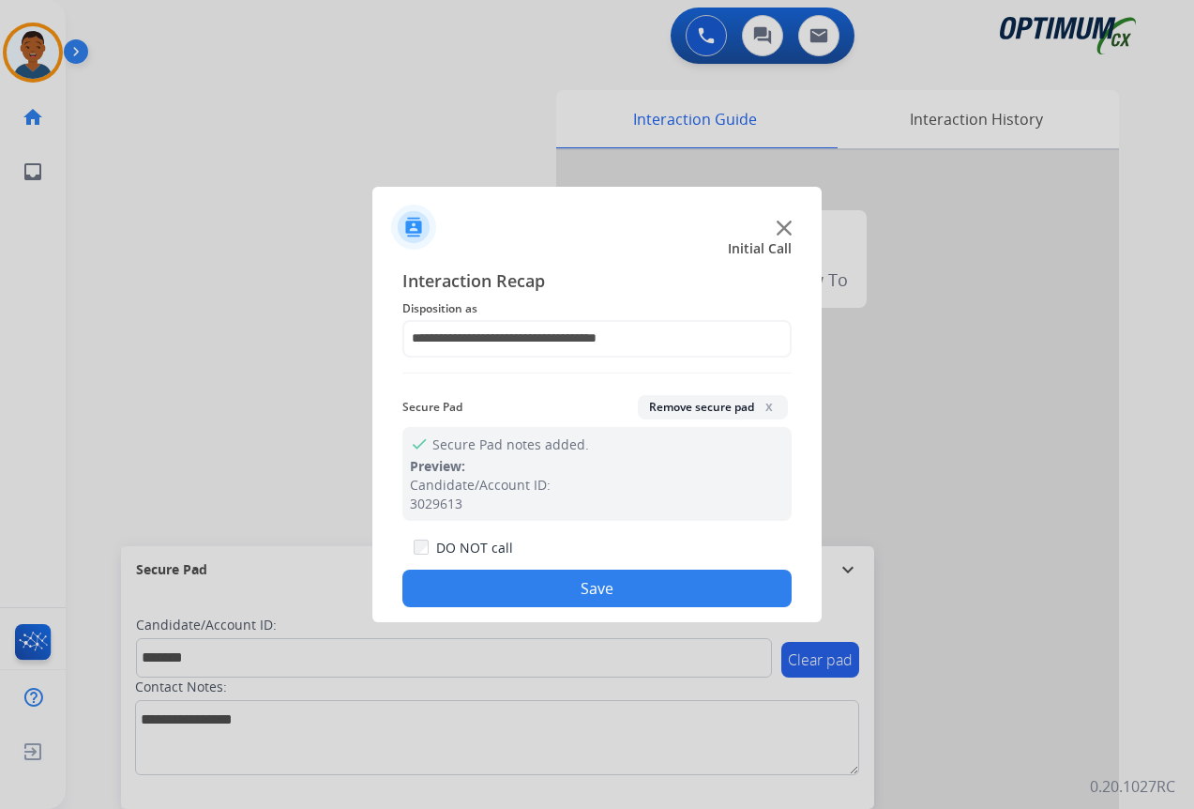
click at [682, 575] on button "Save" at bounding box center [597, 589] width 389 height 38
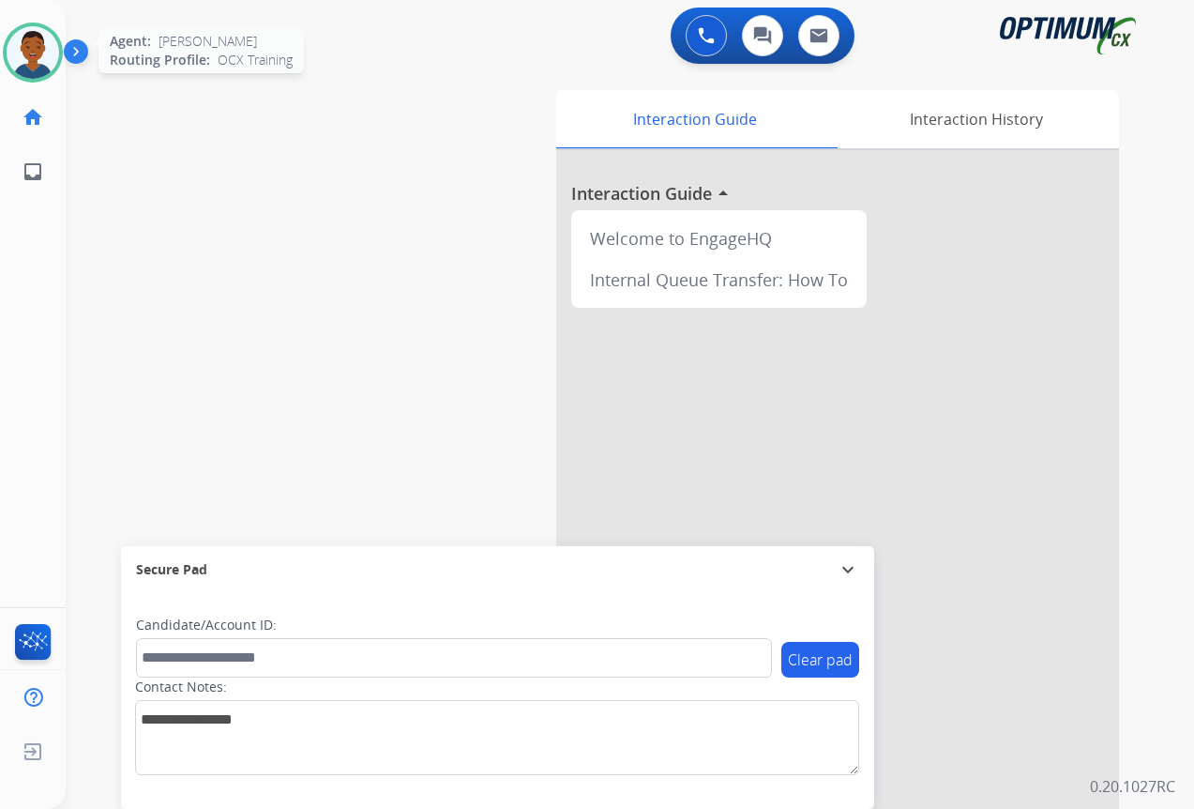
click at [34, 49] on img at bounding box center [33, 52] width 53 height 53
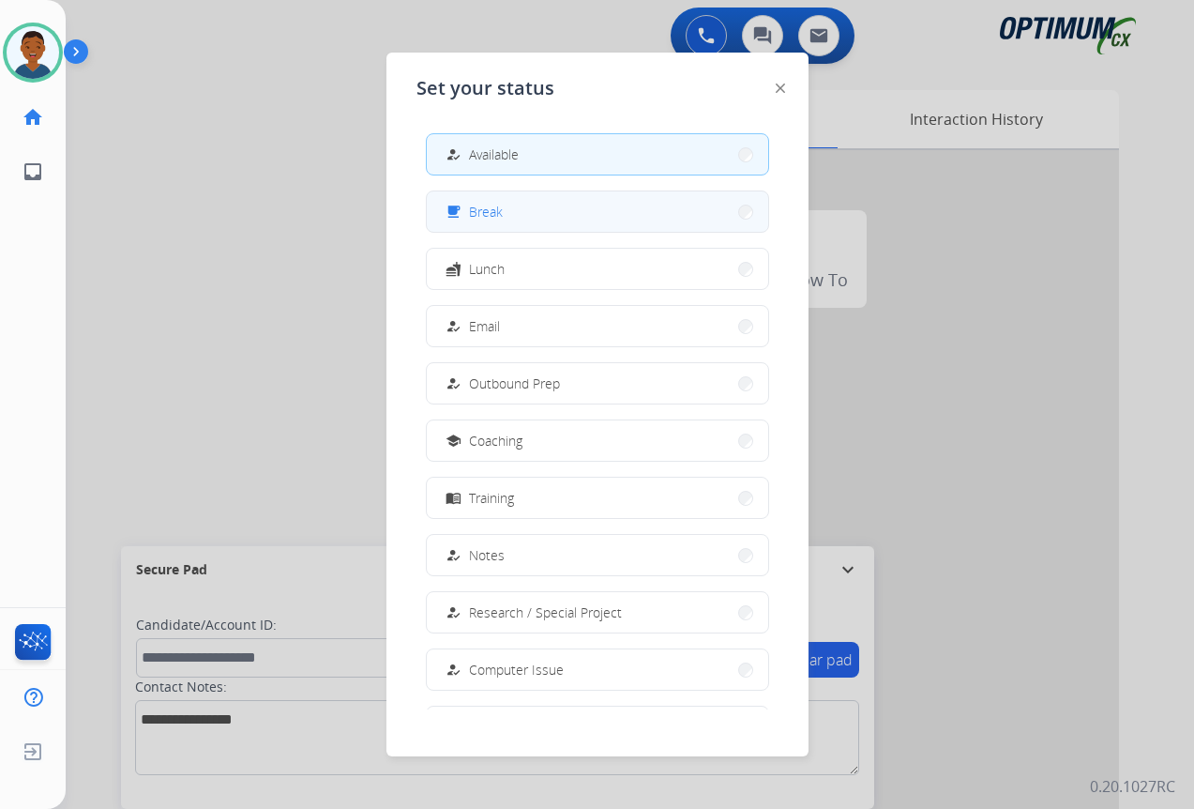
click at [495, 214] on span "Break" at bounding box center [486, 212] width 34 height 20
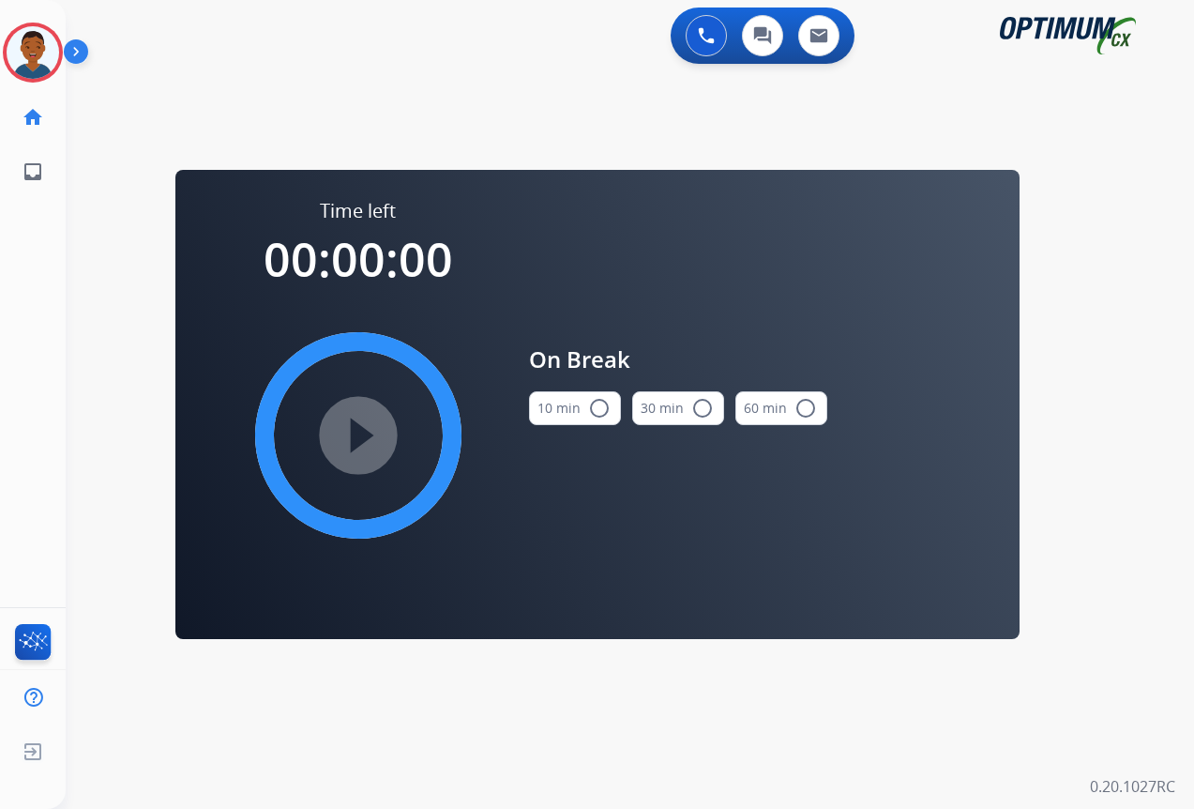
click at [593, 405] on mat-icon "radio_button_unchecked" at bounding box center [599, 408] width 23 height 23
click at [361, 436] on mat-icon "play_circle_filled" at bounding box center [358, 435] width 23 height 23
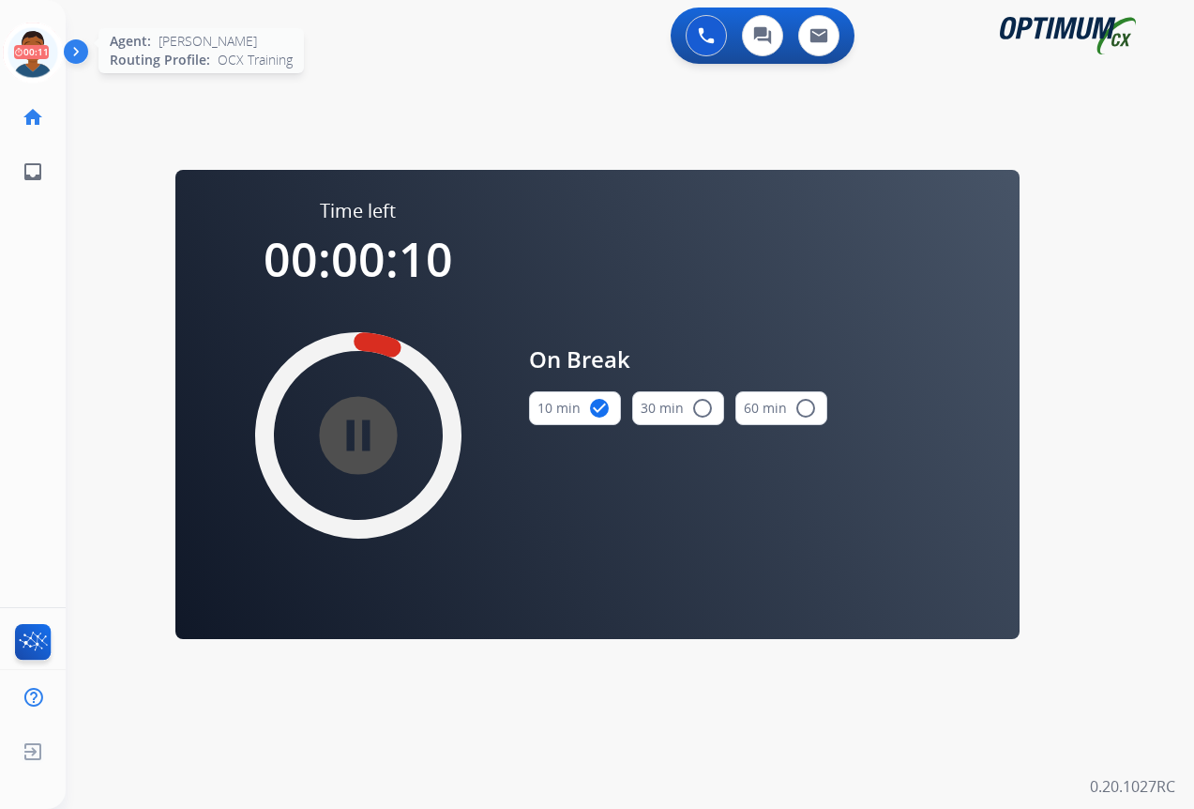
click at [31, 55] on icon at bounding box center [33, 53] width 61 height 61
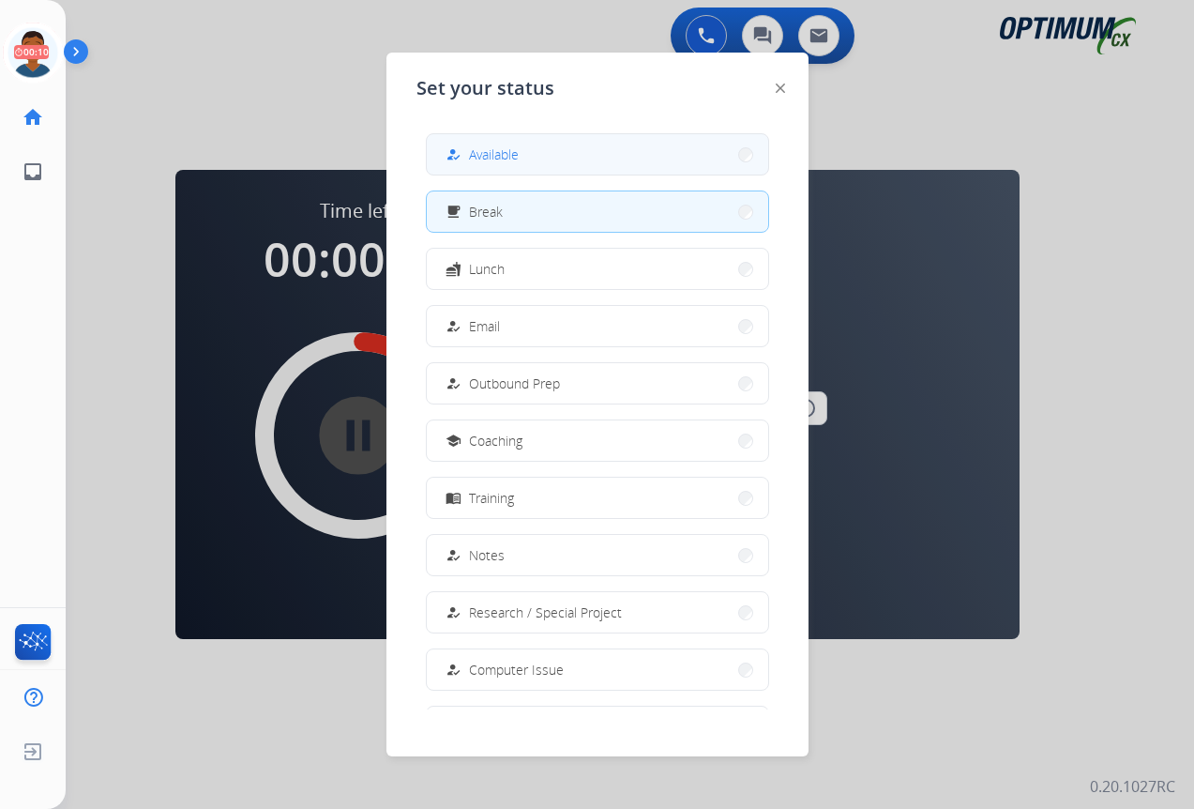
click at [480, 153] on span "Available" at bounding box center [494, 154] width 50 height 20
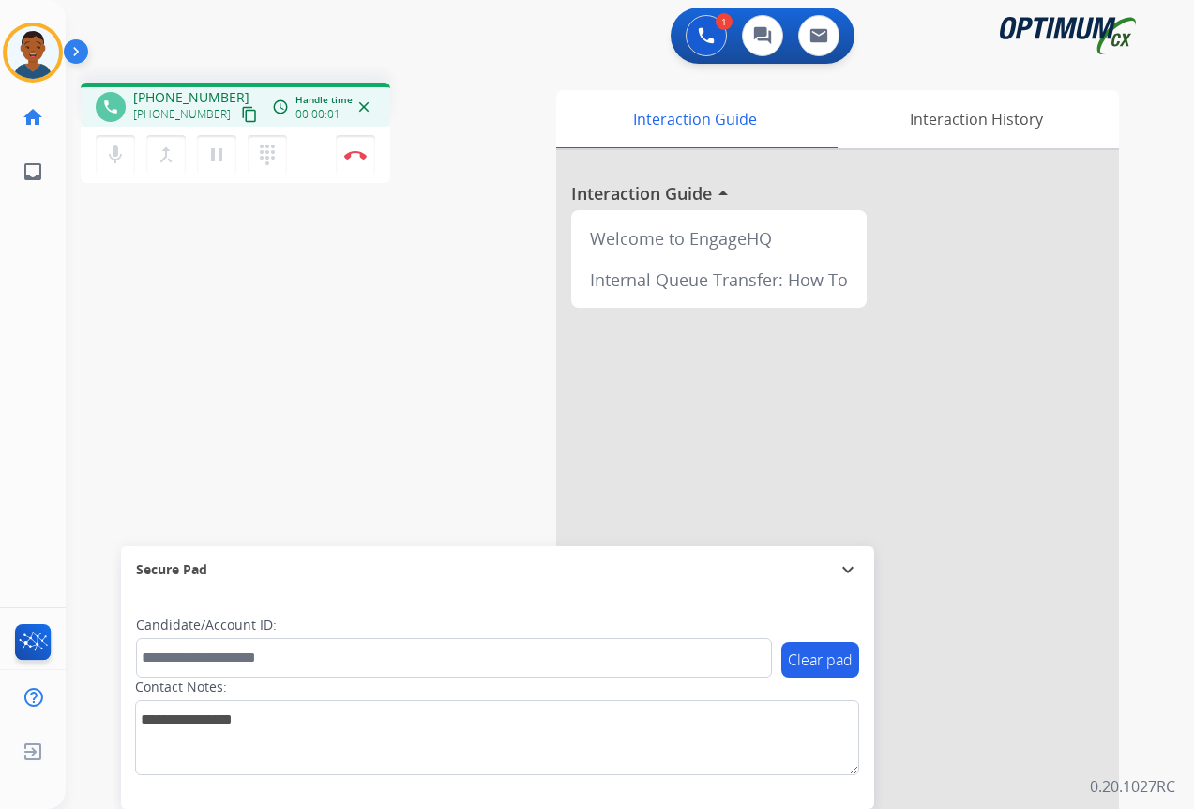
click at [241, 115] on mat-icon "content_copy" at bounding box center [249, 114] width 17 height 17
click at [353, 153] on img at bounding box center [355, 154] width 23 height 9
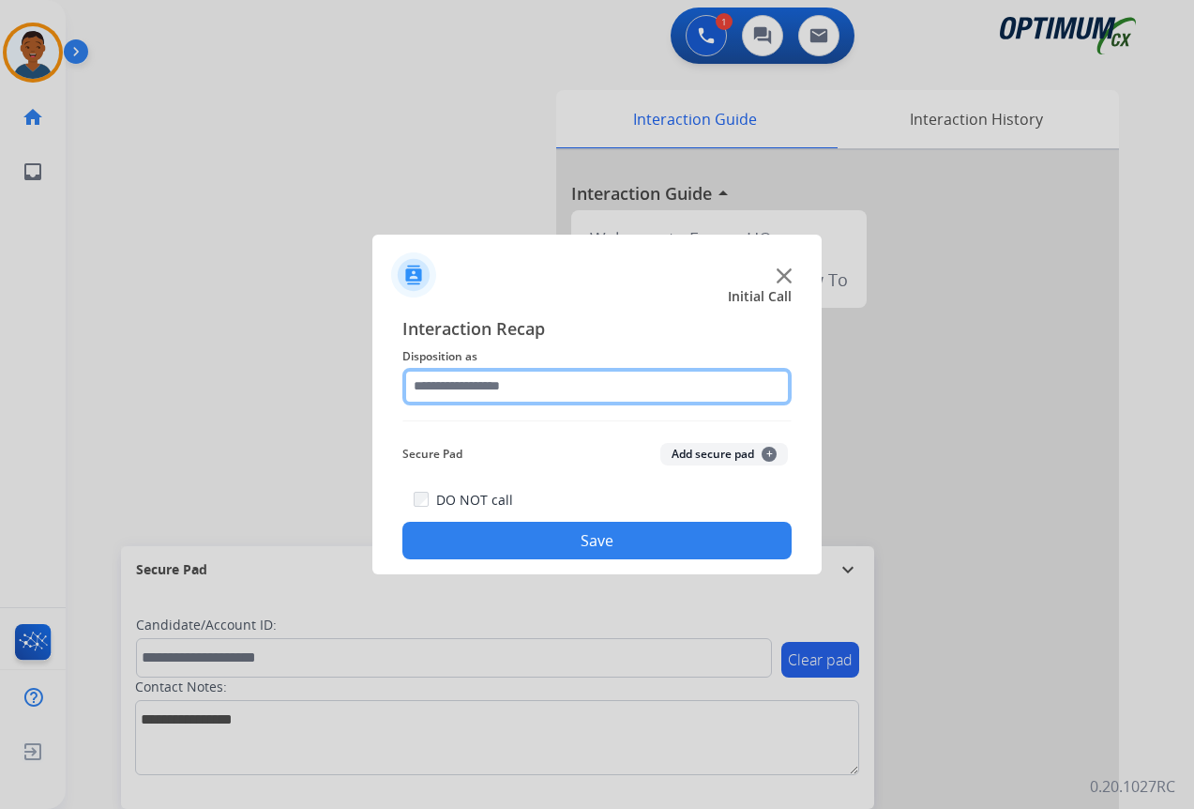
click at [434, 393] on input "text" at bounding box center [597, 387] width 389 height 38
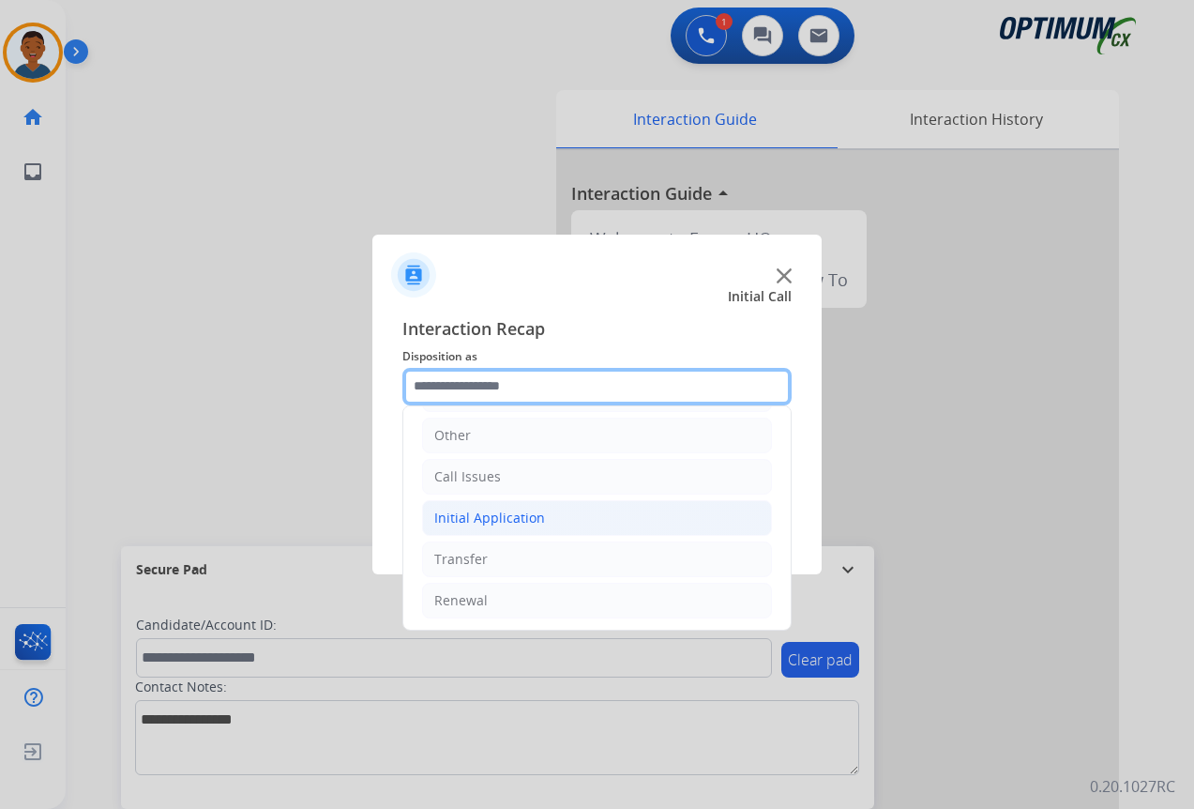
scroll to position [128, 0]
click at [463, 517] on div "Initial Application" at bounding box center [489, 516] width 111 height 19
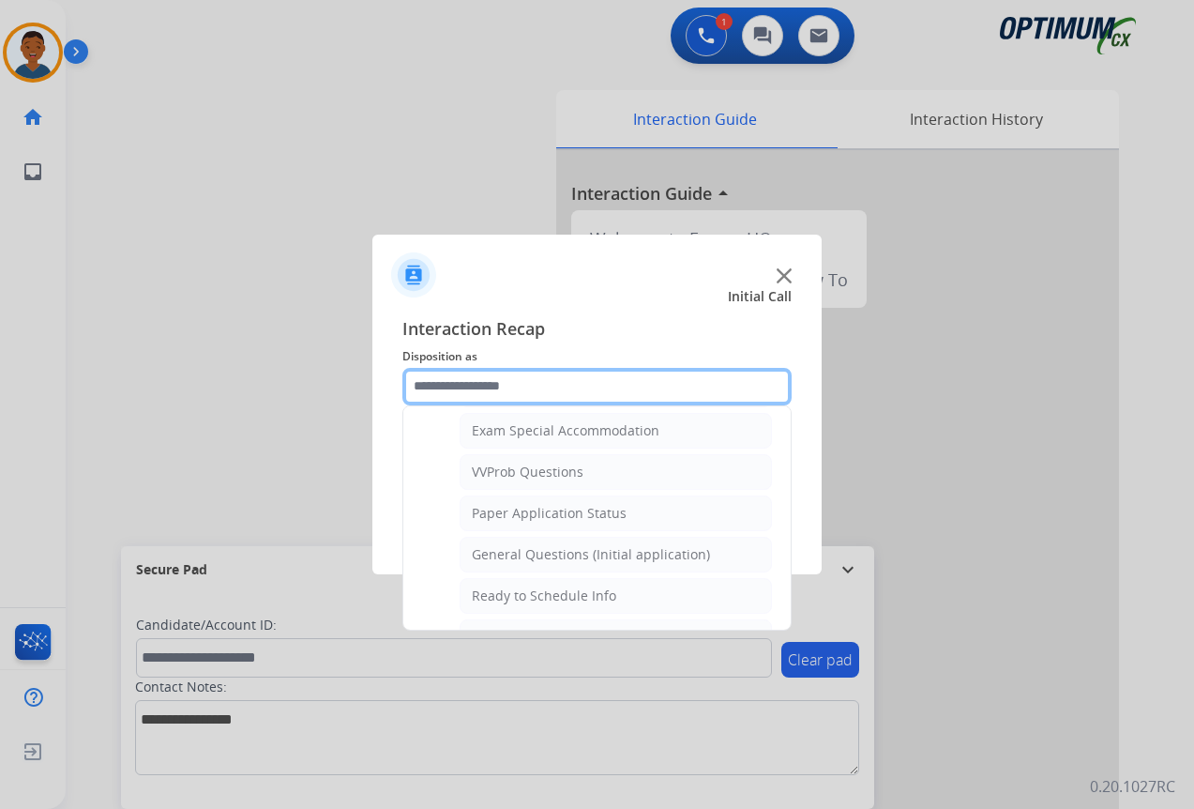
scroll to position [1066, 0]
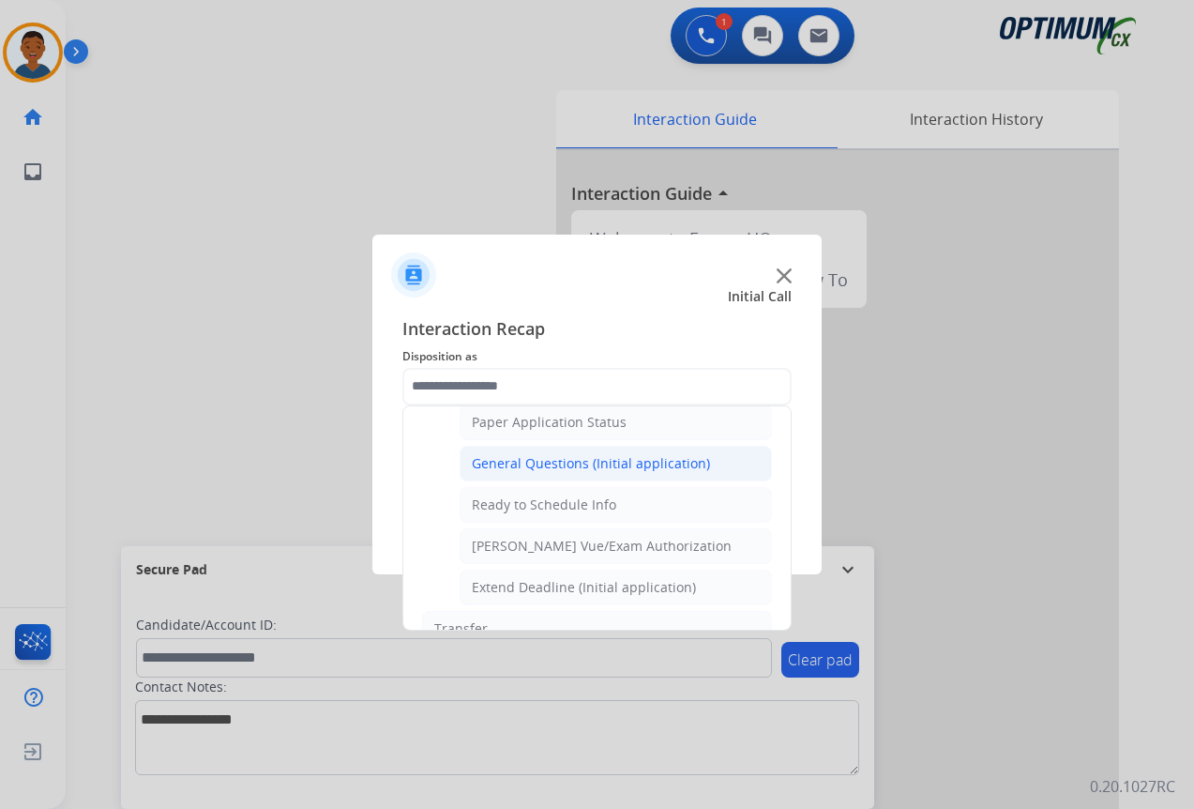
click at [493, 464] on div "General Questions (Initial application)" at bounding box center [591, 463] width 238 height 19
type input "**********"
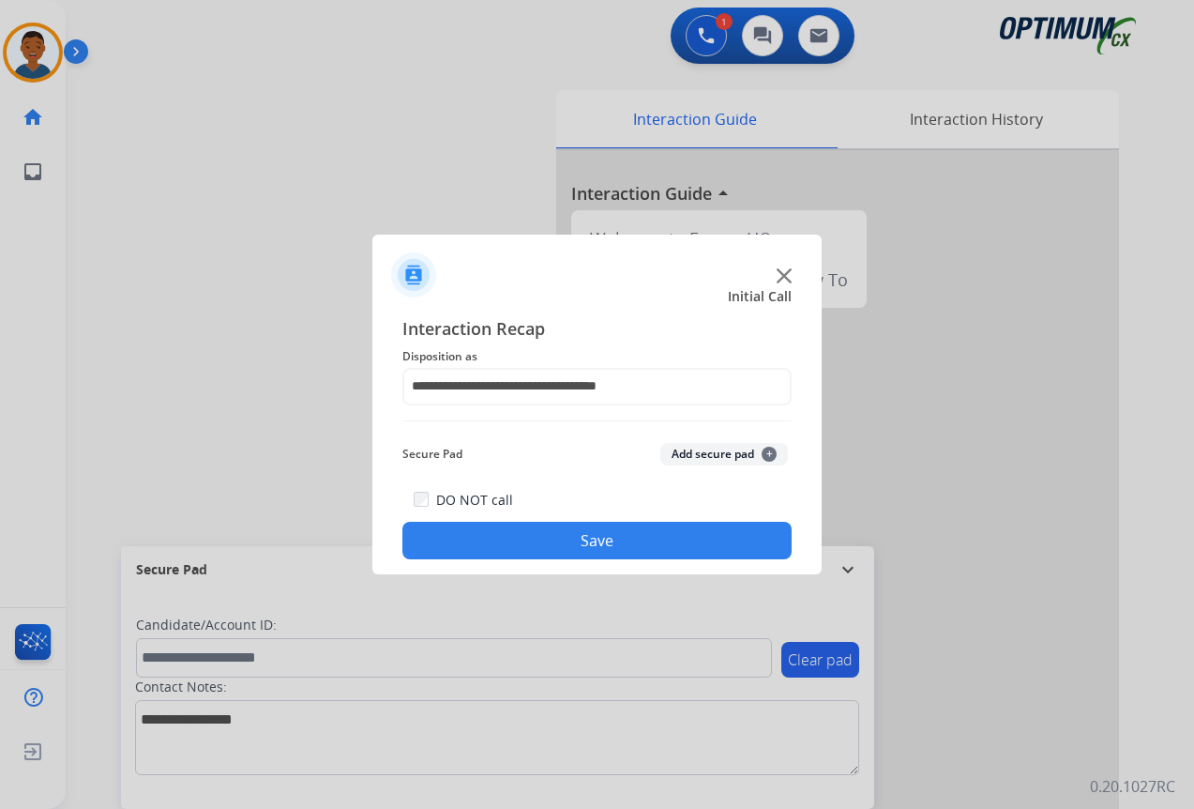
click at [522, 534] on button "Save" at bounding box center [597, 541] width 389 height 38
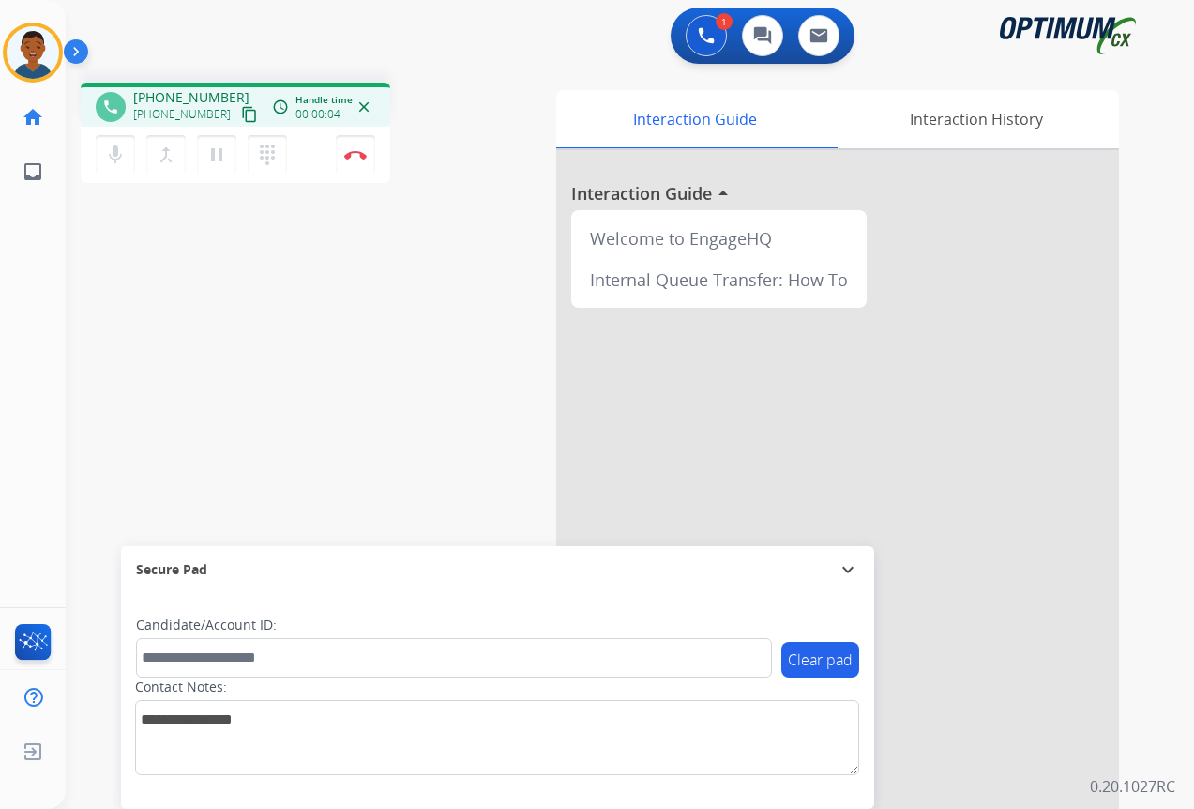
click at [241, 114] on mat-icon "content_copy" at bounding box center [249, 114] width 17 height 17
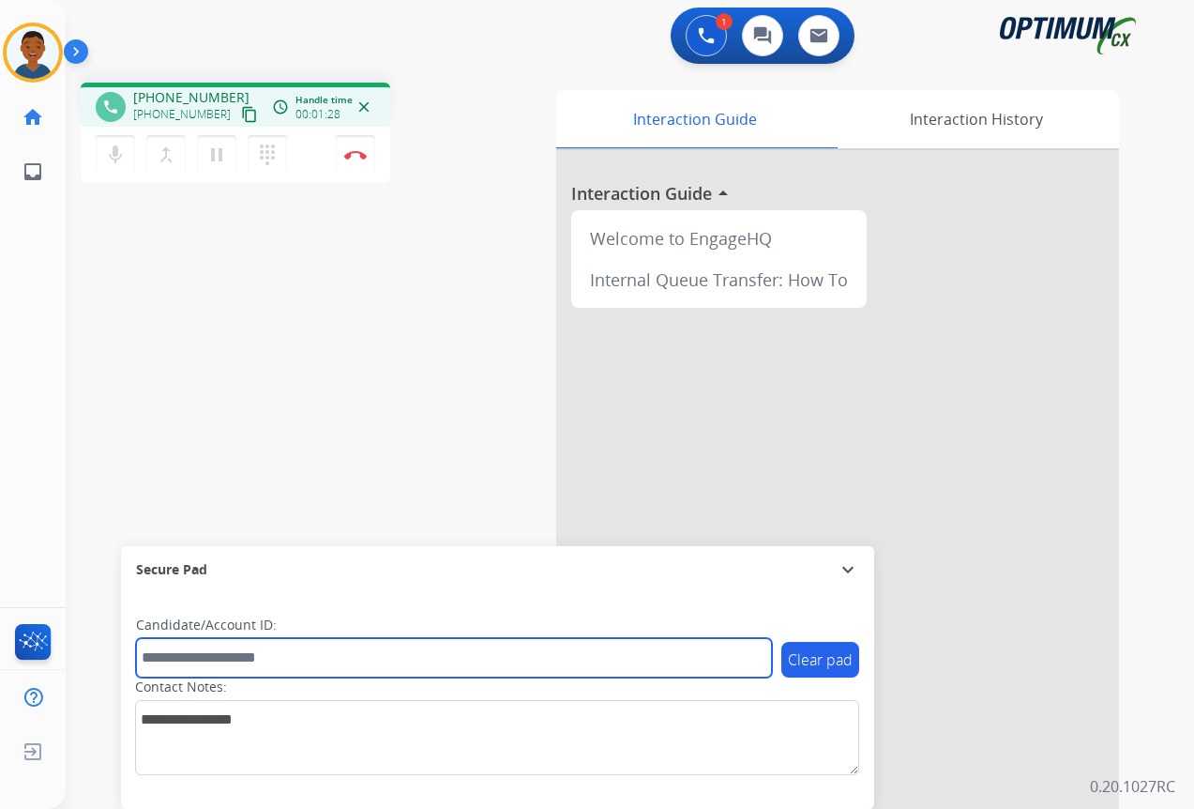
click at [169, 659] on input "text" at bounding box center [454, 657] width 636 height 39
paste input "*******"
type input "*******"
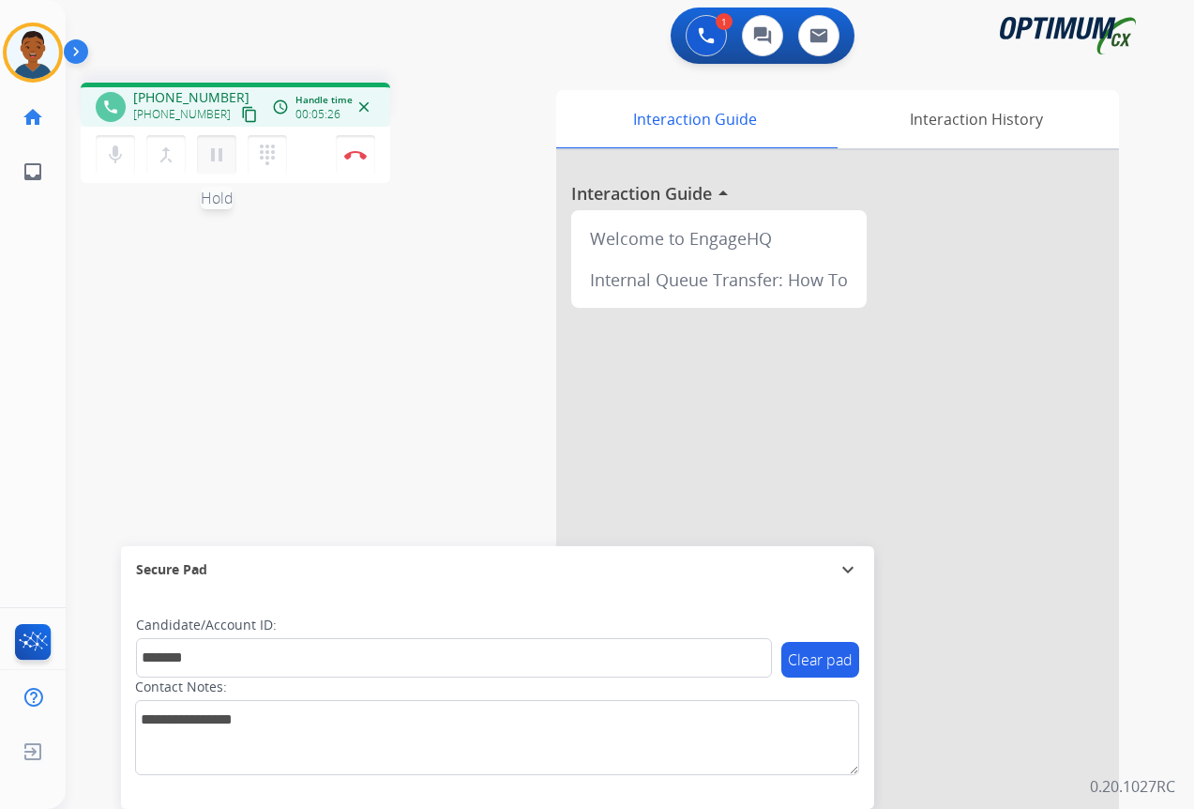
click at [219, 160] on mat-icon "pause" at bounding box center [216, 155] width 23 height 23
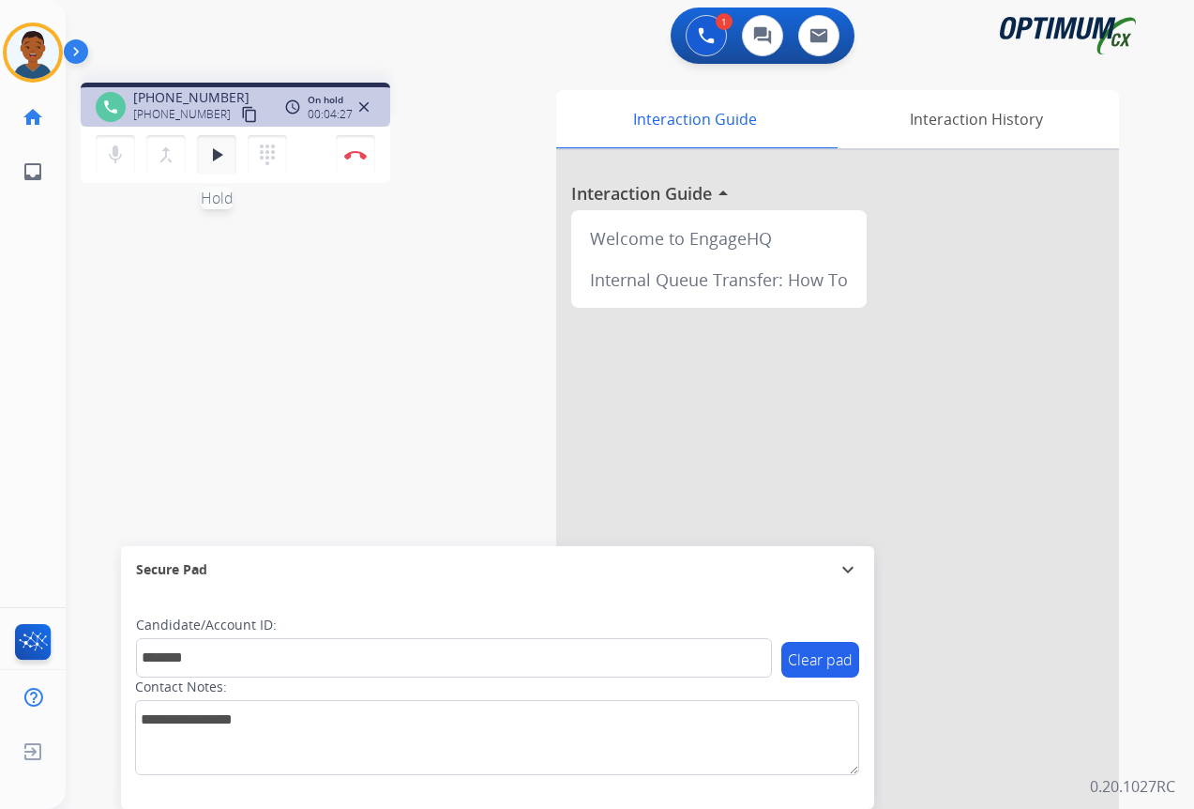
click at [218, 152] on mat-icon "play_arrow" at bounding box center [216, 155] width 23 height 23
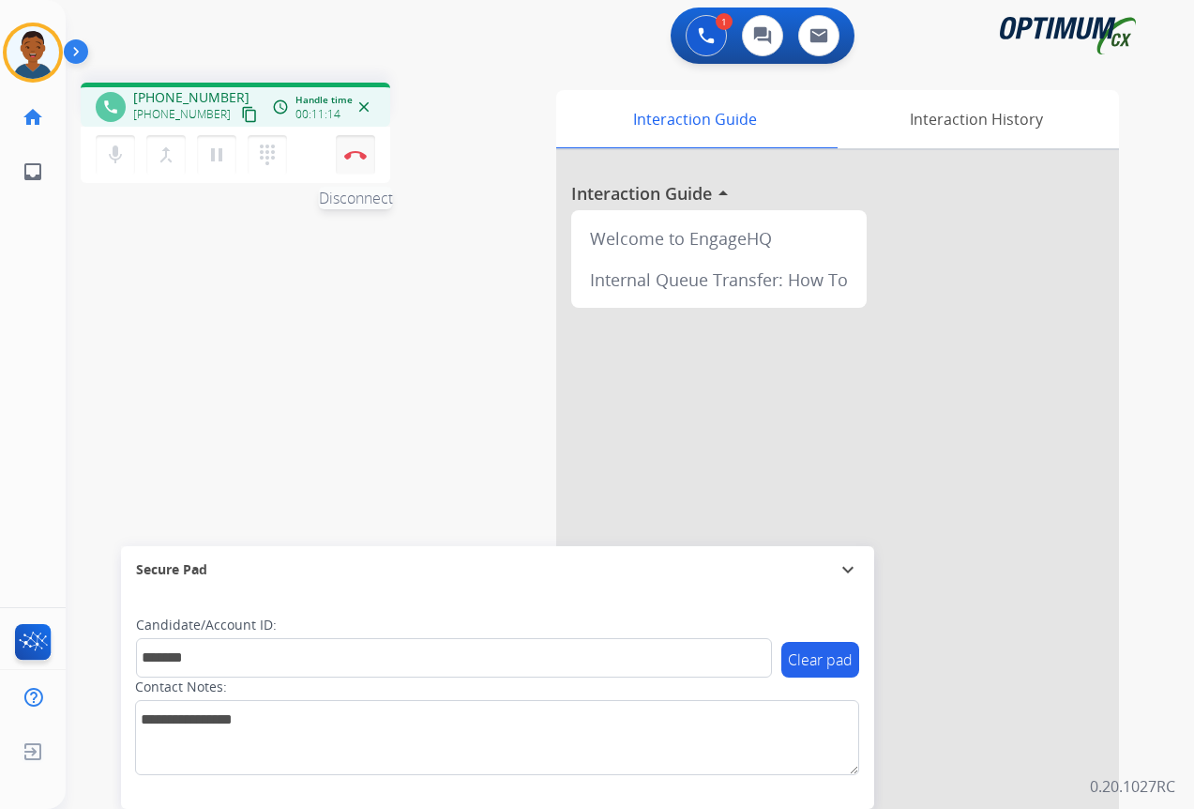
click at [357, 161] on button "Disconnect" at bounding box center [355, 154] width 39 height 39
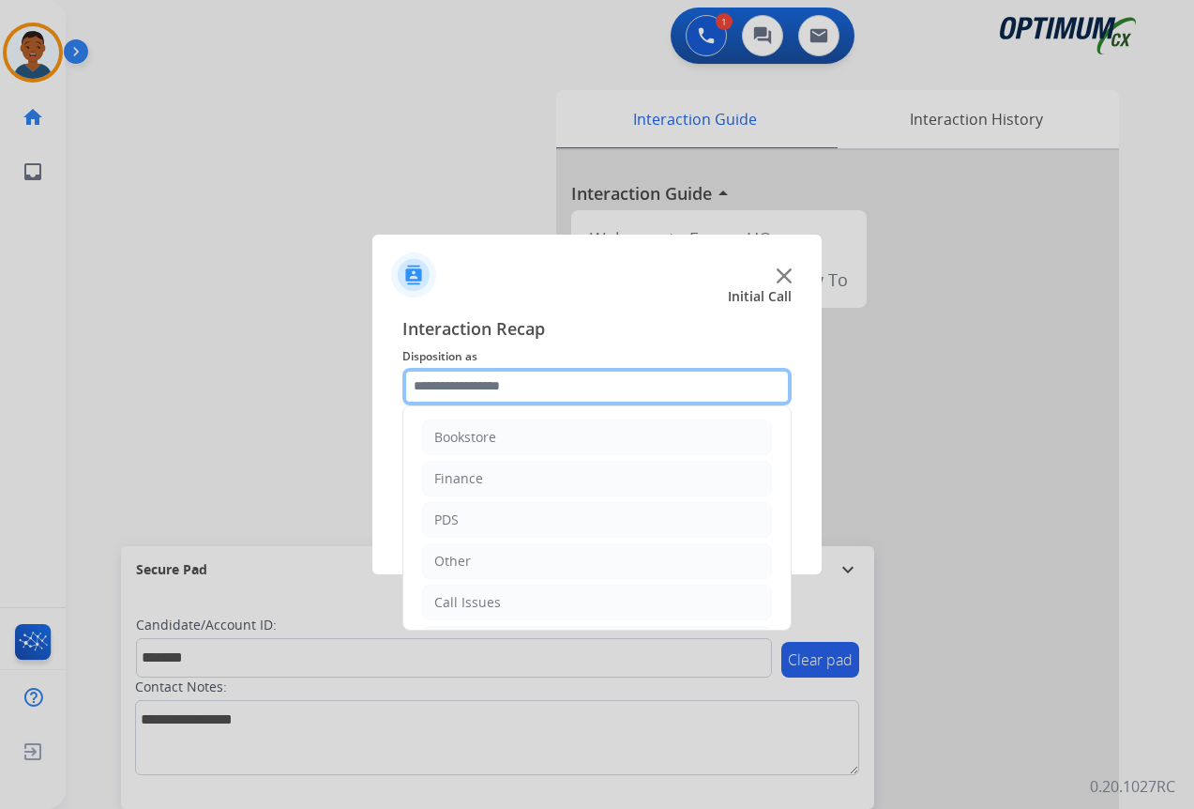
click at [425, 380] on input "text" at bounding box center [597, 387] width 389 height 38
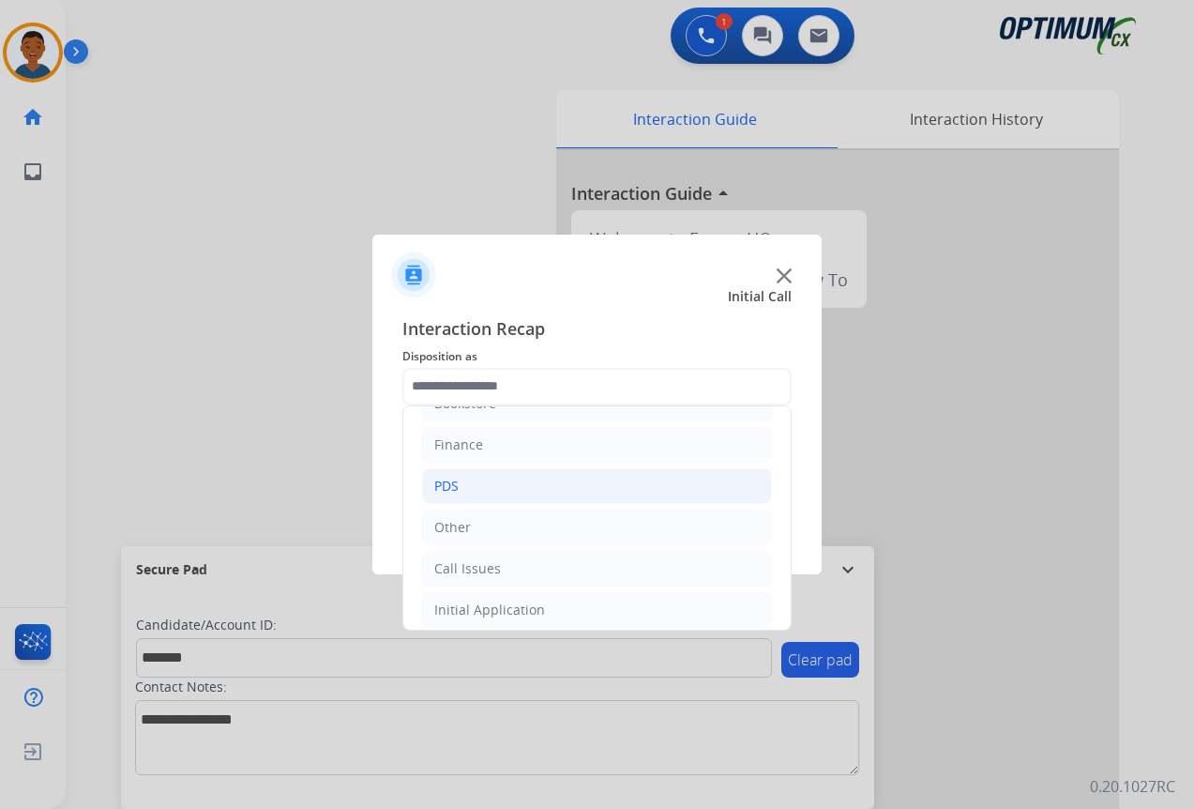
click at [435, 480] on div "PDS" at bounding box center [446, 486] width 24 height 19
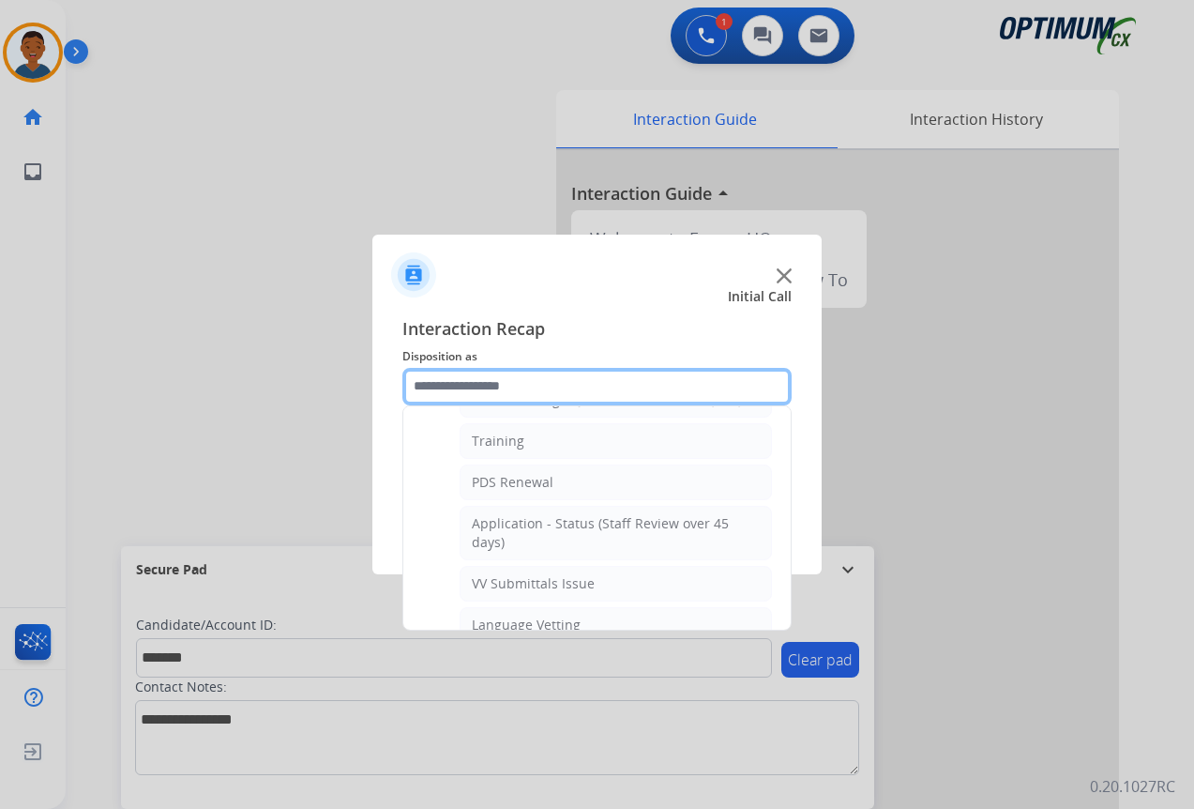
scroll to position [315, 0]
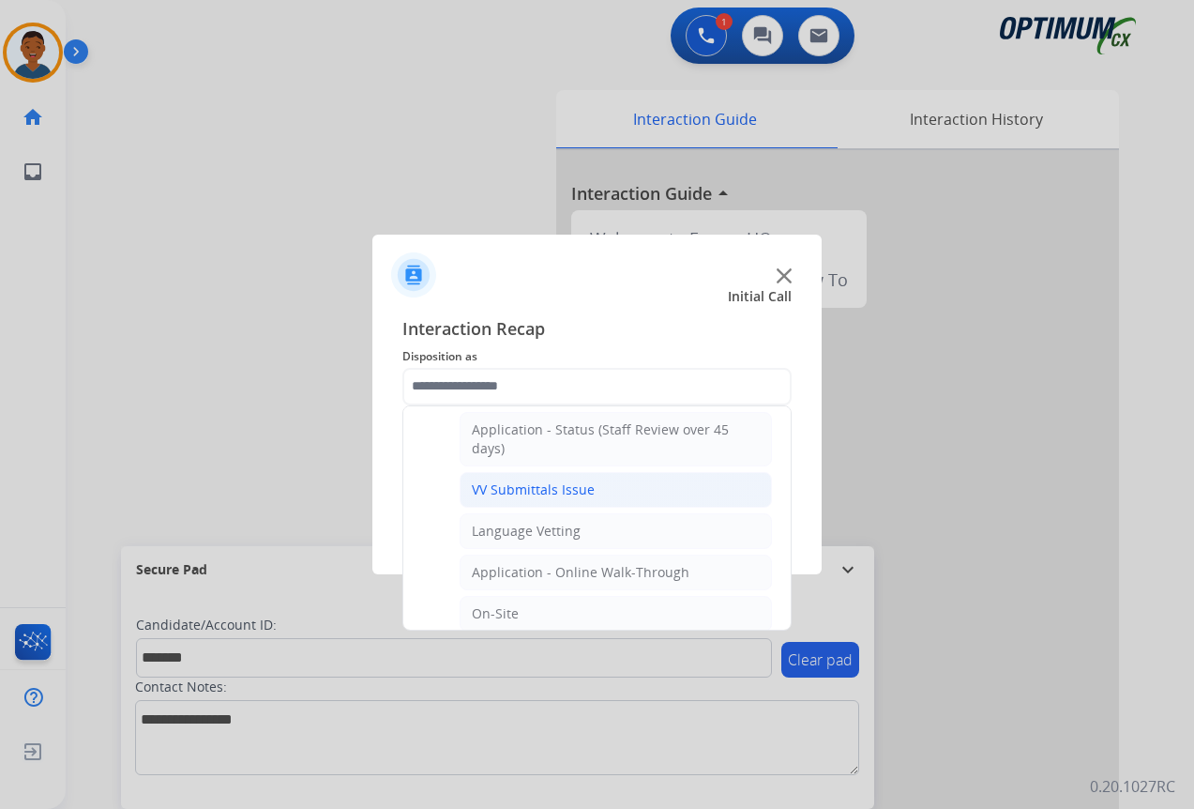
click at [496, 487] on div "VV Submittals Issue" at bounding box center [533, 489] width 123 height 19
type input "**********"
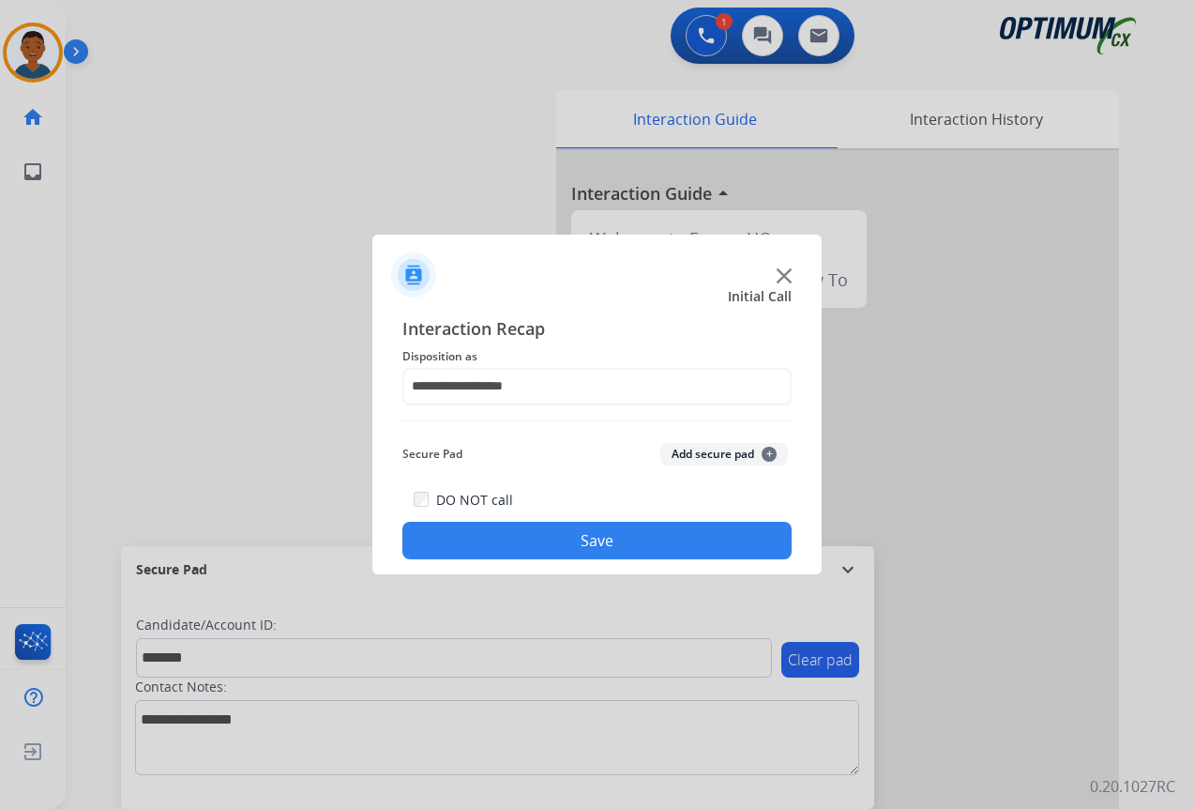
click at [706, 453] on button "Add secure pad +" at bounding box center [725, 454] width 128 height 23
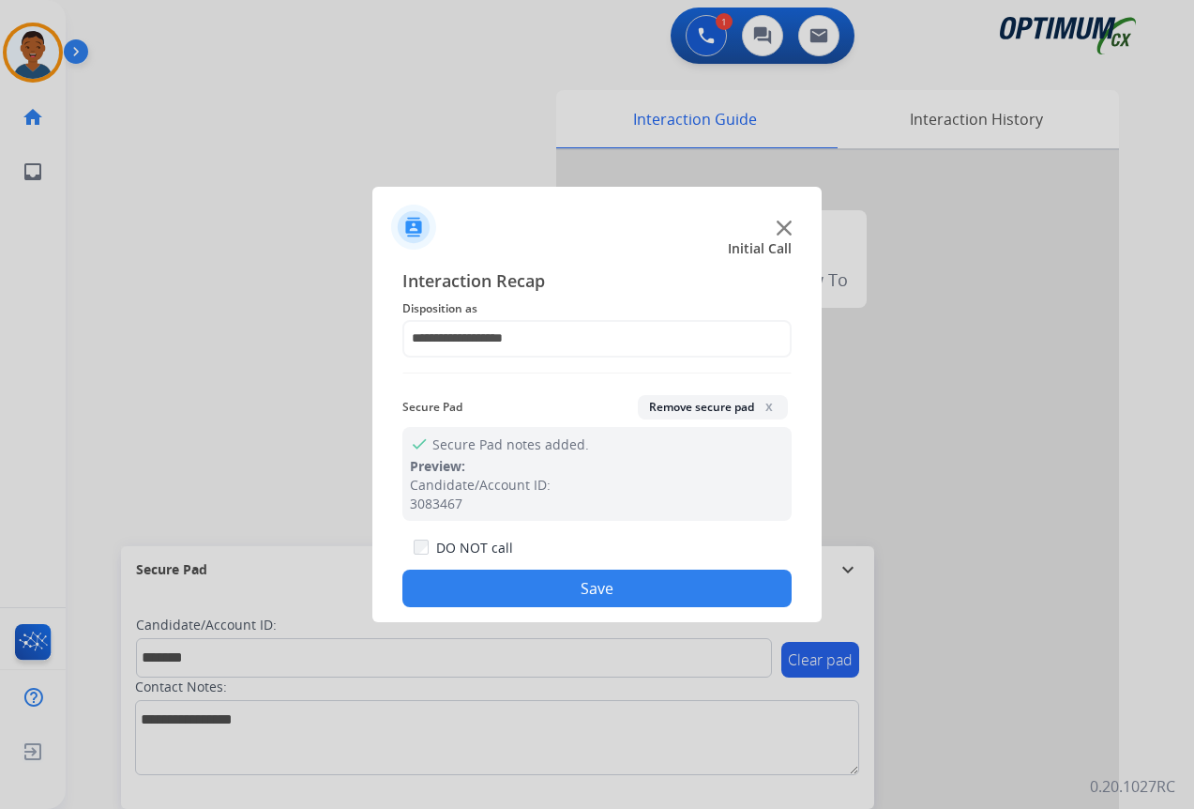
click at [657, 574] on button "Save" at bounding box center [597, 589] width 389 height 38
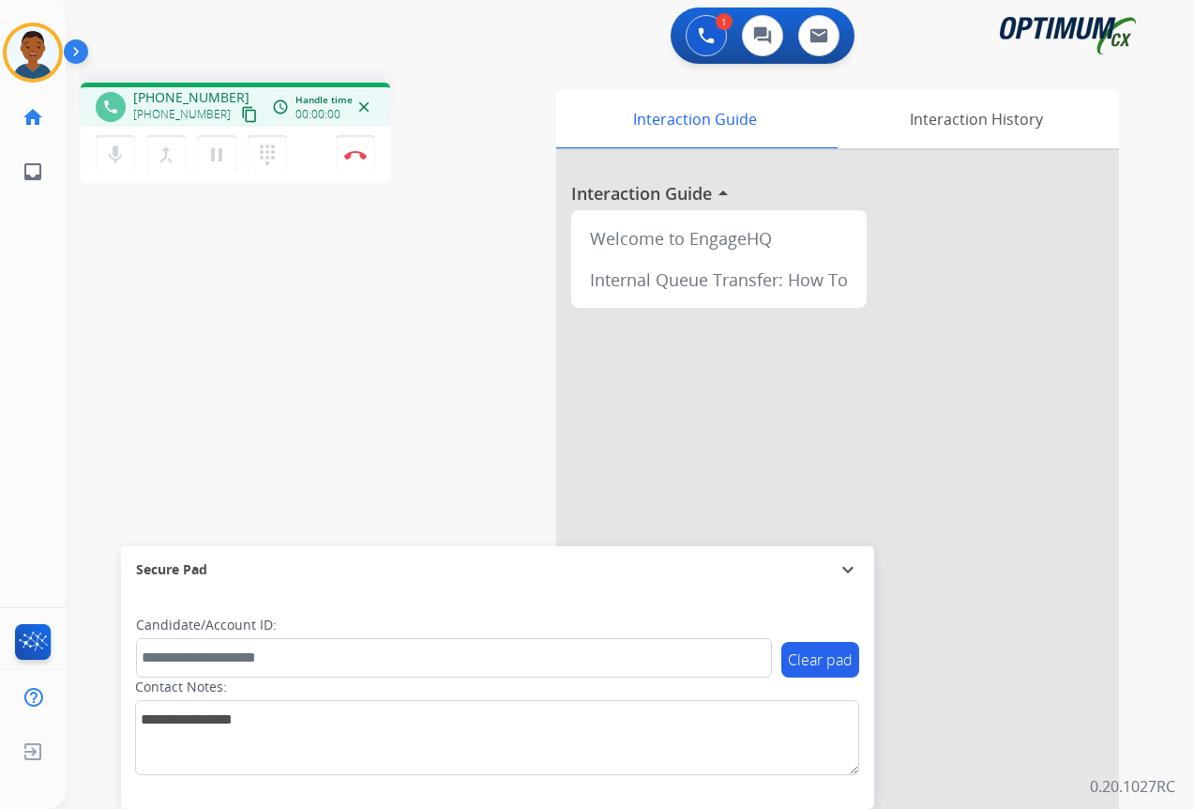
click at [241, 116] on mat-icon "content_copy" at bounding box center [249, 114] width 17 height 17
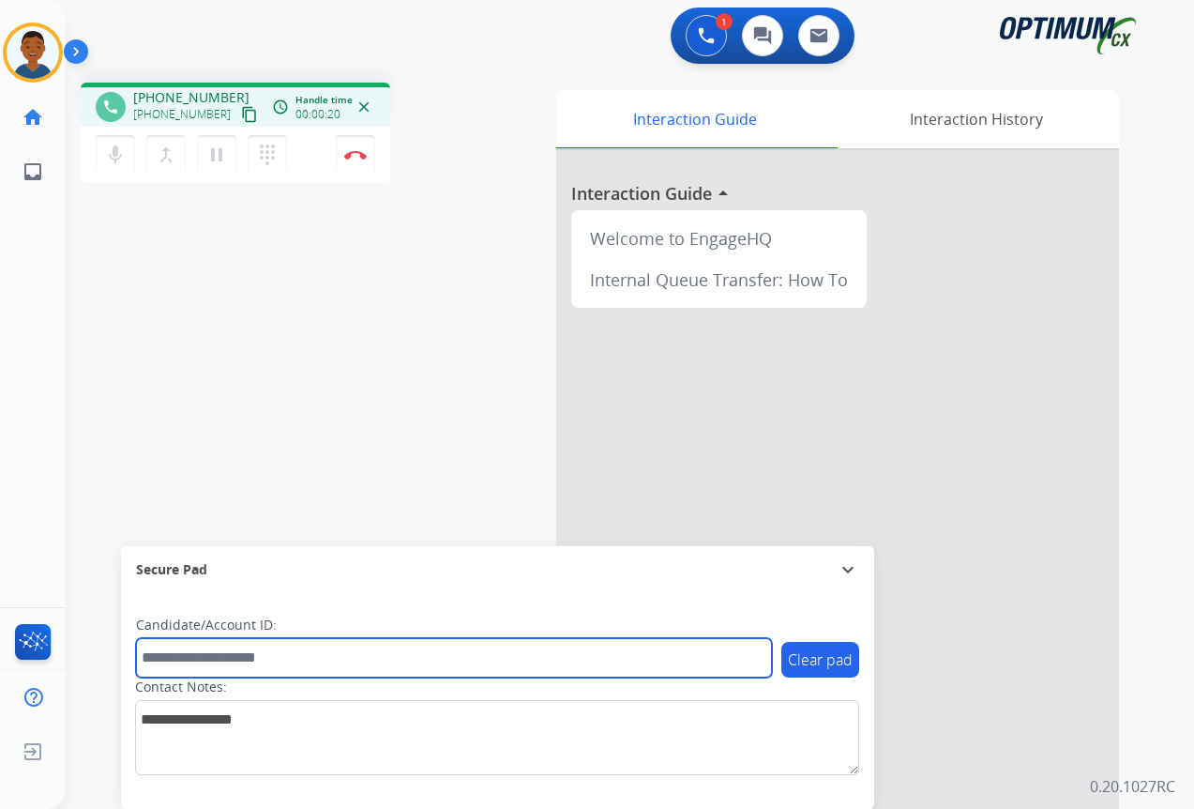
click at [179, 661] on input "text" at bounding box center [454, 657] width 636 height 39
paste input "*******"
type input "*******"
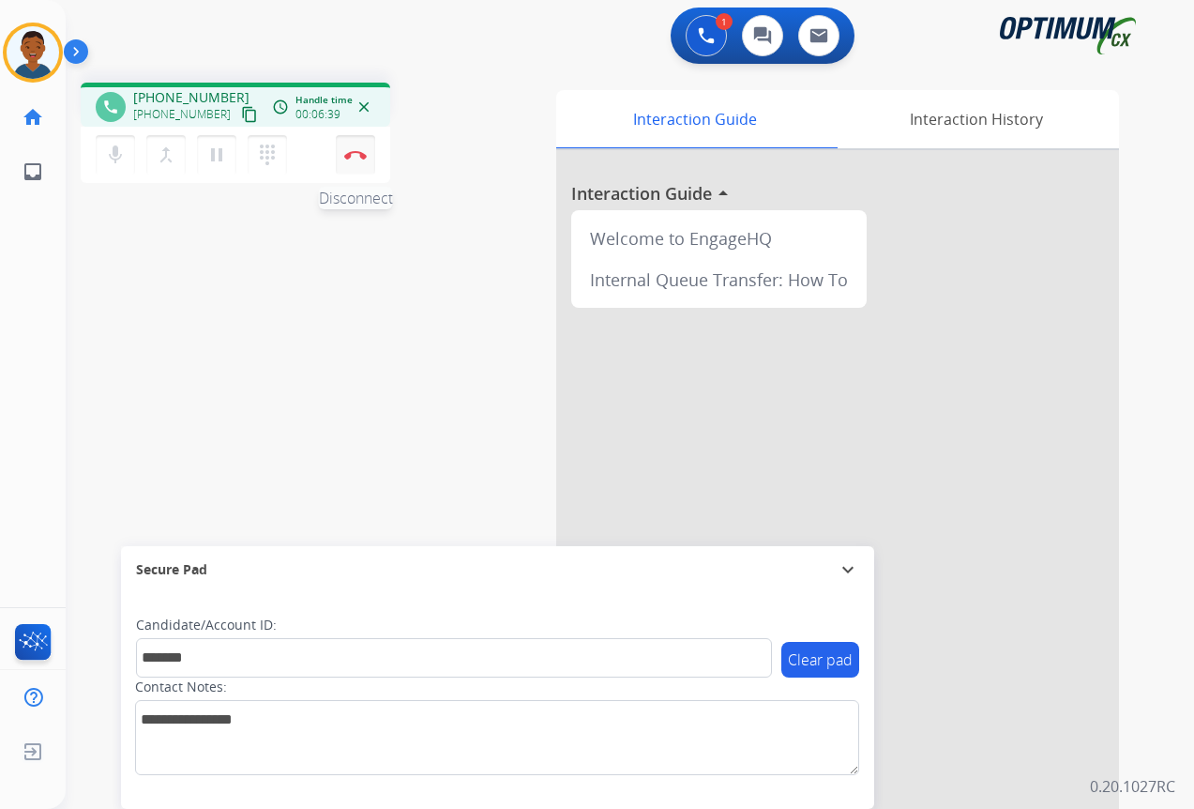
click at [357, 154] on img at bounding box center [355, 154] width 23 height 9
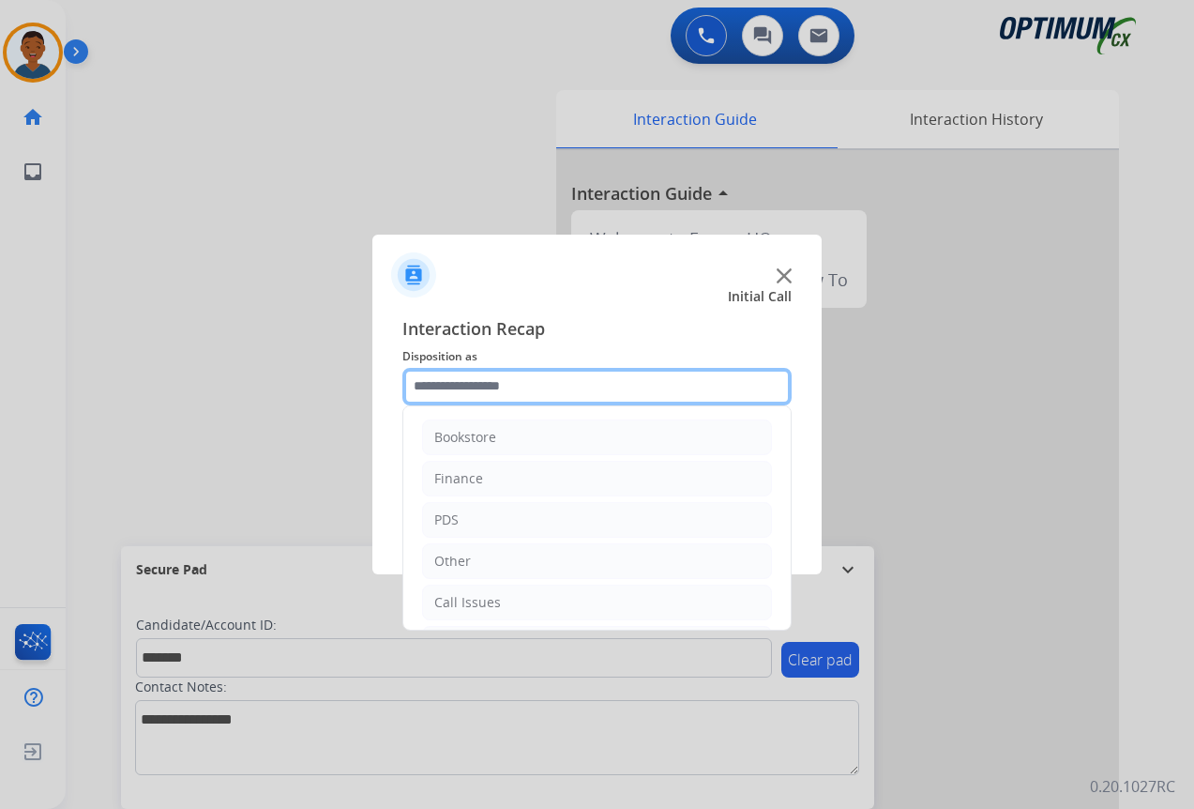
click at [433, 384] on input "text" at bounding box center [597, 387] width 389 height 38
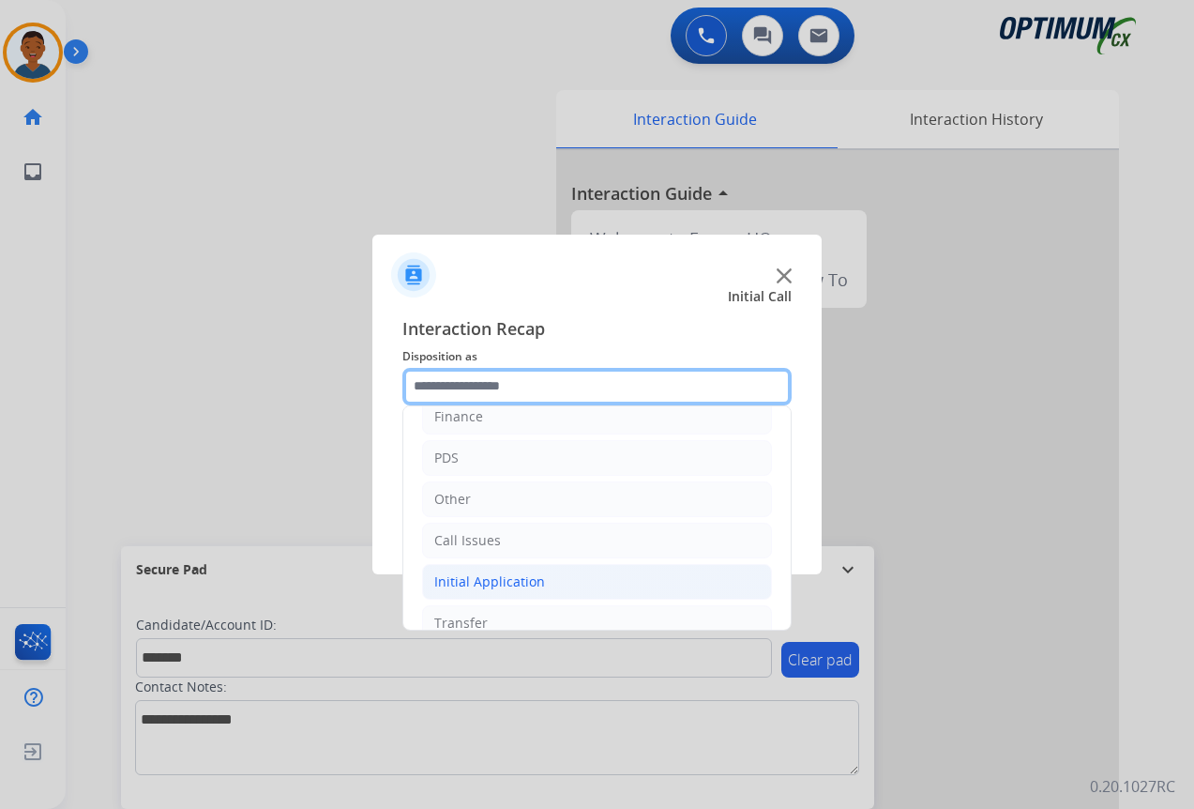
scroll to position [128, 0]
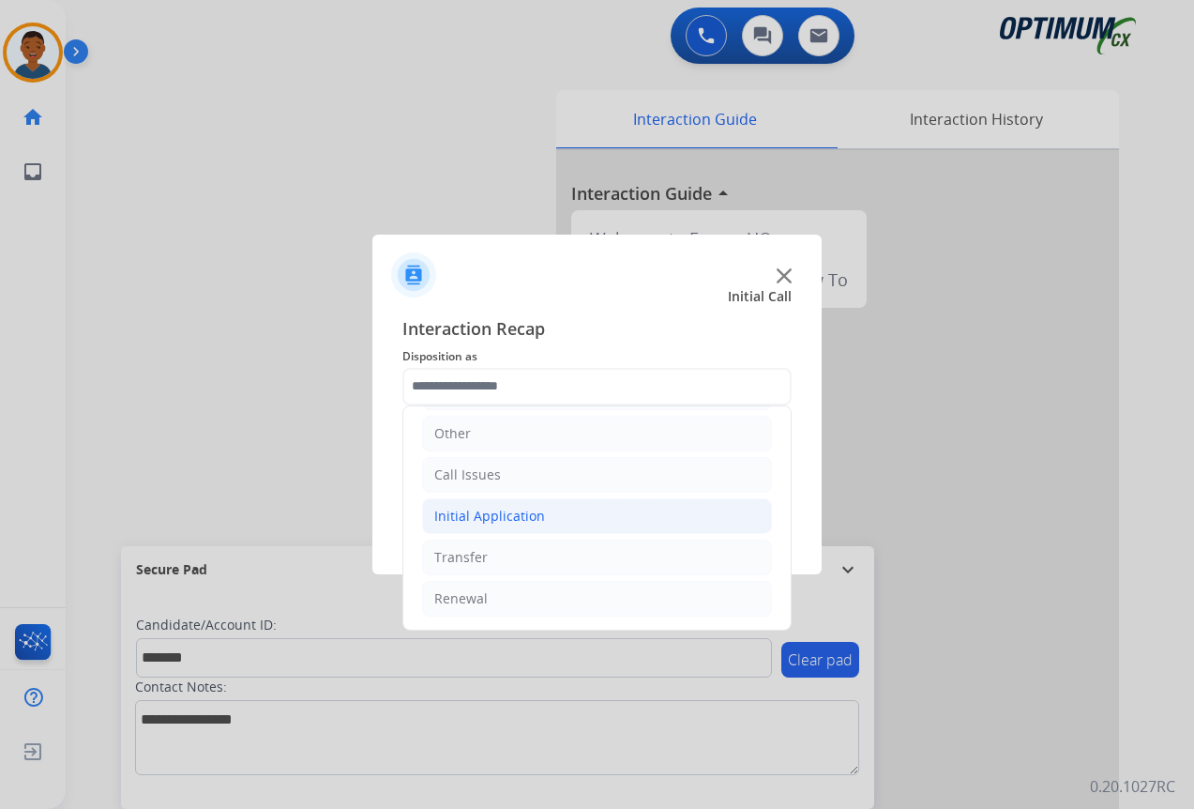
click at [472, 519] on div "Initial Application" at bounding box center [489, 516] width 111 height 19
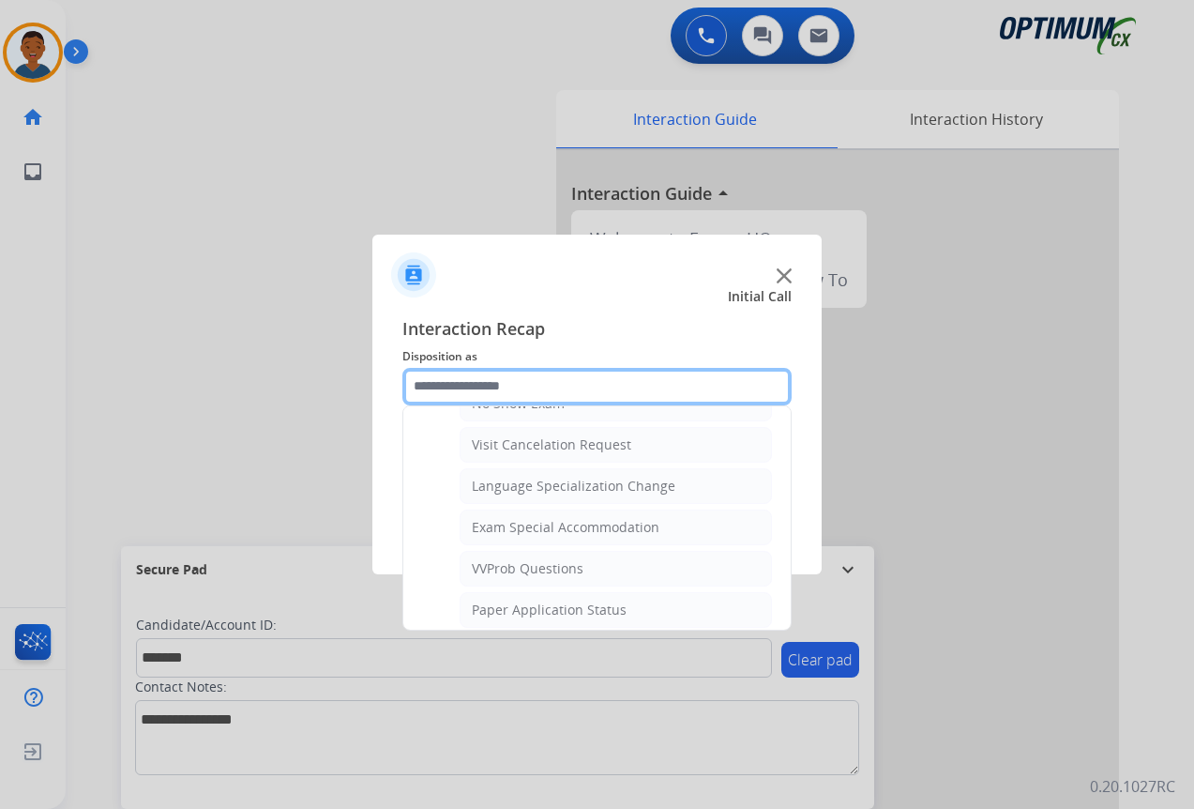
scroll to position [972, 0]
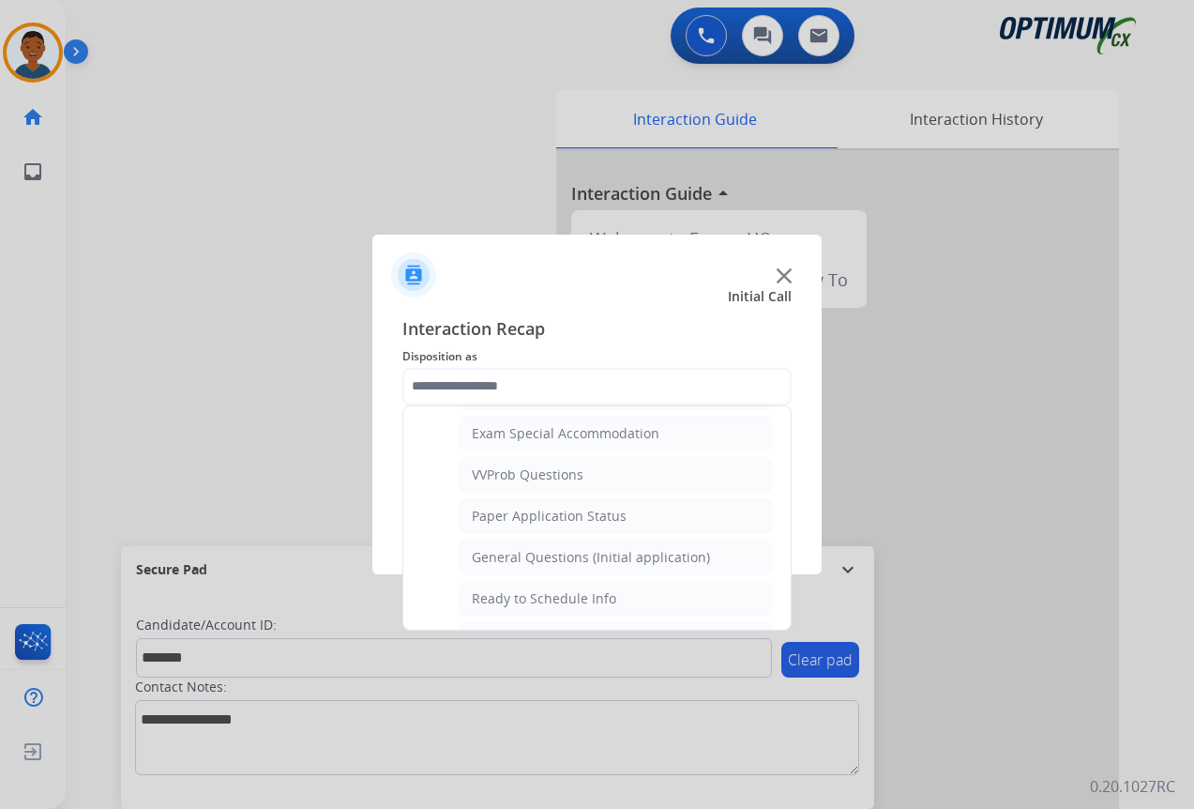
click at [507, 555] on div "General Questions (Initial application)" at bounding box center [591, 557] width 238 height 19
type input "**********"
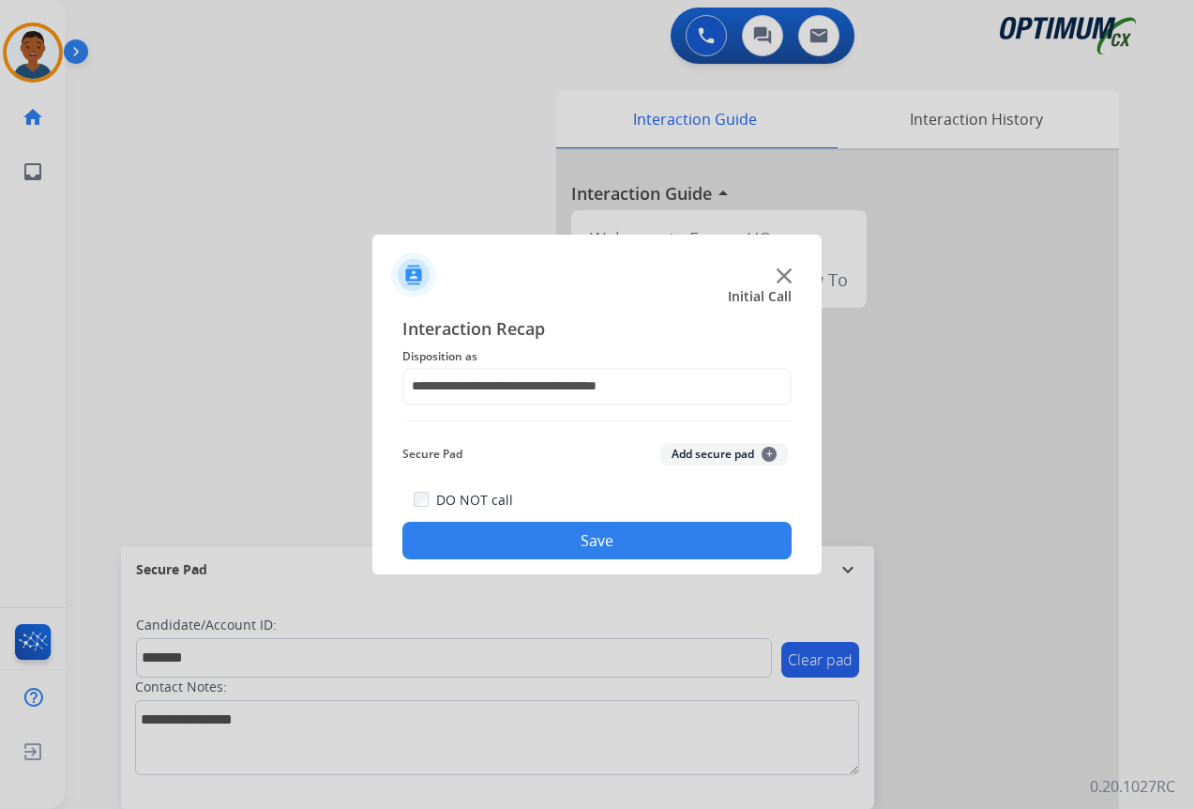
click at [673, 455] on button "Add secure pad +" at bounding box center [725, 454] width 128 height 23
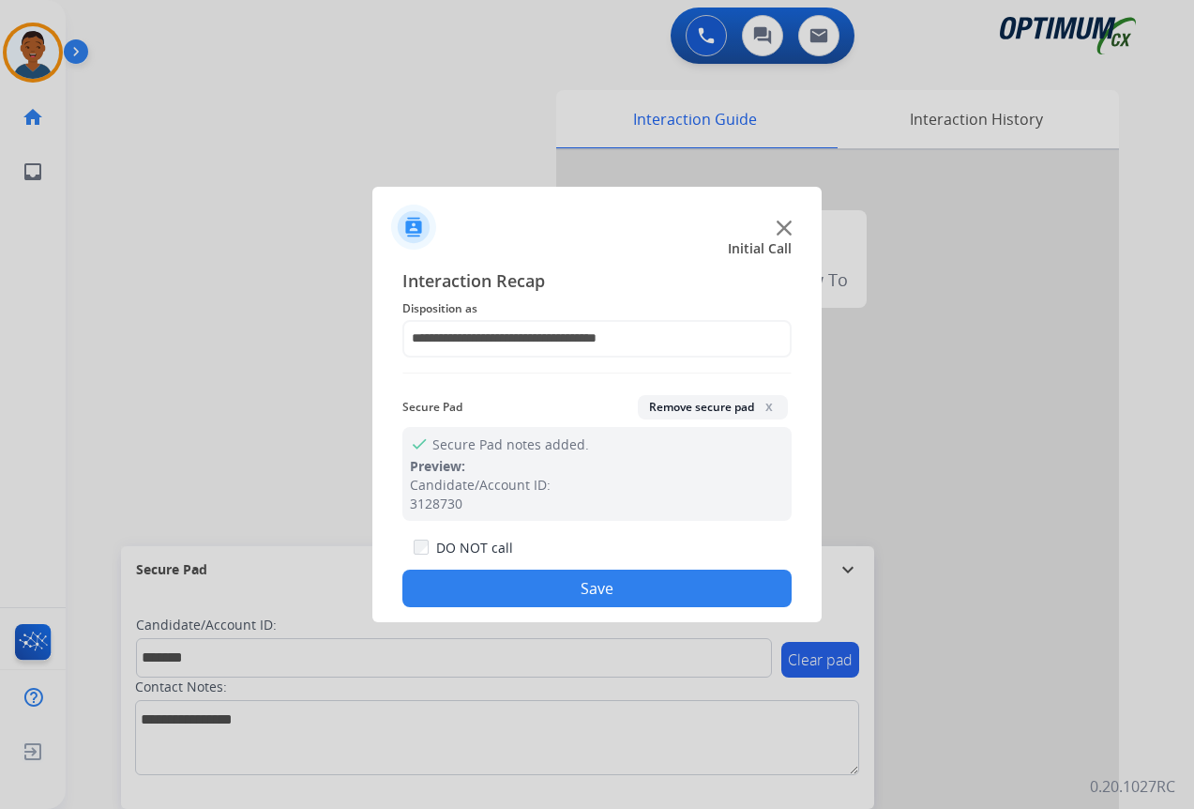
click at [621, 581] on button "Save" at bounding box center [597, 589] width 389 height 38
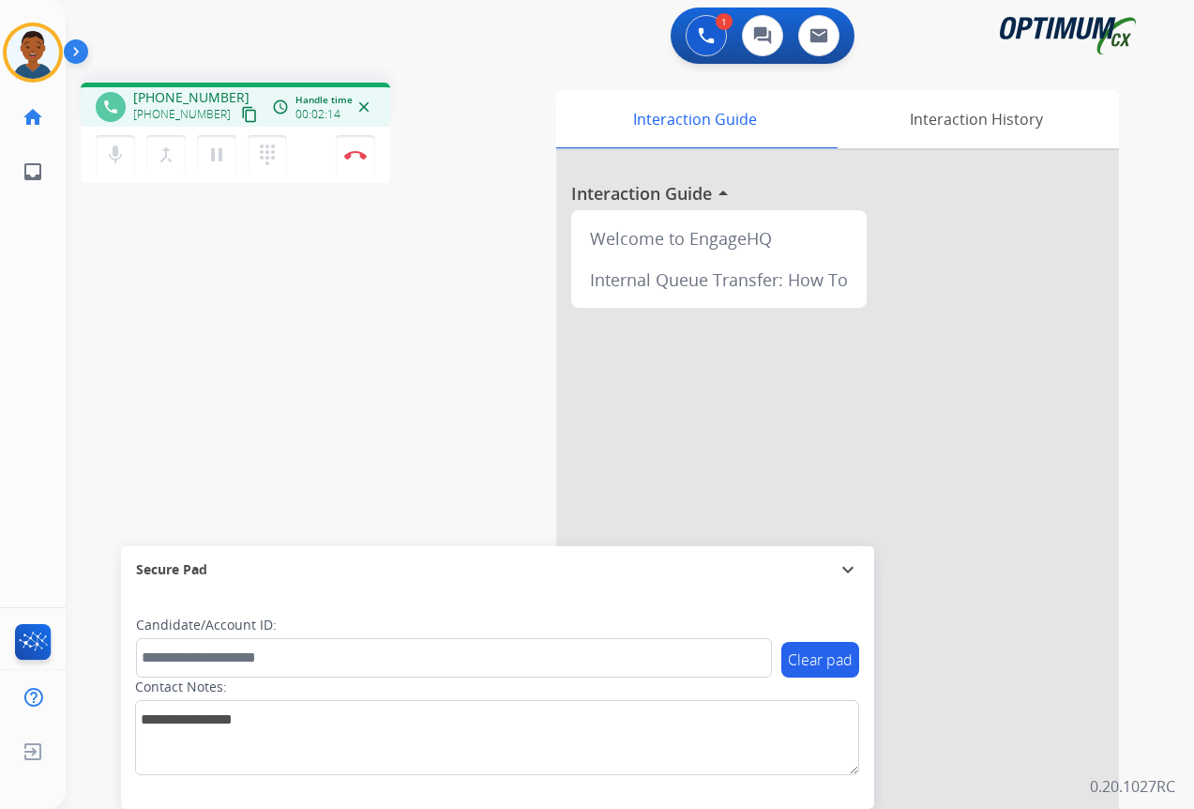
click at [241, 116] on mat-icon "content_copy" at bounding box center [249, 114] width 17 height 17
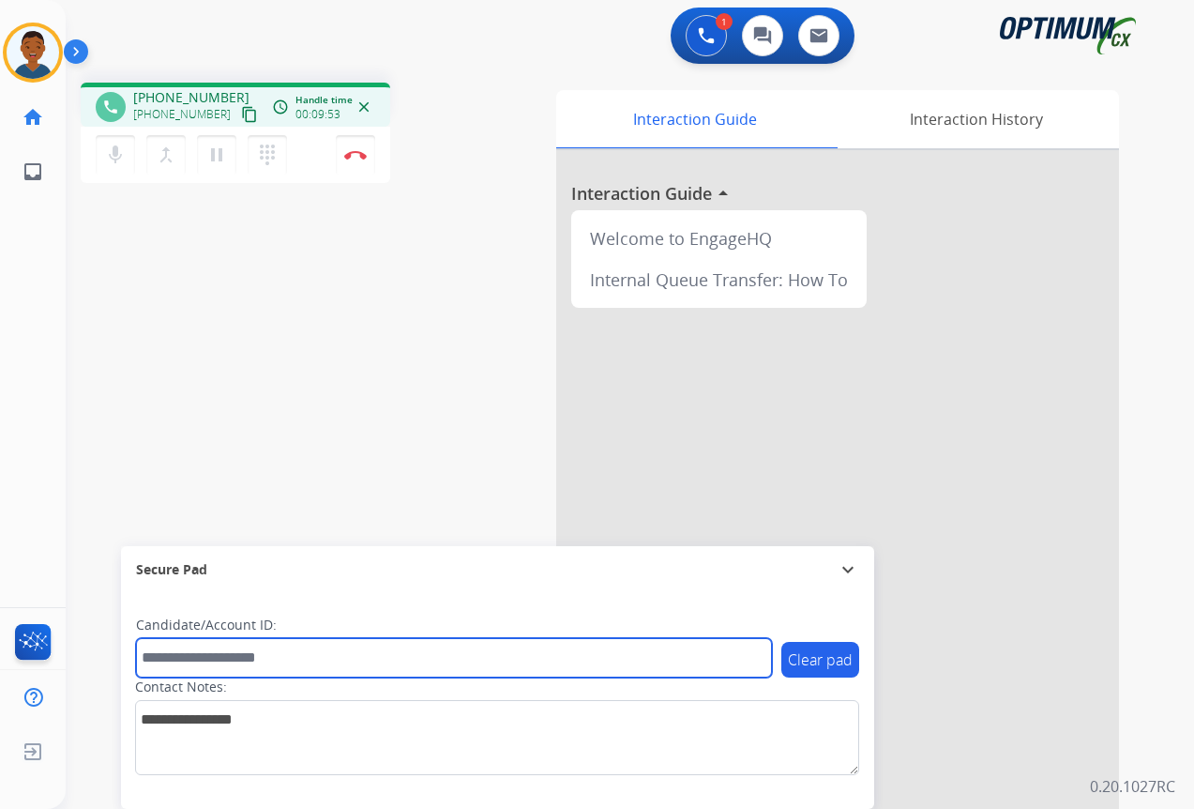
click at [180, 659] on input "text" at bounding box center [454, 657] width 636 height 39
paste input "*******"
type input "*******"
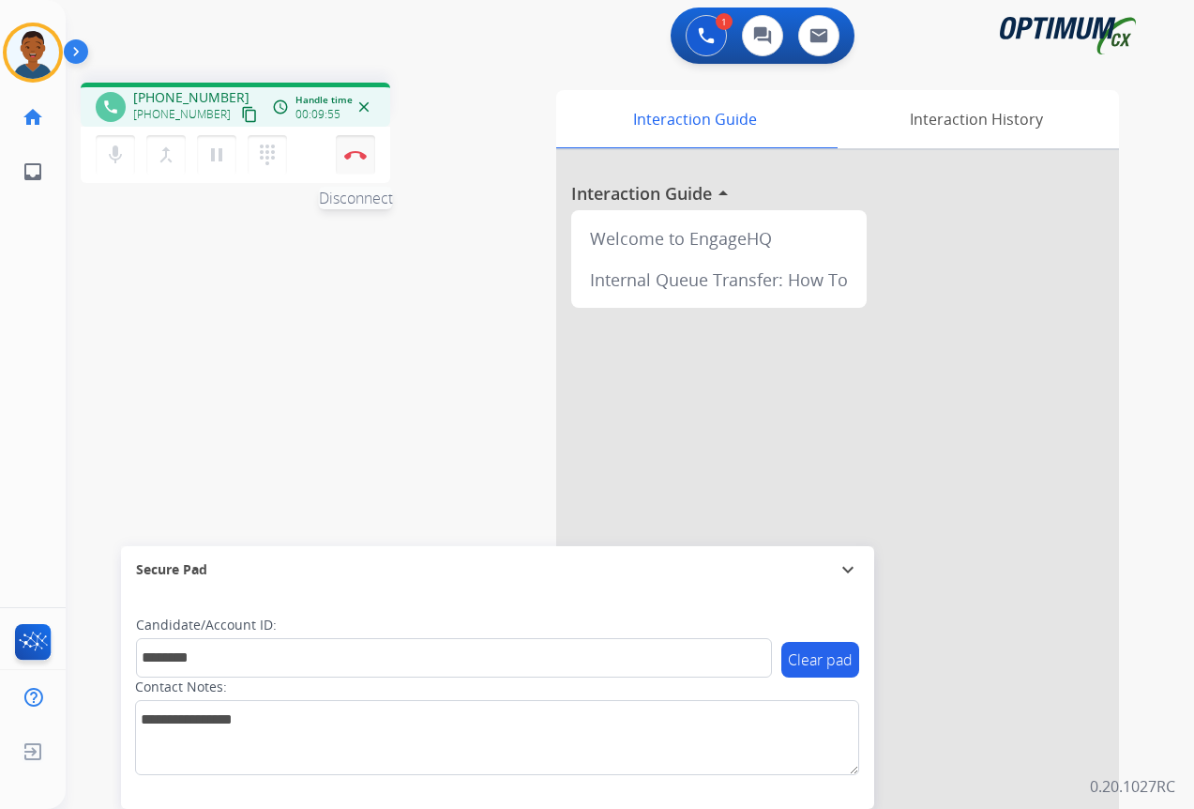
click at [350, 160] on button "Disconnect" at bounding box center [355, 154] width 39 height 39
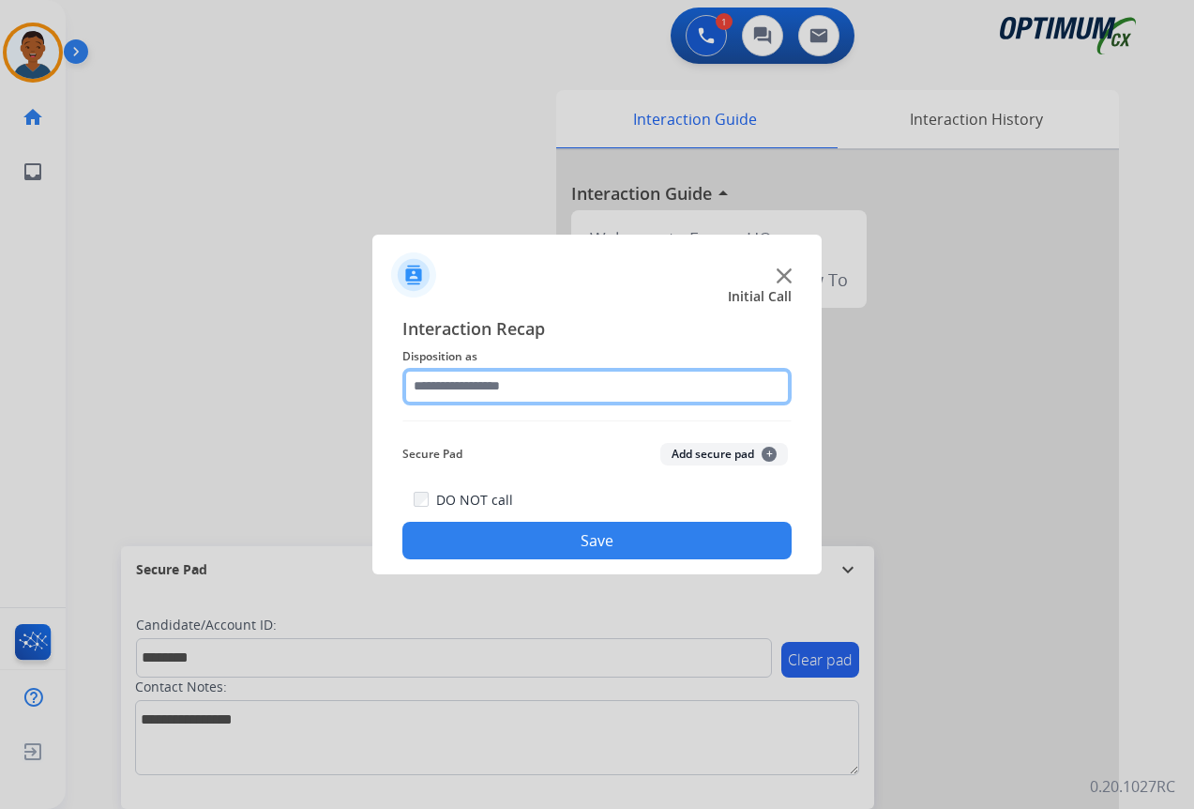
click at [449, 387] on input "text" at bounding box center [597, 387] width 389 height 38
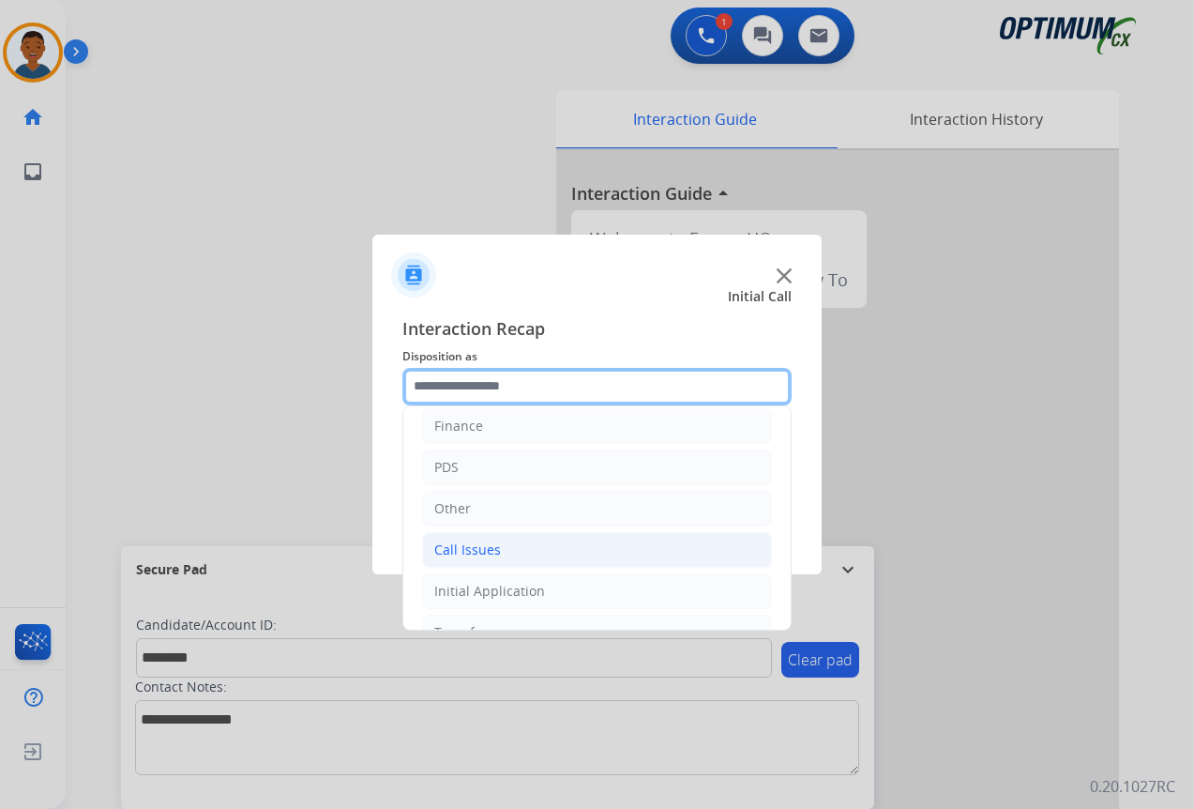
scroll to position [128, 0]
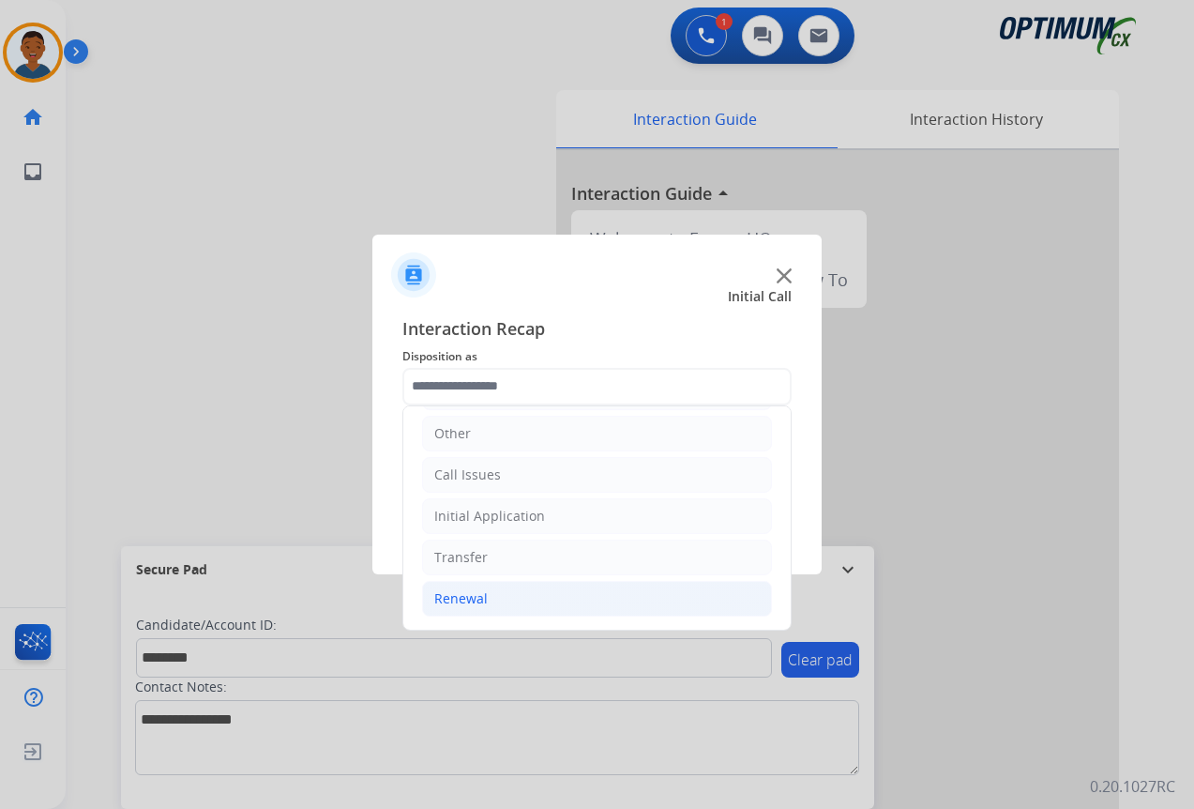
click at [448, 598] on div "Renewal" at bounding box center [460, 598] width 53 height 19
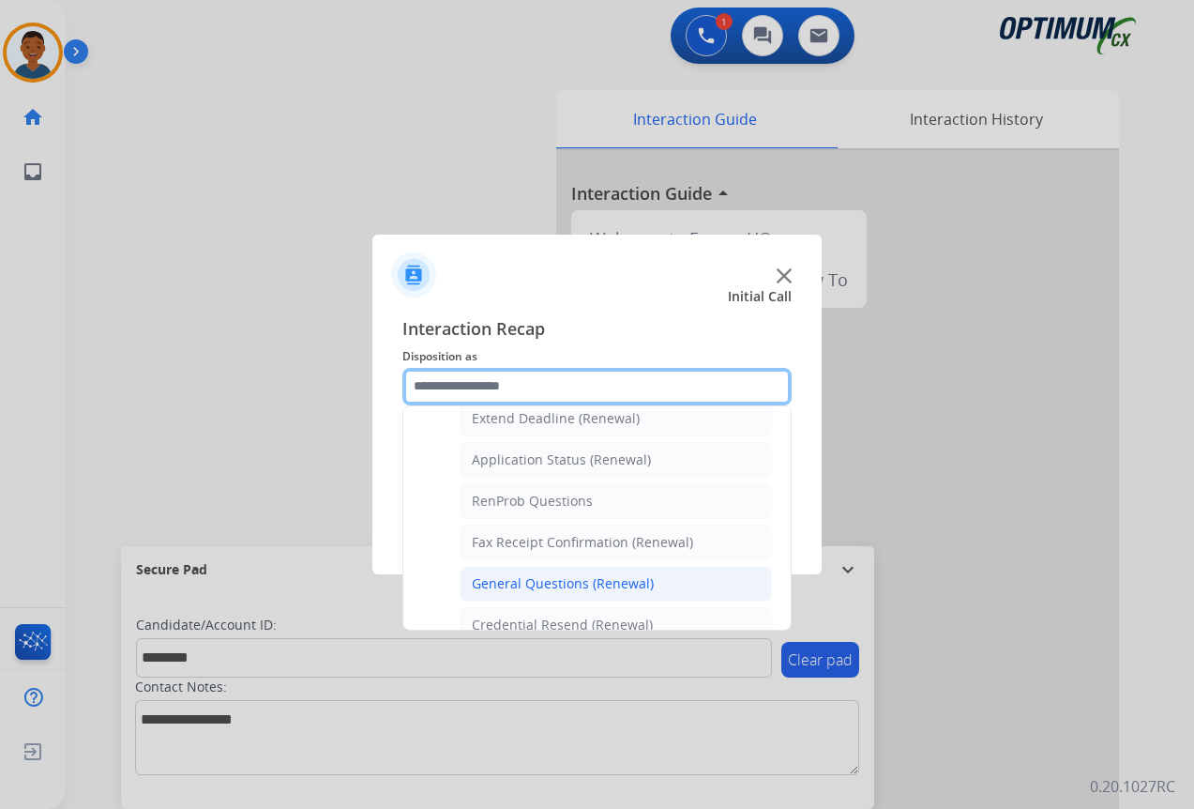
scroll to position [503, 0]
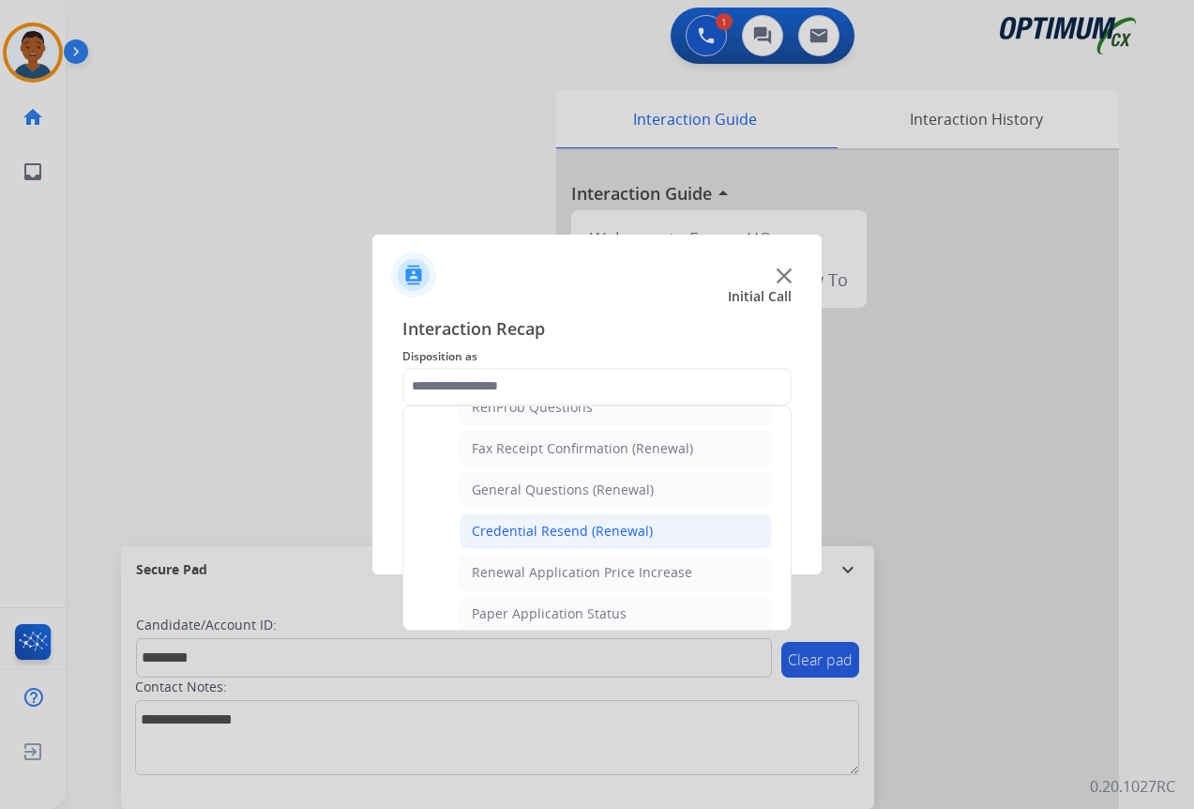
click at [519, 535] on div "Credential Resend (Renewal)" at bounding box center [562, 531] width 181 height 19
type input "**********"
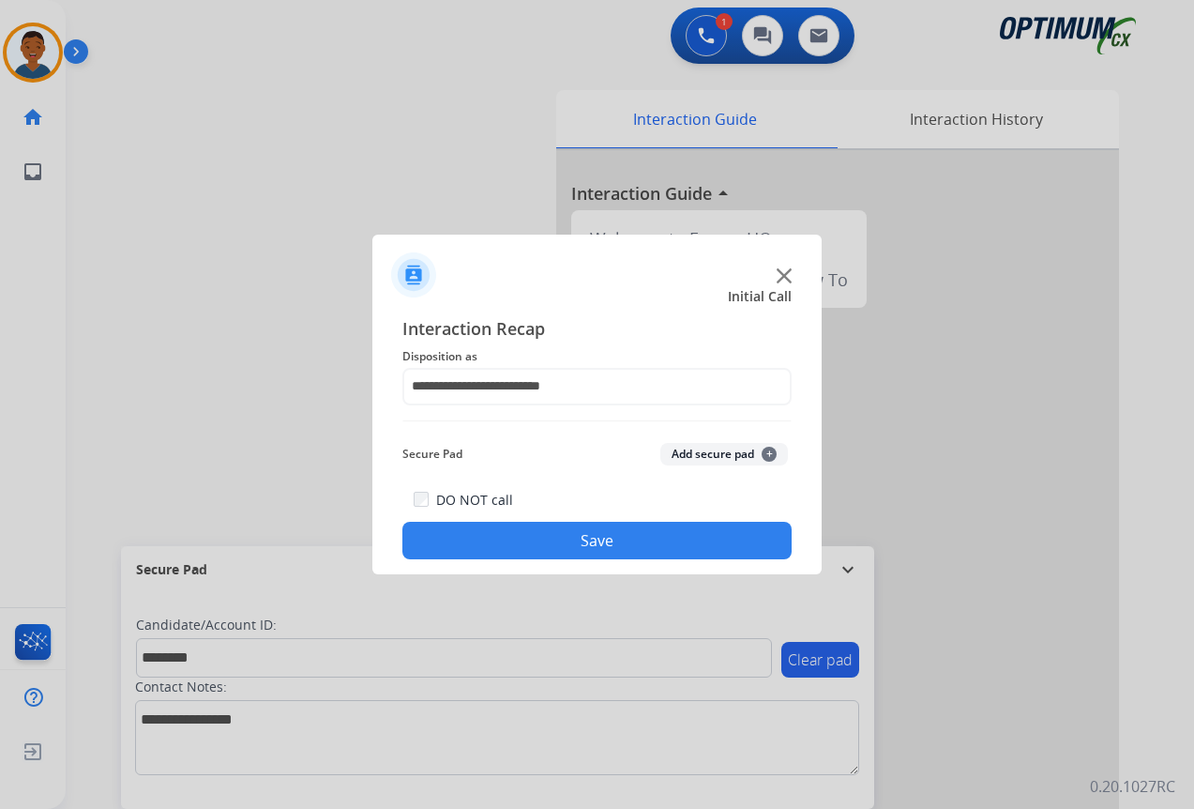
click at [734, 452] on button "Add secure pad +" at bounding box center [725, 454] width 128 height 23
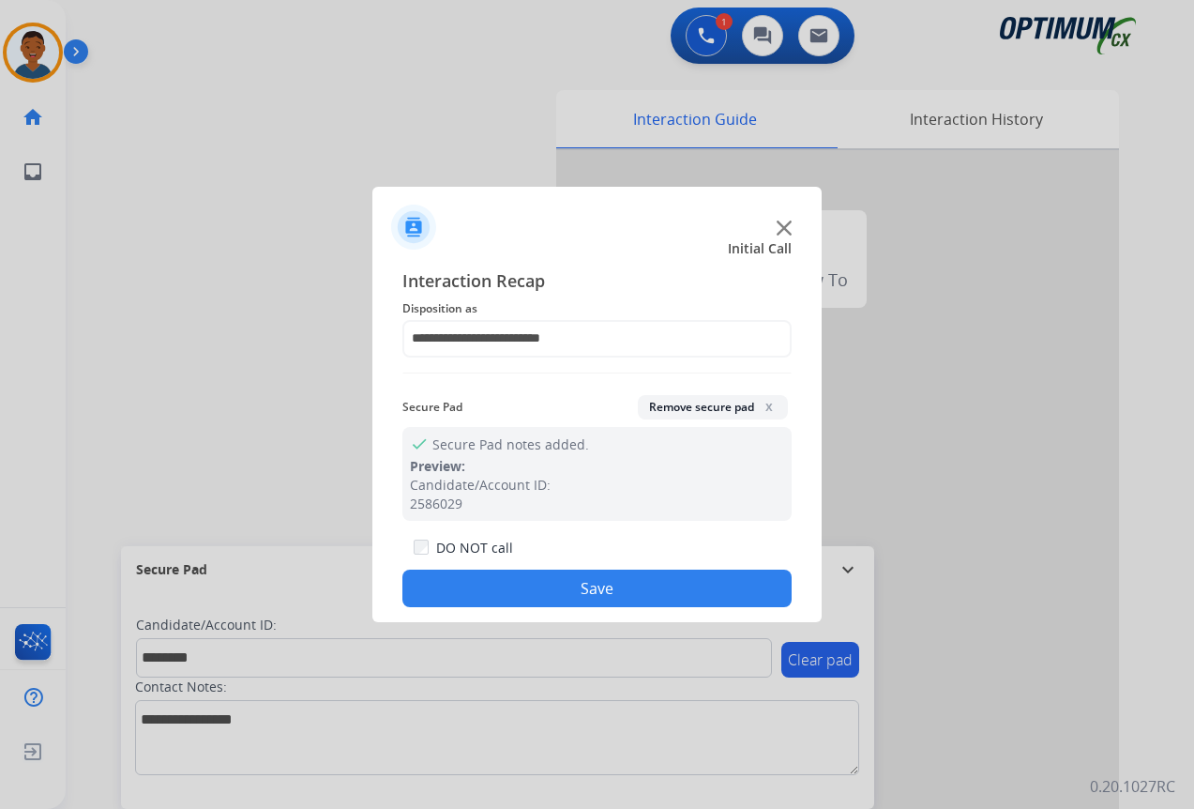
click at [661, 582] on button "Save" at bounding box center [597, 589] width 389 height 38
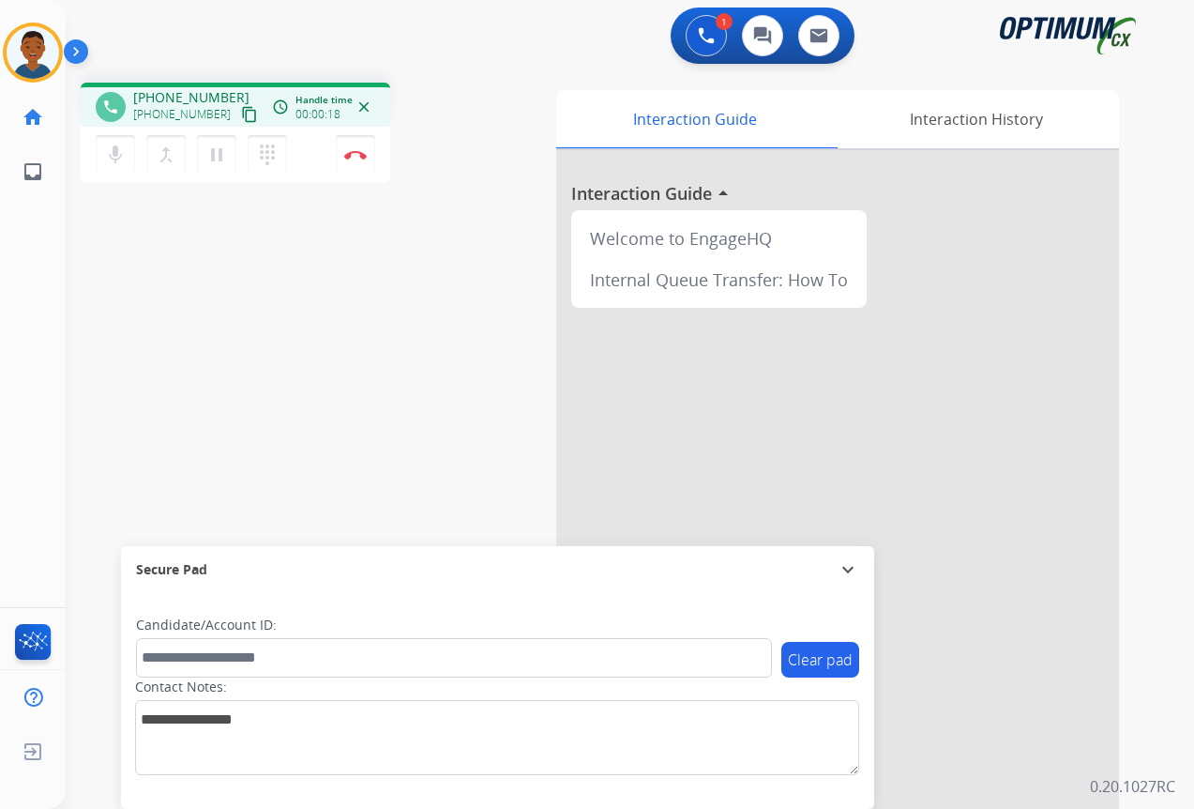
click at [241, 114] on mat-icon "content_copy" at bounding box center [249, 114] width 17 height 17
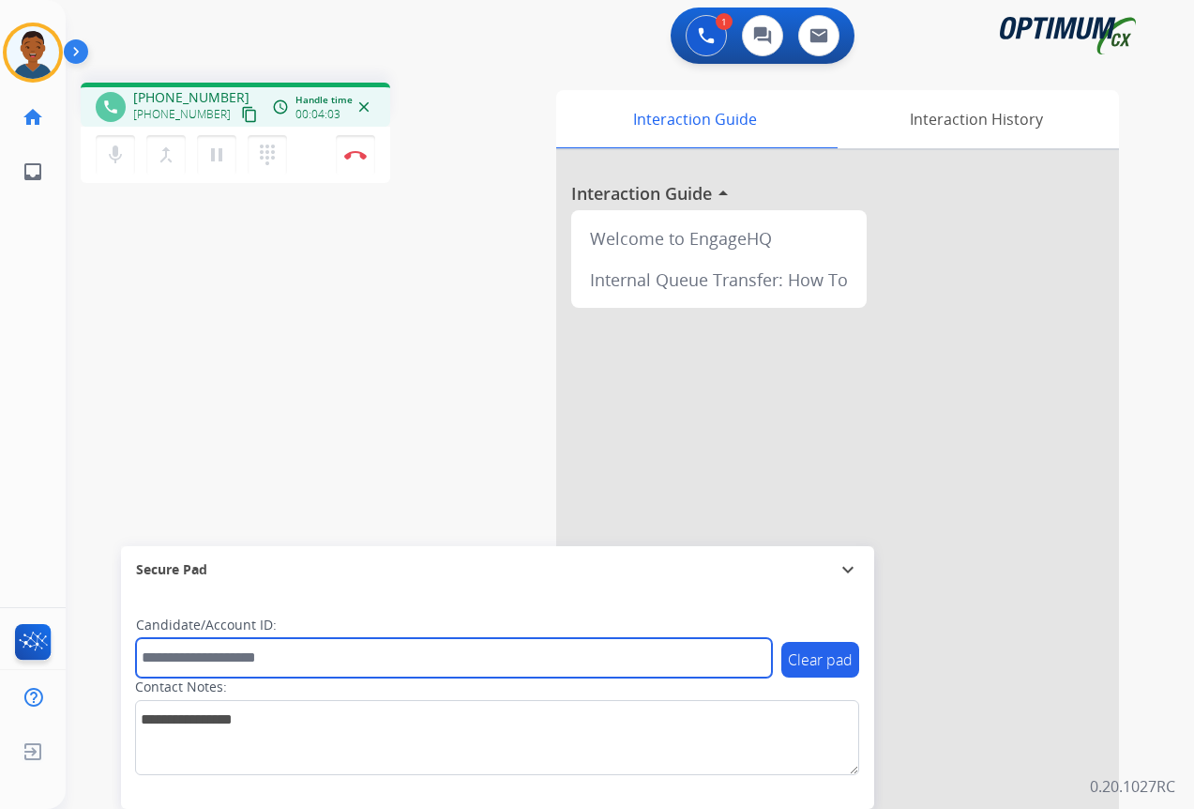
click at [183, 665] on input "text" at bounding box center [454, 657] width 636 height 39
paste input "*******"
type input "*******"
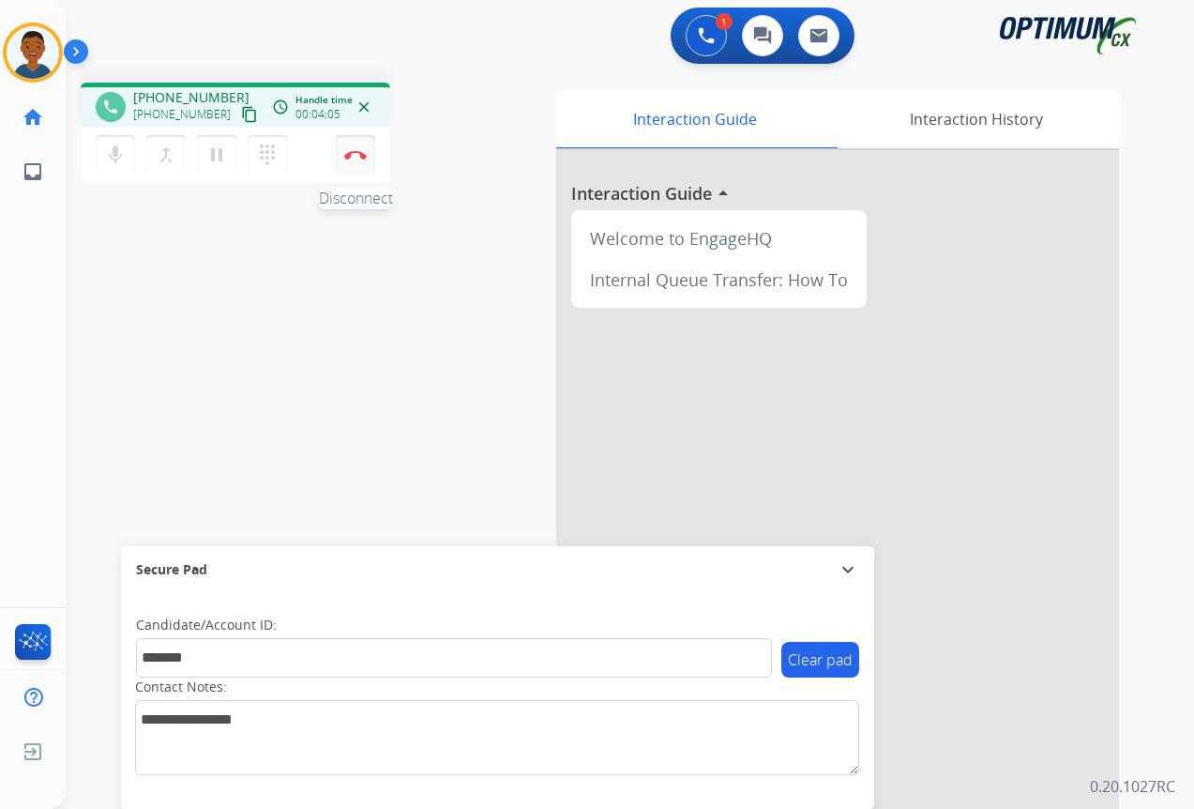
click at [360, 160] on button "Disconnect" at bounding box center [355, 154] width 39 height 39
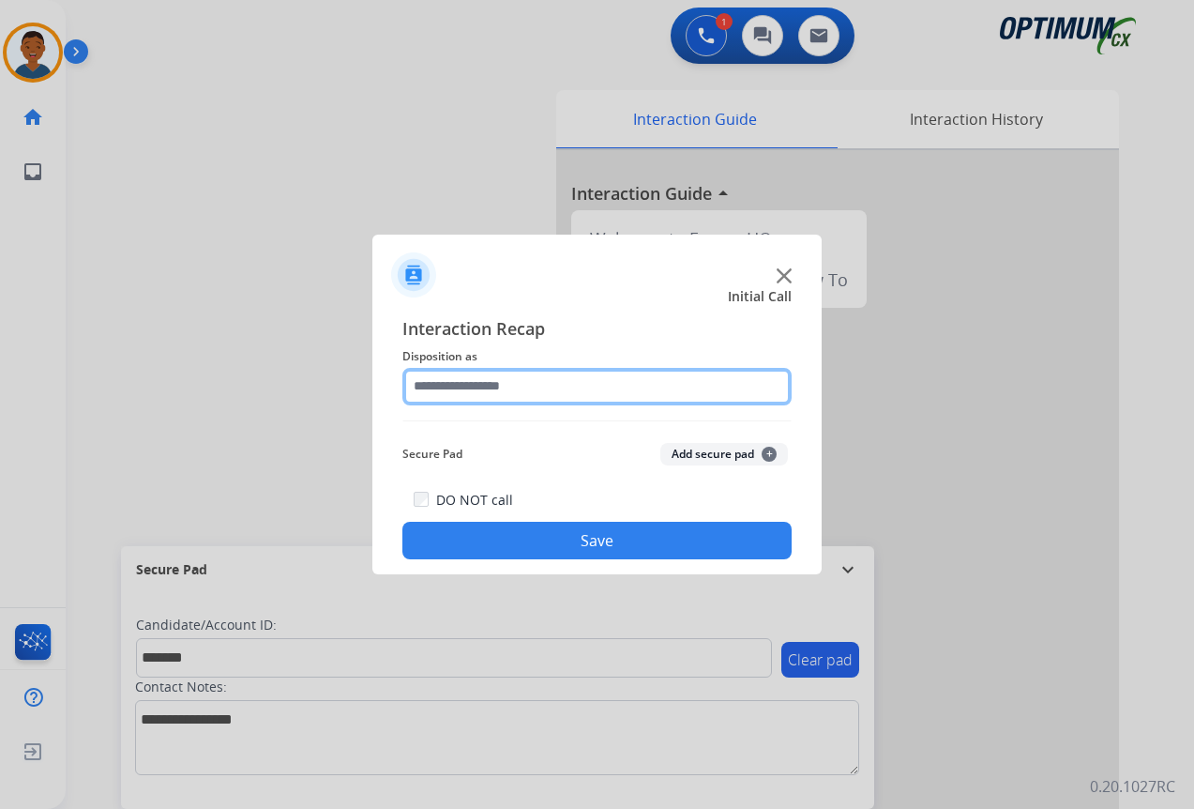
click at [438, 387] on input "text" at bounding box center [597, 387] width 389 height 38
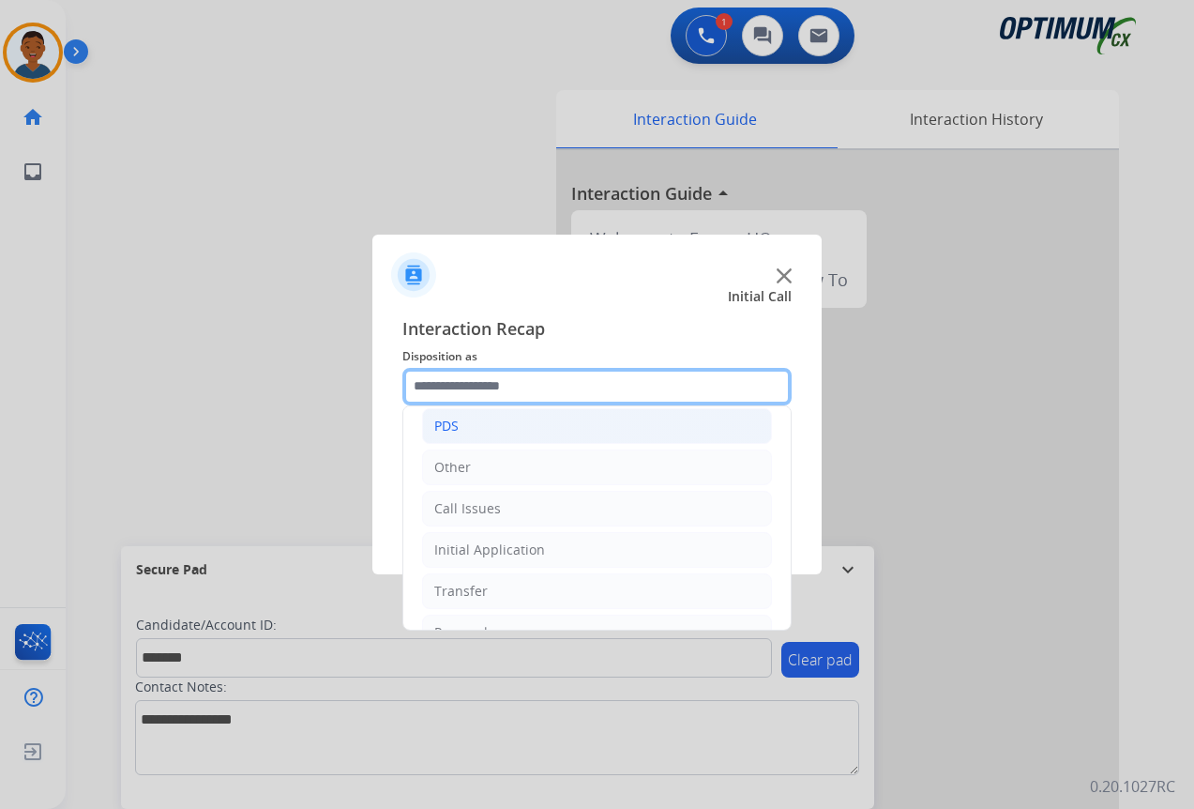
scroll to position [0, 0]
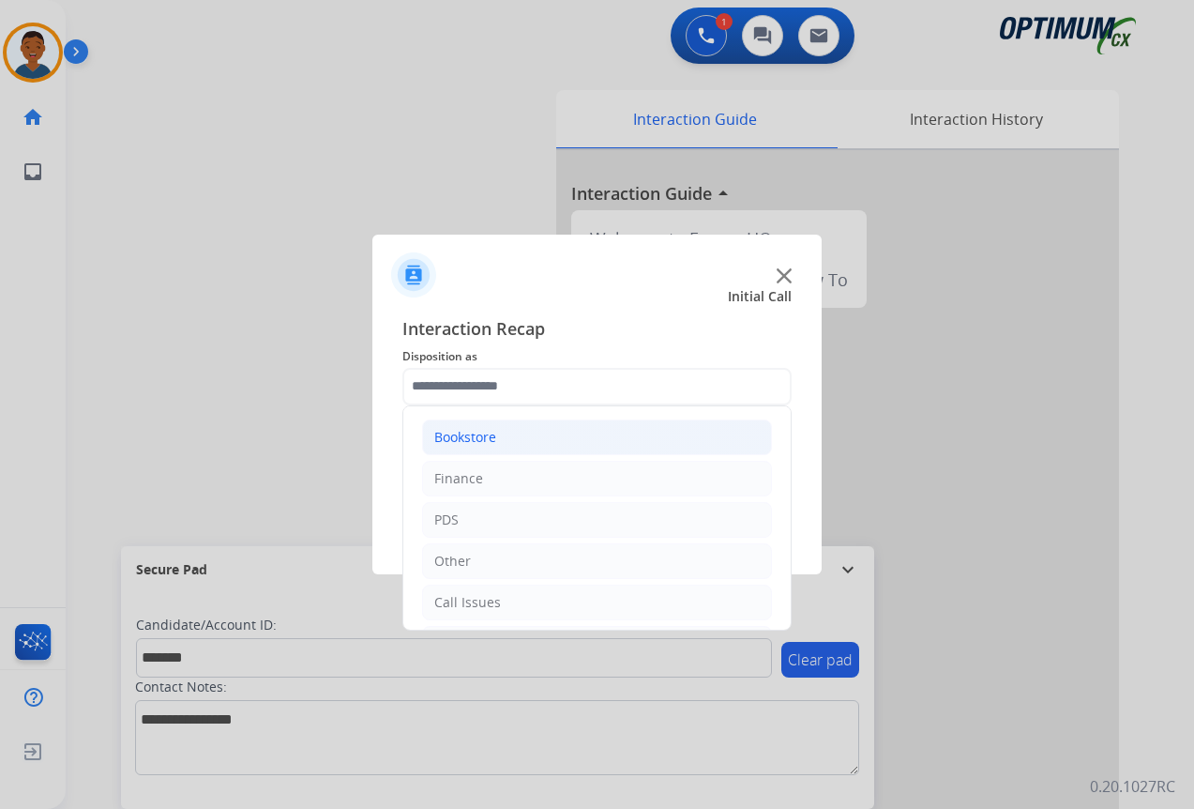
click at [441, 440] on div "Bookstore" at bounding box center [465, 437] width 62 height 19
click at [498, 524] on div "General Questions (Bookstore)" at bounding box center [567, 519] width 190 height 19
type input "**********"
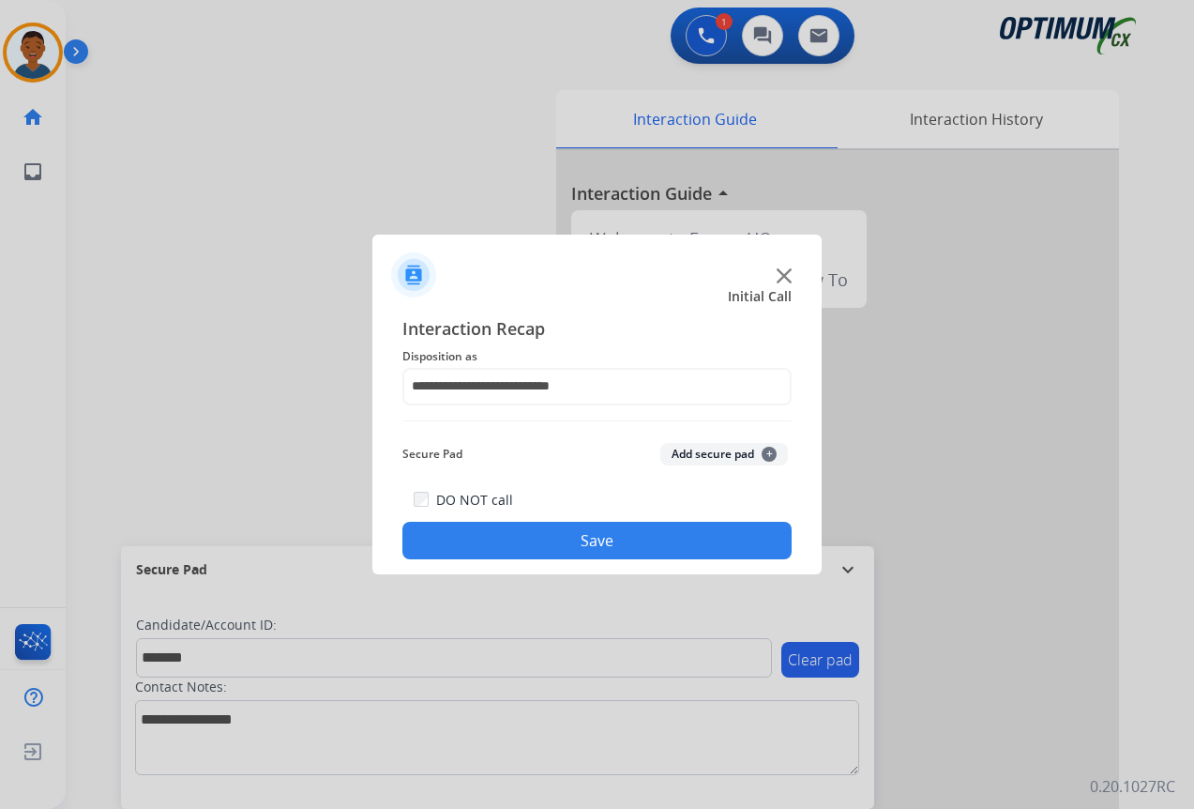
click at [731, 455] on button "Add secure pad +" at bounding box center [725, 454] width 128 height 23
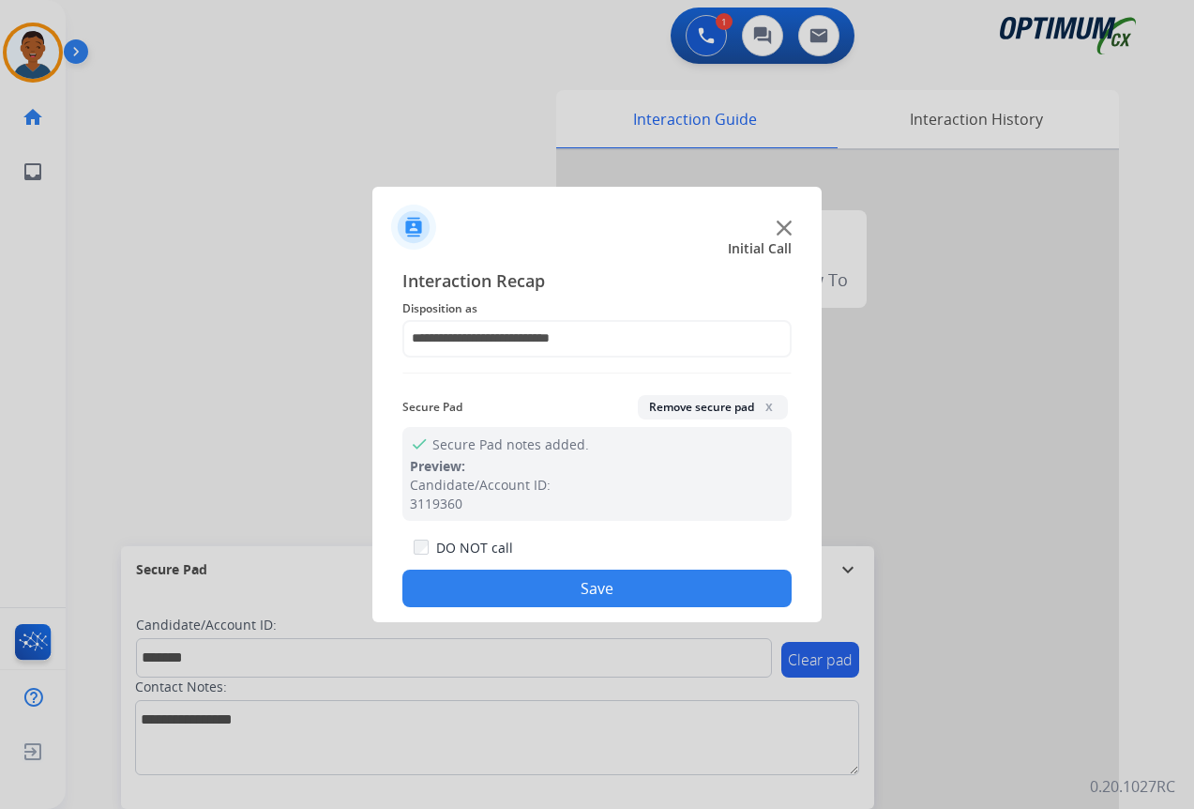
click at [624, 584] on button "Save" at bounding box center [597, 589] width 389 height 38
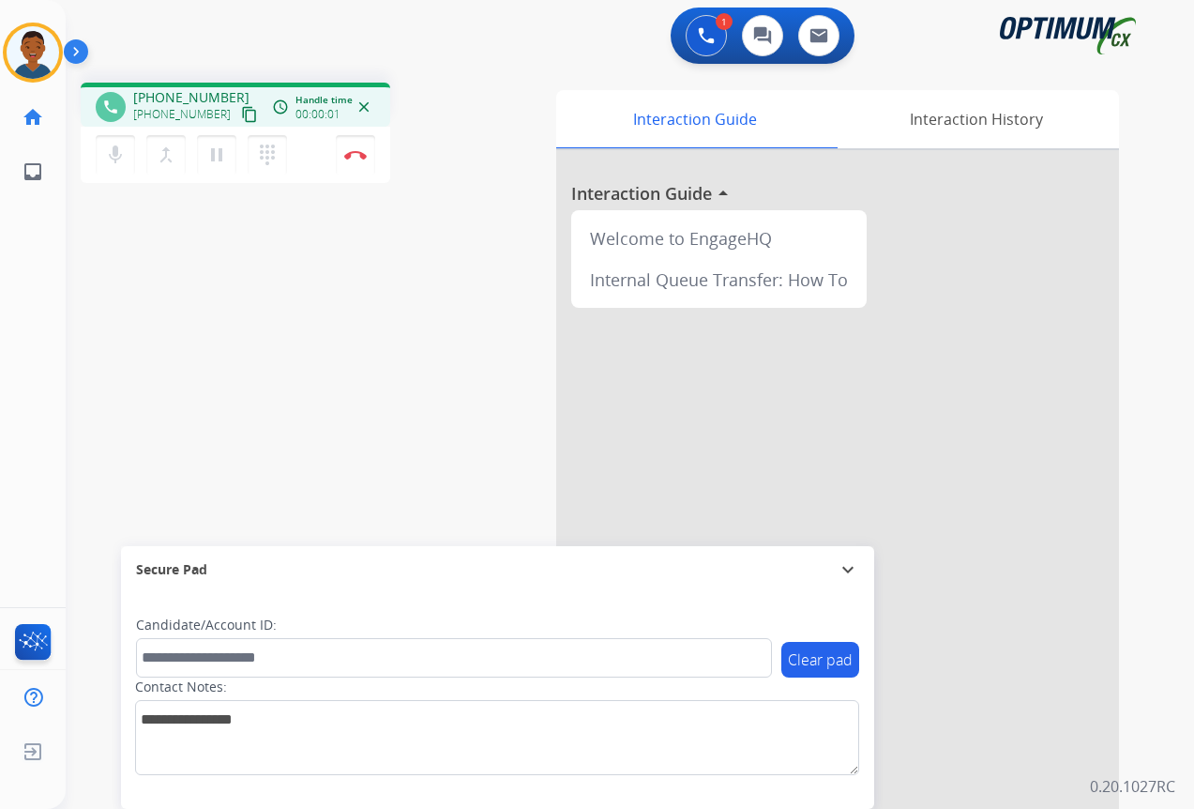
click at [241, 117] on mat-icon "content_copy" at bounding box center [249, 114] width 17 height 17
click at [353, 151] on img at bounding box center [355, 154] width 23 height 9
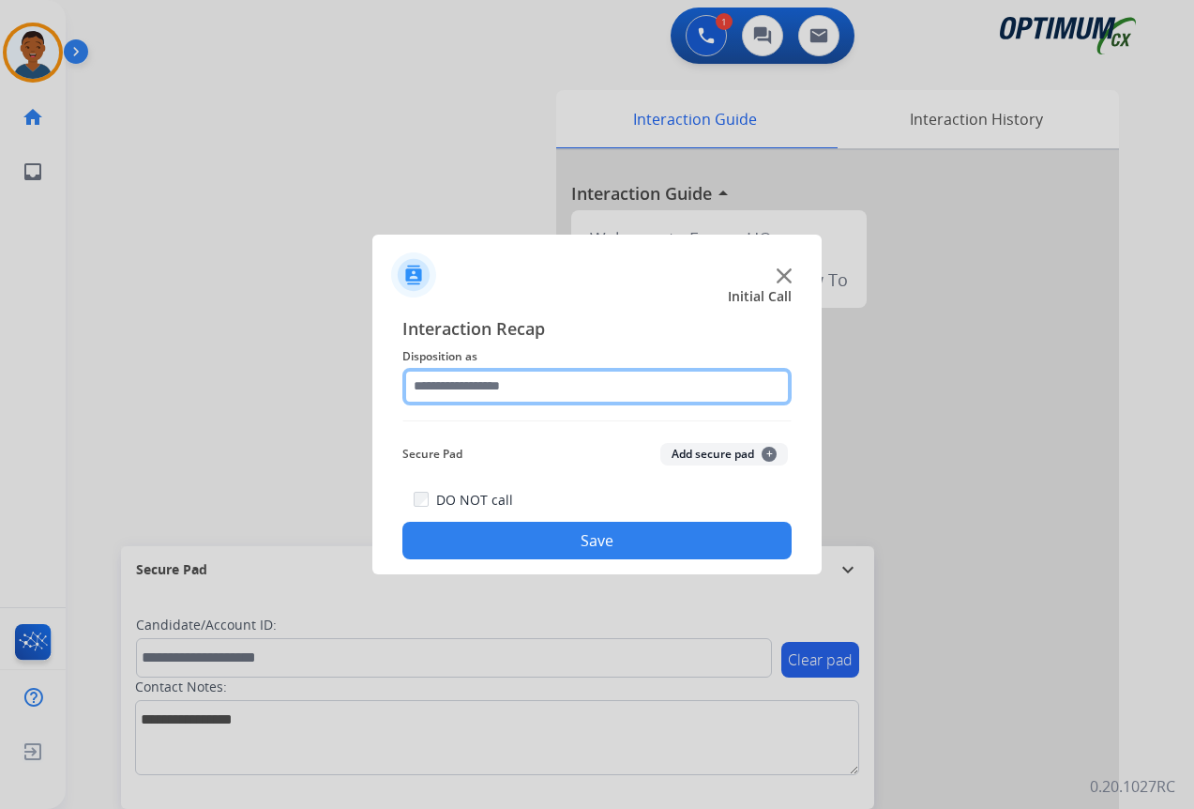
click at [432, 380] on input "text" at bounding box center [597, 387] width 389 height 38
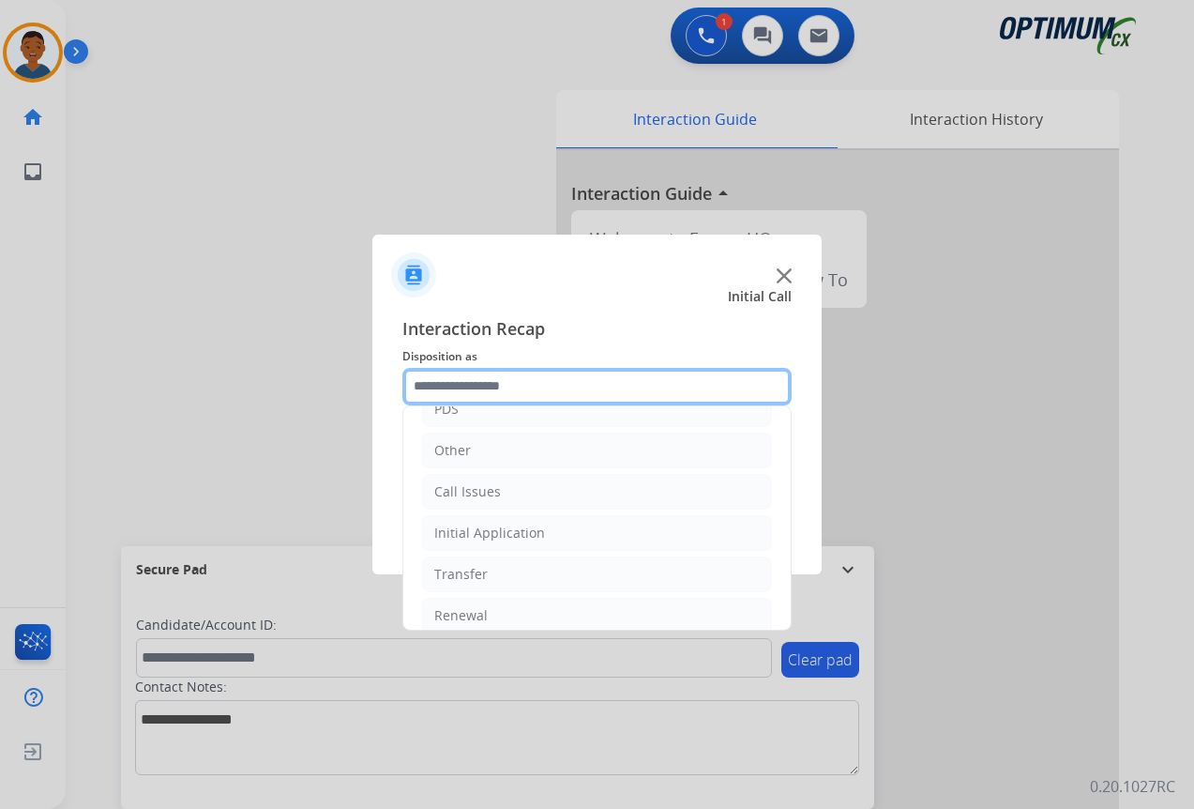
scroll to position [128, 0]
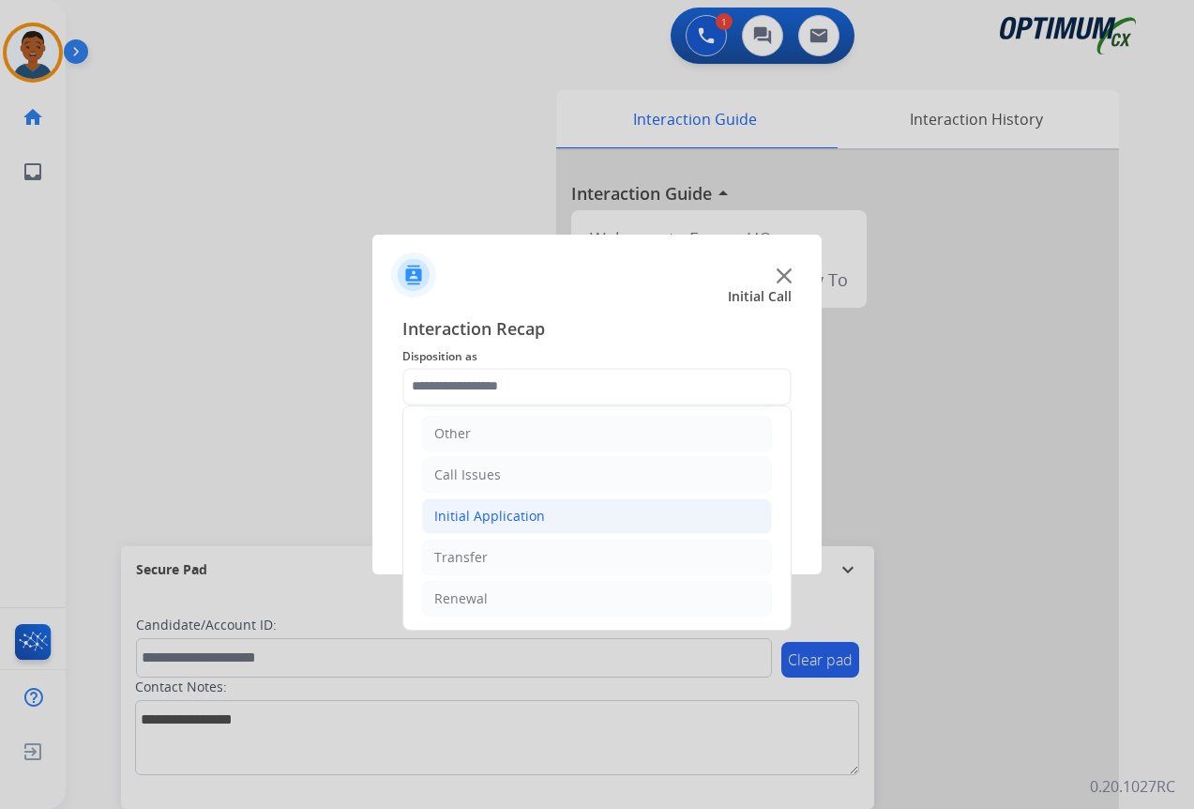
click at [482, 514] on div "Initial Application" at bounding box center [489, 516] width 111 height 19
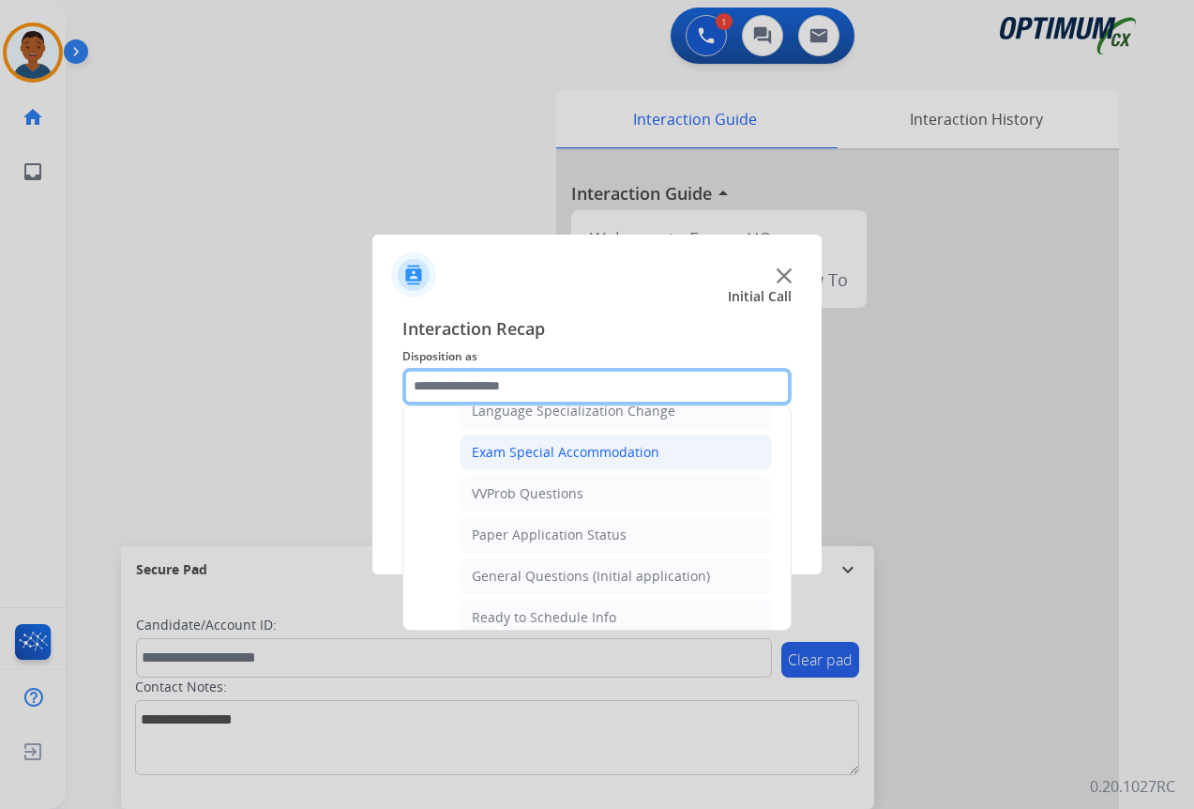
scroll to position [1066, 0]
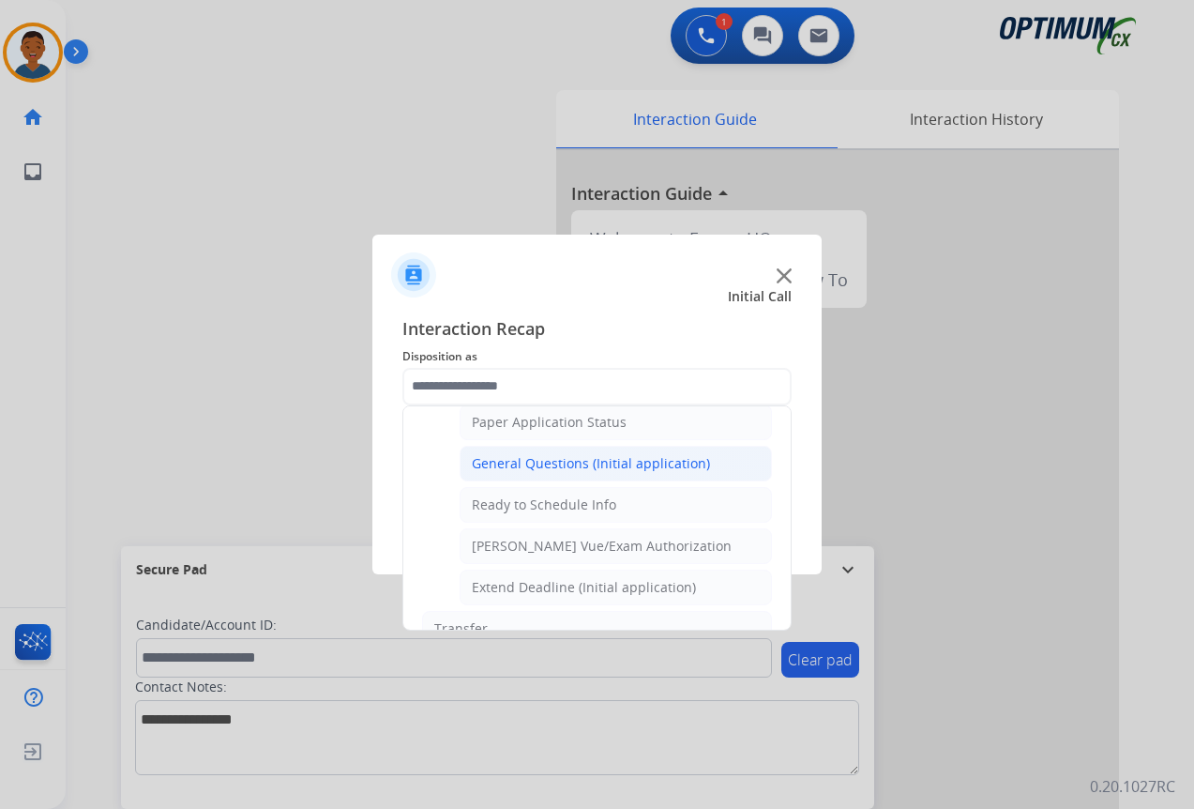
click at [487, 455] on li "General Questions (Initial application)" at bounding box center [616, 464] width 312 height 36
type input "**********"
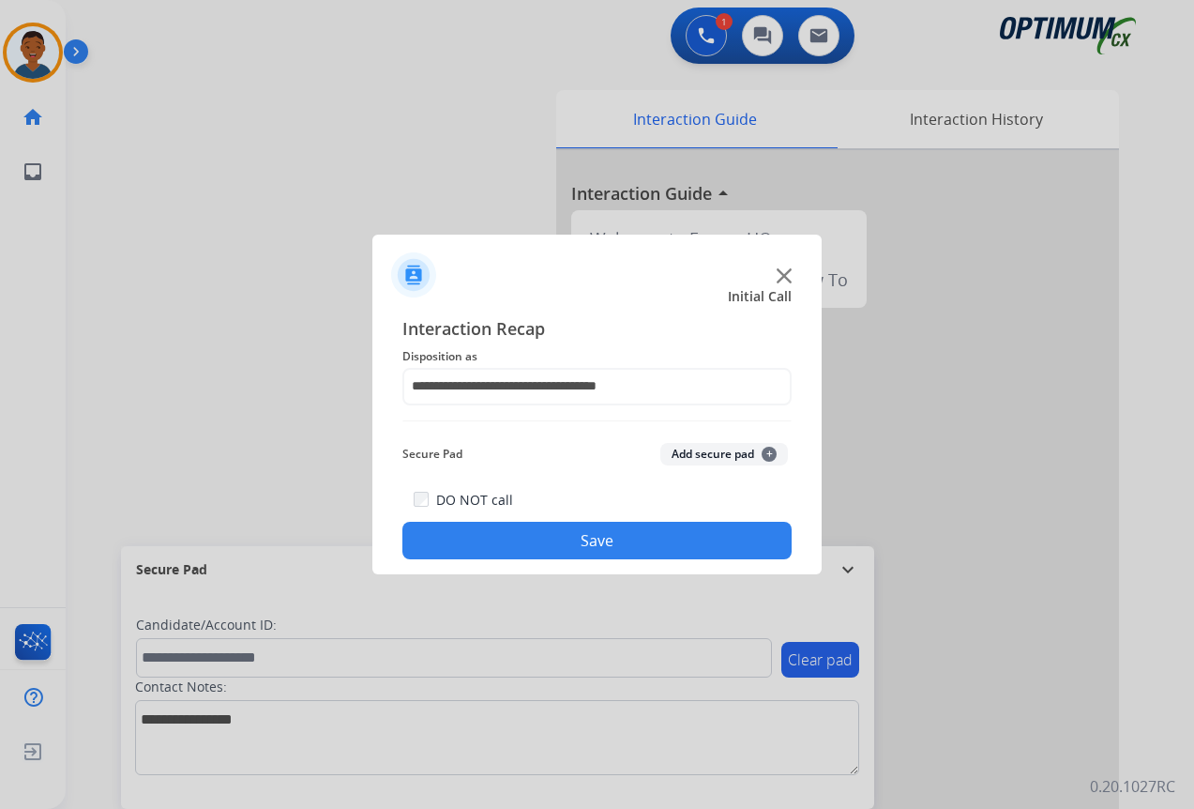
click at [574, 534] on button "Save" at bounding box center [597, 541] width 389 height 38
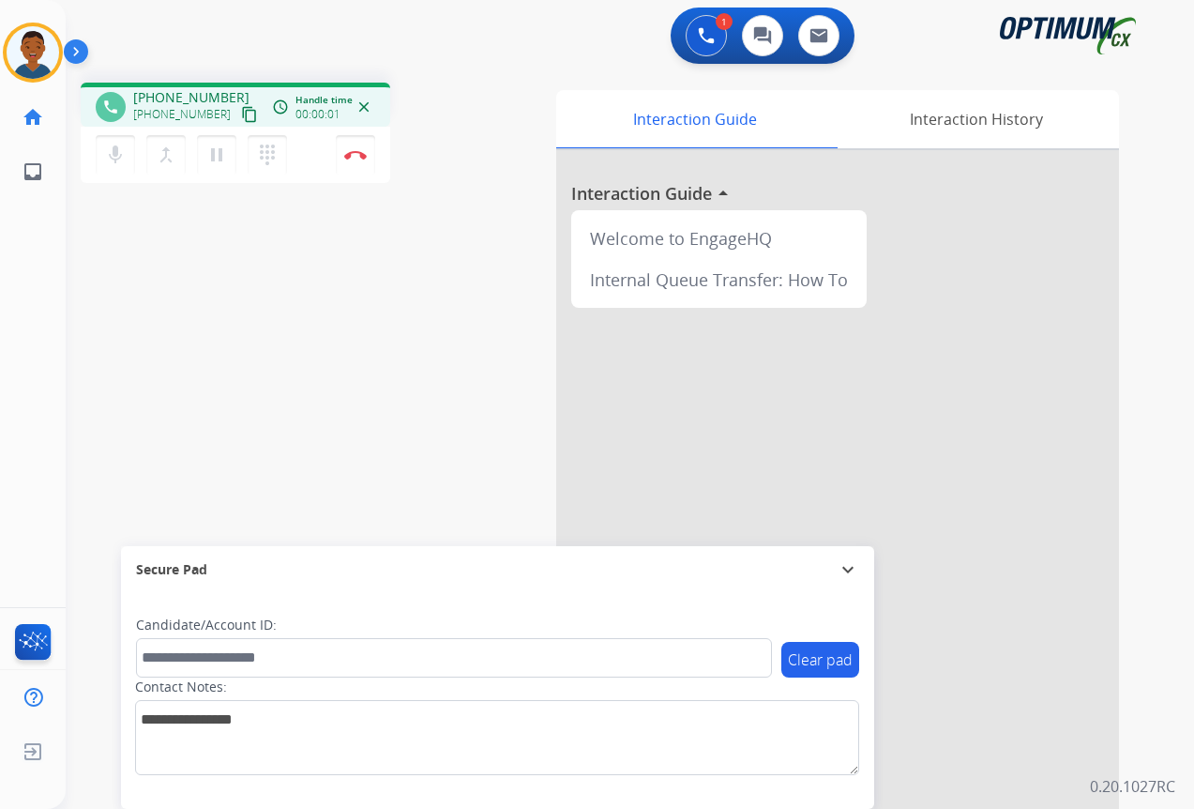
click at [241, 116] on mat-icon "content_copy" at bounding box center [249, 114] width 17 height 17
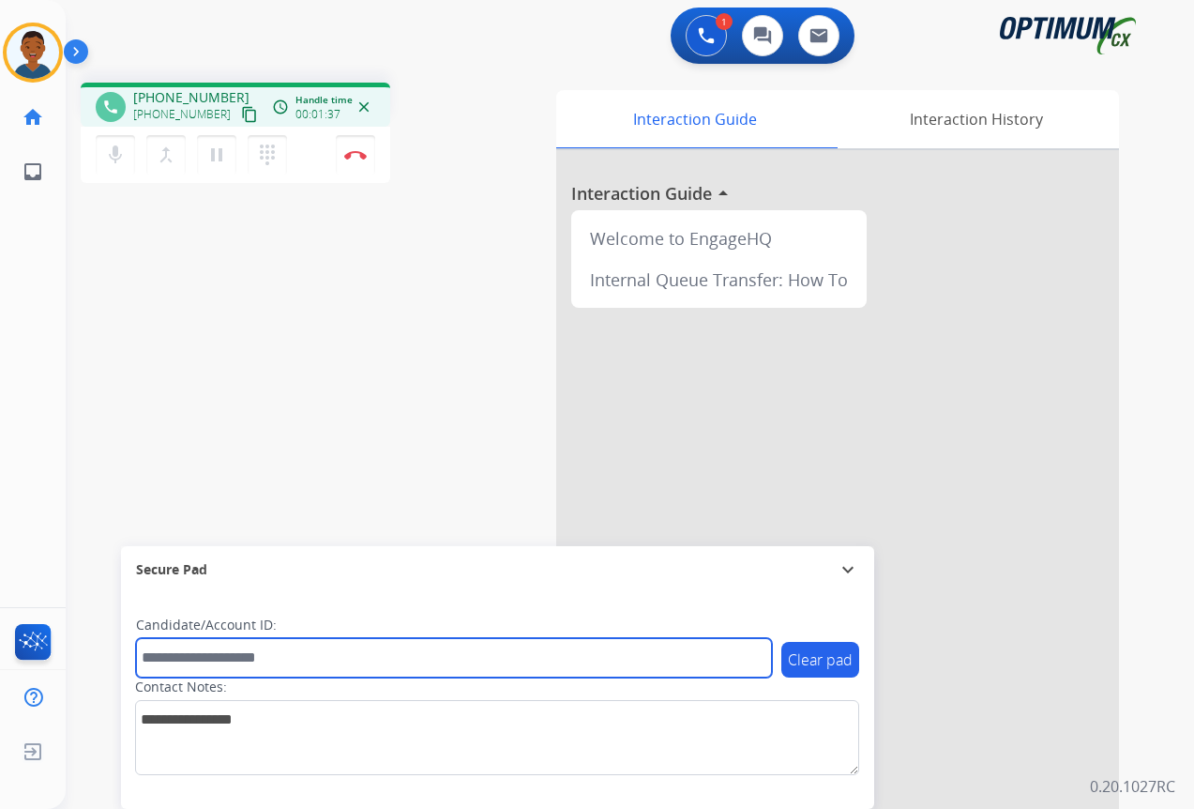
click at [218, 659] on input "text" at bounding box center [454, 657] width 636 height 39
paste input "*******"
type input "*******"
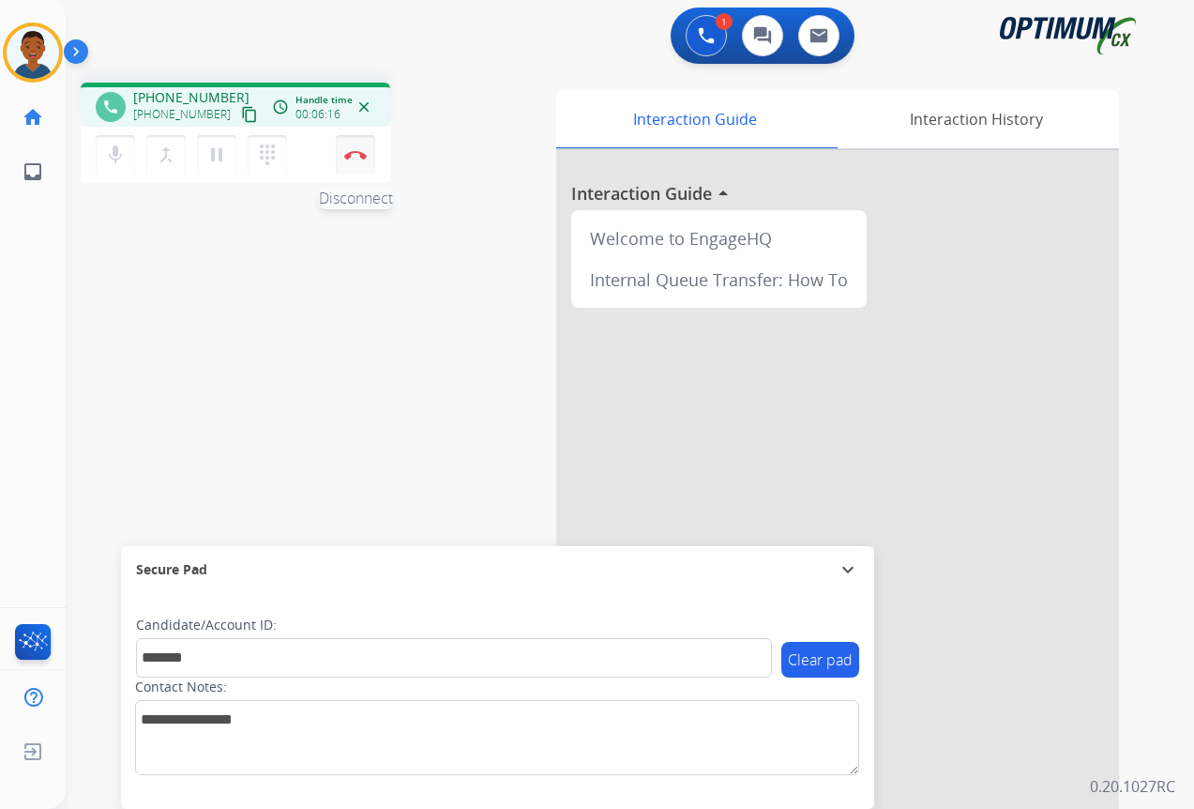
click at [354, 156] on img at bounding box center [355, 154] width 23 height 9
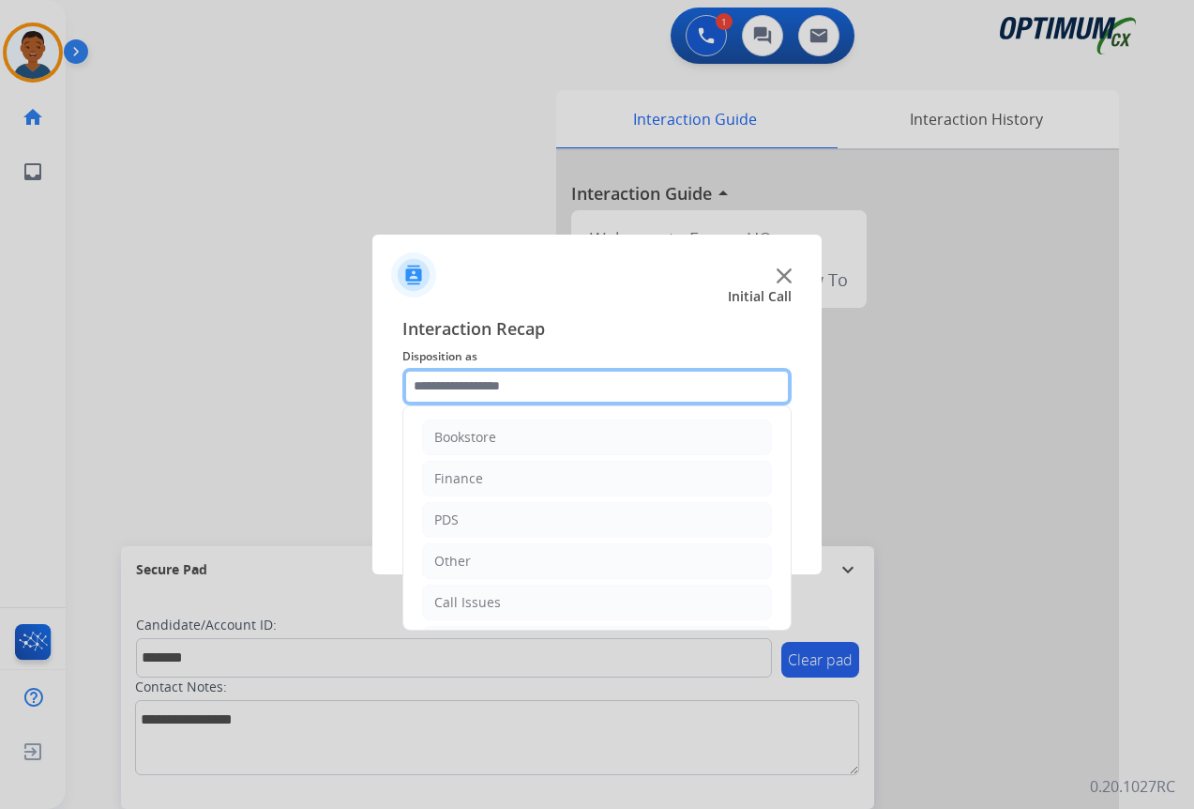
click at [441, 387] on input "text" at bounding box center [597, 387] width 389 height 38
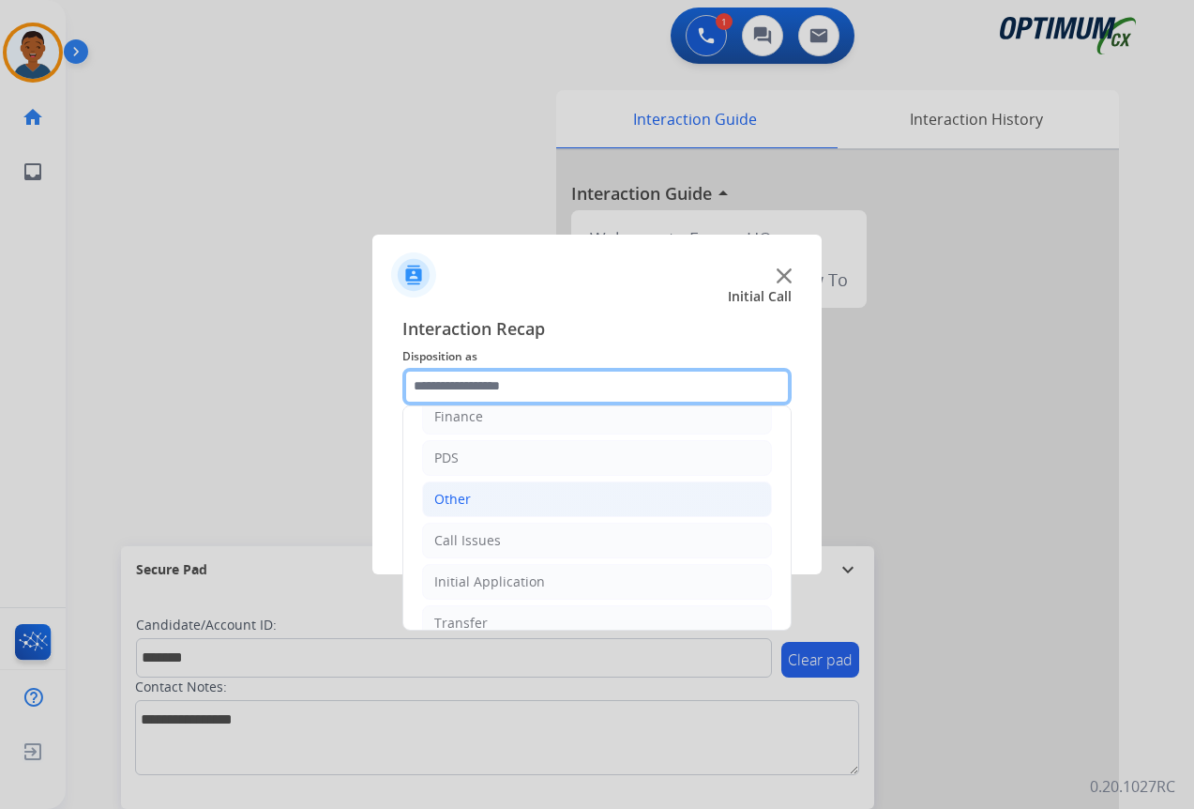
scroll to position [128, 0]
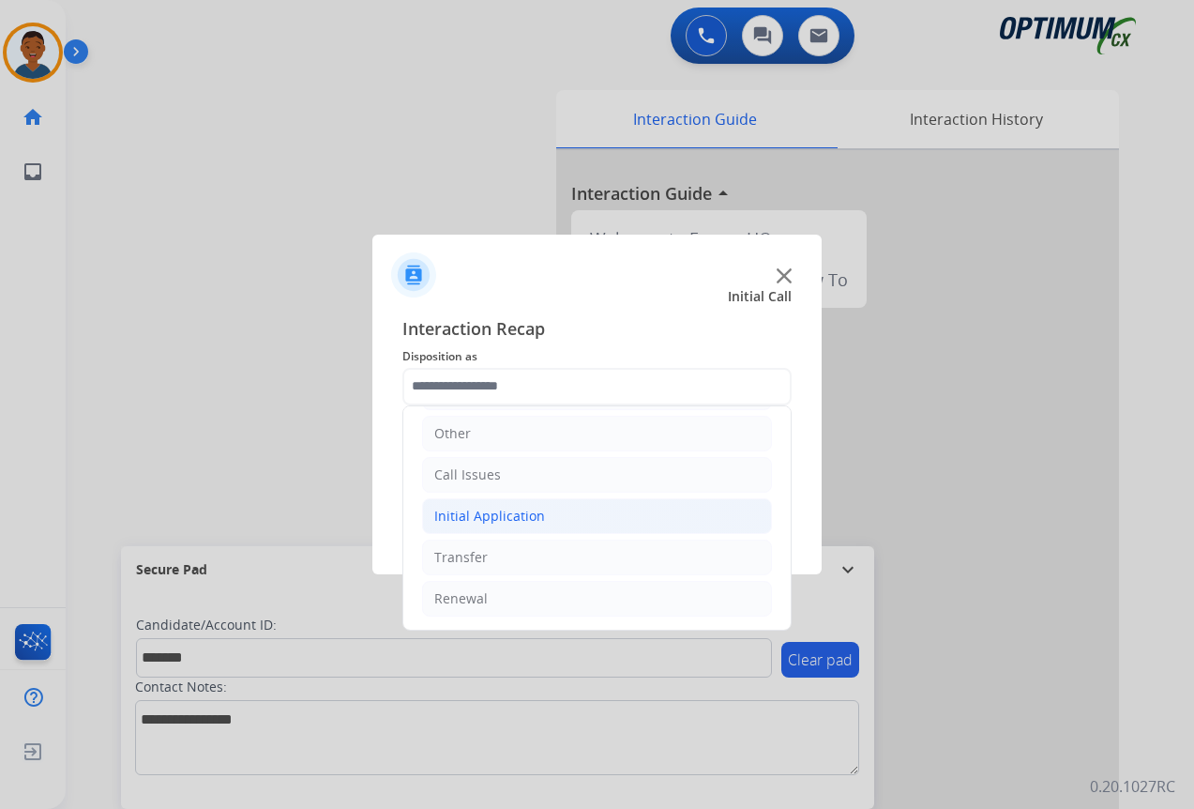
click at [475, 516] on div "Initial Application" at bounding box center [489, 516] width 111 height 19
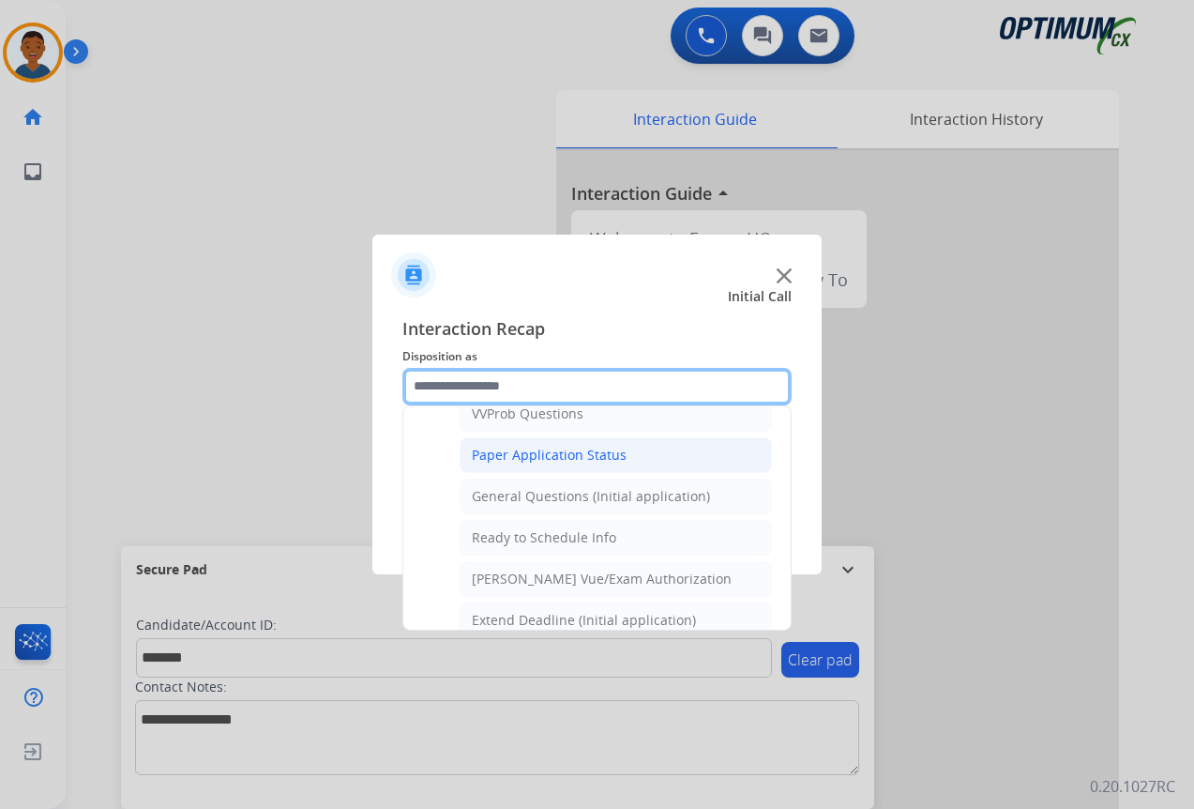
scroll to position [1066, 0]
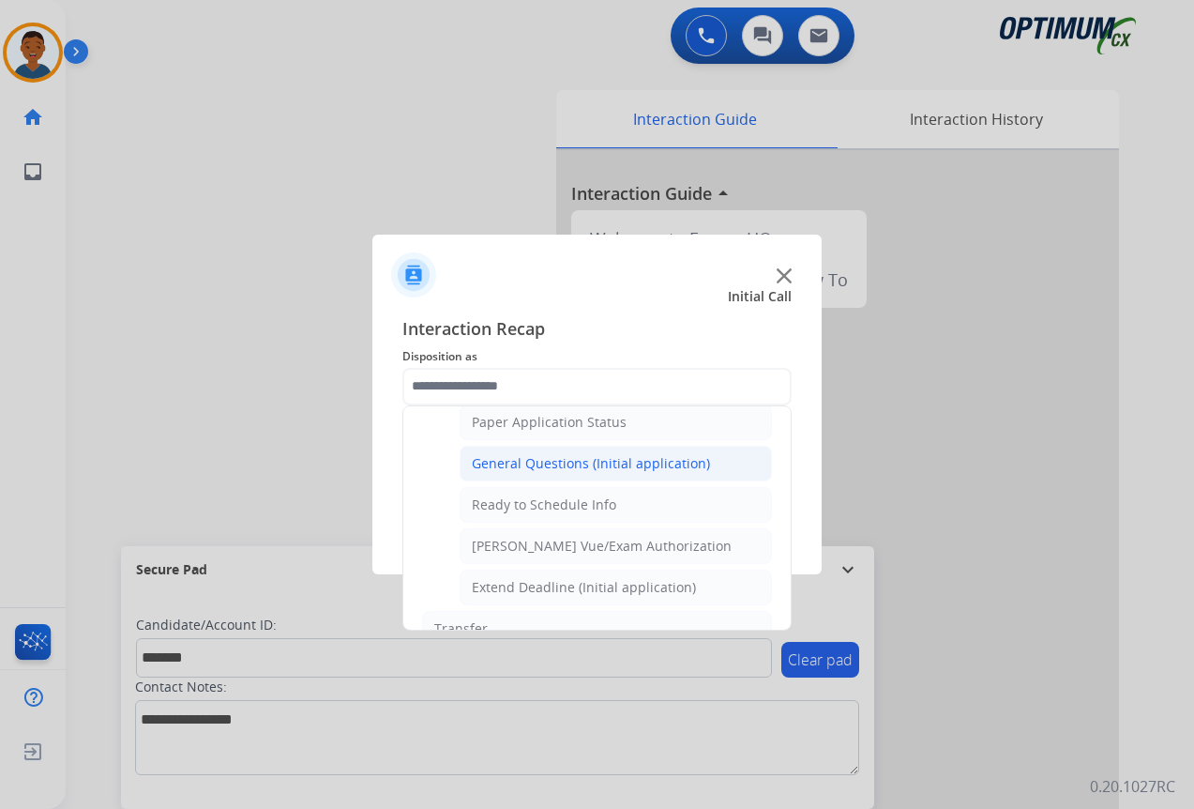
click at [492, 462] on div "General Questions (Initial application)" at bounding box center [591, 463] width 238 height 19
type input "**********"
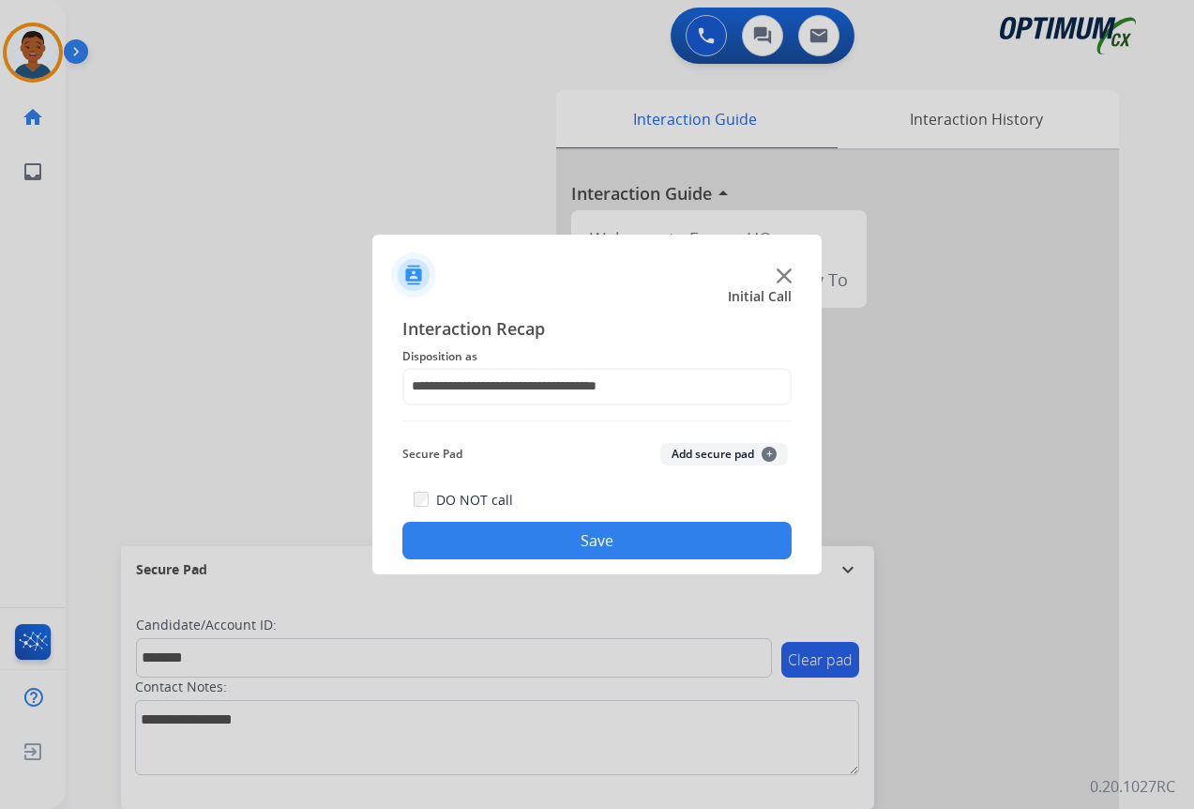
click at [690, 452] on button "Add secure pad +" at bounding box center [725, 454] width 128 height 23
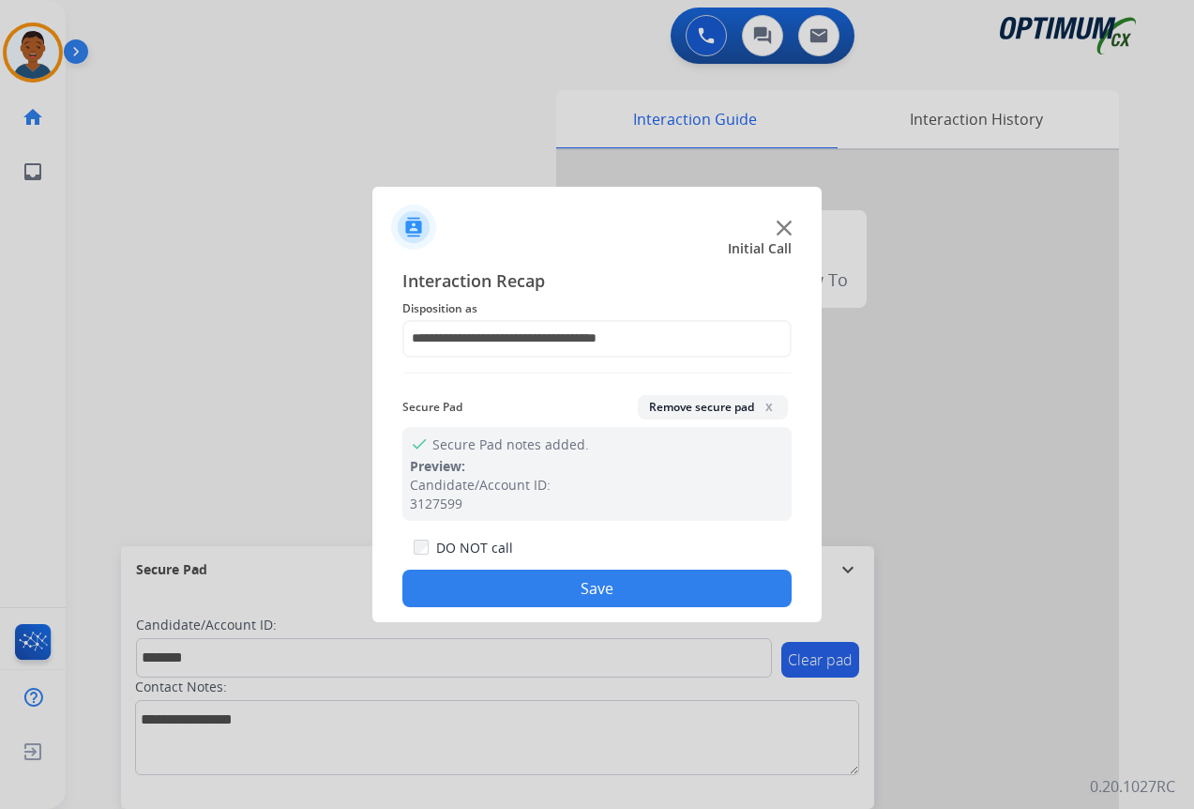
click at [631, 578] on button "Save" at bounding box center [597, 589] width 389 height 38
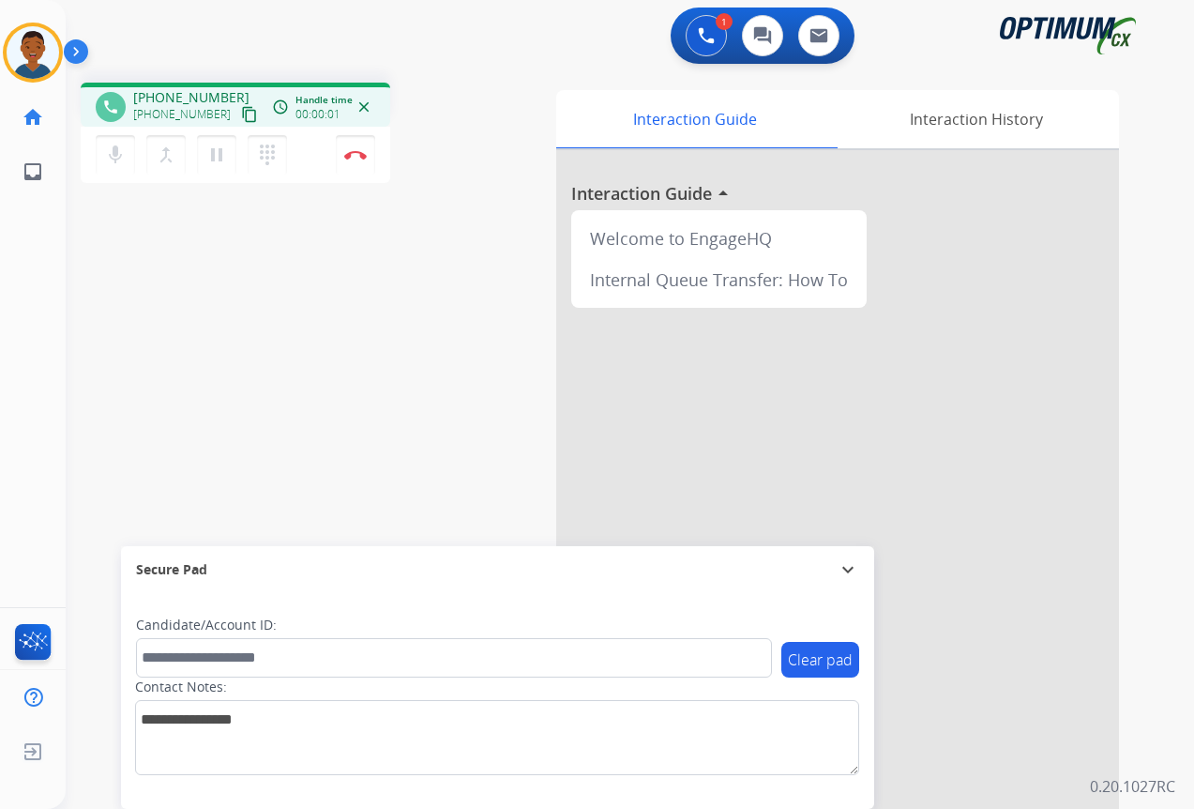
click at [241, 114] on mat-icon "content_copy" at bounding box center [249, 114] width 17 height 17
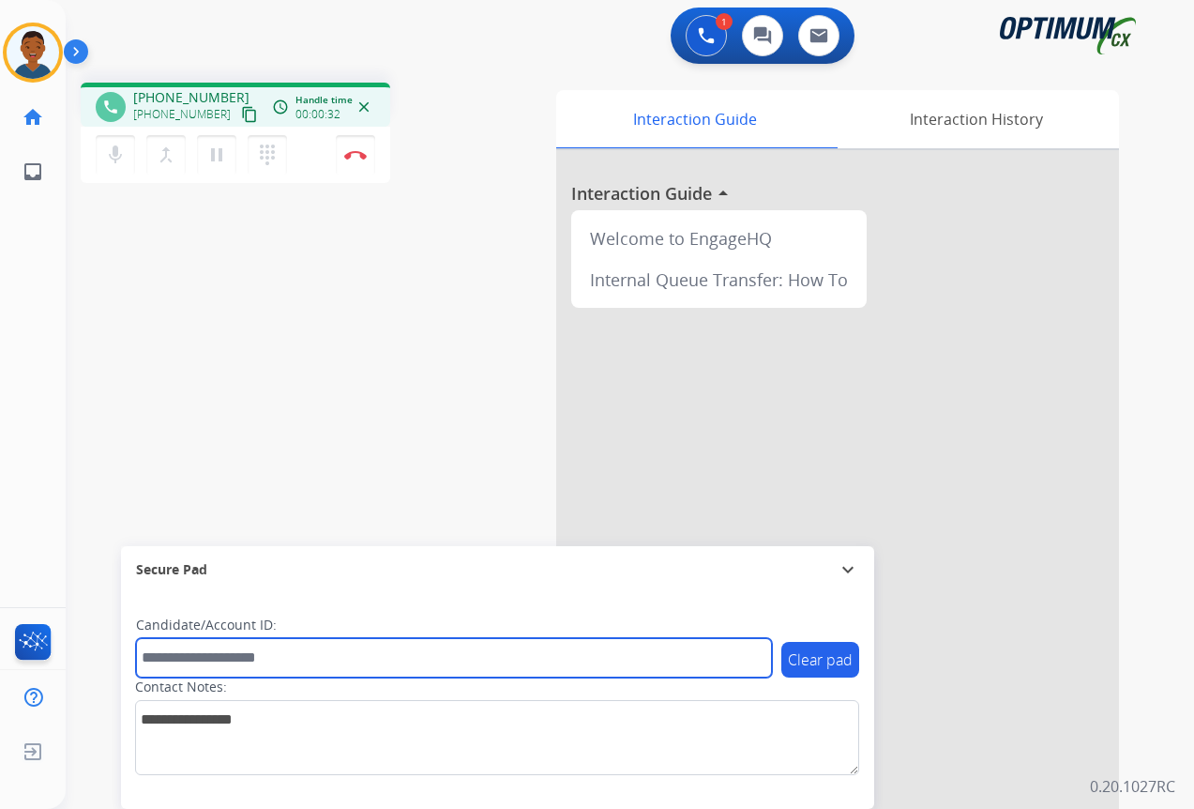
click at [222, 662] on input "text" at bounding box center [454, 657] width 636 height 39
paste input "*******"
type input "*******"
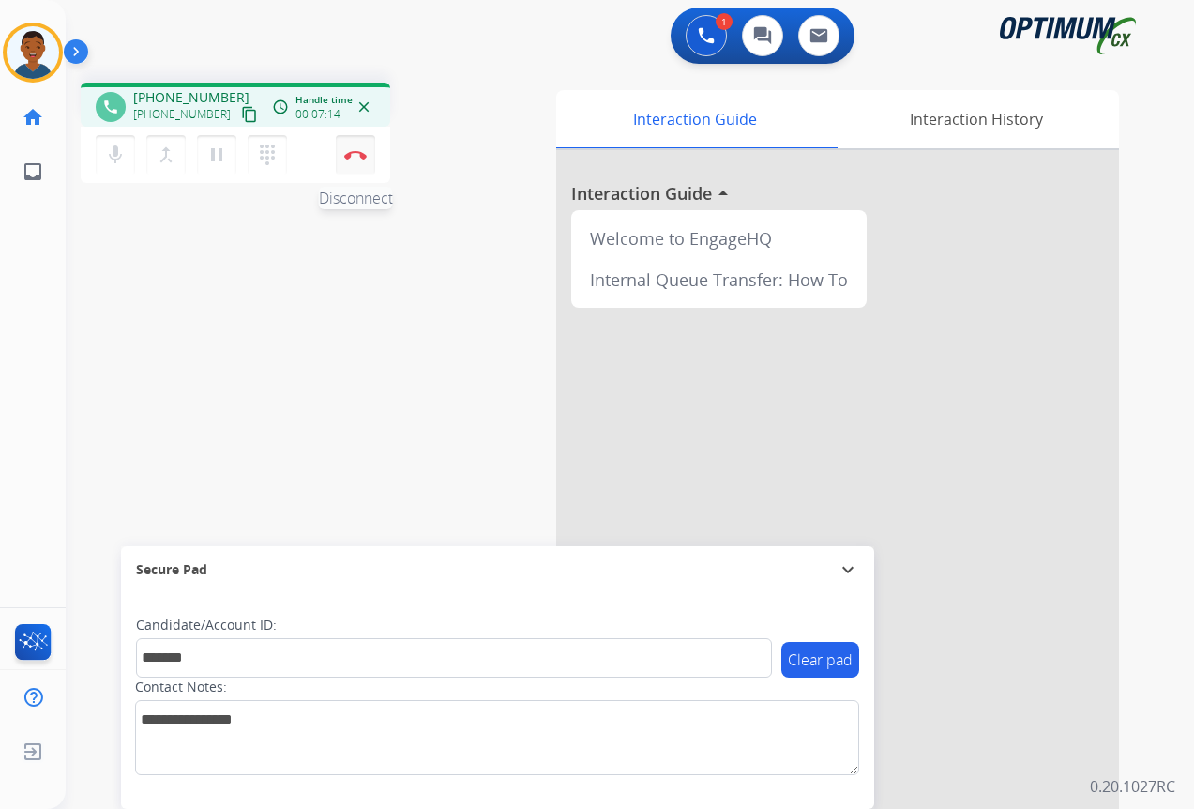
click at [355, 155] on img at bounding box center [355, 154] width 23 height 9
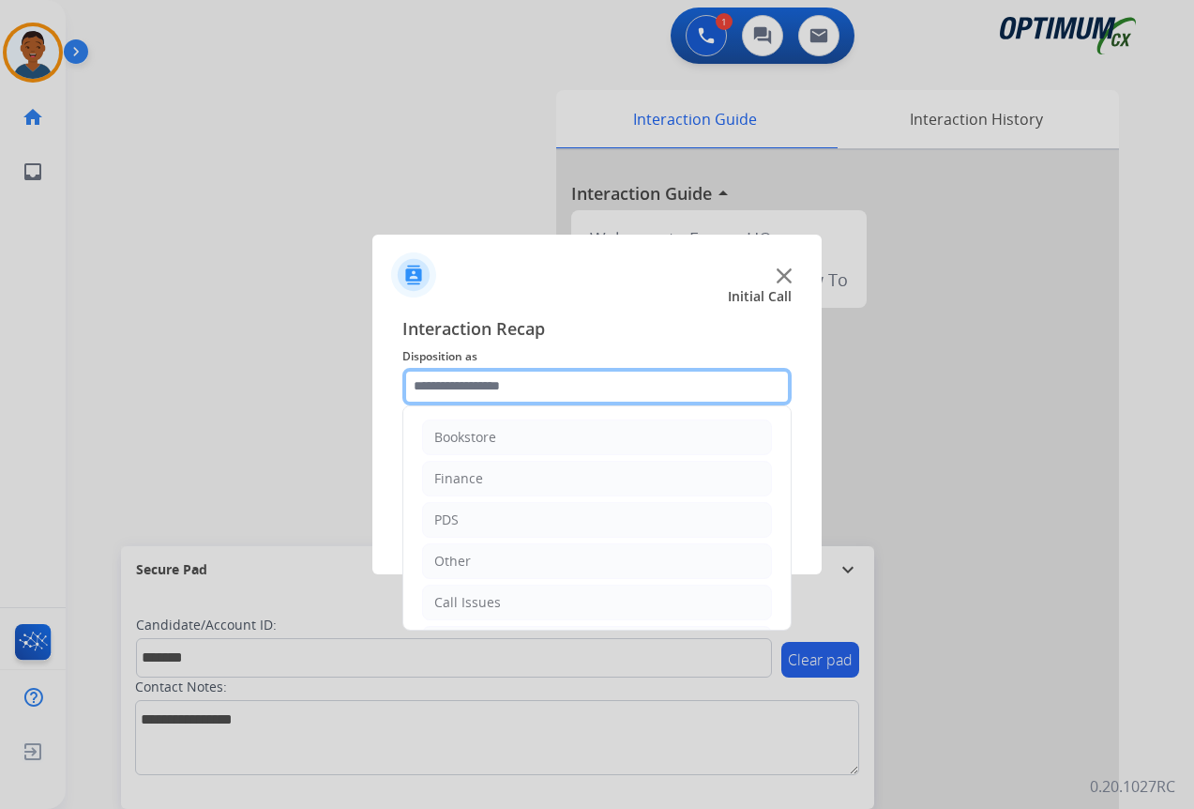
drag, startPoint x: 444, startPoint y: 387, endPoint x: 453, endPoint y: 395, distance: 12.6
click at [446, 387] on input "text" at bounding box center [597, 387] width 389 height 38
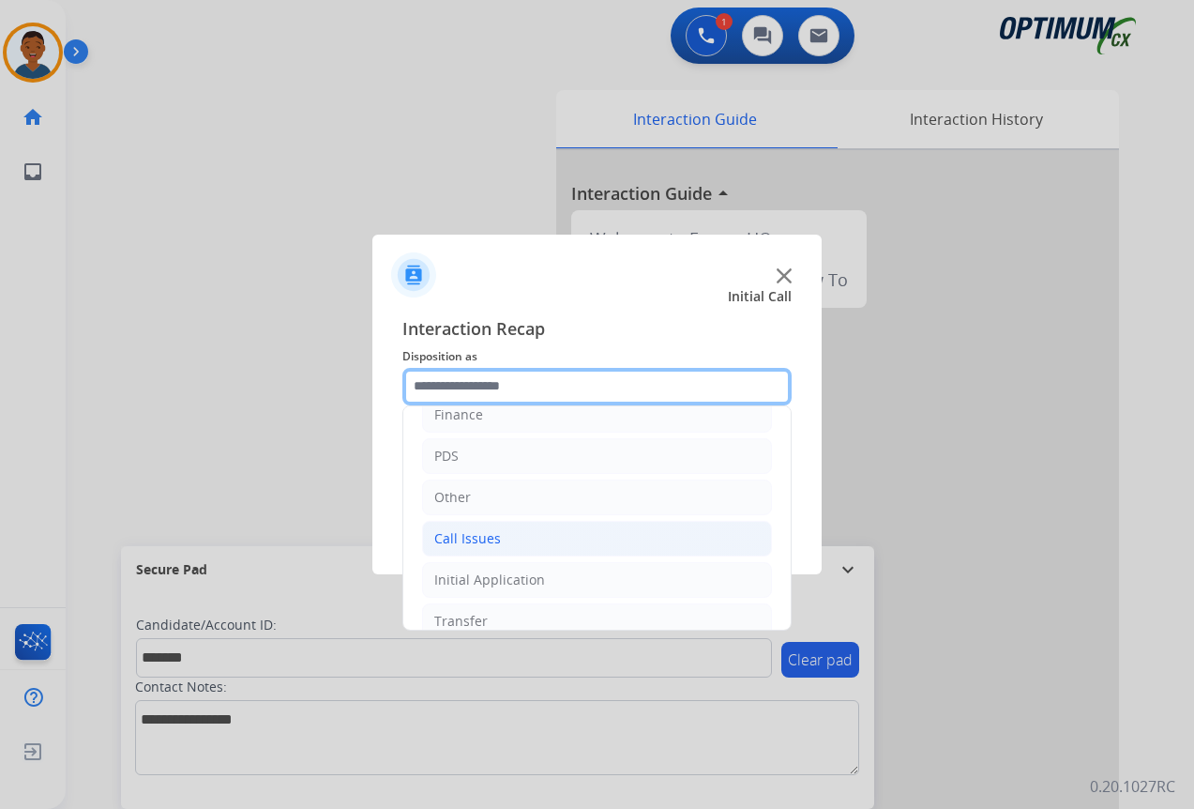
scroll to position [128, 0]
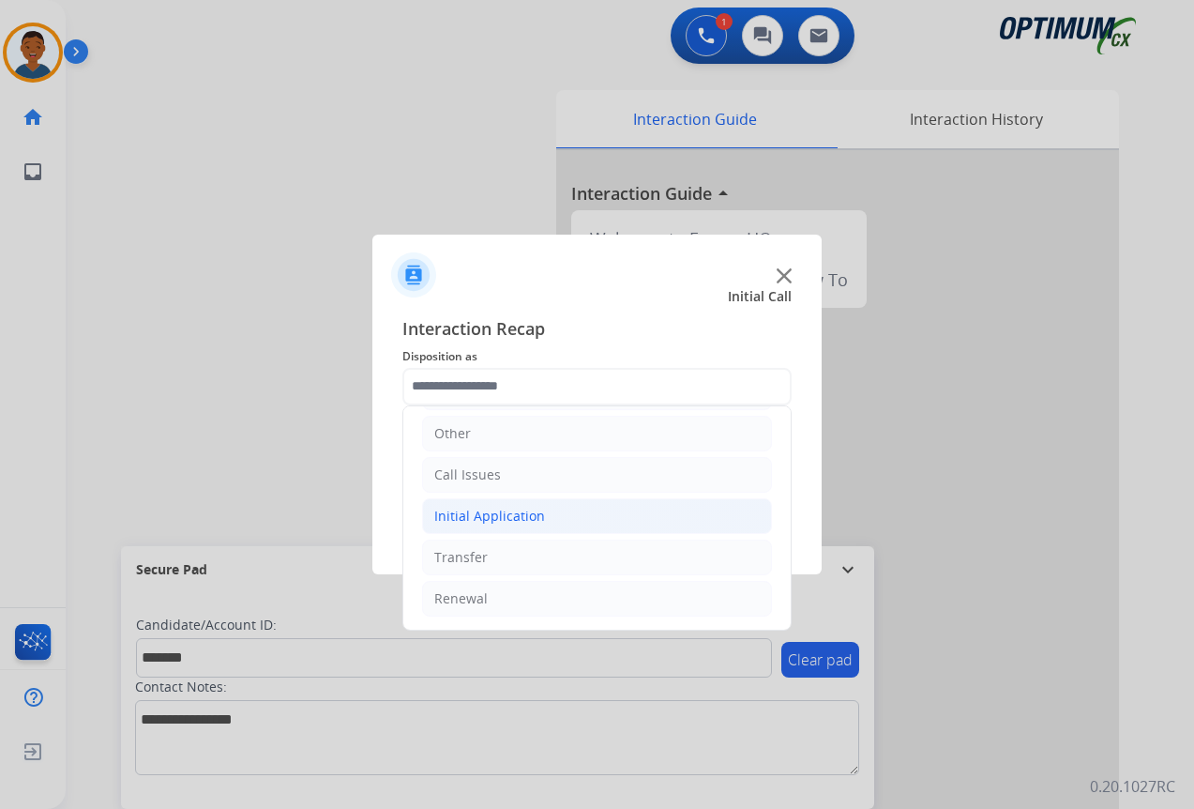
click at [461, 514] on div "Initial Application" at bounding box center [489, 516] width 111 height 19
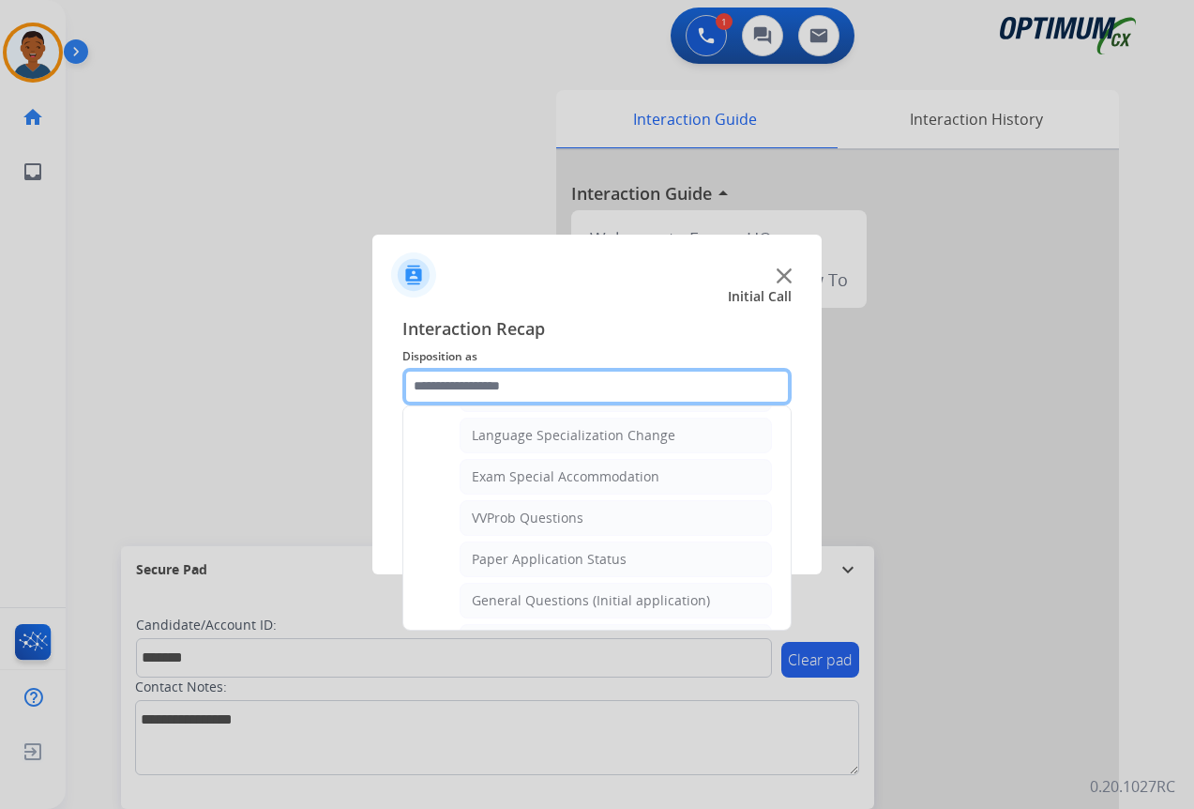
scroll to position [972, 0]
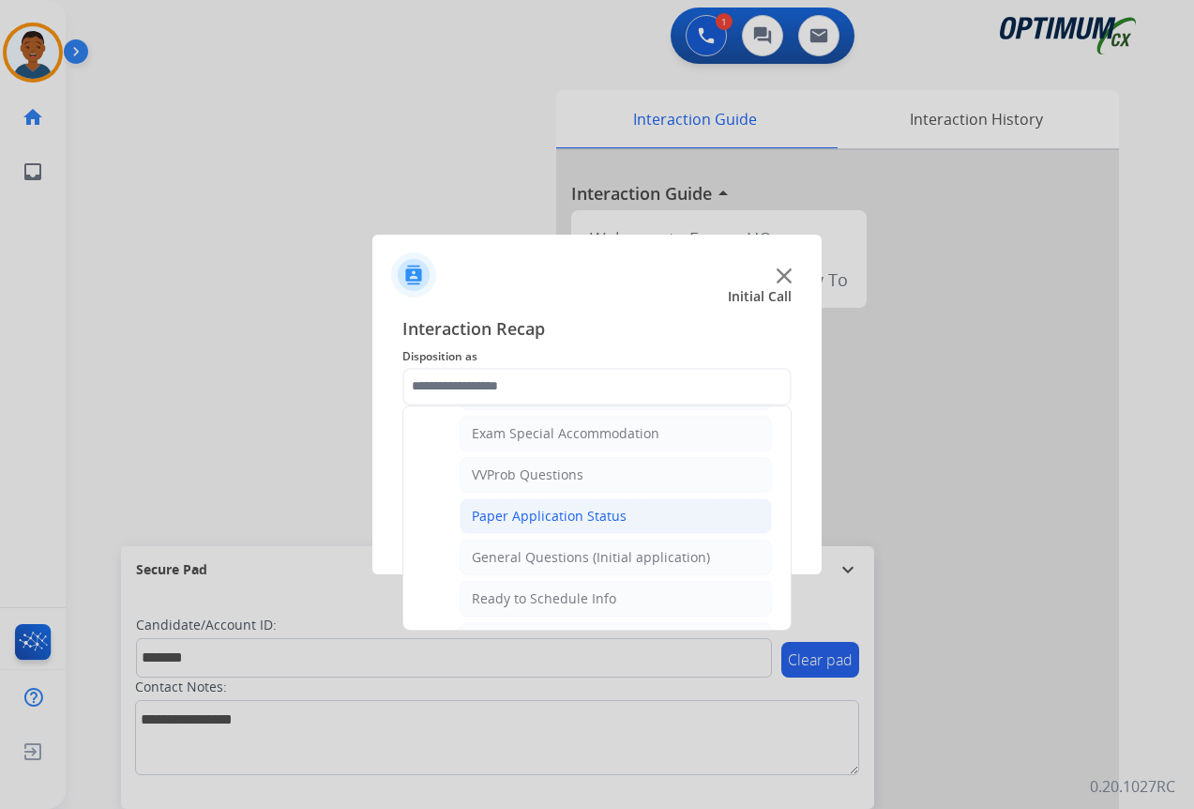
click at [512, 516] on div "Paper Application Status" at bounding box center [549, 516] width 155 height 19
type input "**********"
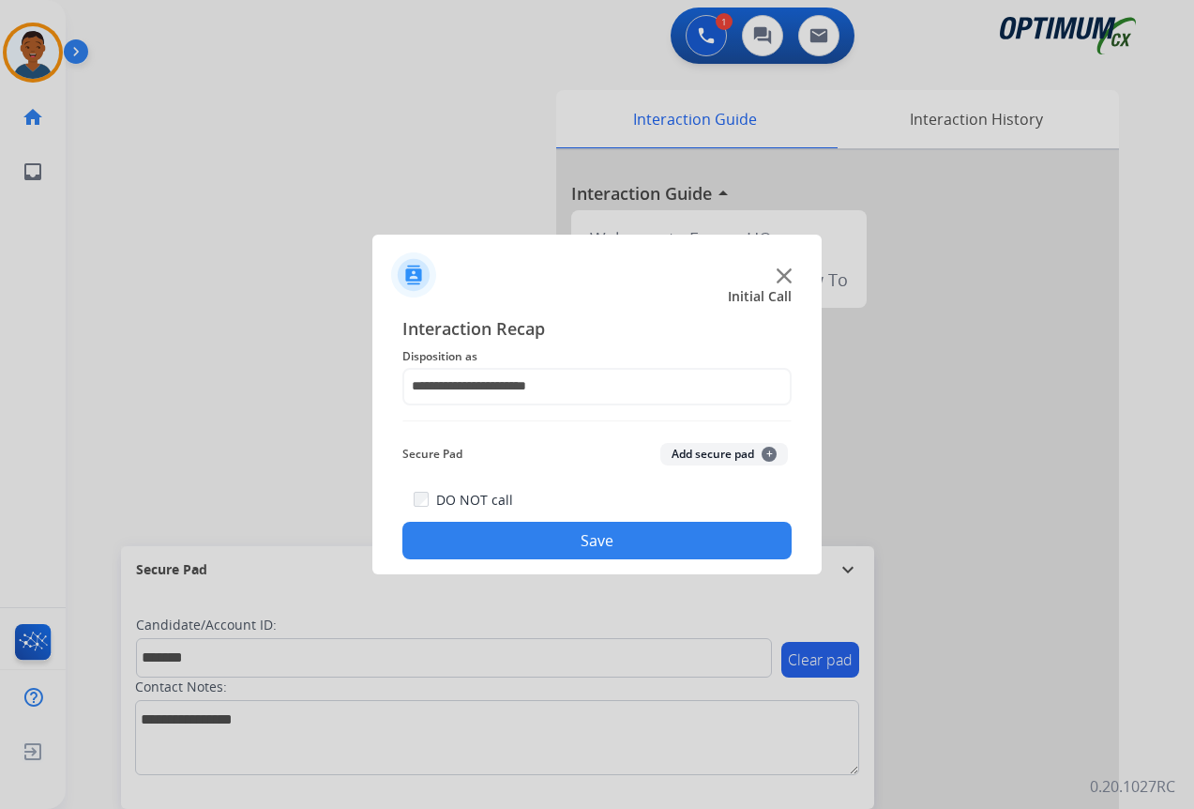
click at [682, 455] on button "Add secure pad +" at bounding box center [725, 454] width 128 height 23
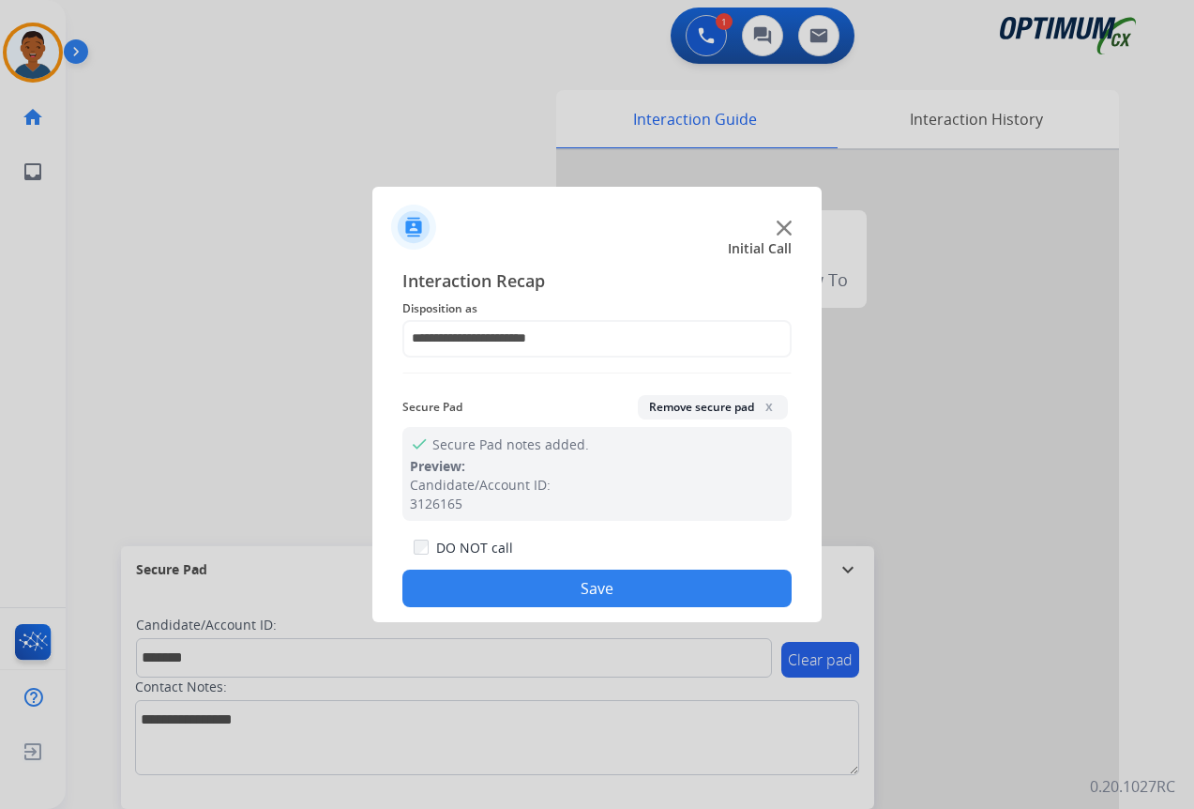
click at [670, 582] on button "Save" at bounding box center [597, 589] width 389 height 38
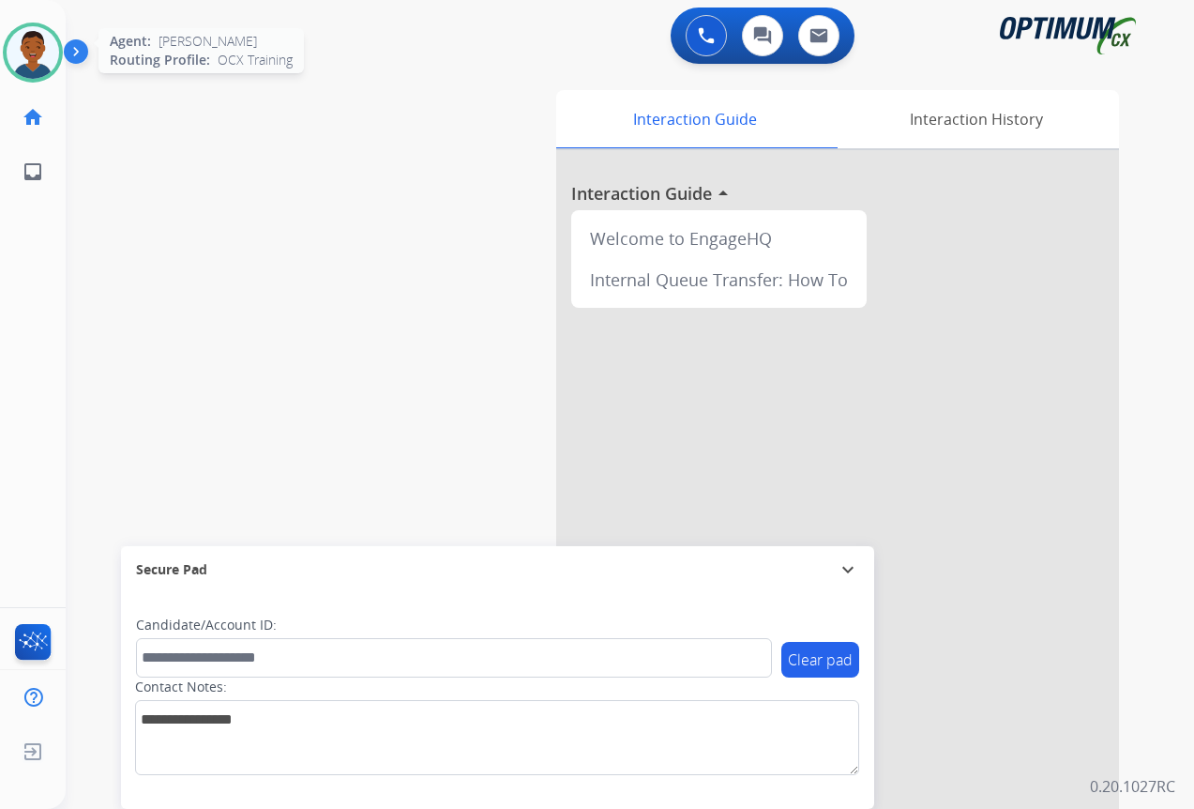
click at [31, 65] on img at bounding box center [33, 52] width 53 height 53
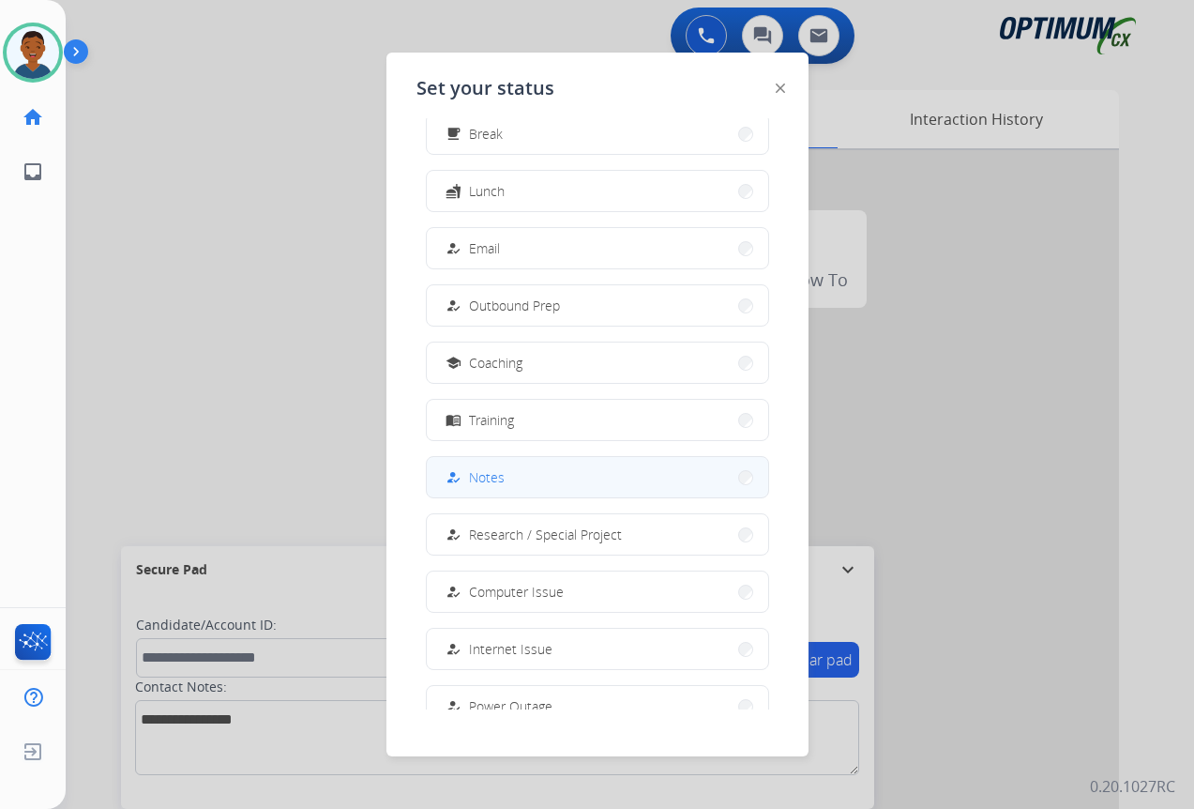
scroll to position [177, 0]
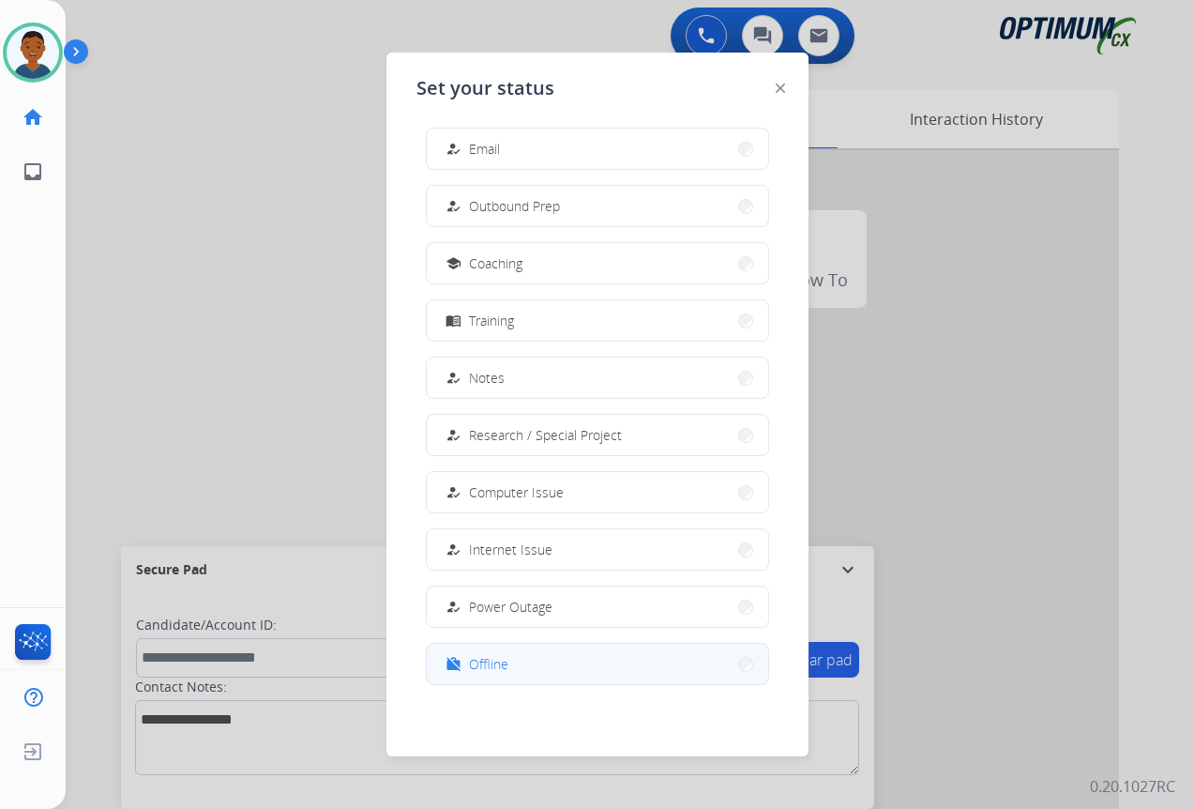
click at [481, 661] on span "Offline" at bounding box center [488, 664] width 39 height 20
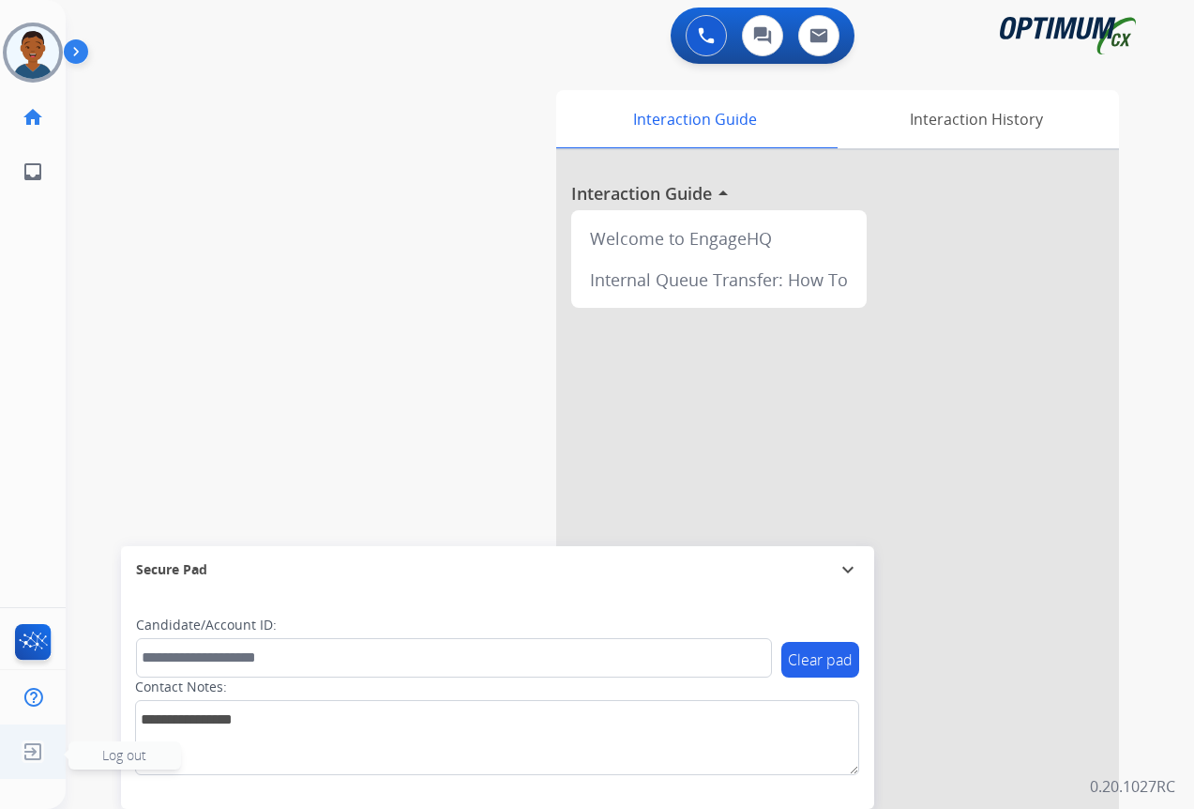
click at [28, 750] on img at bounding box center [33, 752] width 34 height 36
